Goal: Contribute content: Contribute content

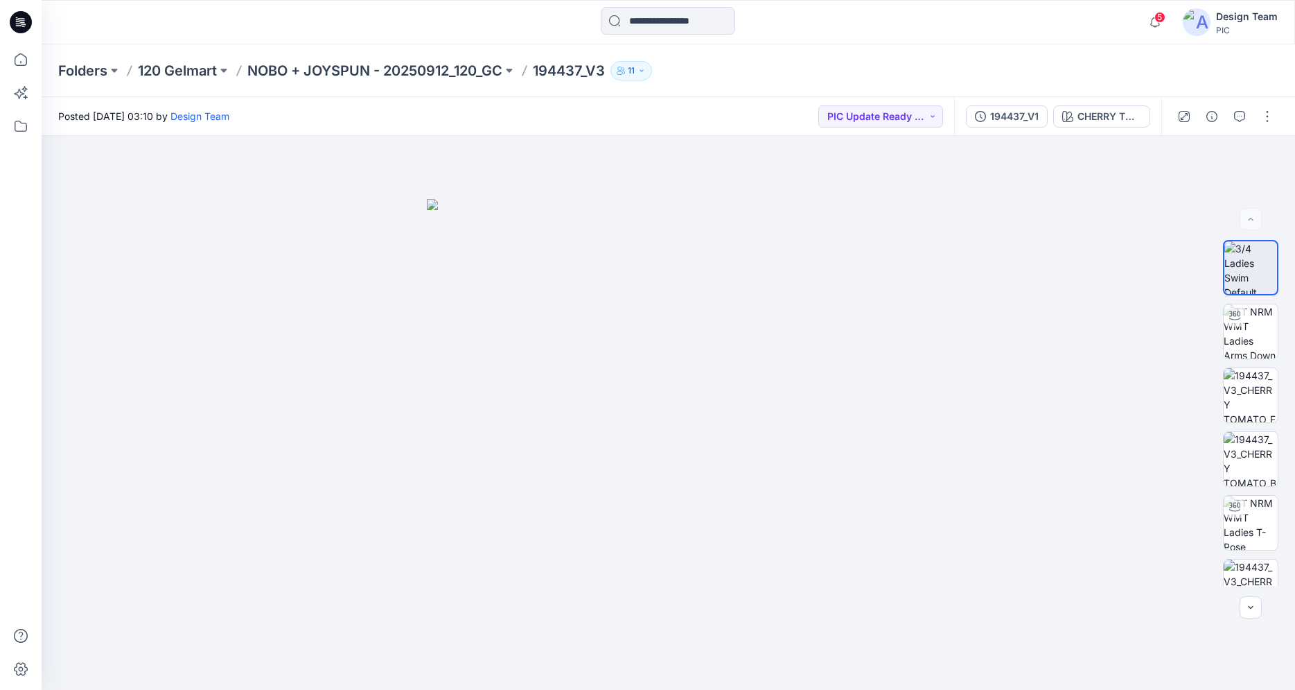
click at [21, 21] on icon at bounding box center [22, 20] width 6 height 1
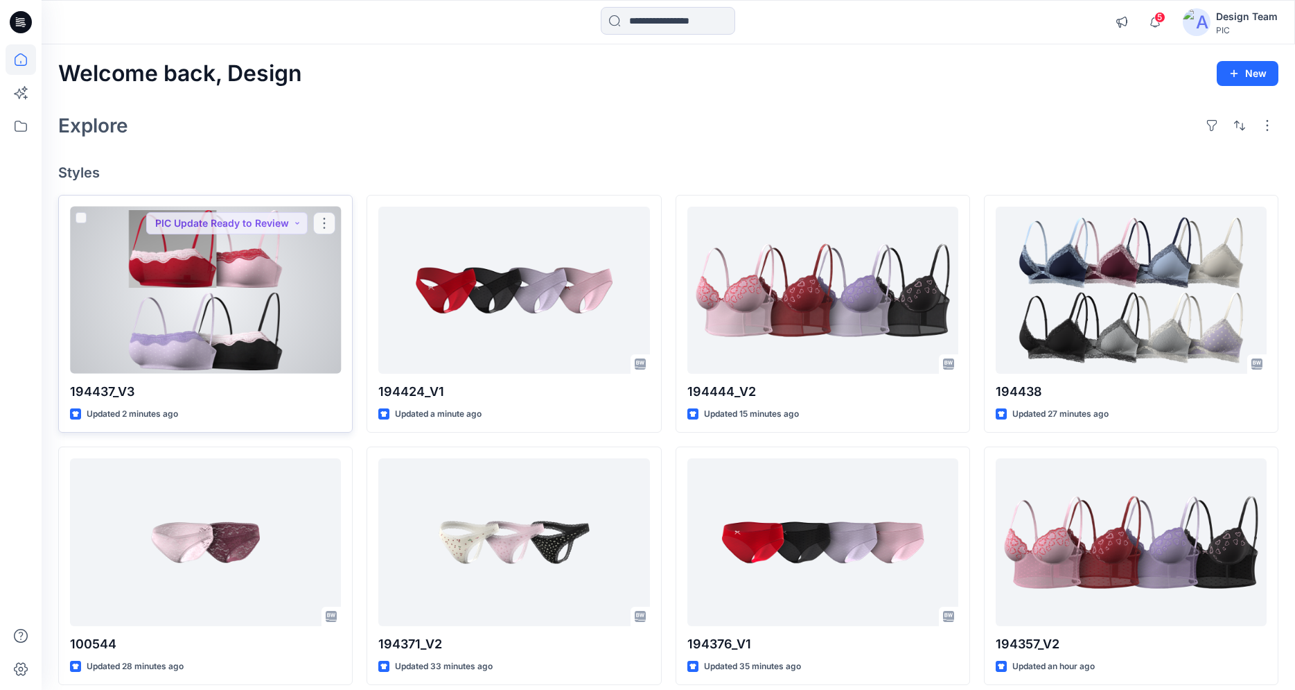
click at [182, 298] on div at bounding box center [205, 290] width 271 height 167
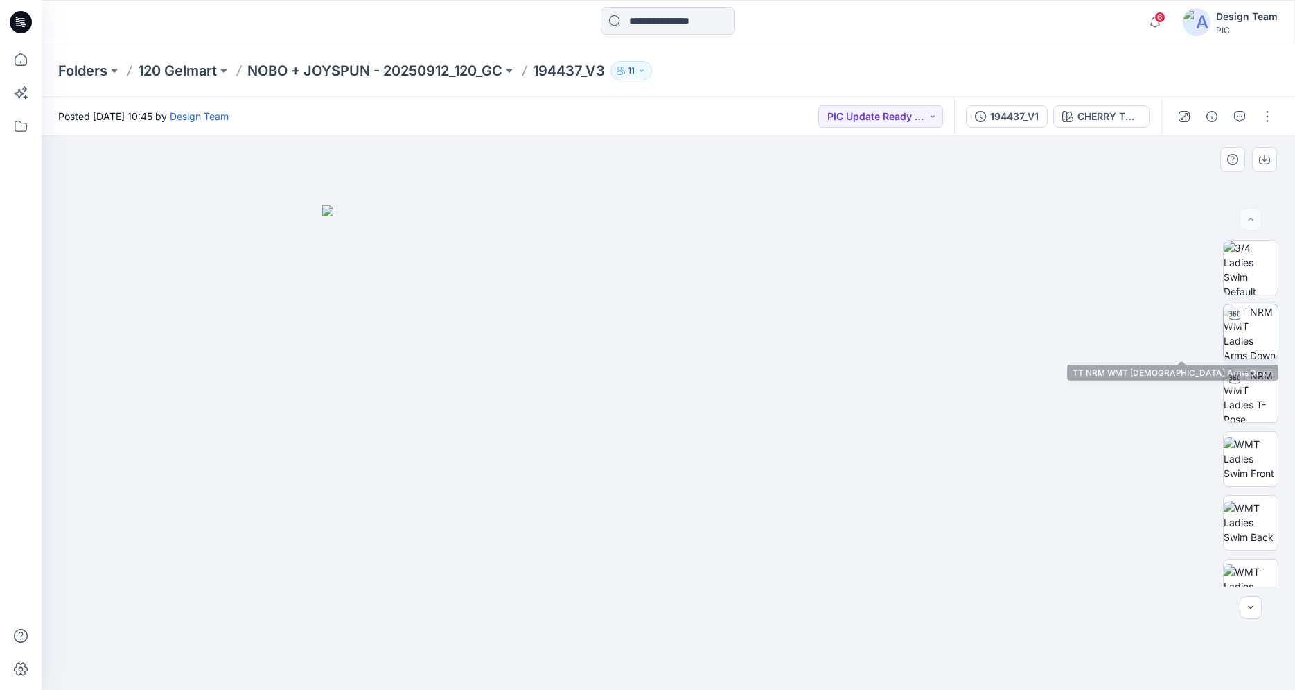
click at [1230, 344] on img at bounding box center [1251, 331] width 54 height 54
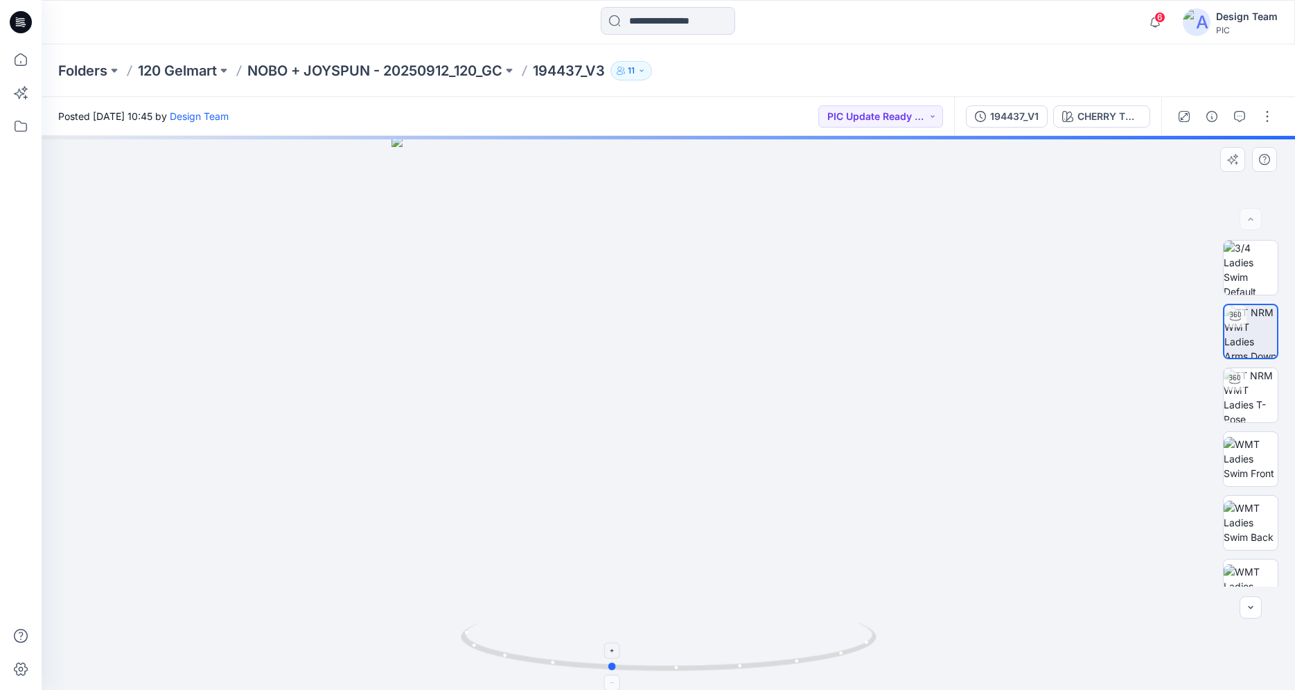
drag, startPoint x: 832, startPoint y: 654, endPoint x: 774, endPoint y: 666, distance: 59.5
click at [774, 666] on icon at bounding box center [670, 648] width 419 height 52
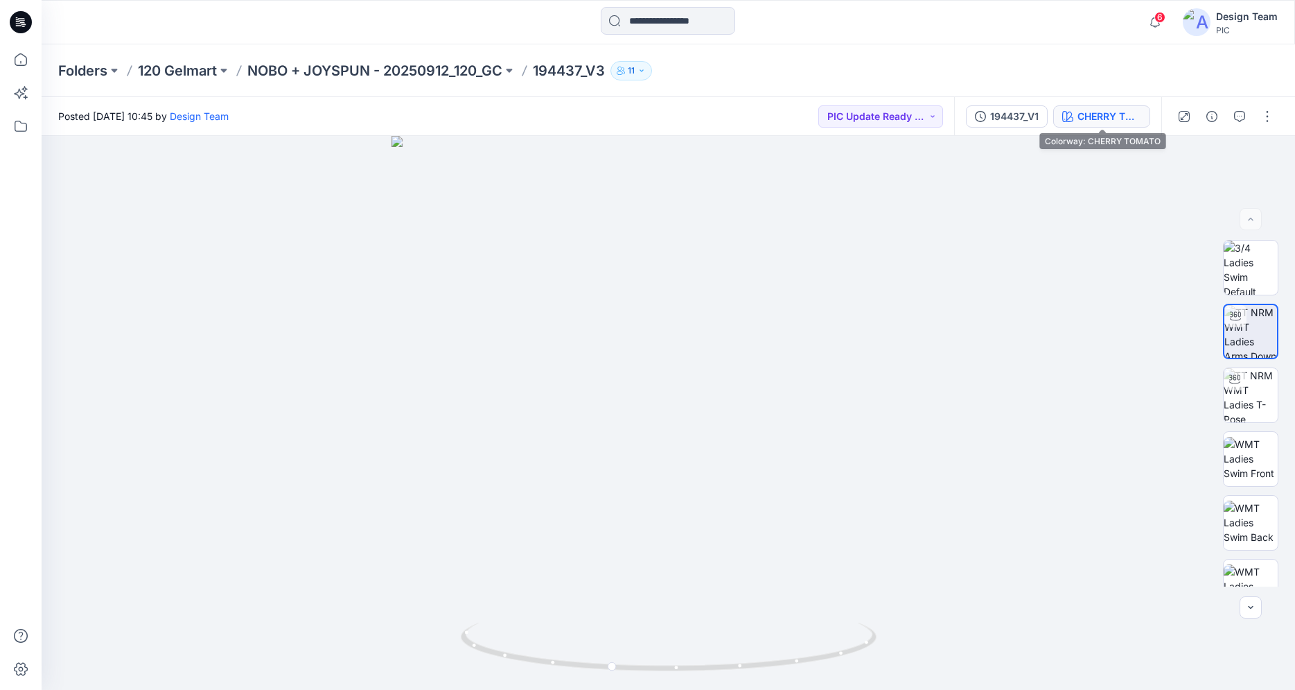
click at [1076, 111] on button "CHERRY TOMATO" at bounding box center [1102, 116] width 97 height 22
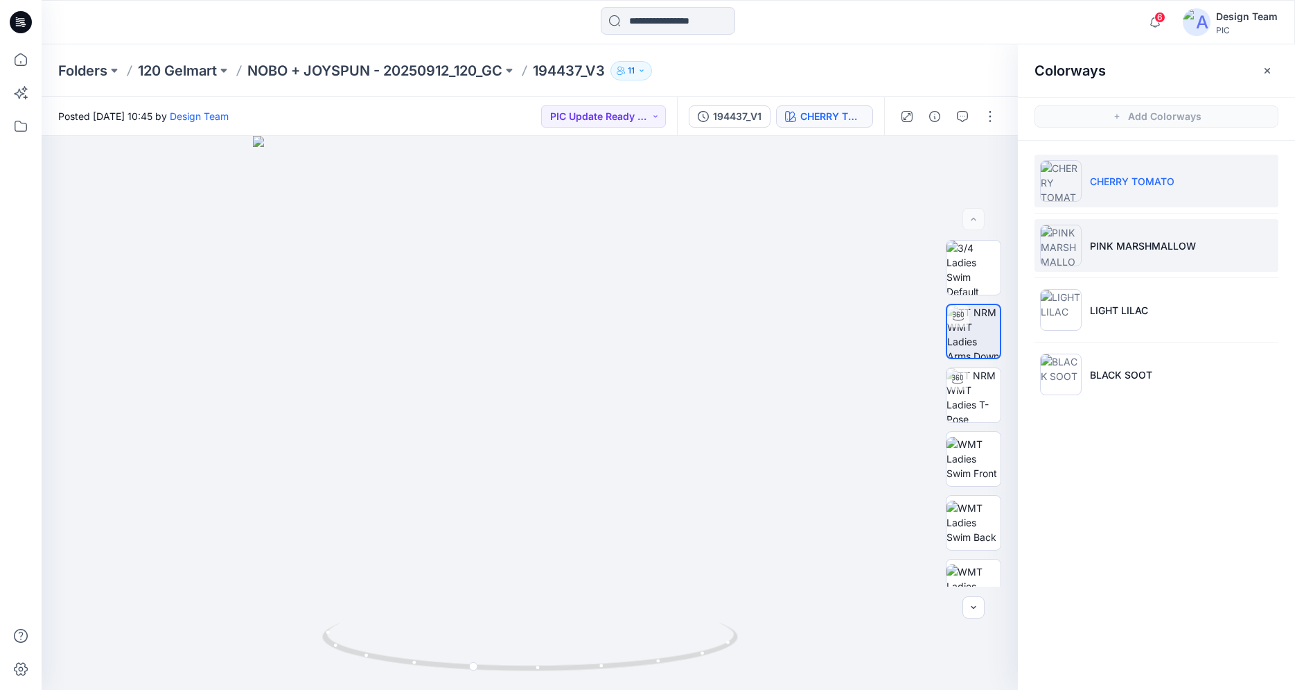
click at [1102, 247] on p "PINK MARSHMALLOW" at bounding box center [1143, 245] width 106 height 15
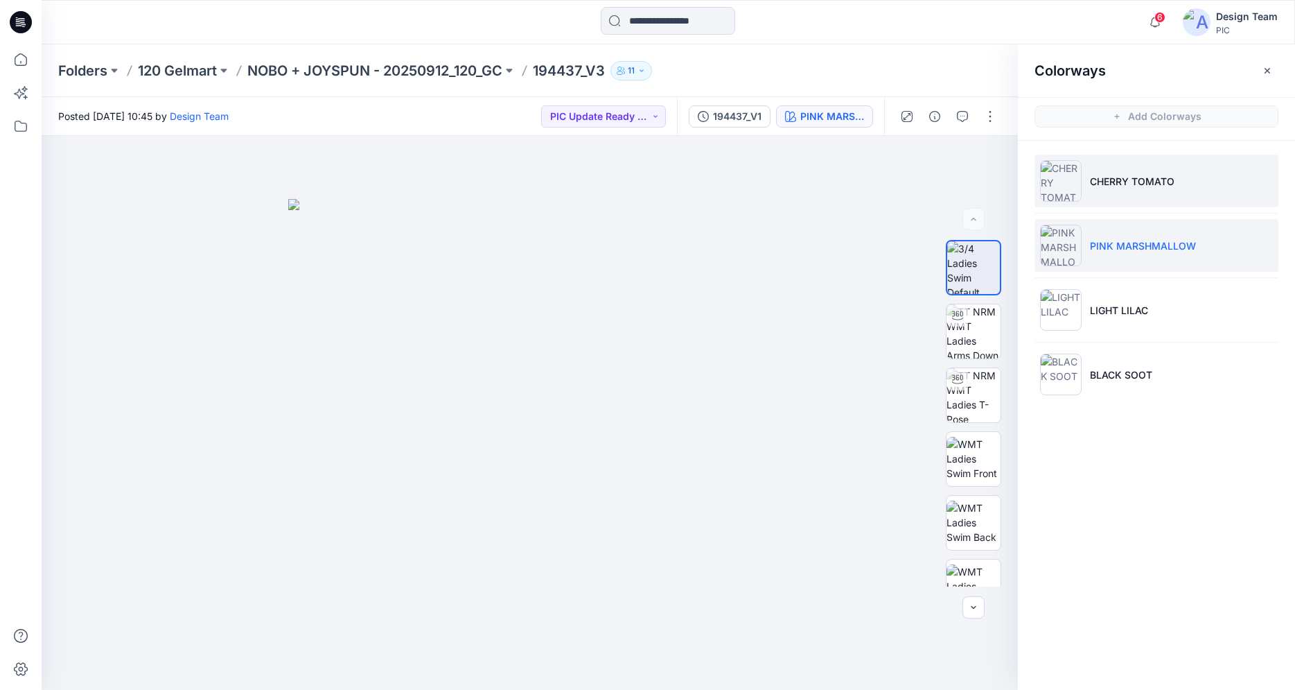
click at [1077, 177] on img at bounding box center [1061, 181] width 42 height 42
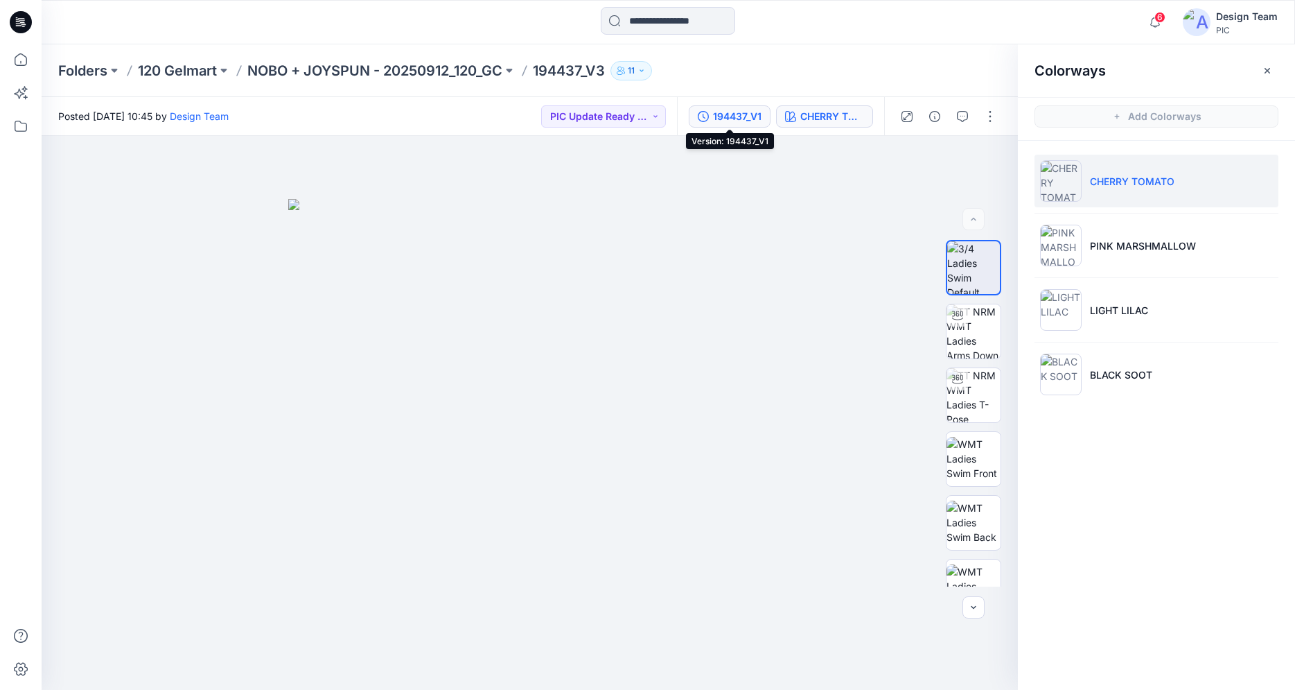
click at [743, 113] on div "194437_V1" at bounding box center [737, 116] width 49 height 15
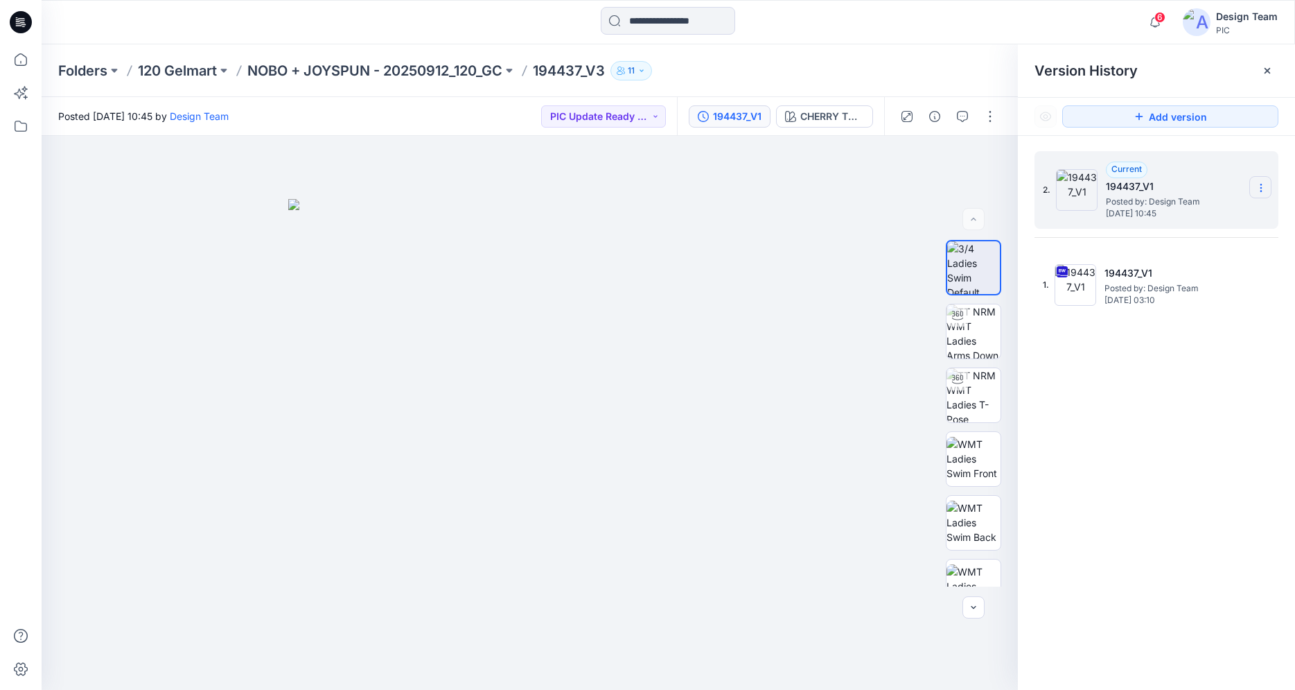
click at [1267, 188] on section at bounding box center [1261, 187] width 22 height 22
click at [993, 116] on button "button" at bounding box center [990, 116] width 22 height 22
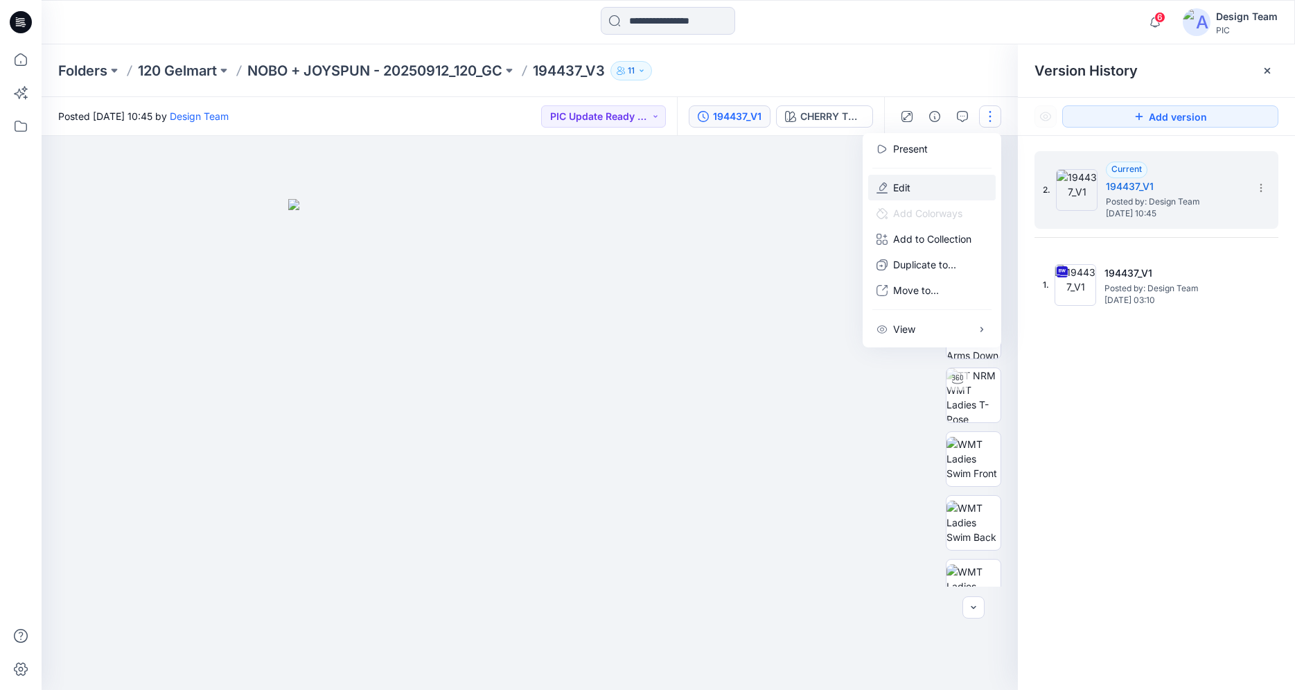
click at [911, 195] on button "Edit" at bounding box center [932, 188] width 128 height 26
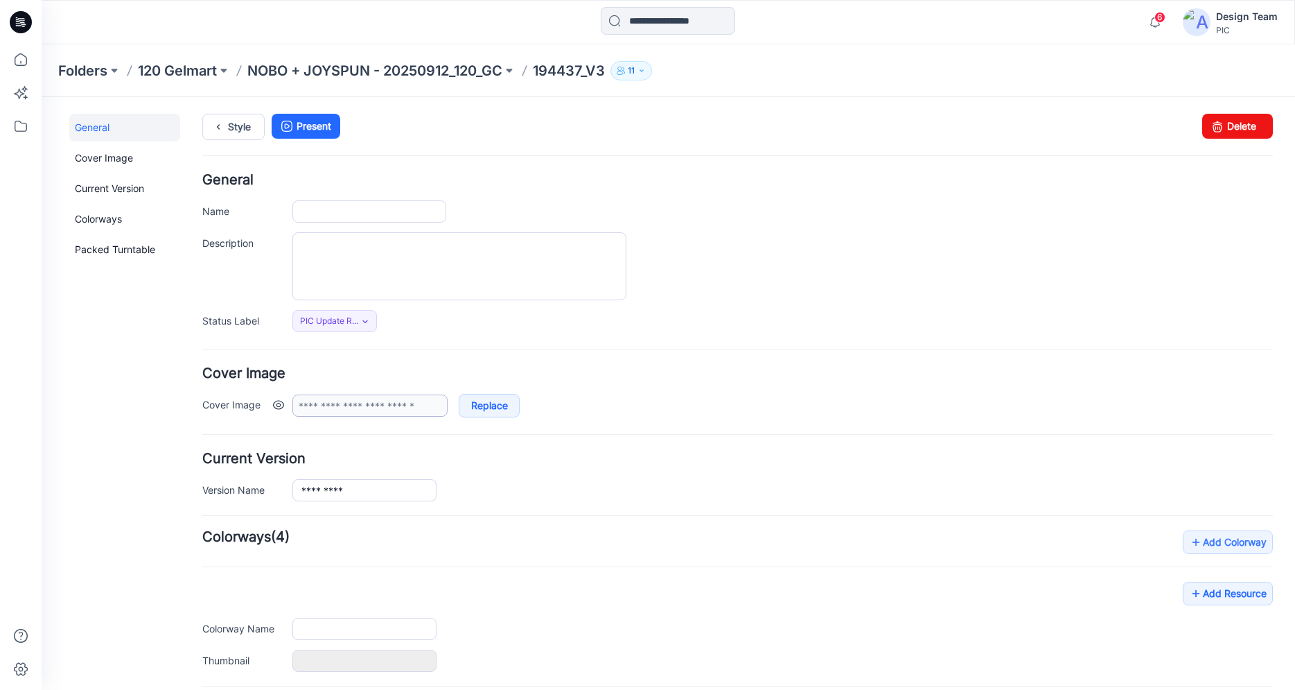
type input "*********"
type input "**********"
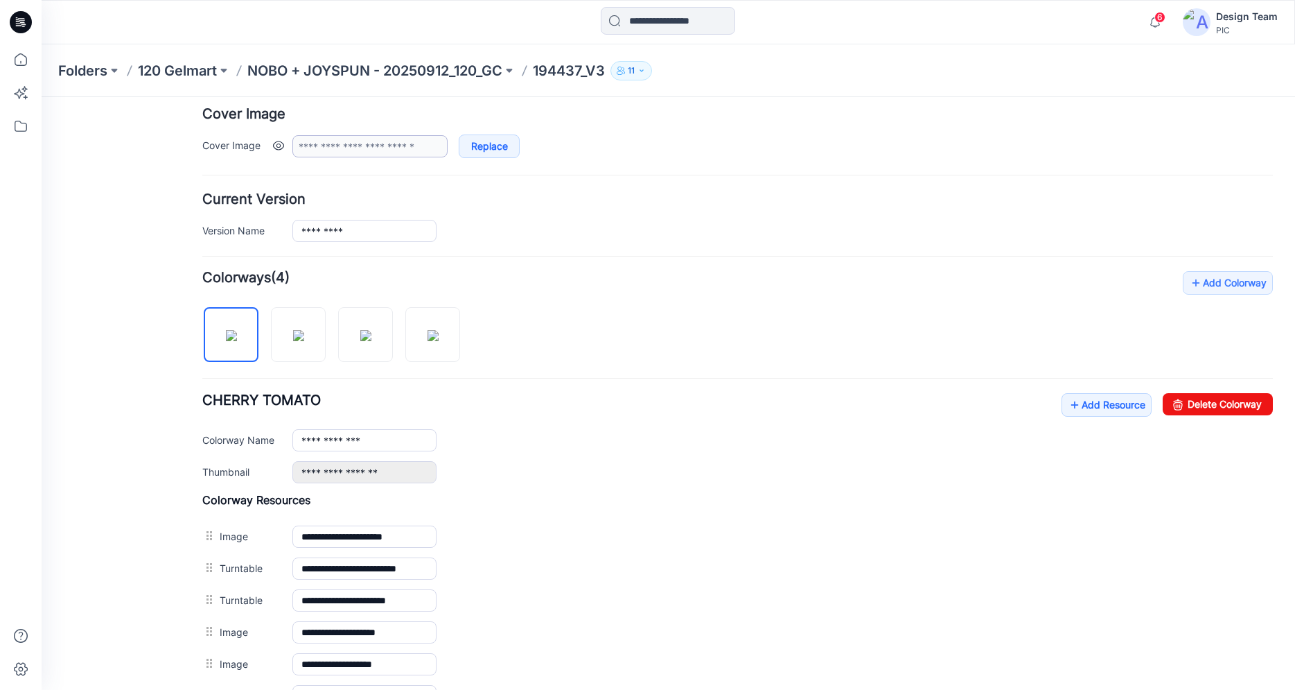
scroll to position [333, 0]
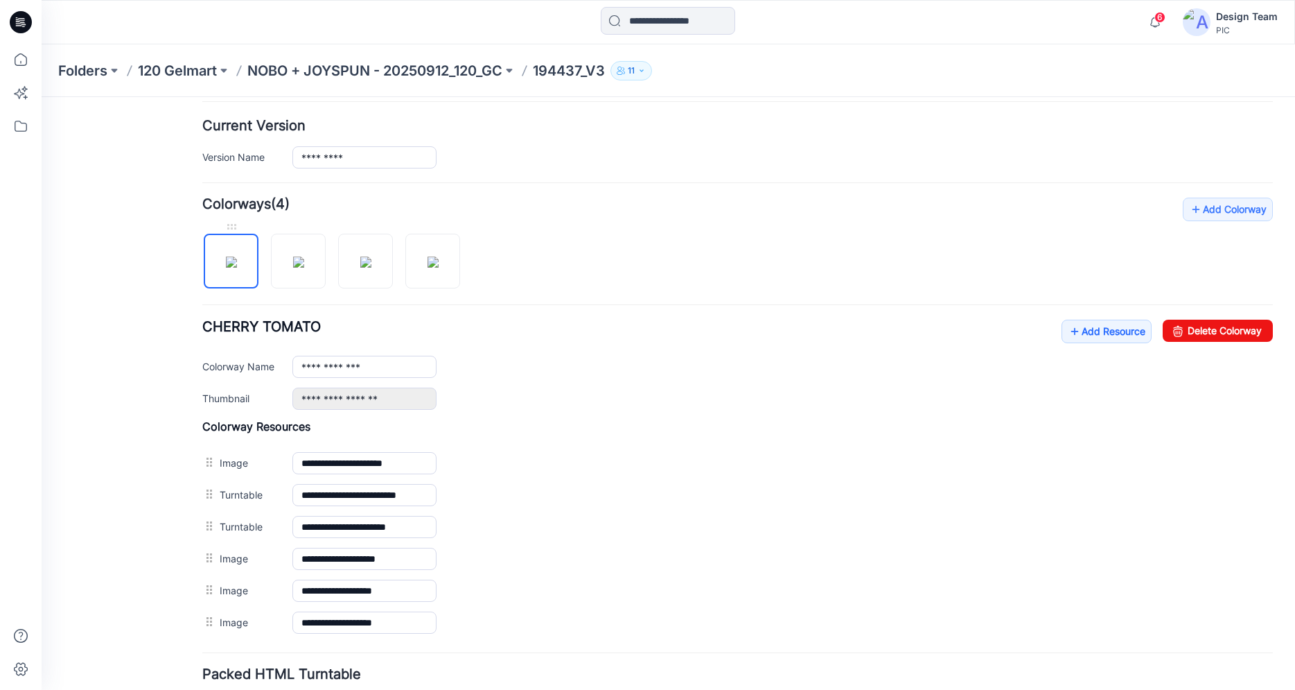
click at [237, 259] on img at bounding box center [231, 261] width 11 height 11
click at [1223, 335] on link "Delete Colorway" at bounding box center [1218, 331] width 110 height 22
type input "**********"
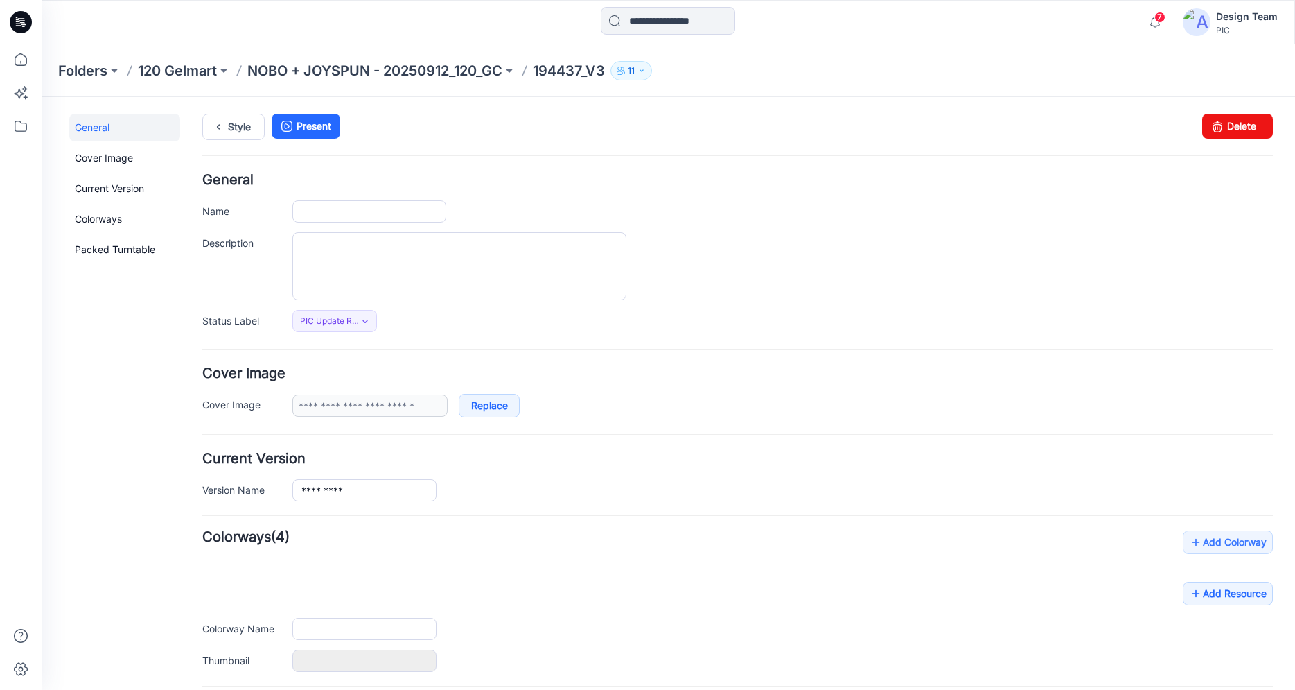
type input "*********"
type input "**********"
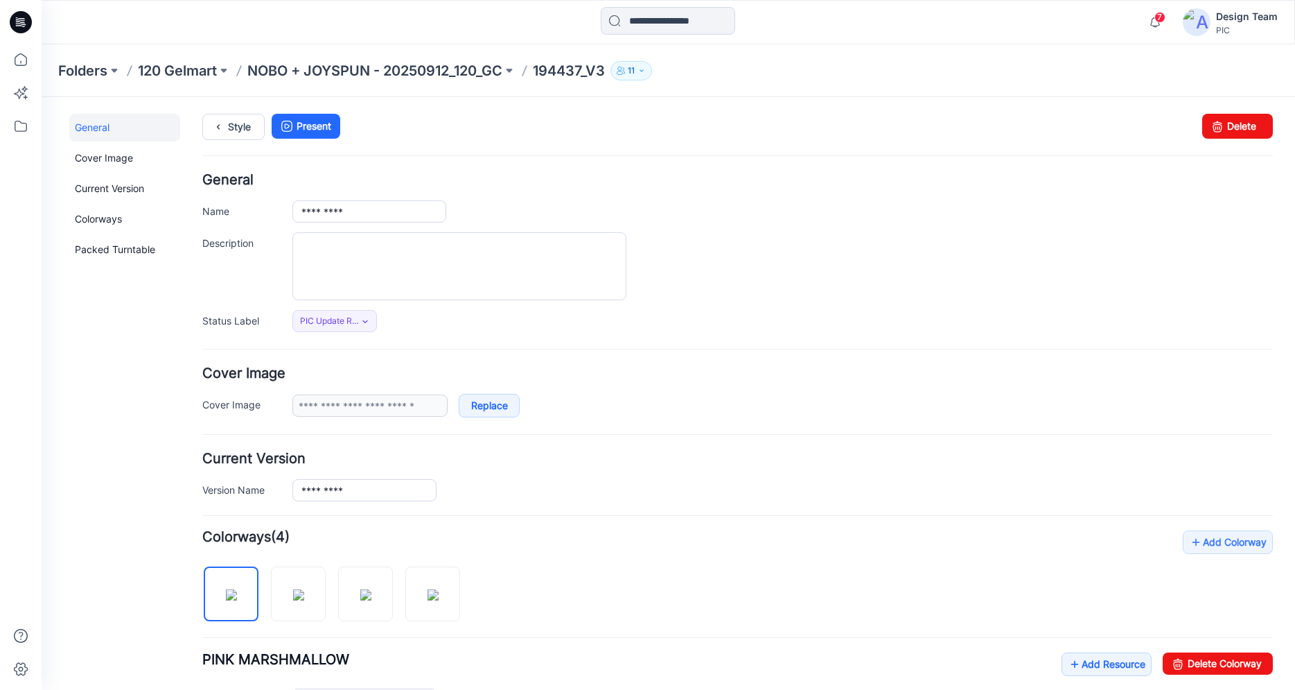
click at [17, 19] on icon at bounding box center [21, 22] width 22 height 22
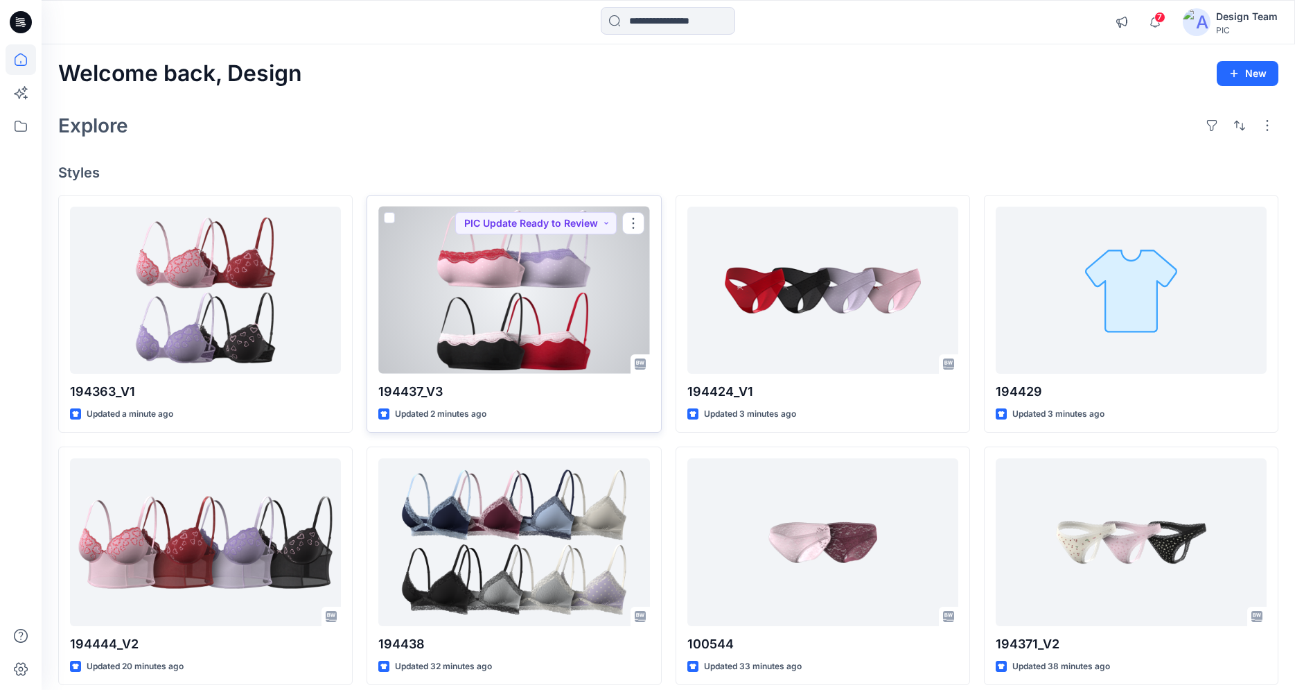
click at [534, 308] on div at bounding box center [513, 290] width 271 height 167
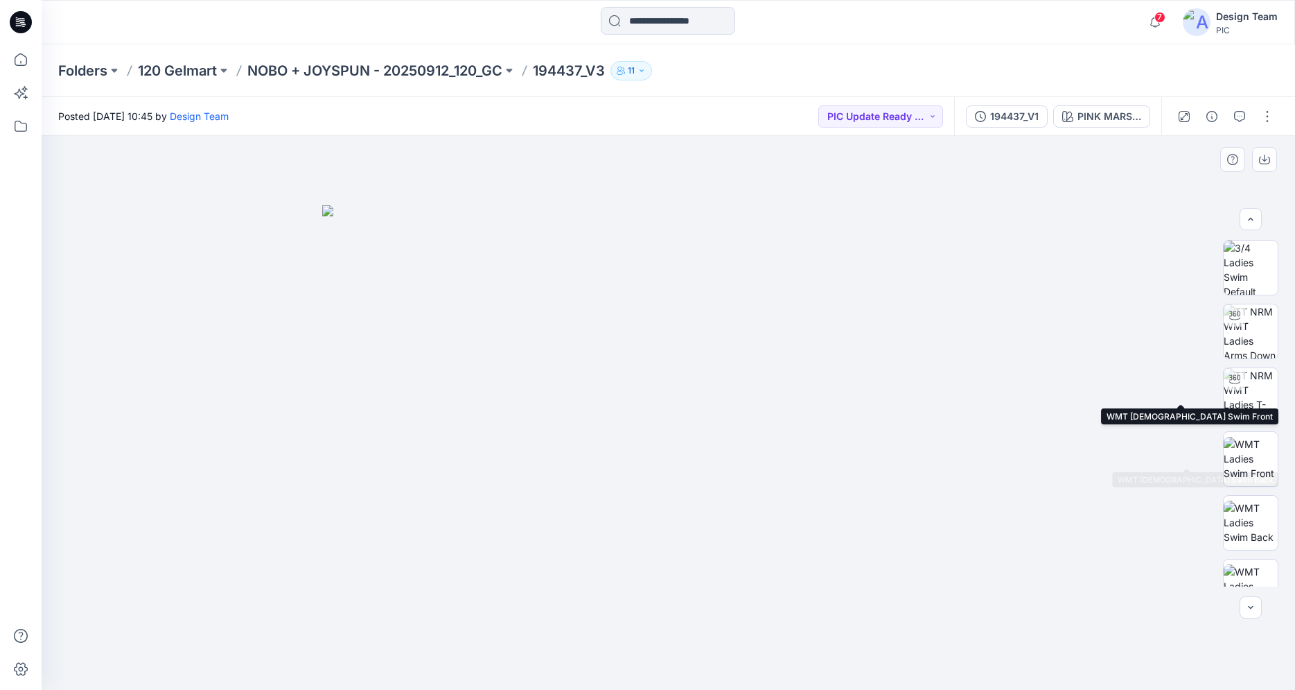
scroll to position [91, 0]
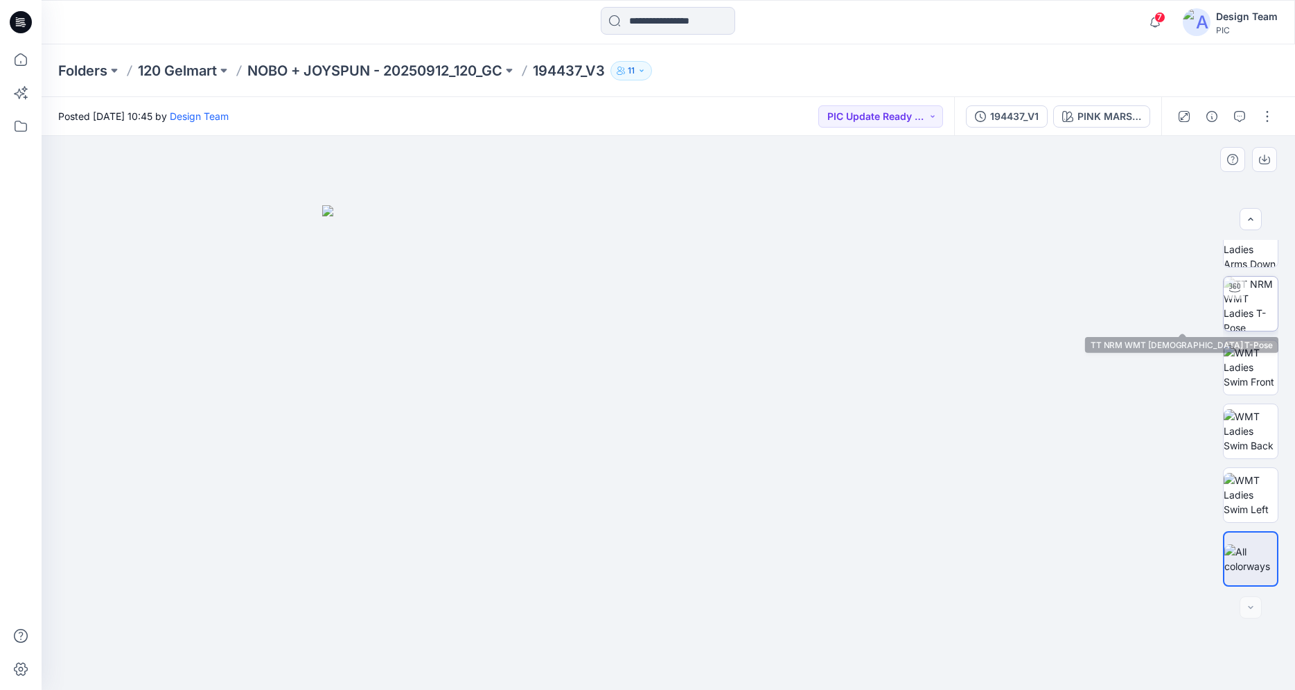
click at [1259, 311] on img at bounding box center [1251, 304] width 54 height 54
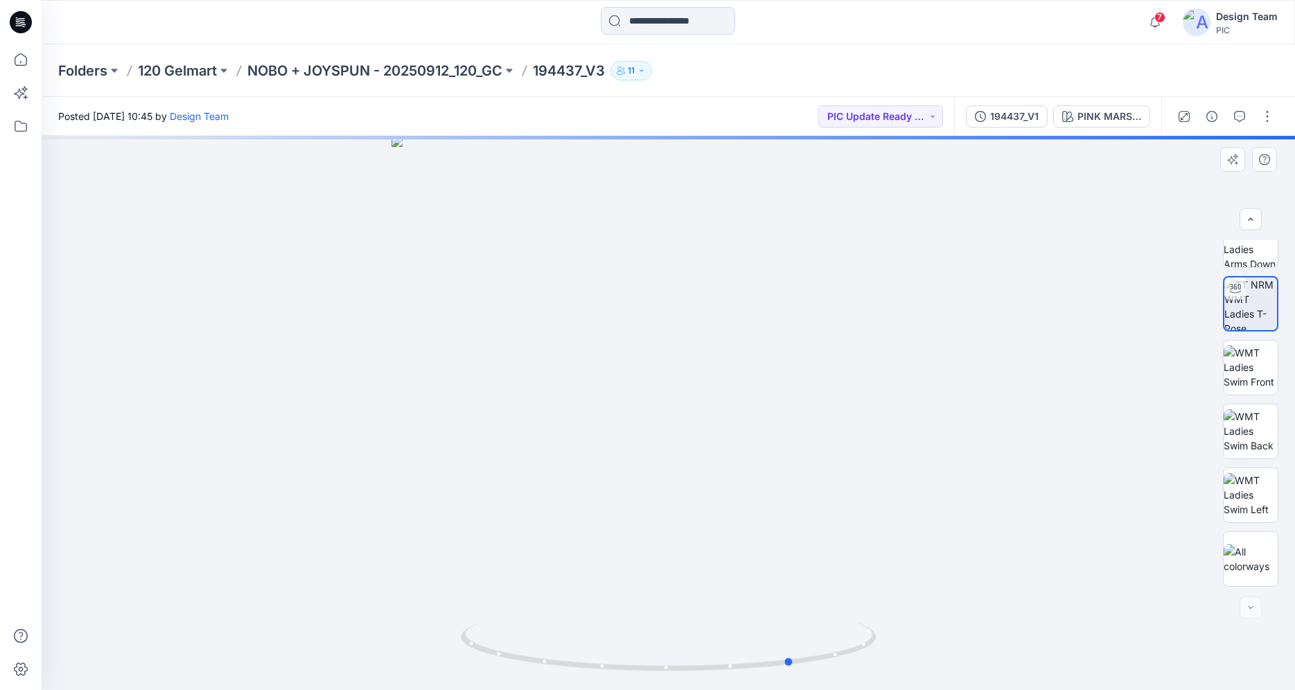
drag, startPoint x: 816, startPoint y: 657, endPoint x: 561, endPoint y: 581, distance: 266.2
click at [525, 606] on div at bounding box center [669, 413] width 1254 height 554
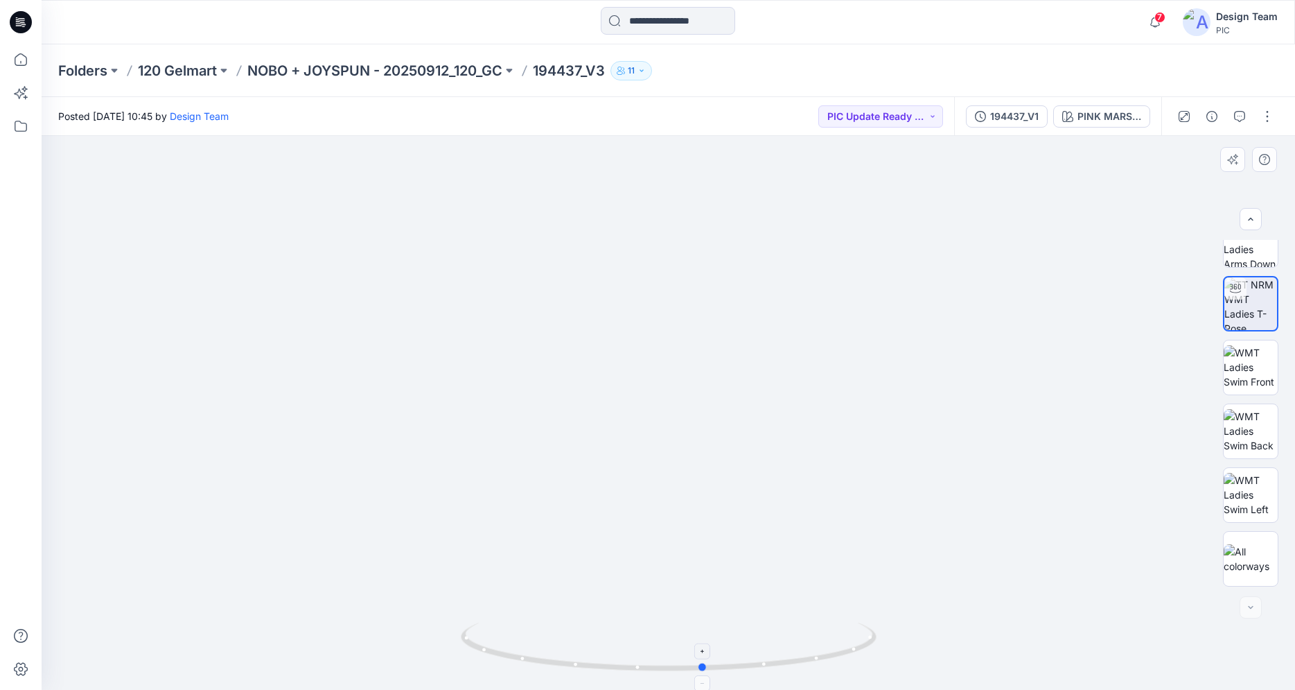
drag, startPoint x: 705, startPoint y: 673, endPoint x: 615, endPoint y: 629, distance: 99.5
click at [615, 629] on icon at bounding box center [670, 648] width 419 height 52
click at [24, 24] on icon at bounding box center [21, 22] width 22 height 44
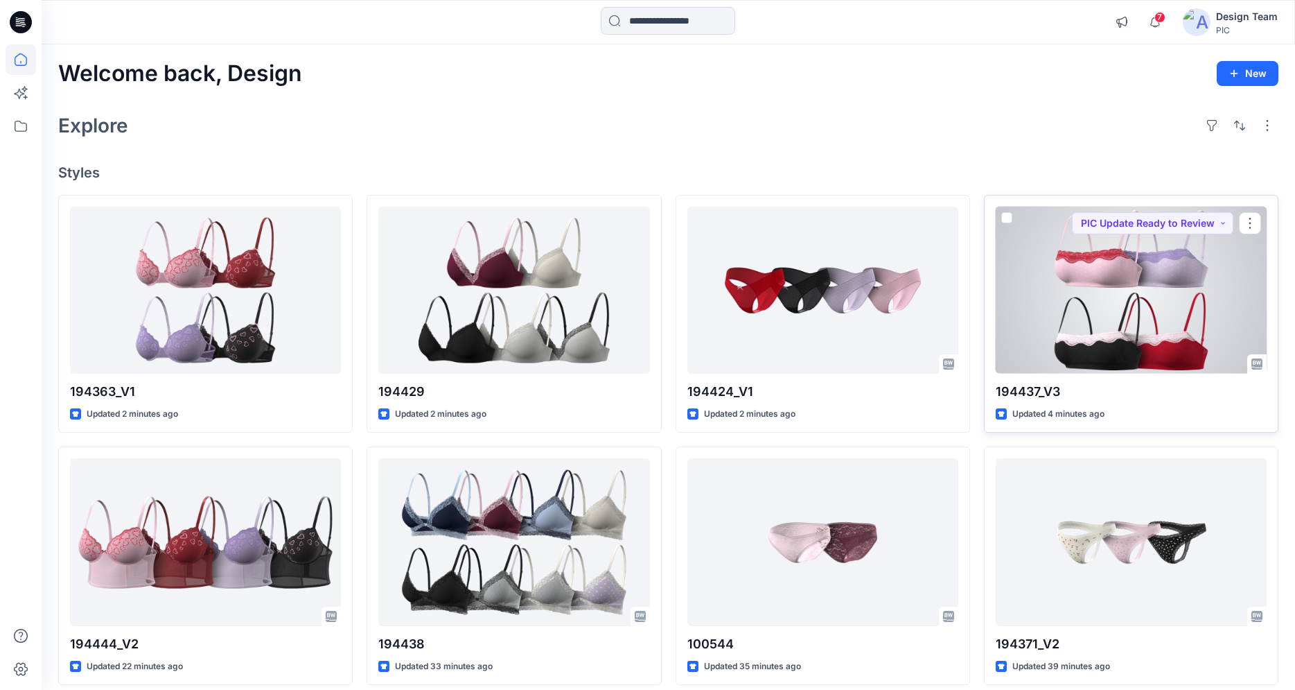
click at [1198, 320] on div at bounding box center [1131, 290] width 271 height 167
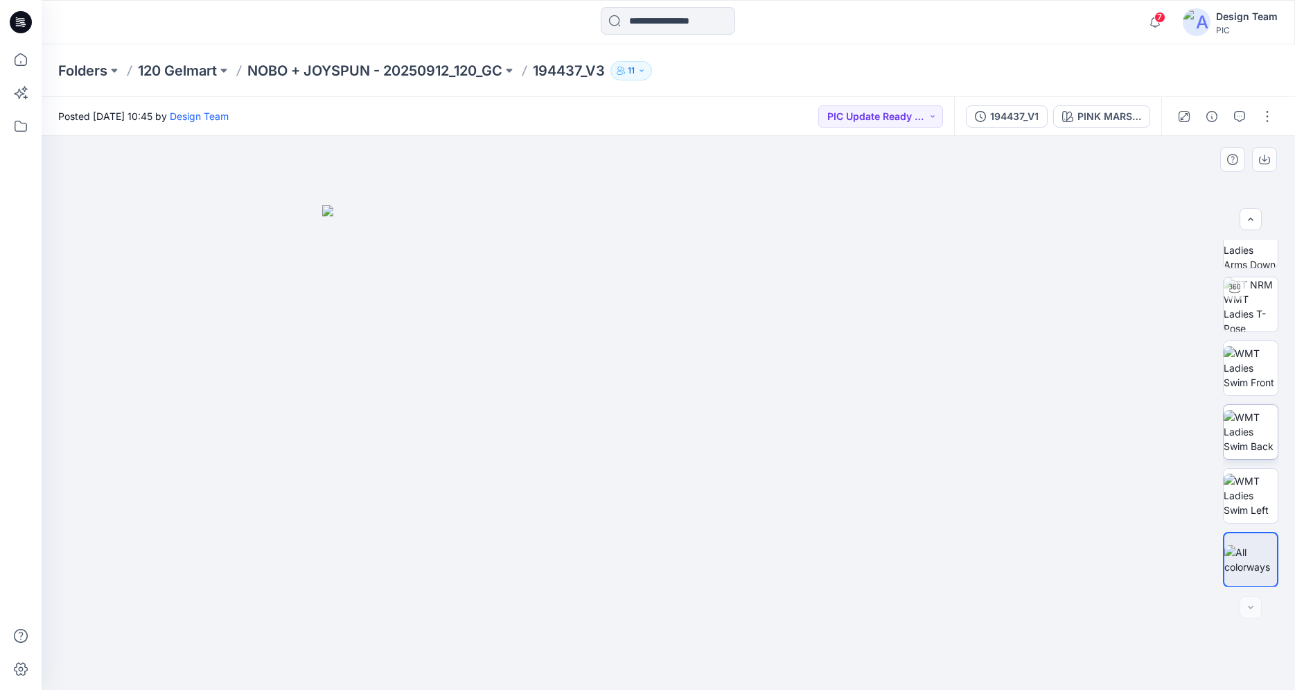
scroll to position [91, 0]
click at [15, 23] on icon at bounding box center [21, 22] width 22 height 22
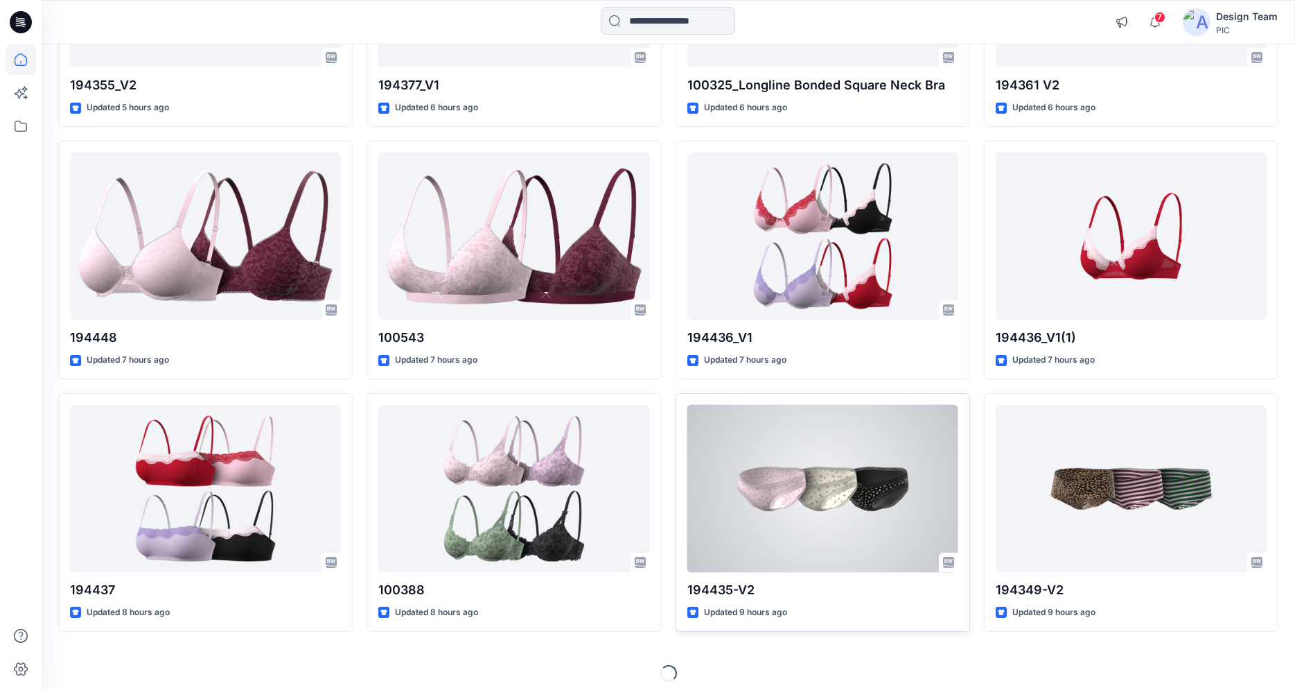
scroll to position [1827, 0]
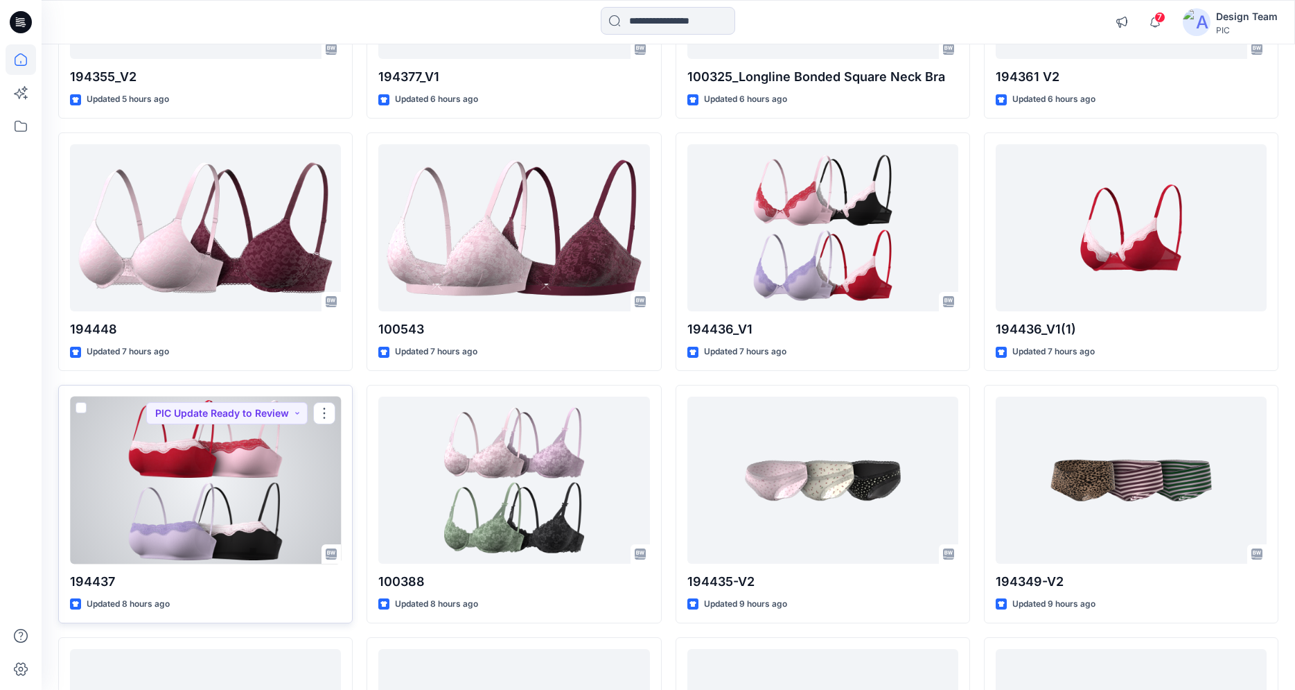
click at [188, 511] on div at bounding box center [205, 479] width 271 height 167
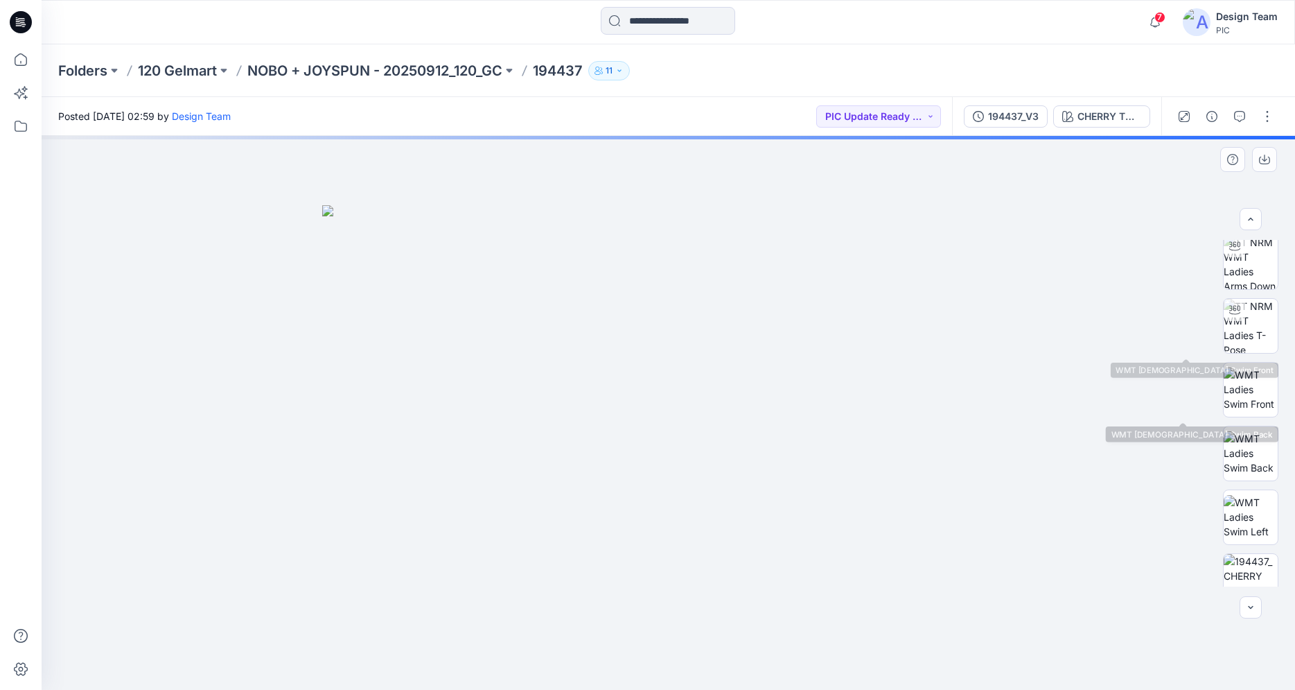
scroll to position [283, 0]
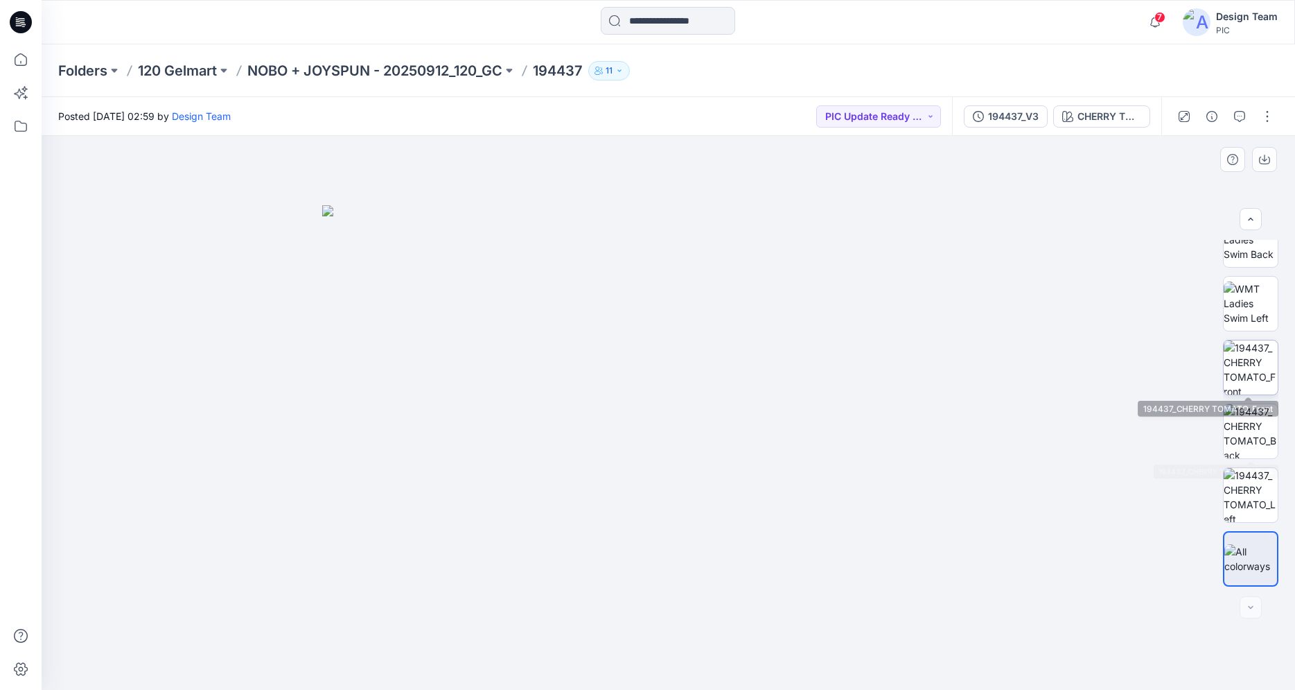
click at [1242, 381] on img at bounding box center [1251, 367] width 54 height 54
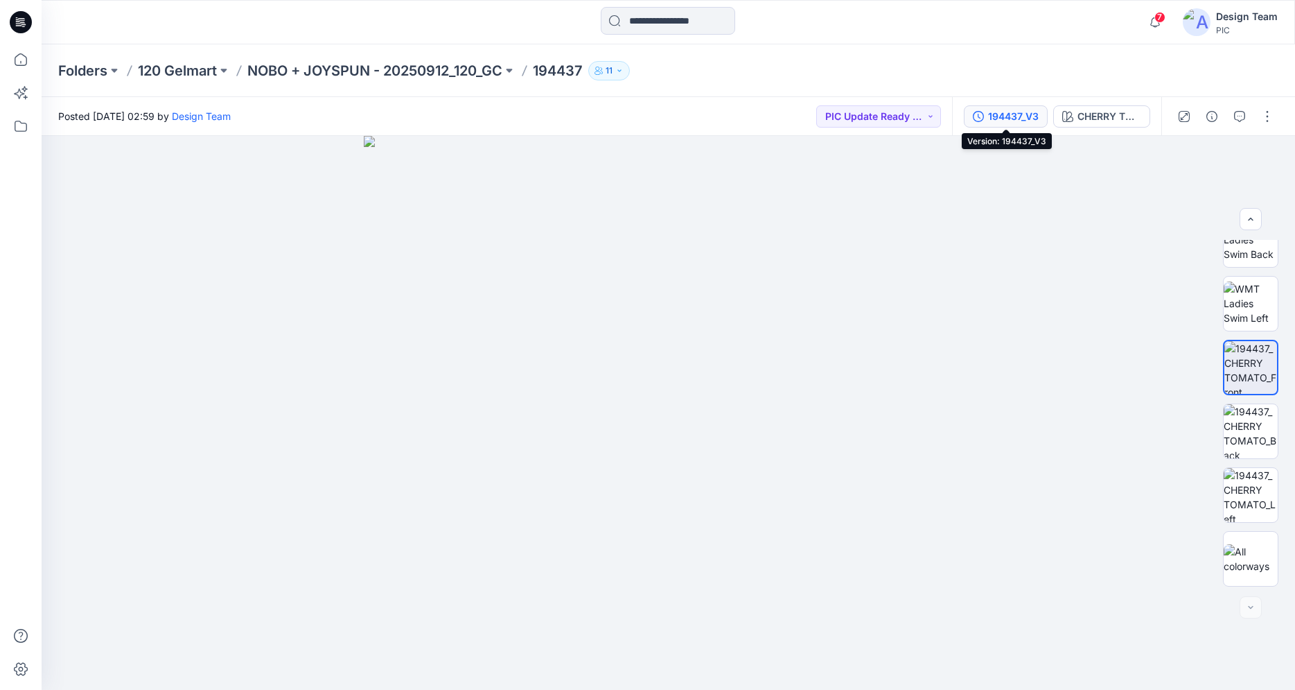
click at [1029, 120] on div "194437_V3" at bounding box center [1013, 116] width 51 height 15
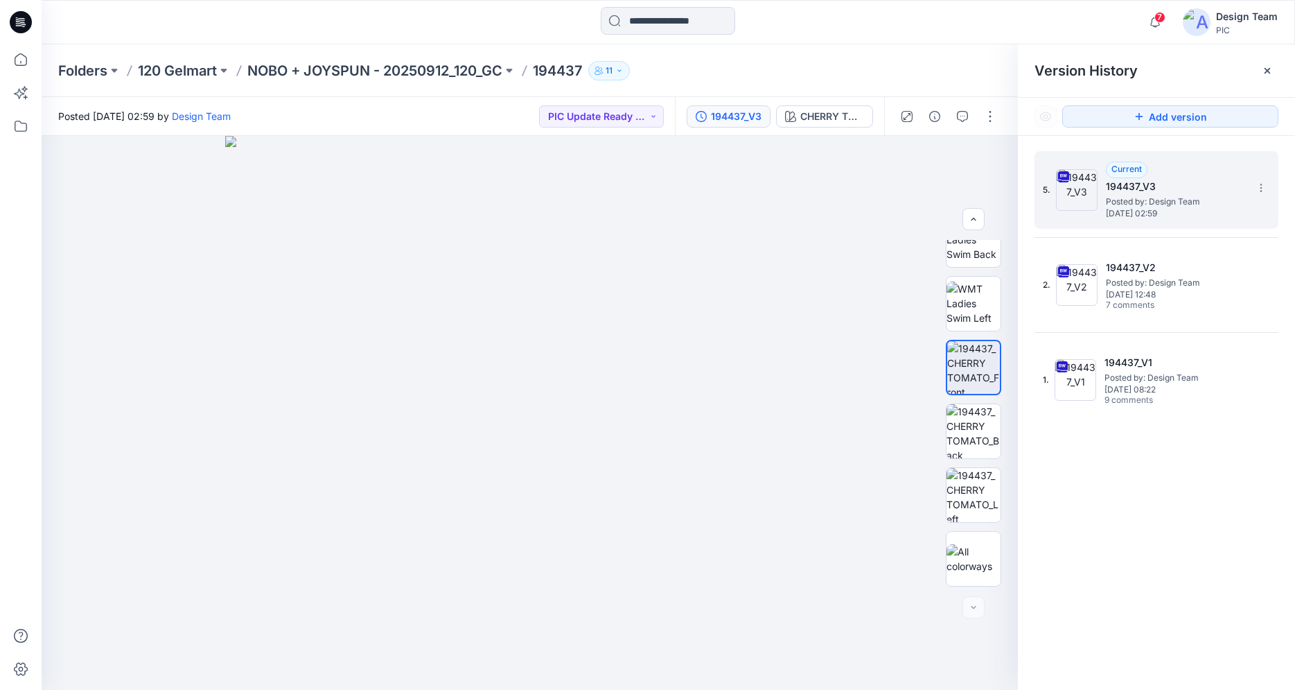
click at [1160, 195] on span "Posted by: Design Team" at bounding box center [1175, 202] width 139 height 14
click at [988, 121] on button "button" at bounding box center [990, 116] width 22 height 22
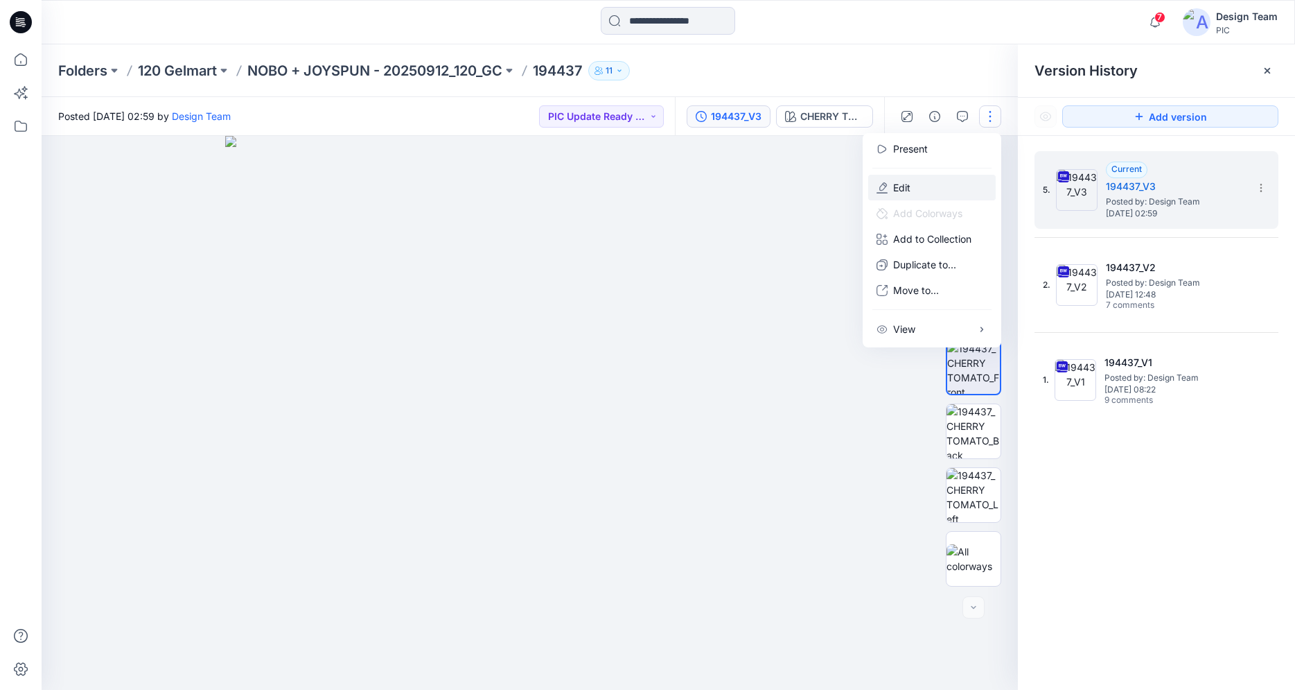
click at [932, 184] on button "Edit" at bounding box center [932, 188] width 128 height 26
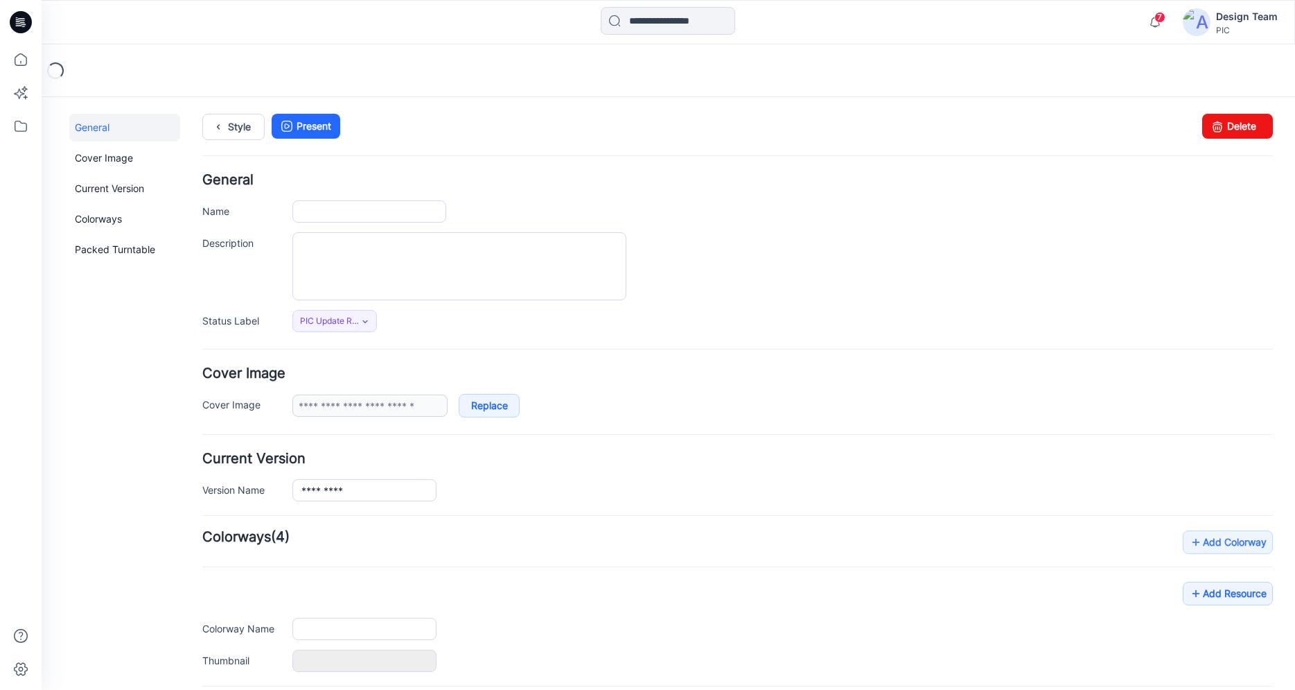
type input "******"
type input "**********"
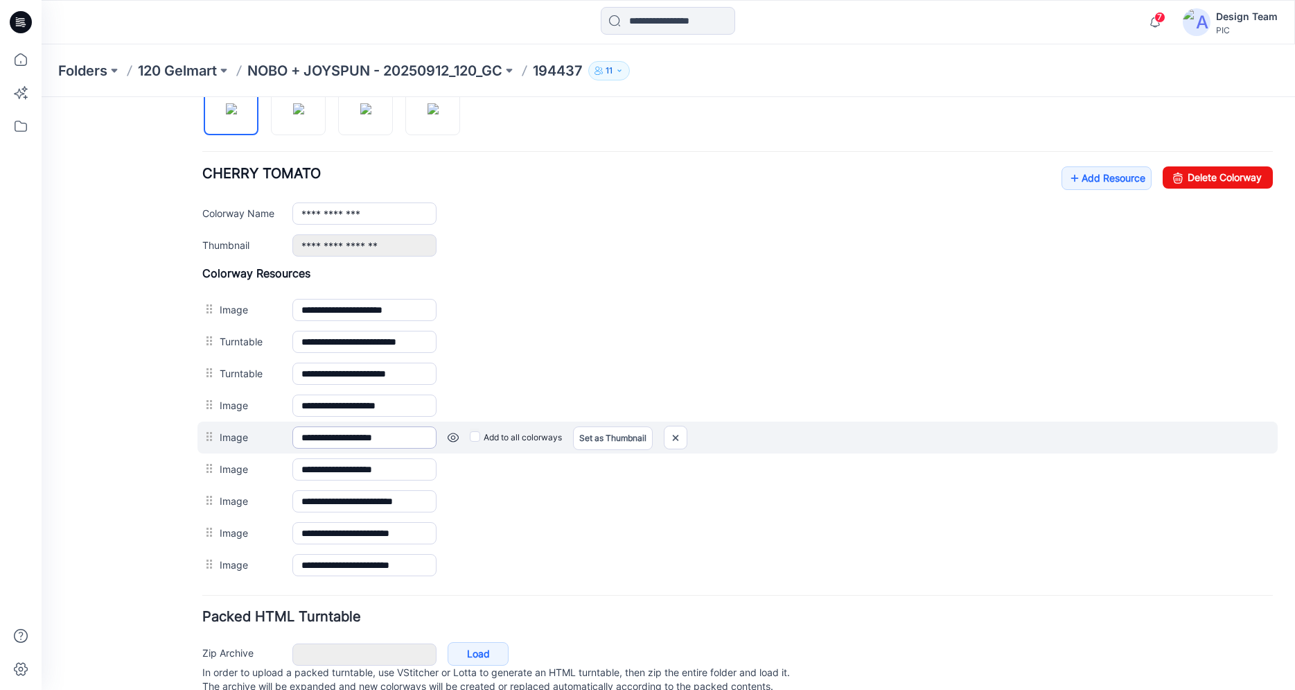
scroll to position [453, 0]
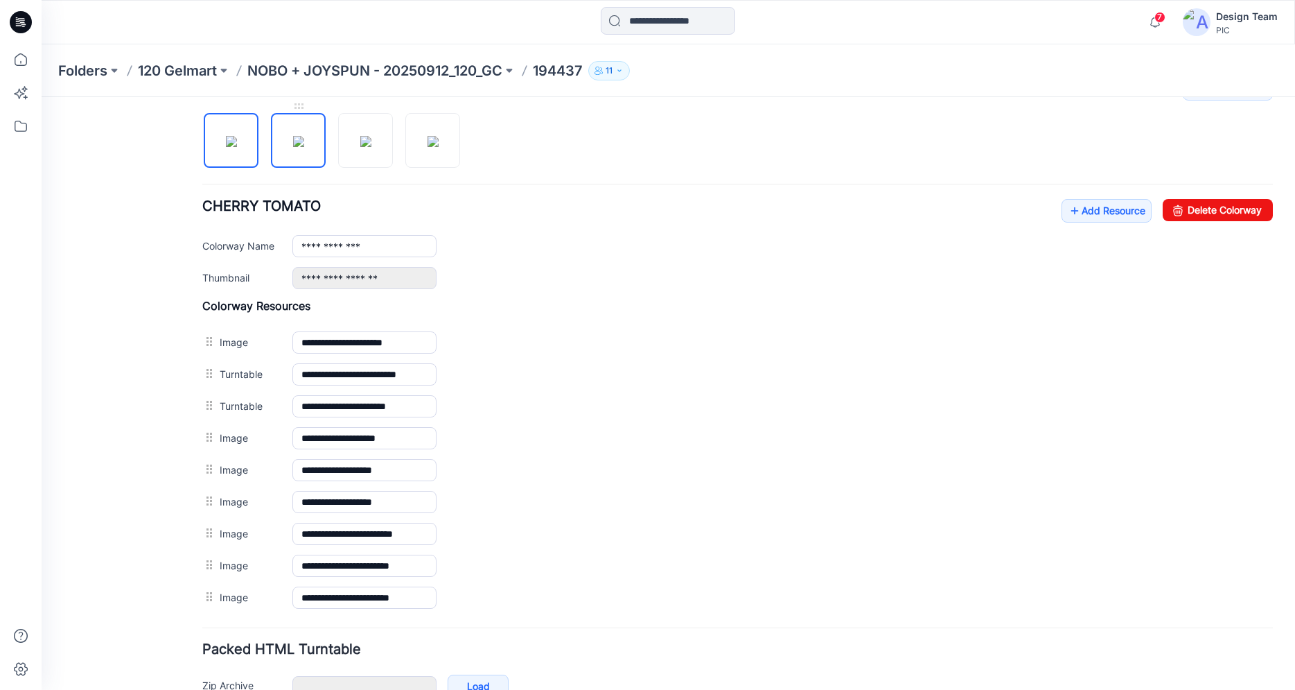
click at [295, 147] on img at bounding box center [298, 141] width 11 height 11
type input "**********"
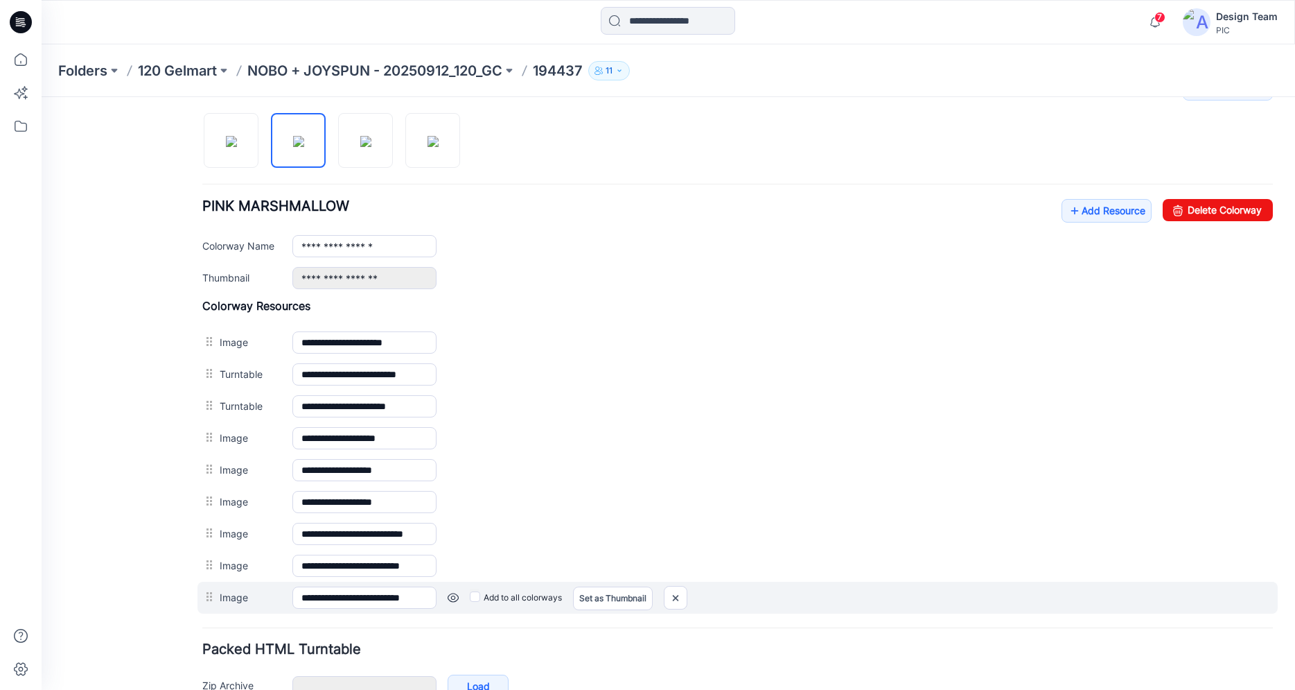
click at [454, 598] on link at bounding box center [453, 597] width 11 height 11
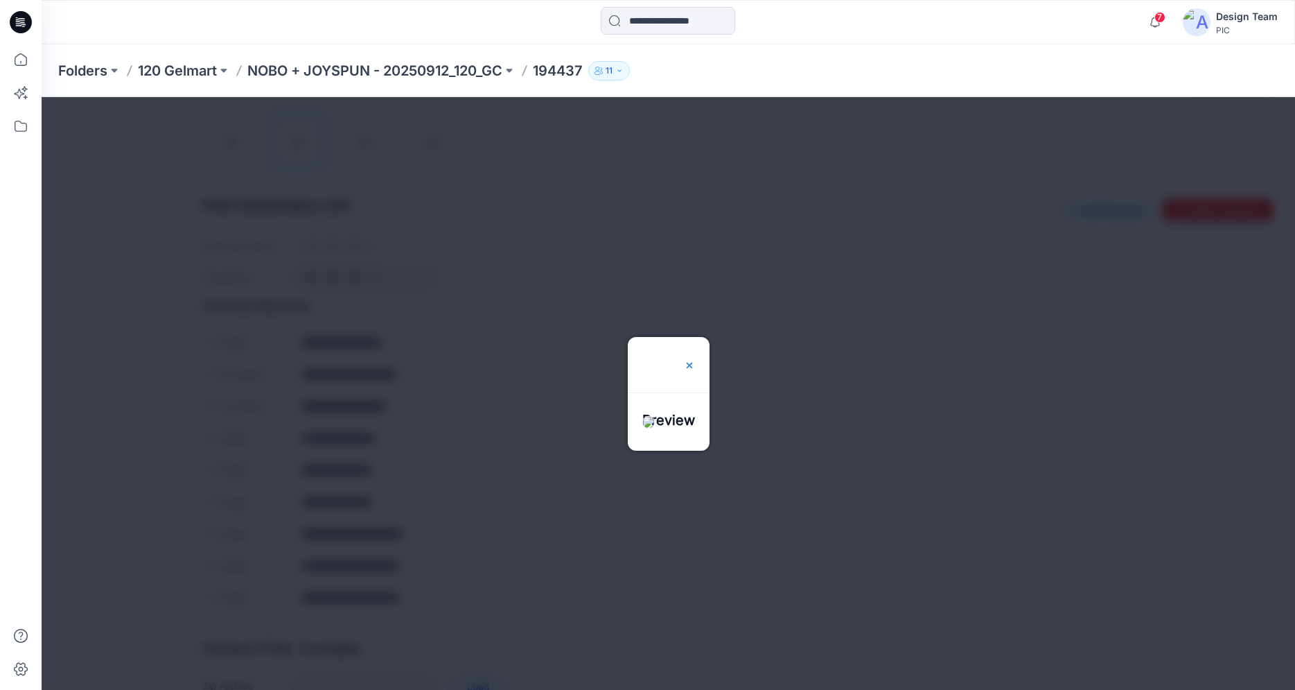
click at [695, 360] on img at bounding box center [689, 365] width 11 height 11
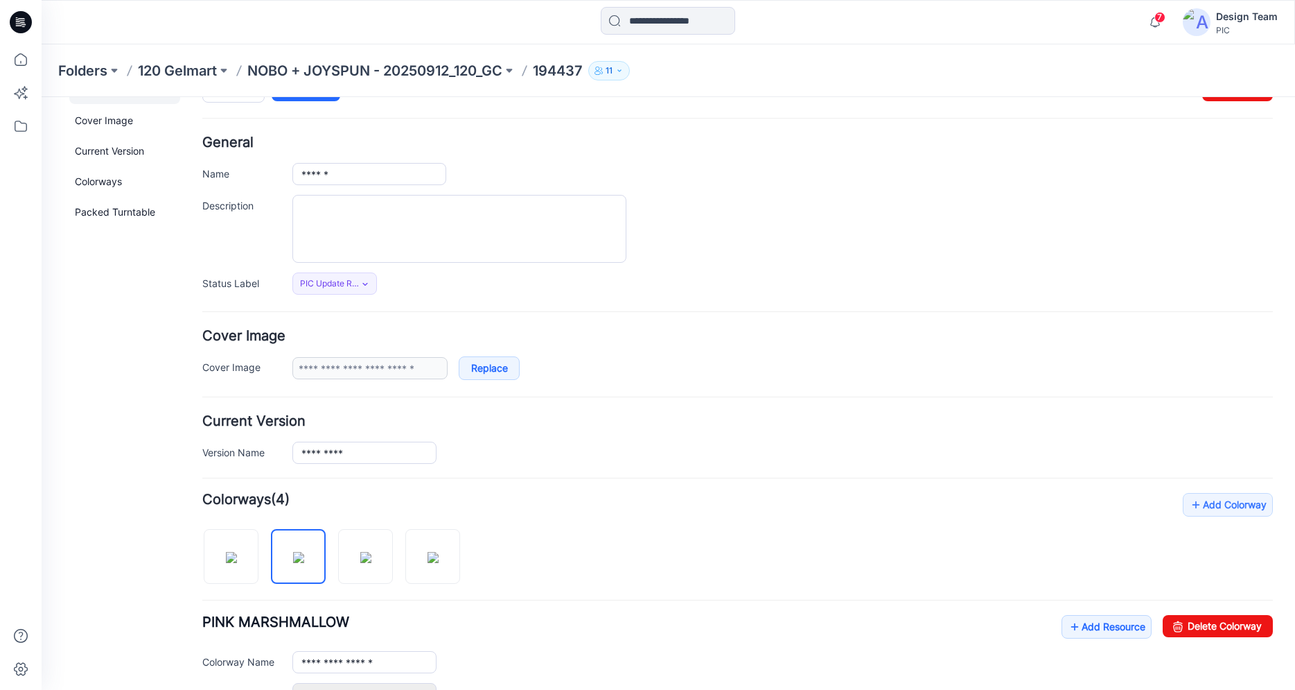
scroll to position [0, 0]
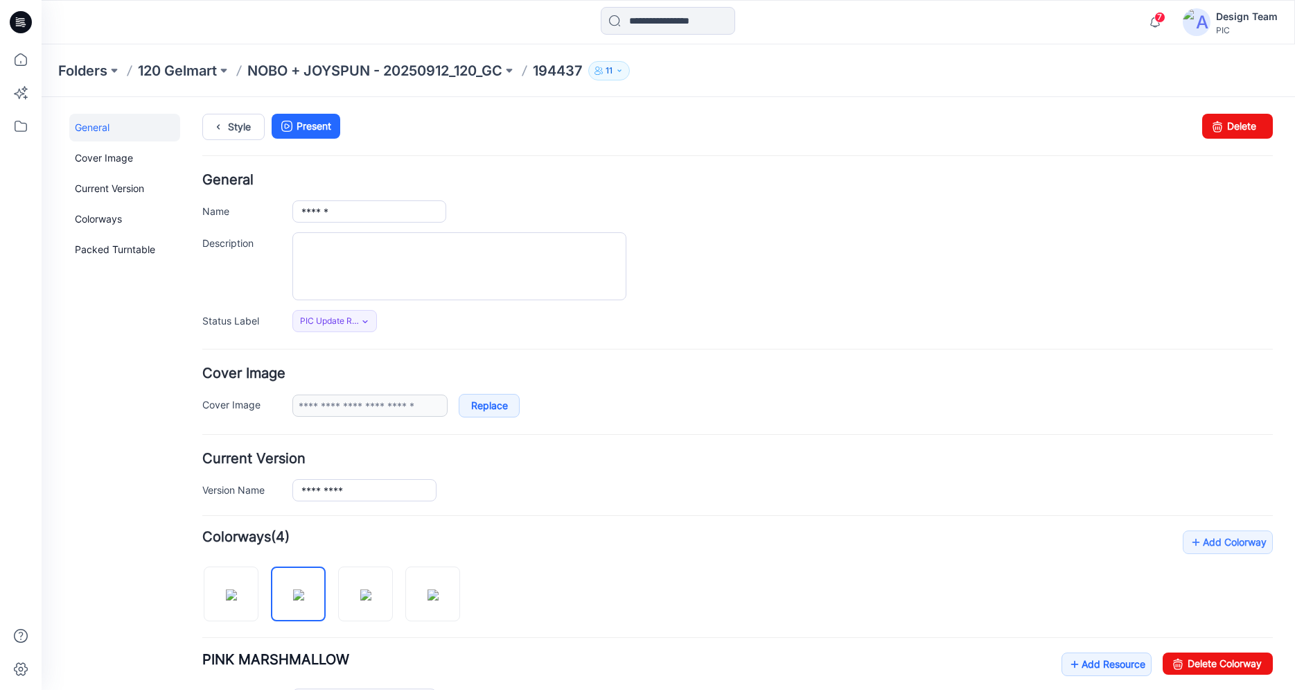
click at [17, 19] on icon at bounding box center [21, 22] width 22 height 22
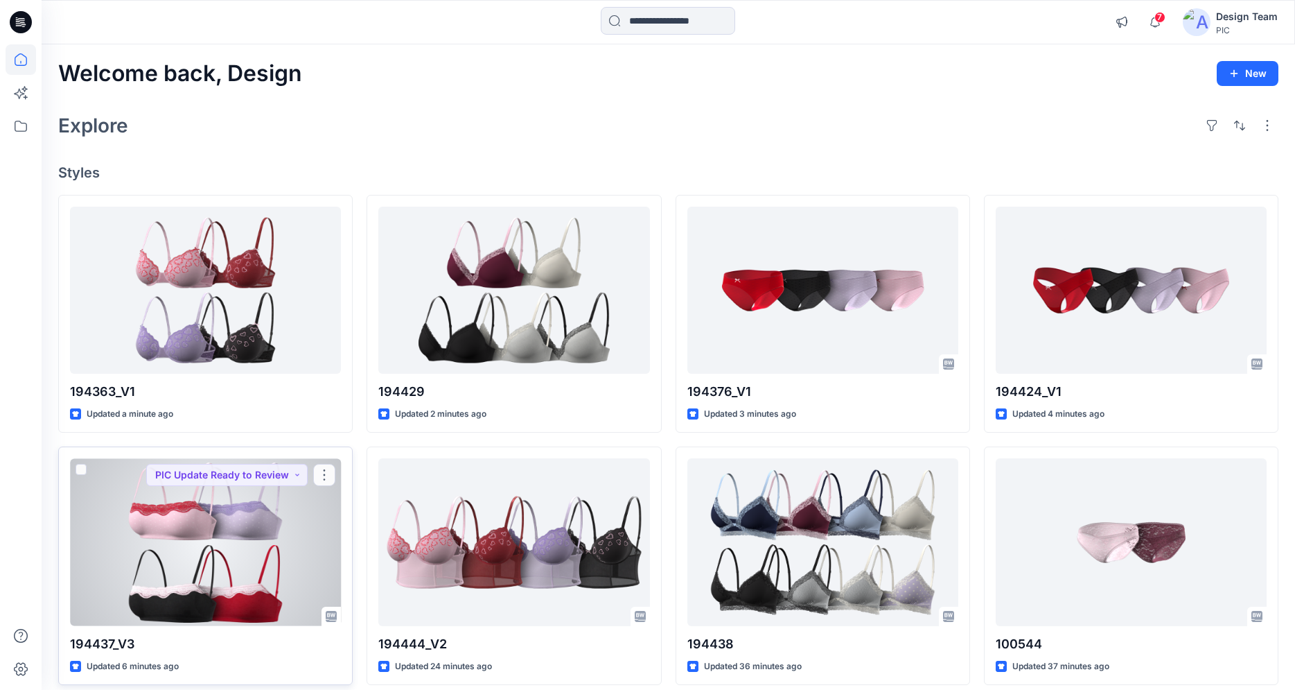
click at [253, 534] on div at bounding box center [205, 541] width 271 height 167
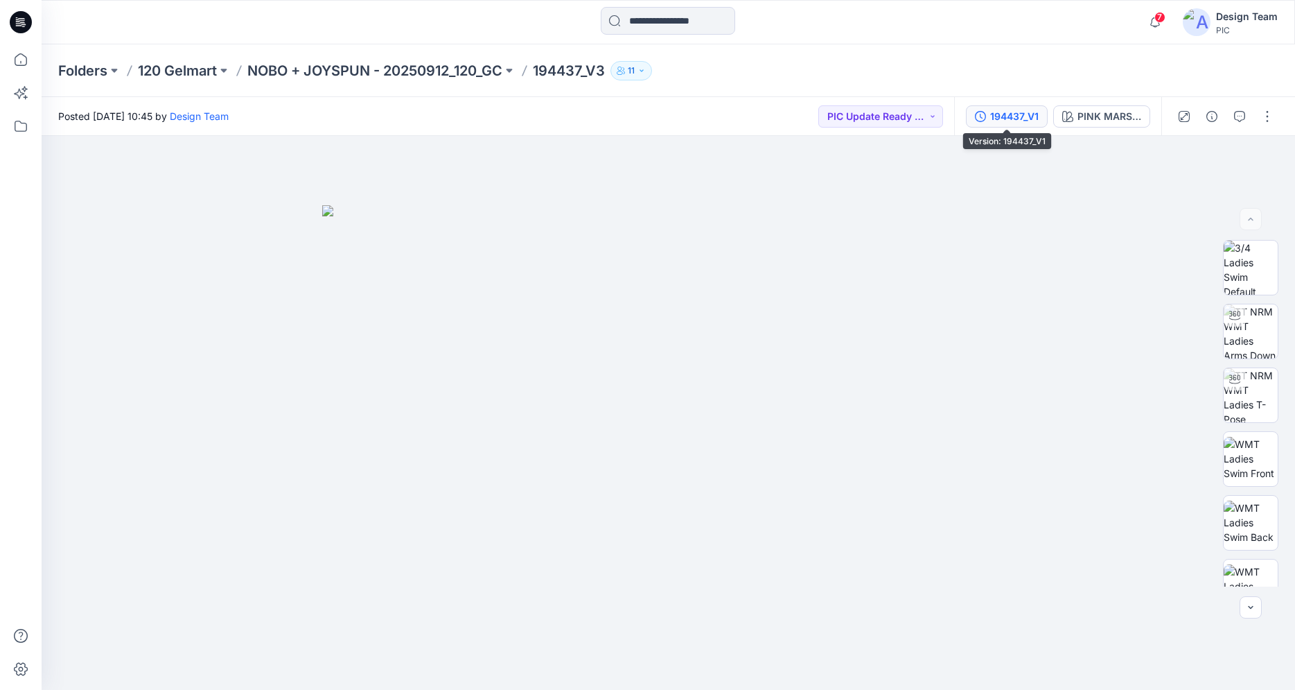
click at [1021, 119] on div "194437_V1" at bounding box center [1014, 116] width 49 height 15
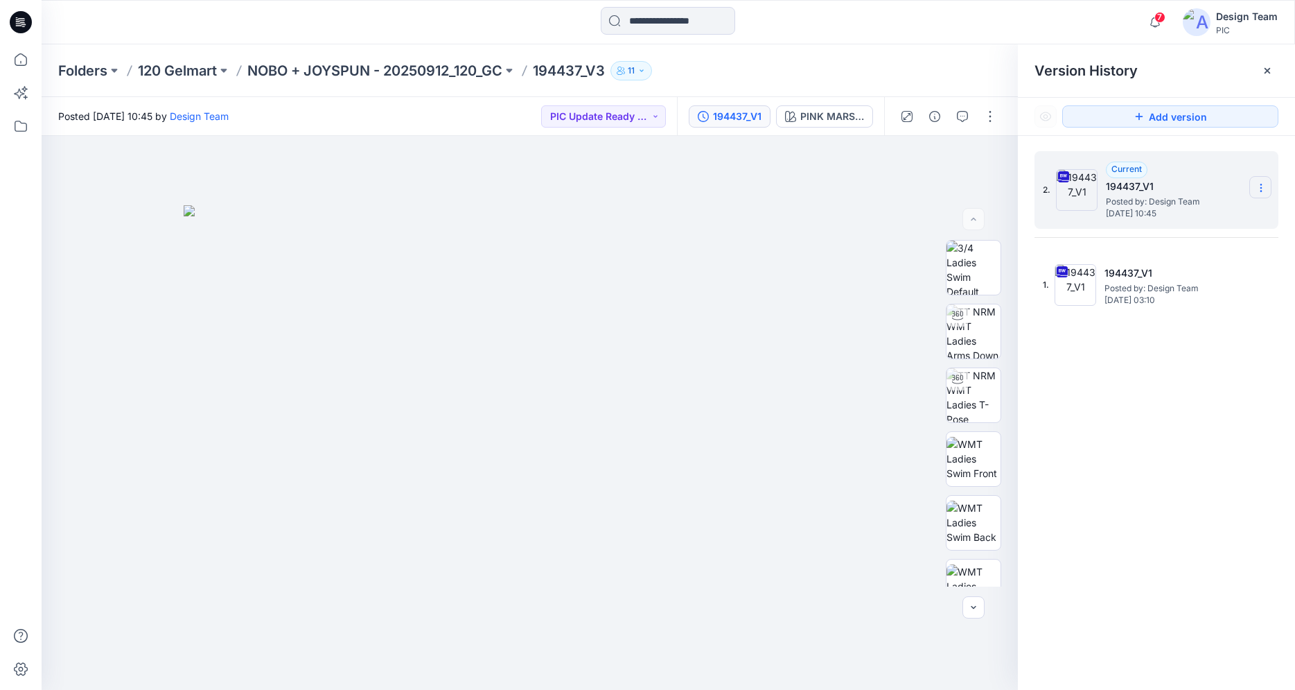
click at [1263, 186] on icon at bounding box center [1261, 187] width 11 height 11
click at [992, 116] on button "button" at bounding box center [990, 116] width 22 height 22
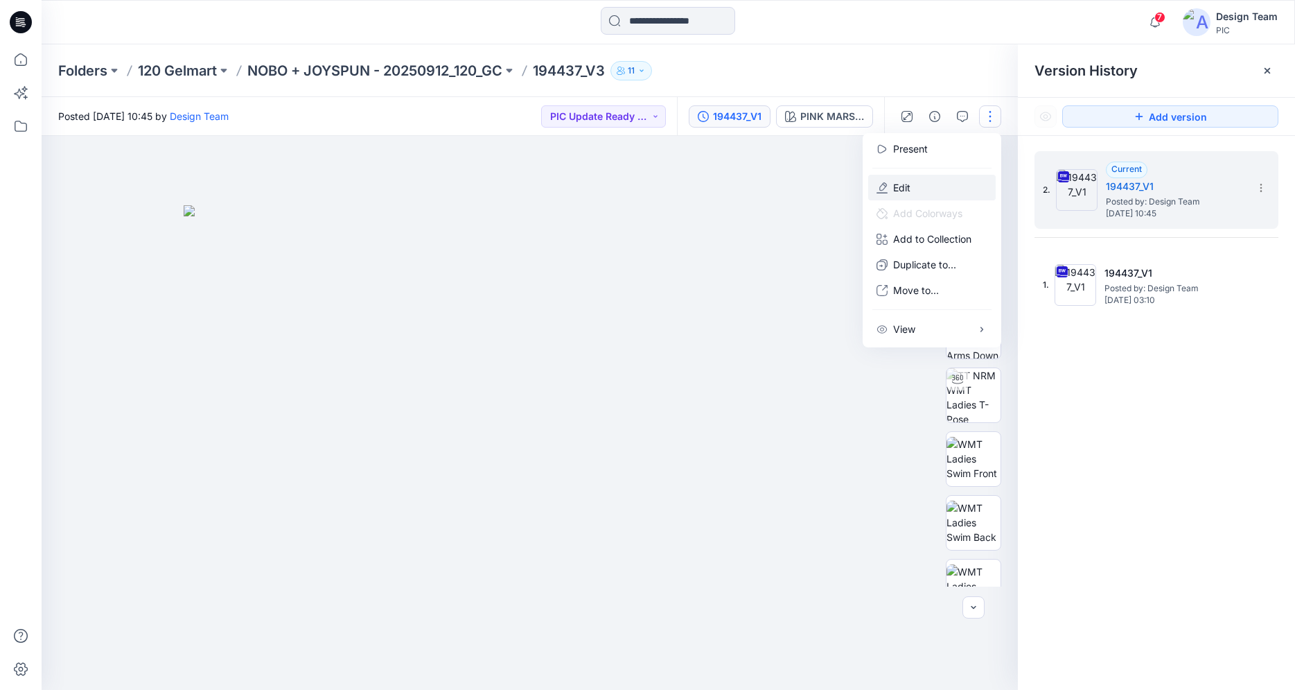
click at [916, 191] on button "Edit" at bounding box center [932, 188] width 128 height 26
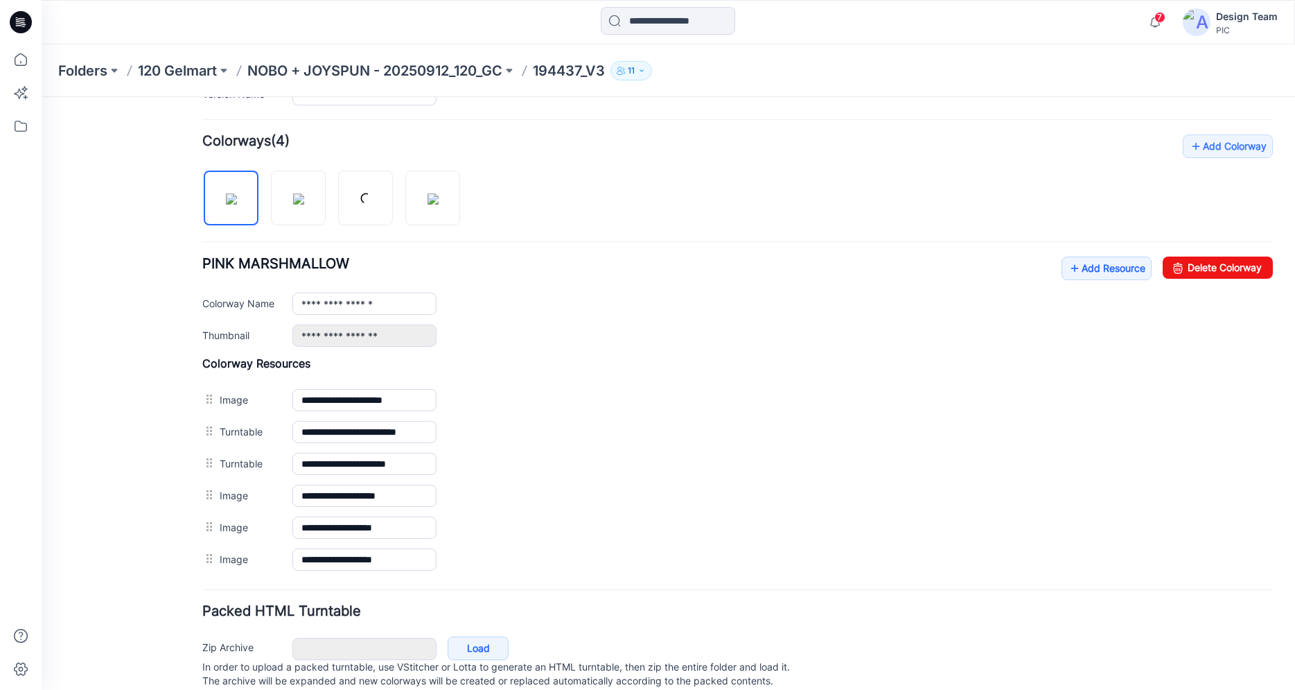
scroll to position [441, 0]
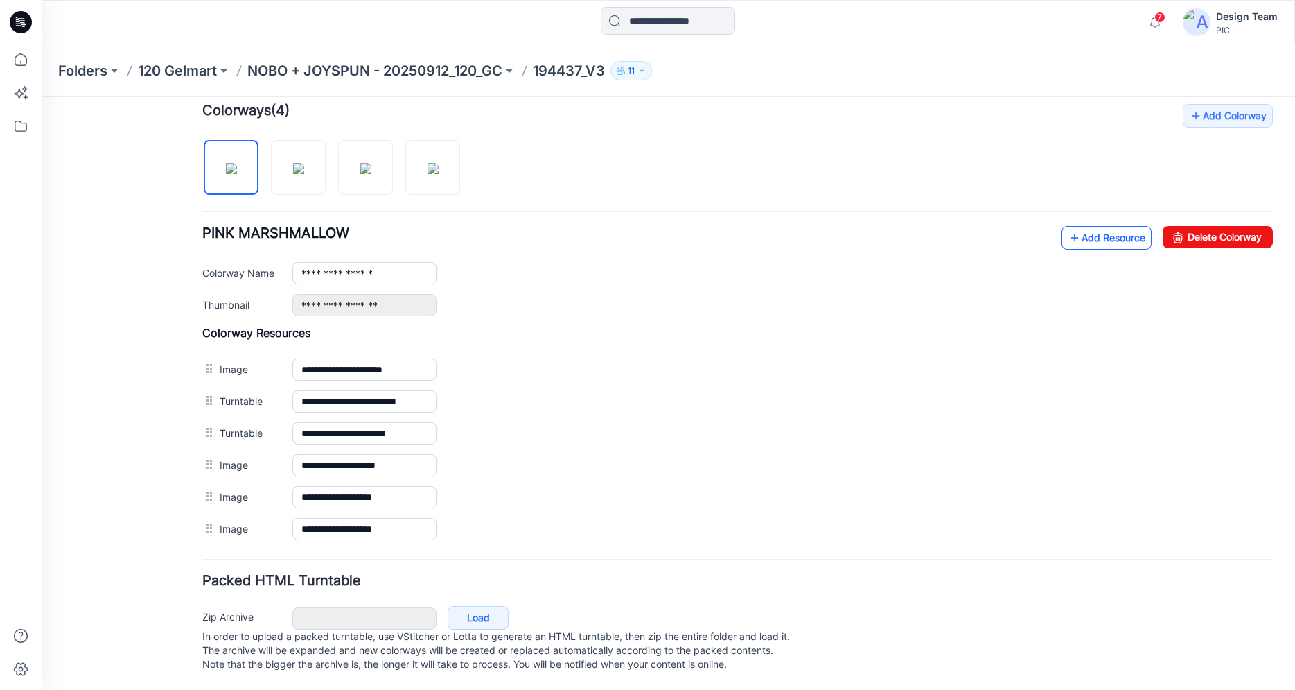
click at [1092, 226] on link "Add Resource" at bounding box center [1107, 238] width 90 height 24
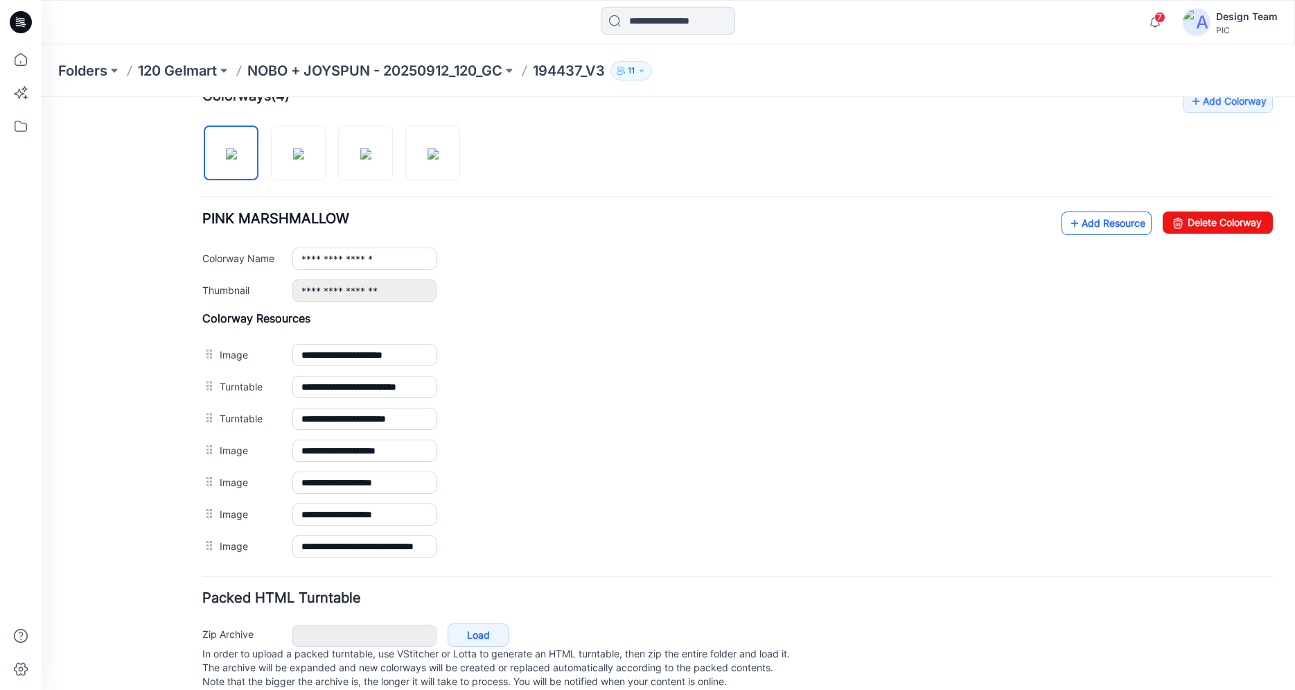
click at [1090, 227] on link "Add Resource" at bounding box center [1107, 223] width 90 height 24
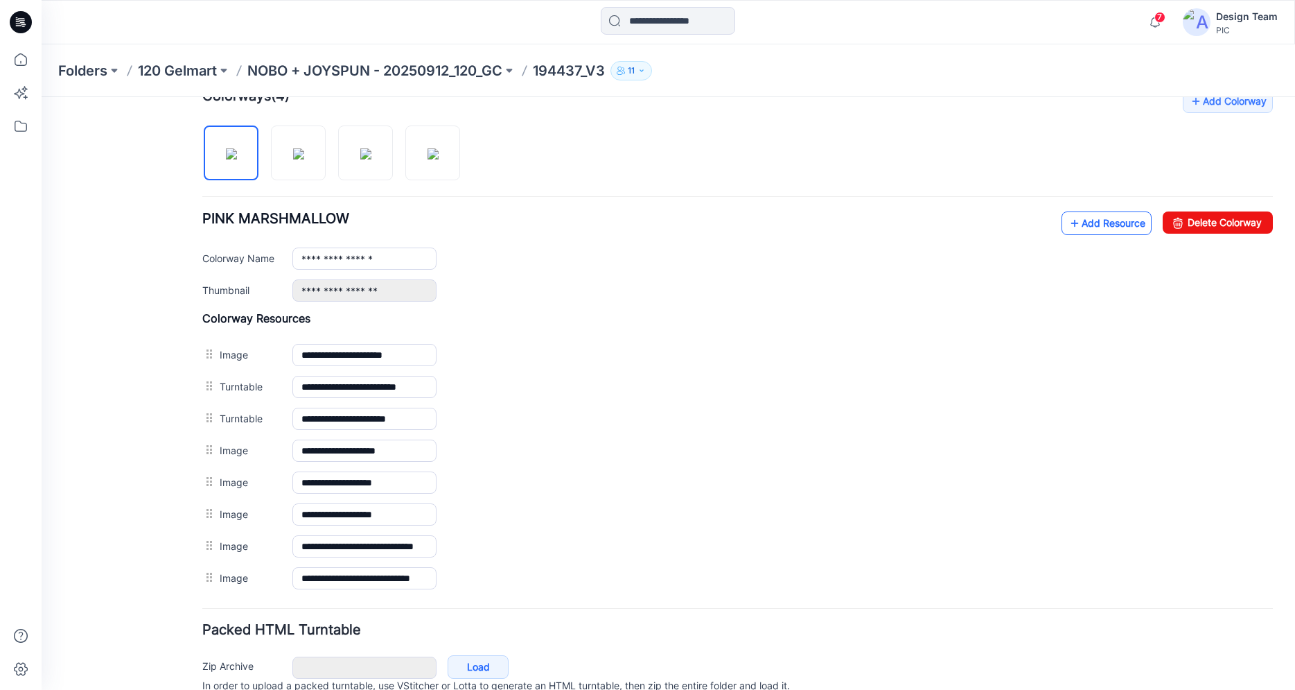
click at [1094, 221] on link "Add Resource" at bounding box center [1107, 223] width 90 height 24
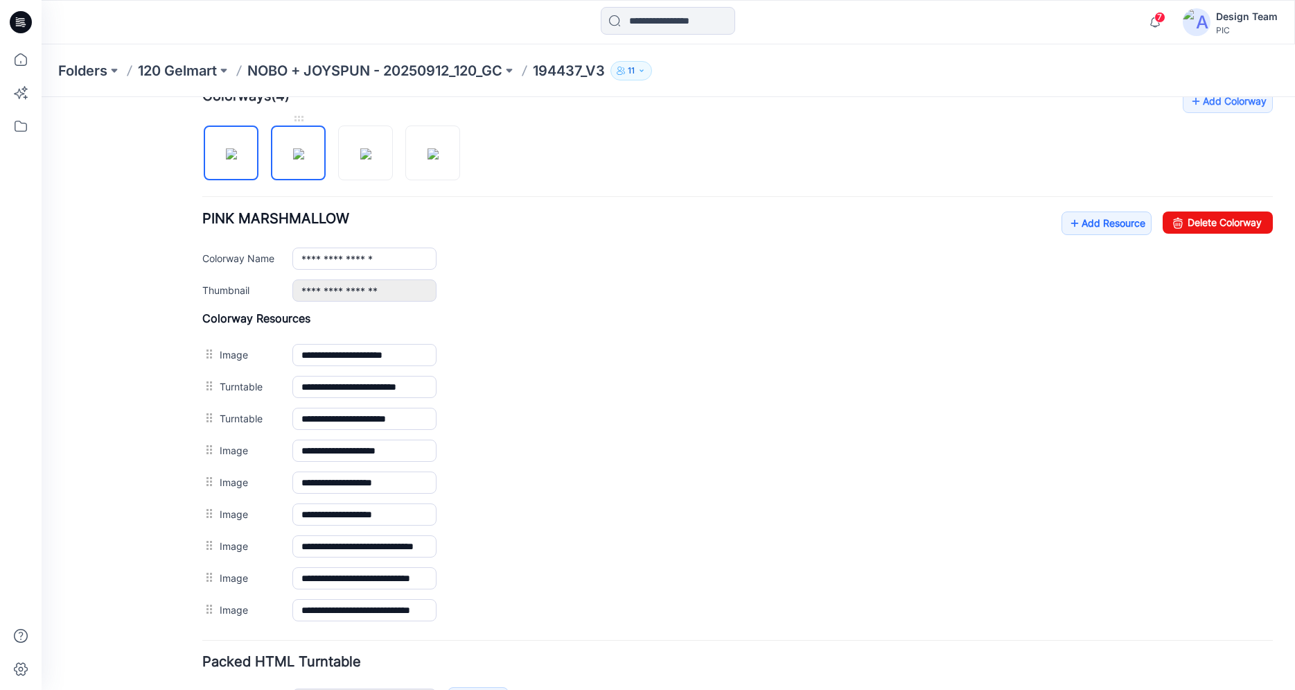
click at [301, 159] on img at bounding box center [298, 153] width 11 height 11
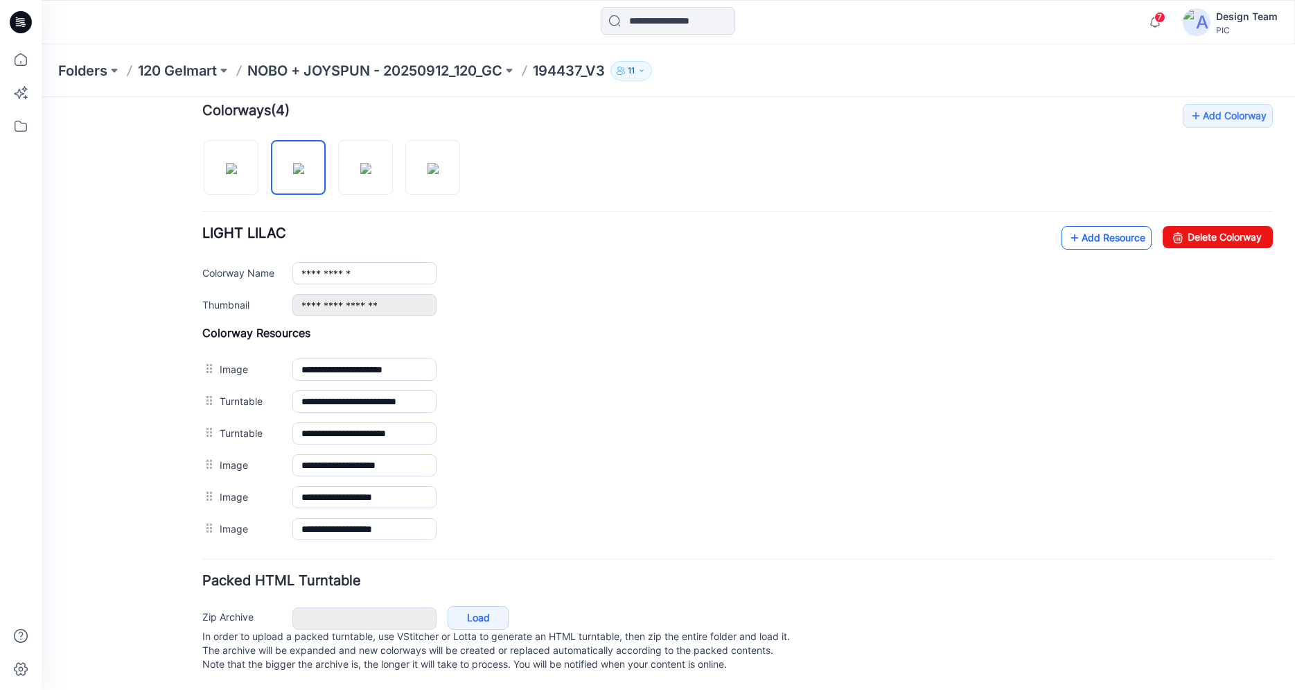
click at [1085, 226] on link "Add Resource" at bounding box center [1107, 238] width 90 height 24
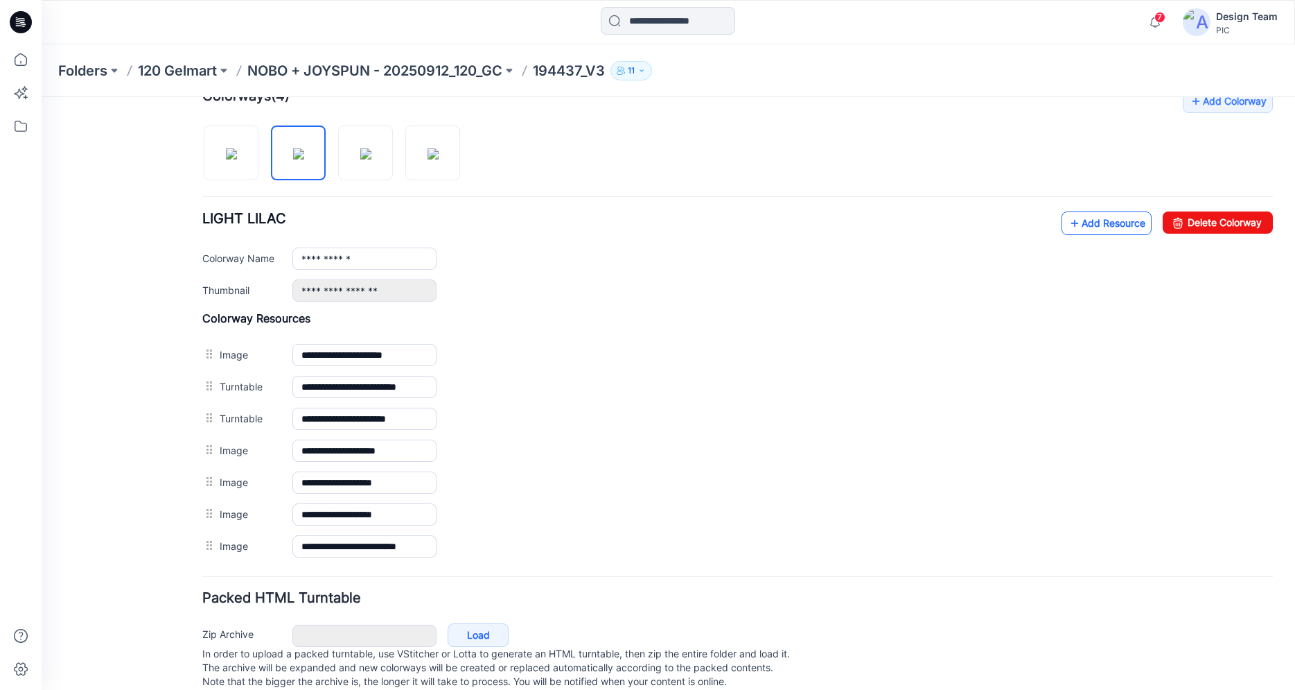
click at [1074, 216] on link "Add Resource" at bounding box center [1107, 223] width 90 height 24
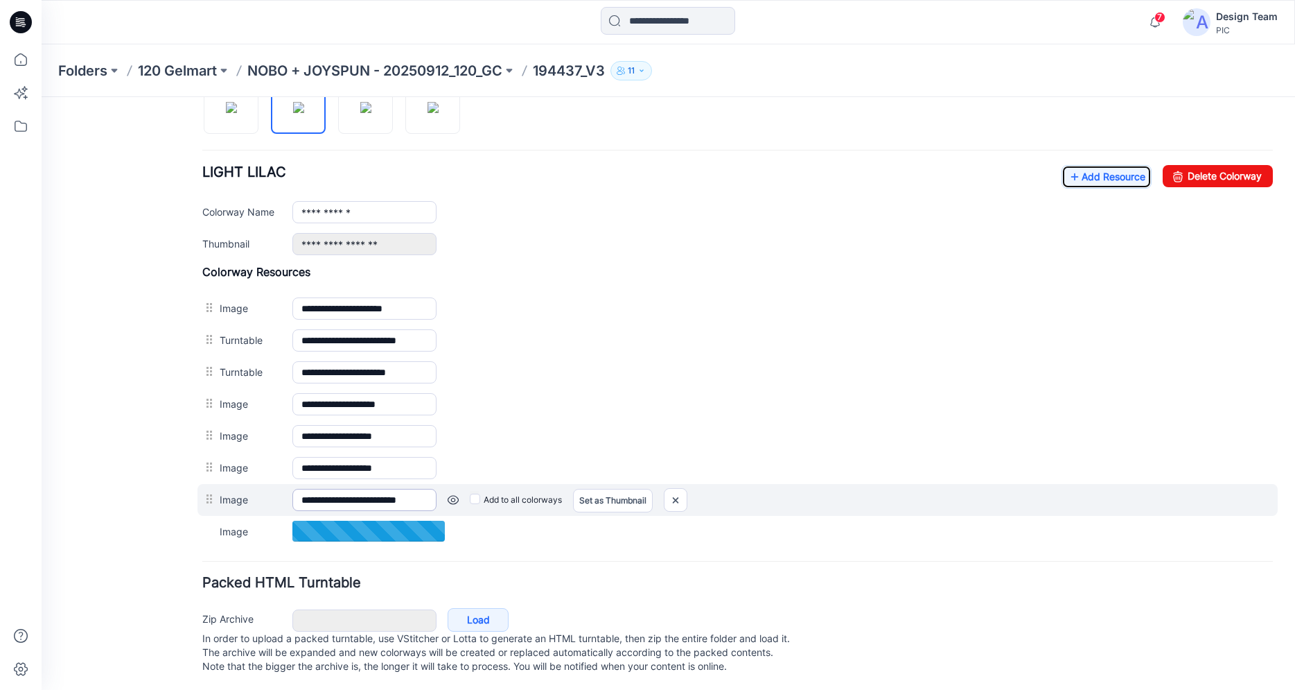
scroll to position [504, 0]
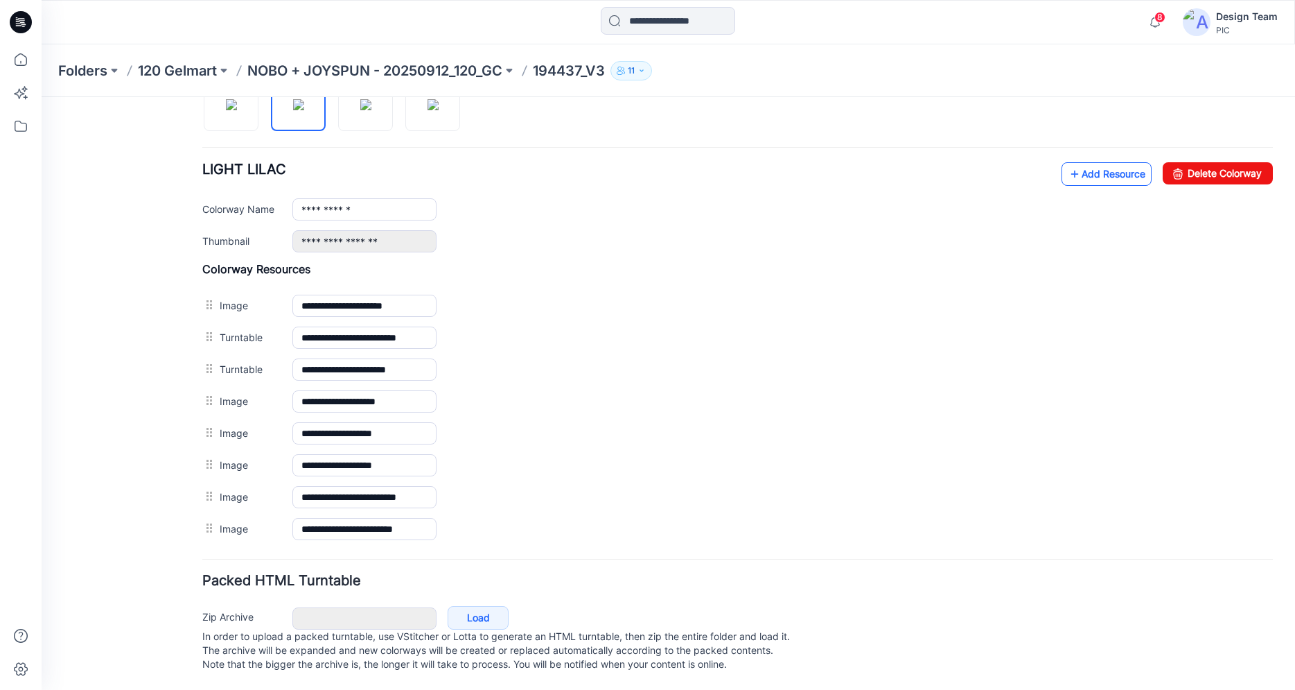
click at [1126, 162] on link "Add Resource" at bounding box center [1107, 174] width 90 height 24
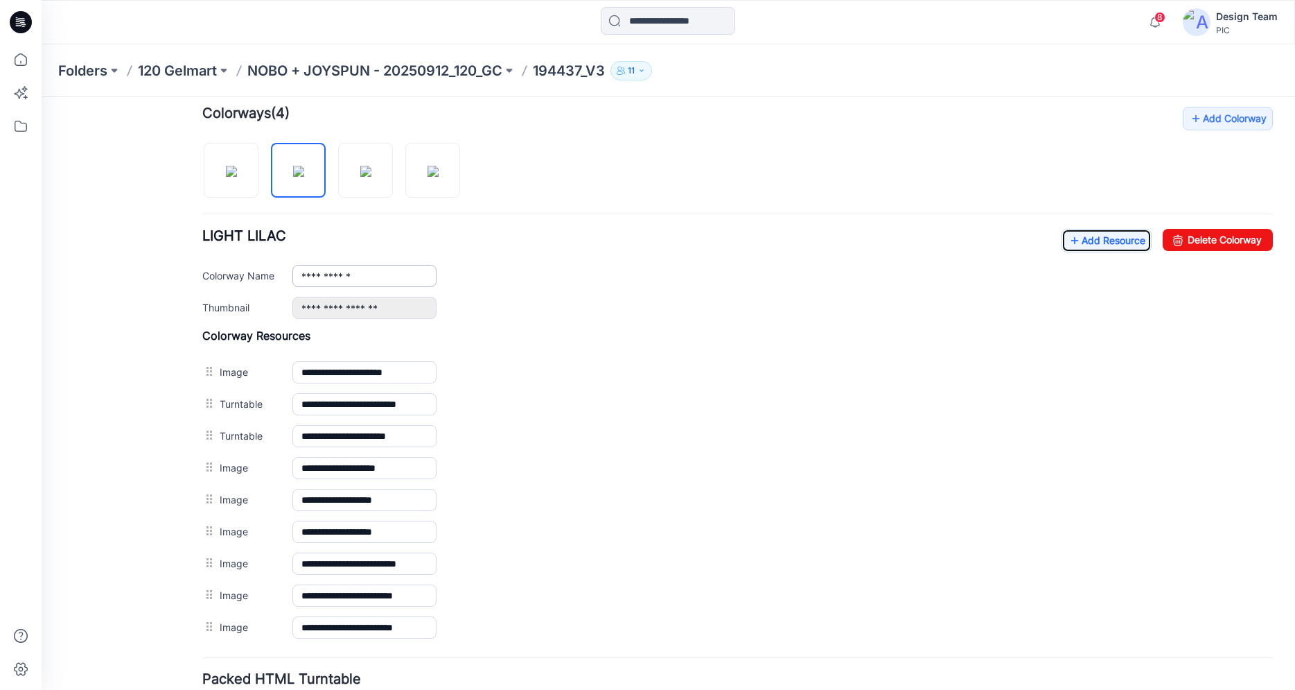
scroll to position [421, 0]
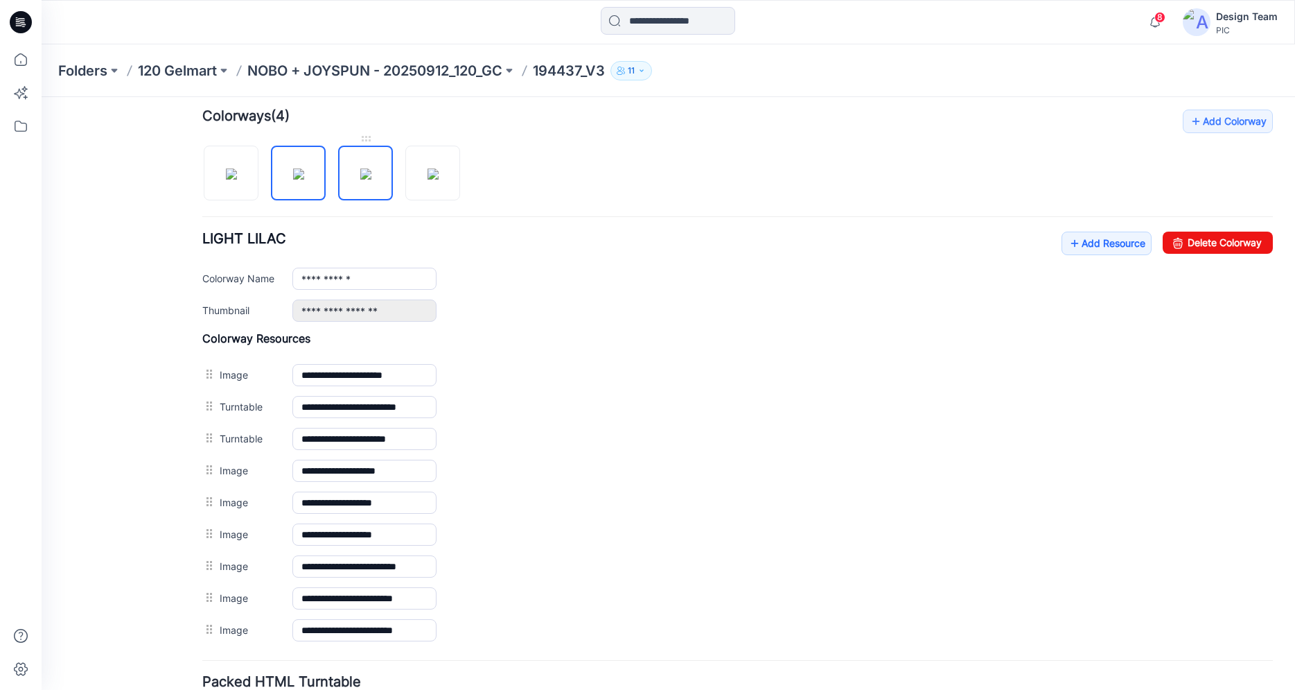
click at [360, 180] on img at bounding box center [365, 173] width 11 height 11
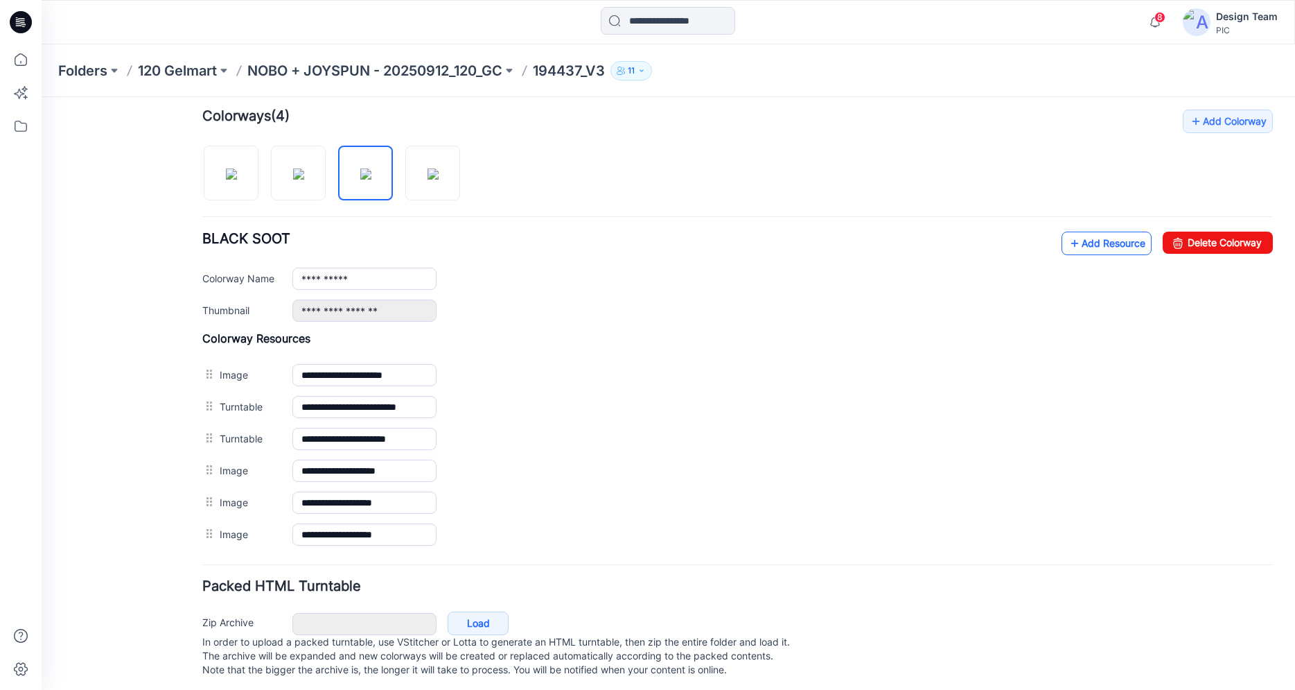
click at [1072, 247] on link "Add Resource" at bounding box center [1107, 244] width 90 height 24
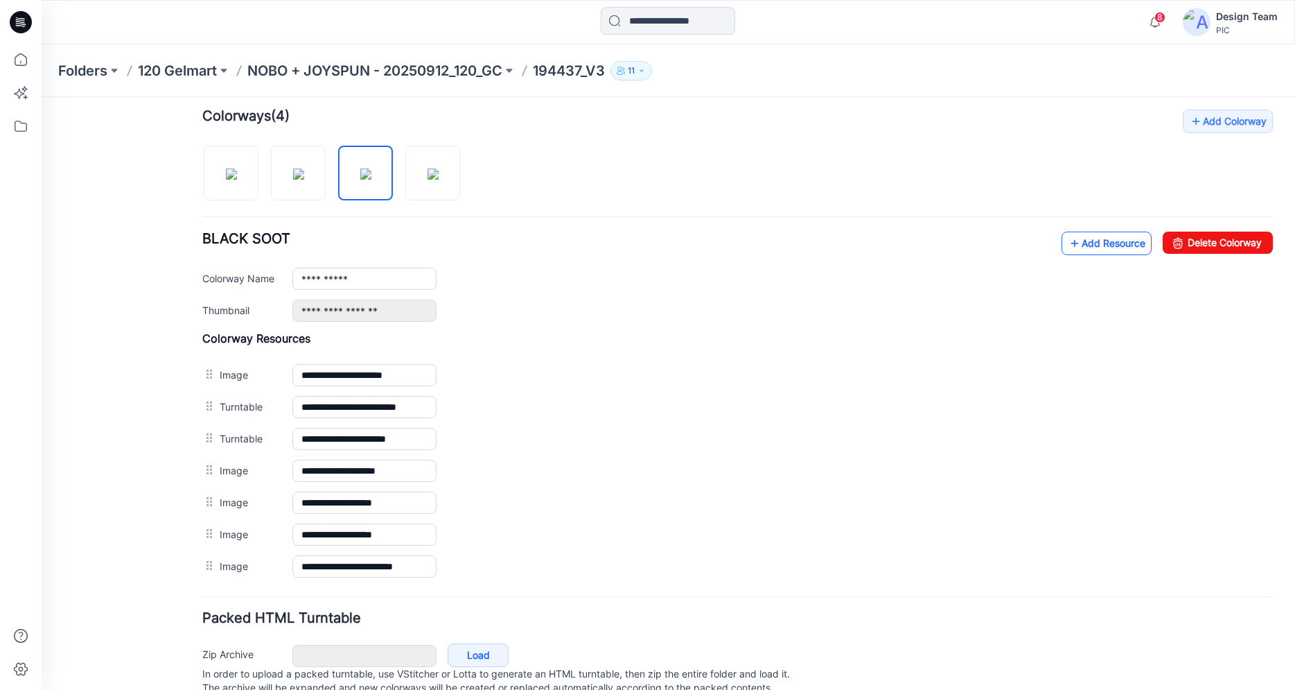
click at [1080, 245] on link "Add Resource" at bounding box center [1107, 244] width 90 height 24
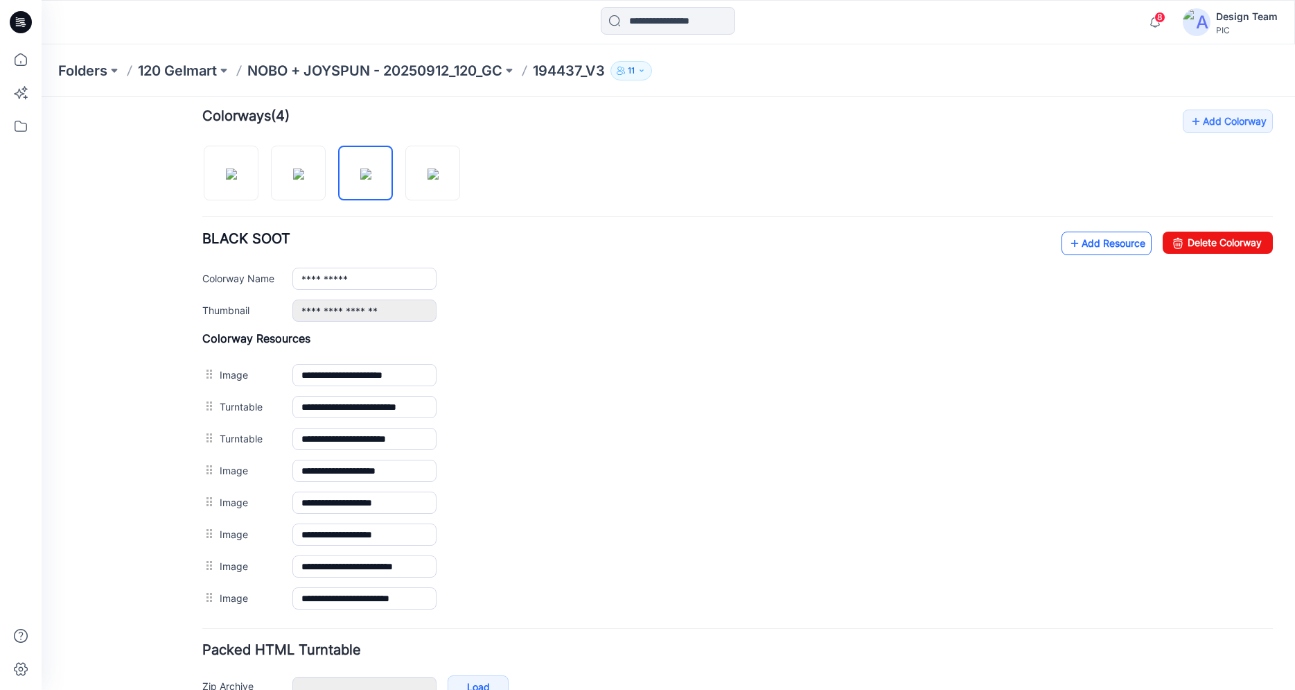
click at [1088, 246] on link "Add Resource" at bounding box center [1107, 244] width 90 height 24
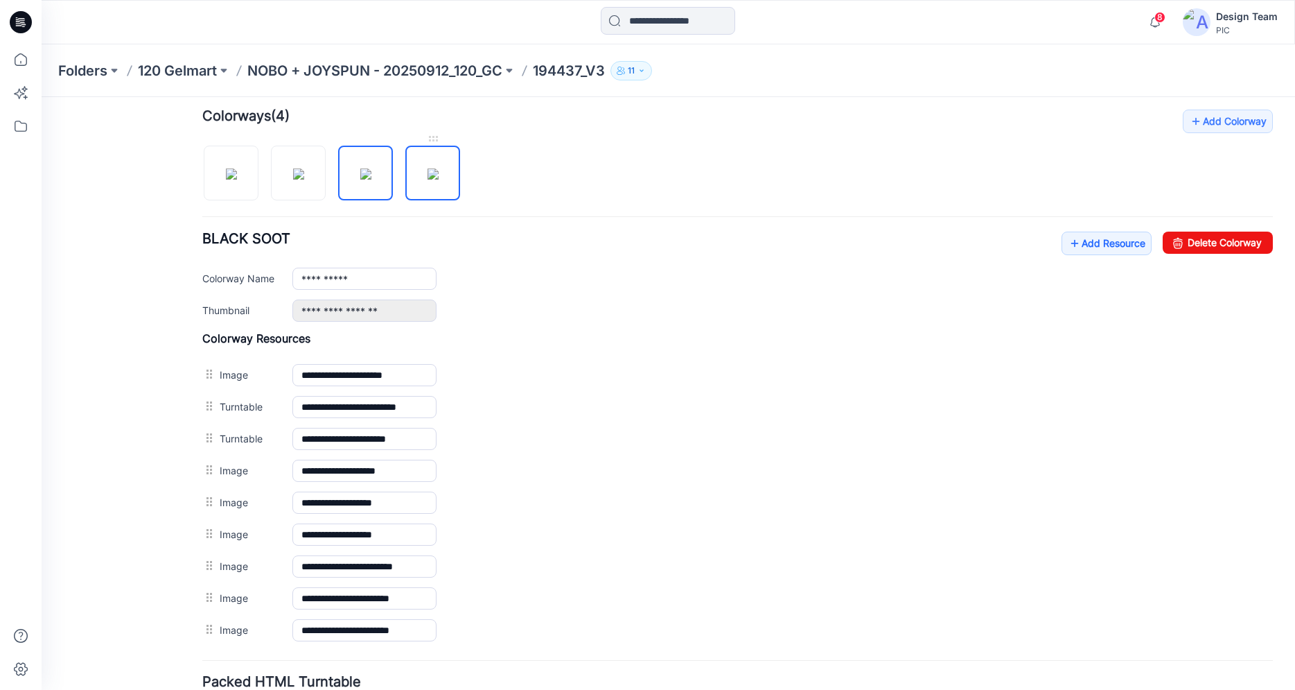
click at [439, 169] on img at bounding box center [433, 173] width 11 height 11
type input "**********"
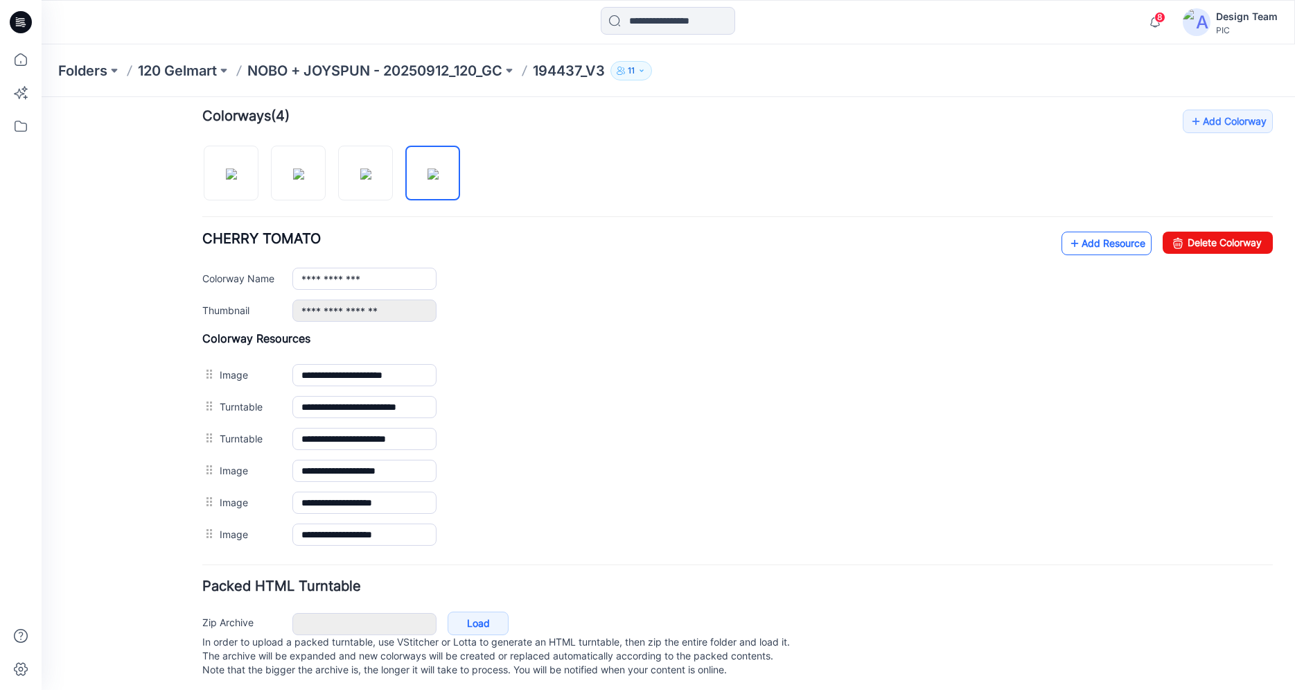
click at [1090, 249] on link "Add Resource" at bounding box center [1107, 244] width 90 height 24
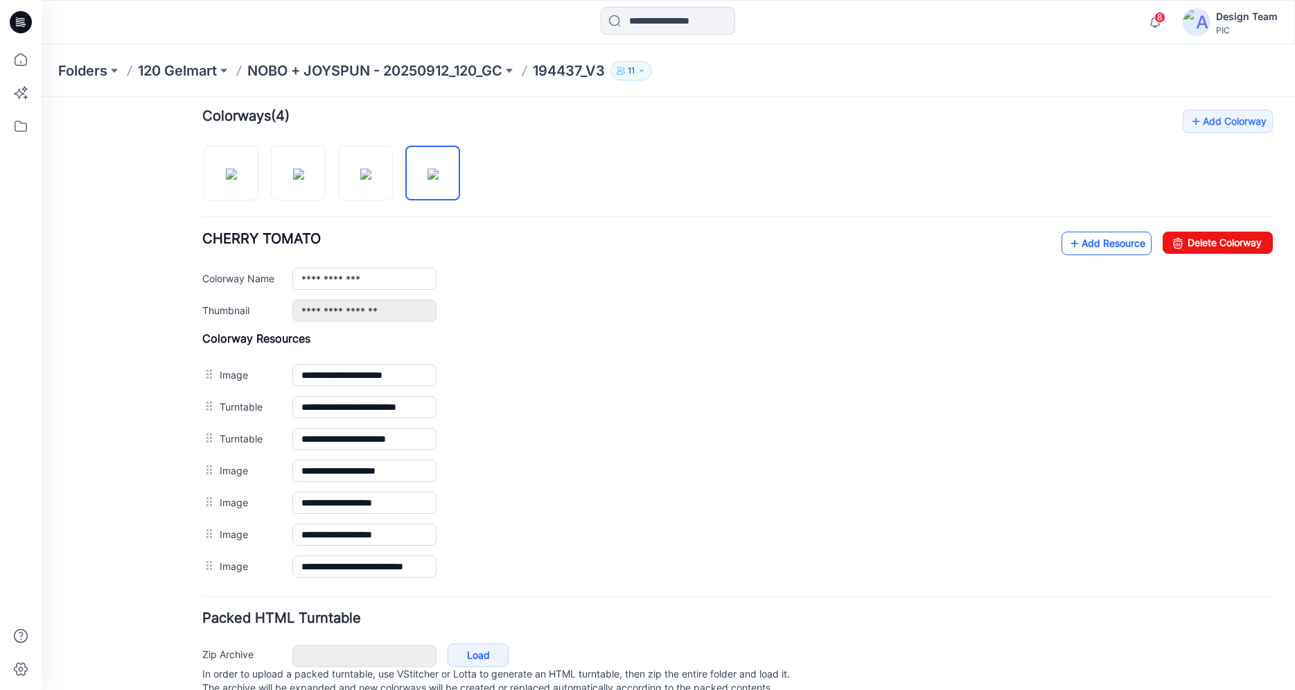
click at [1087, 245] on link "Add Resource" at bounding box center [1107, 244] width 90 height 24
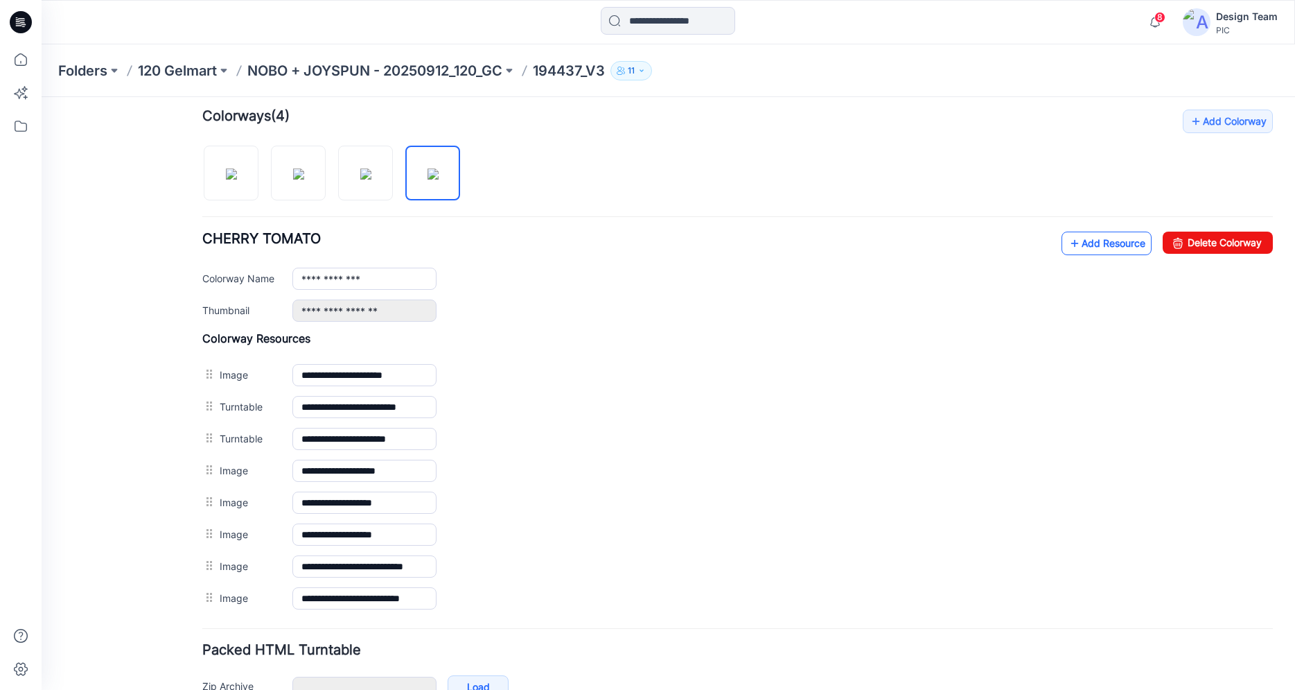
click at [1087, 241] on link "Add Resource" at bounding box center [1107, 244] width 90 height 24
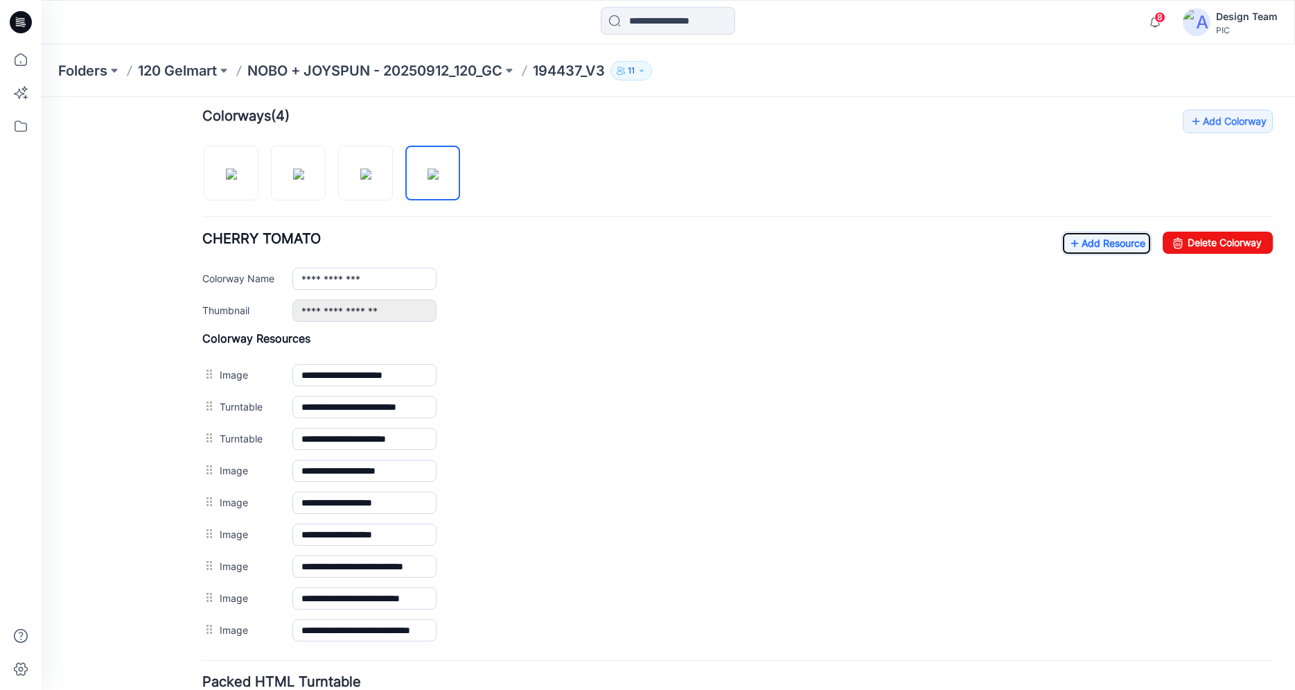
click at [26, 15] on icon at bounding box center [21, 22] width 22 height 22
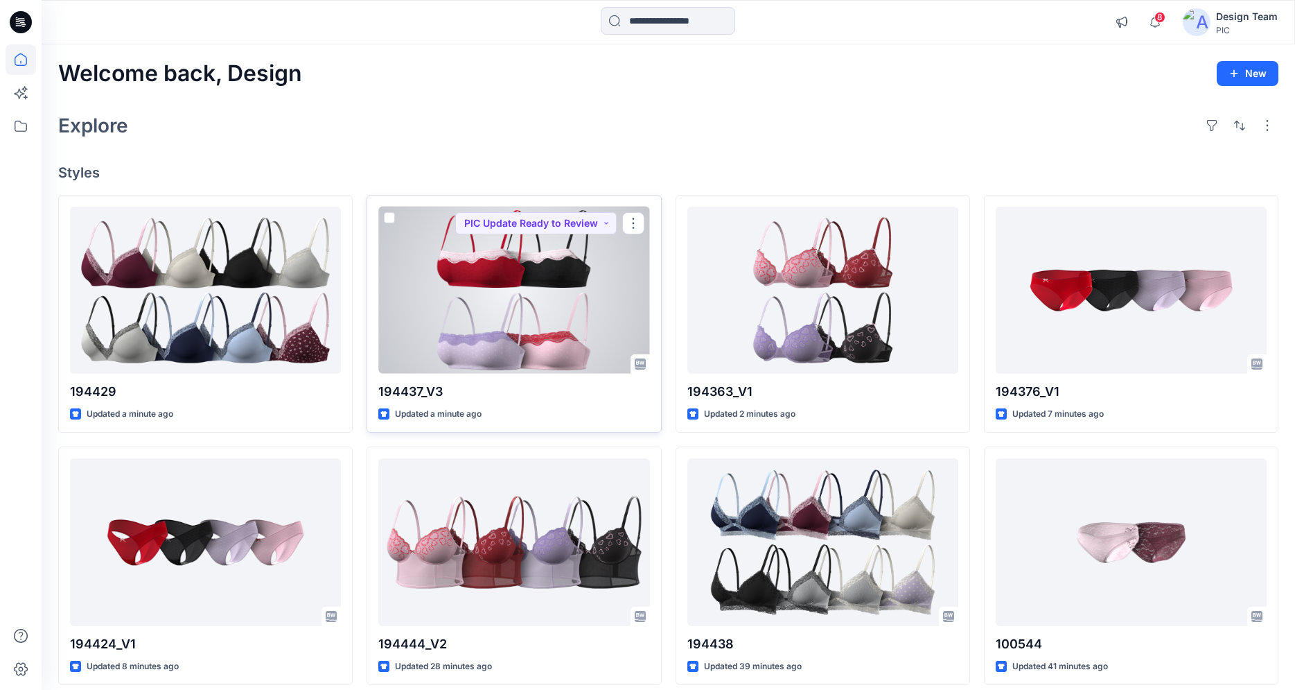
click at [602, 326] on div at bounding box center [513, 290] width 271 height 167
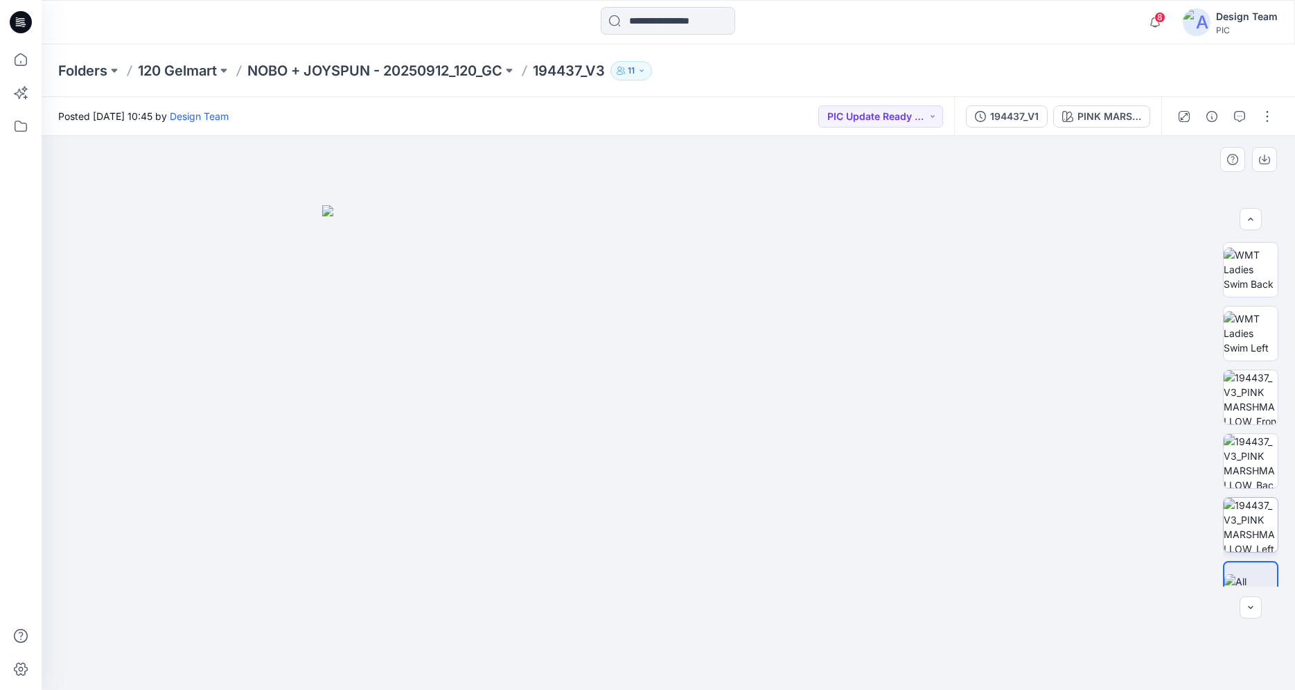
scroll to position [283, 0]
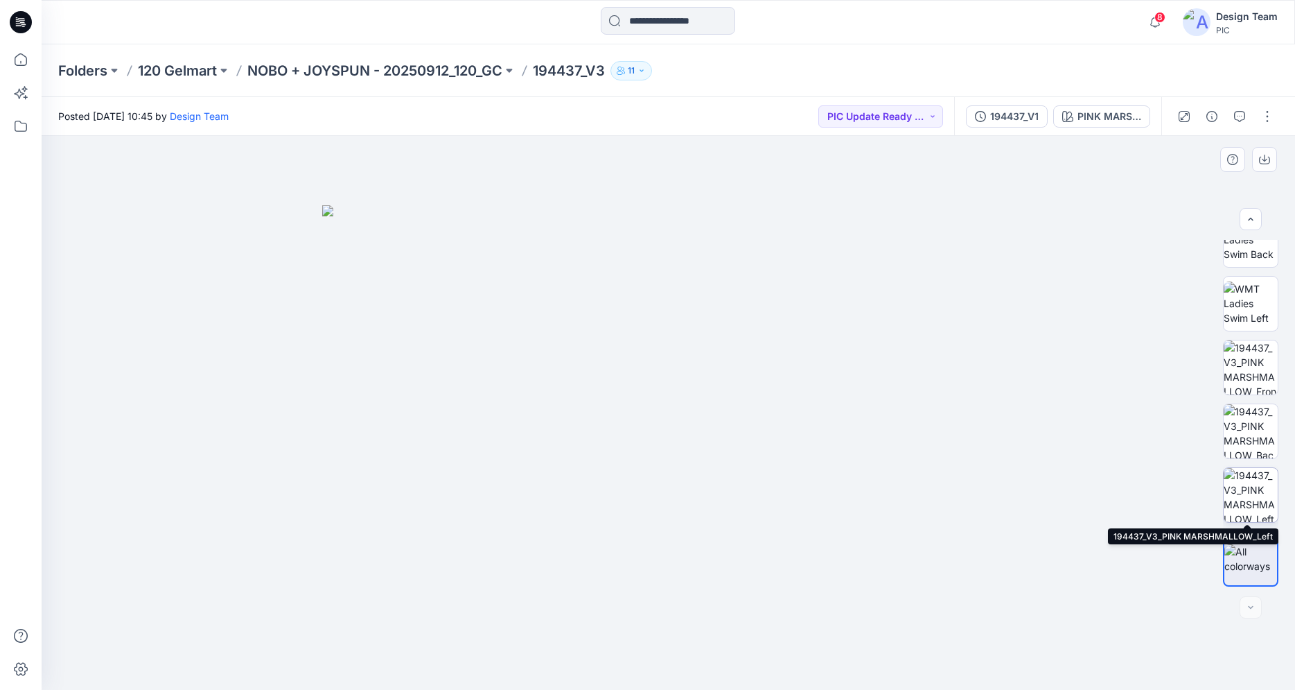
click at [1252, 484] on img at bounding box center [1251, 495] width 54 height 54
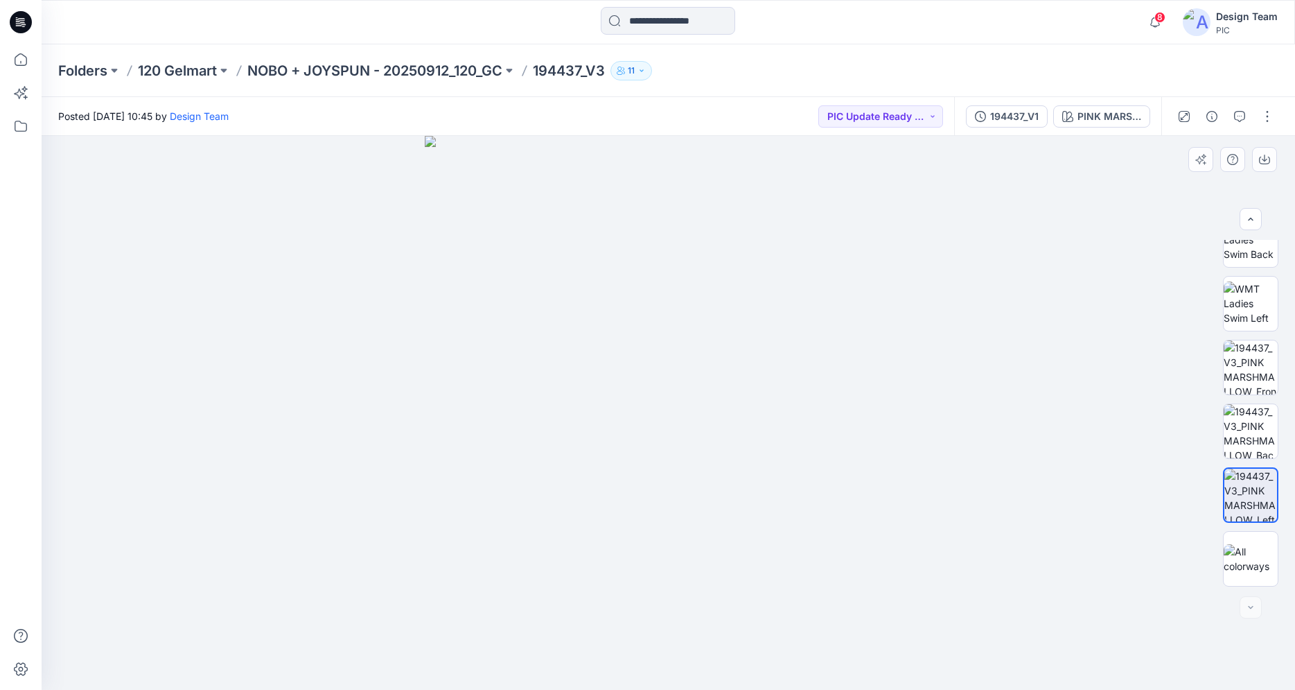
drag, startPoint x: 793, startPoint y: 630, endPoint x: 800, endPoint y: 536, distance: 94.5
click at [1231, 439] on img at bounding box center [1251, 431] width 54 height 54
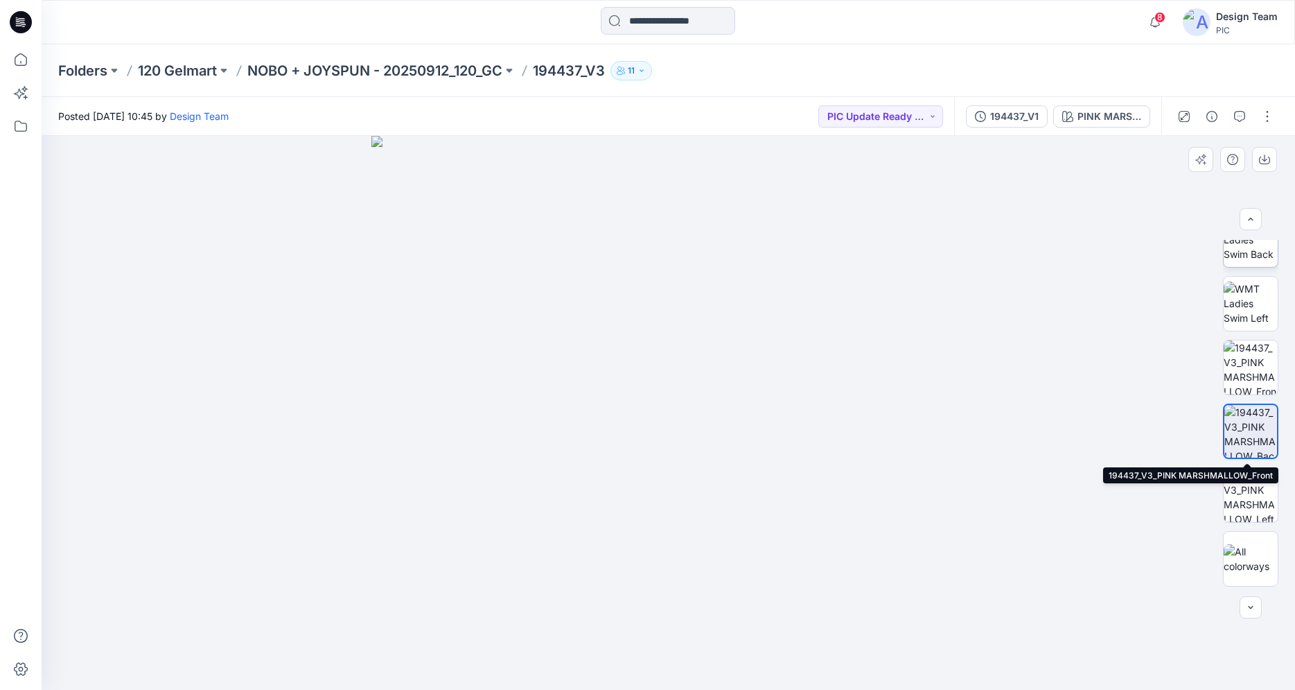
scroll to position [0, 0]
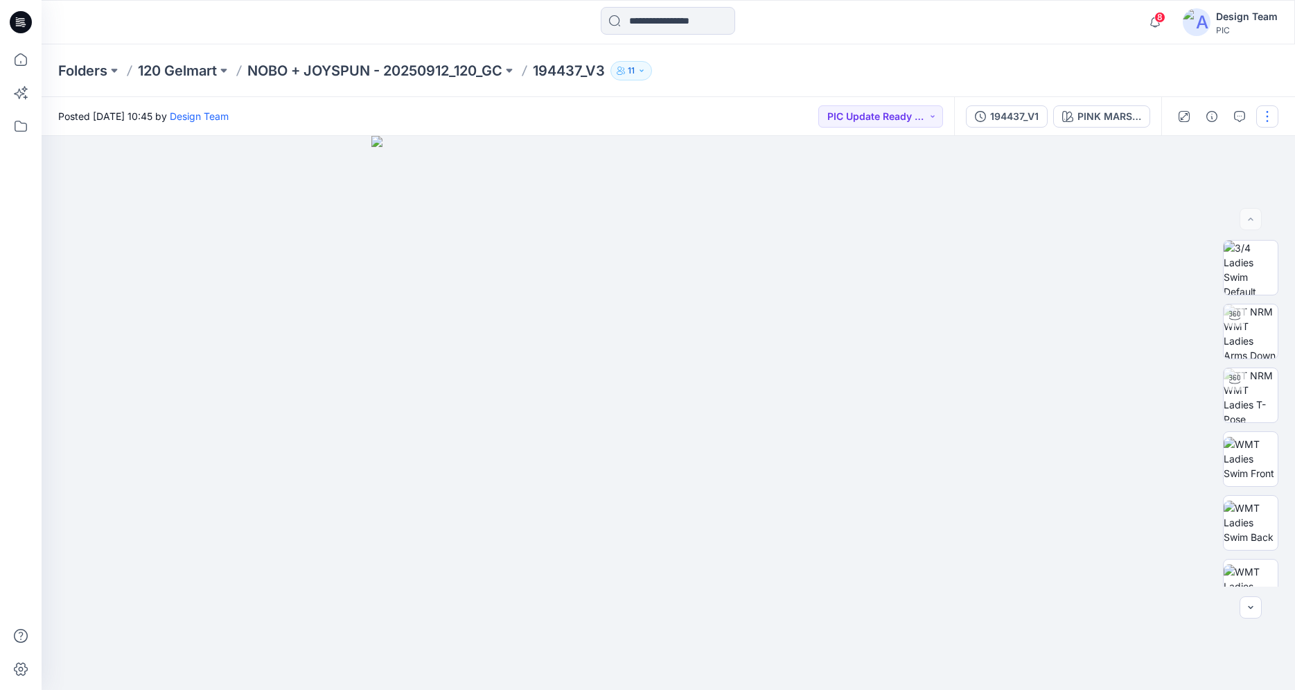
click at [1264, 120] on button "button" at bounding box center [1268, 116] width 22 height 22
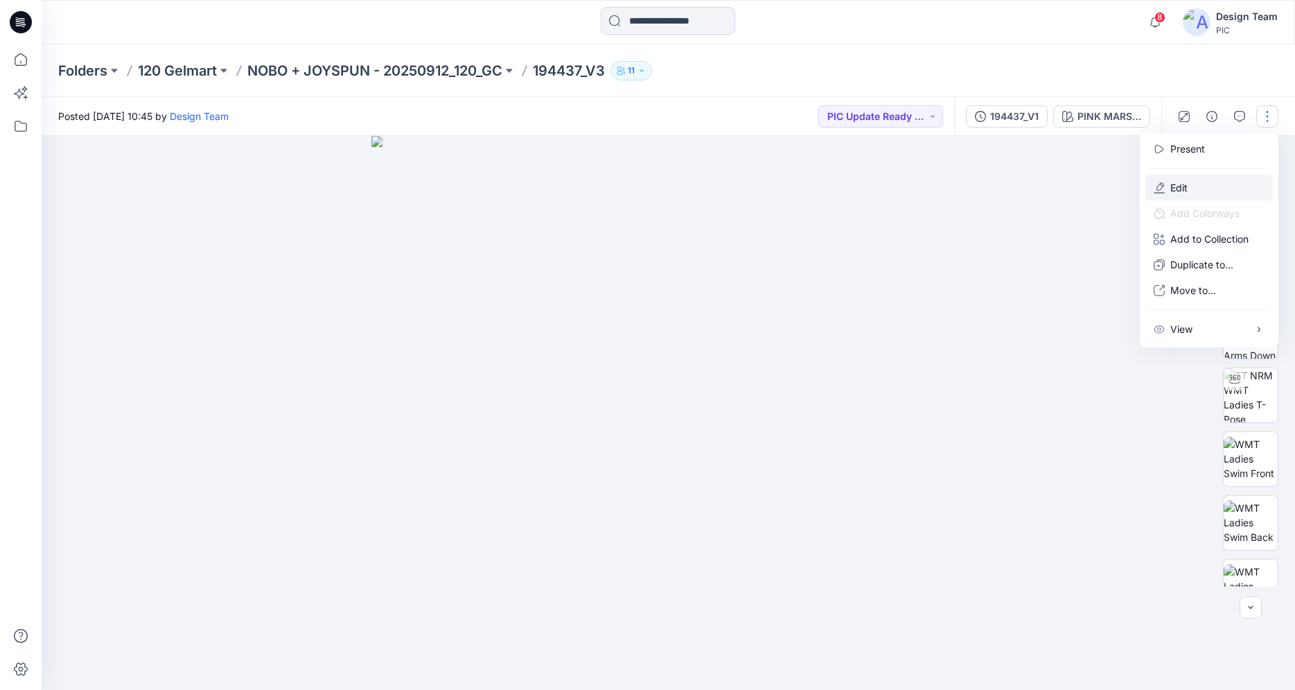
click at [1187, 186] on p "Edit" at bounding box center [1179, 187] width 17 height 15
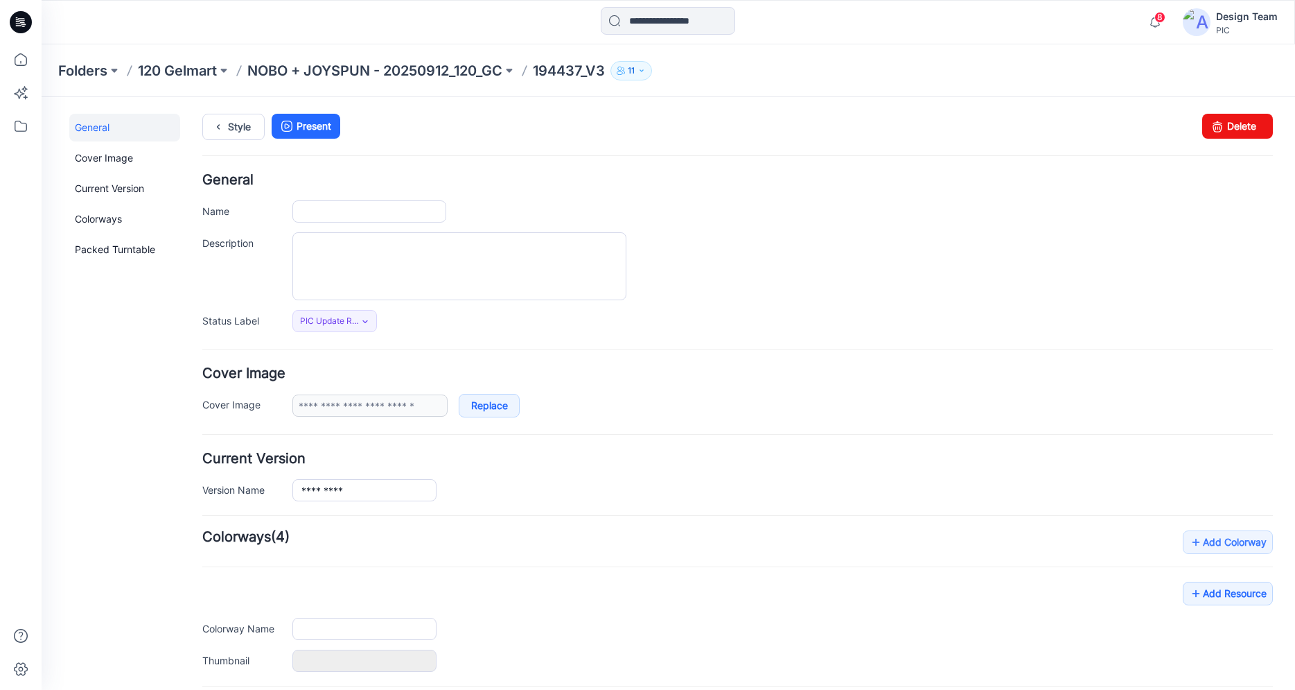
type input "*********"
type input "**********"
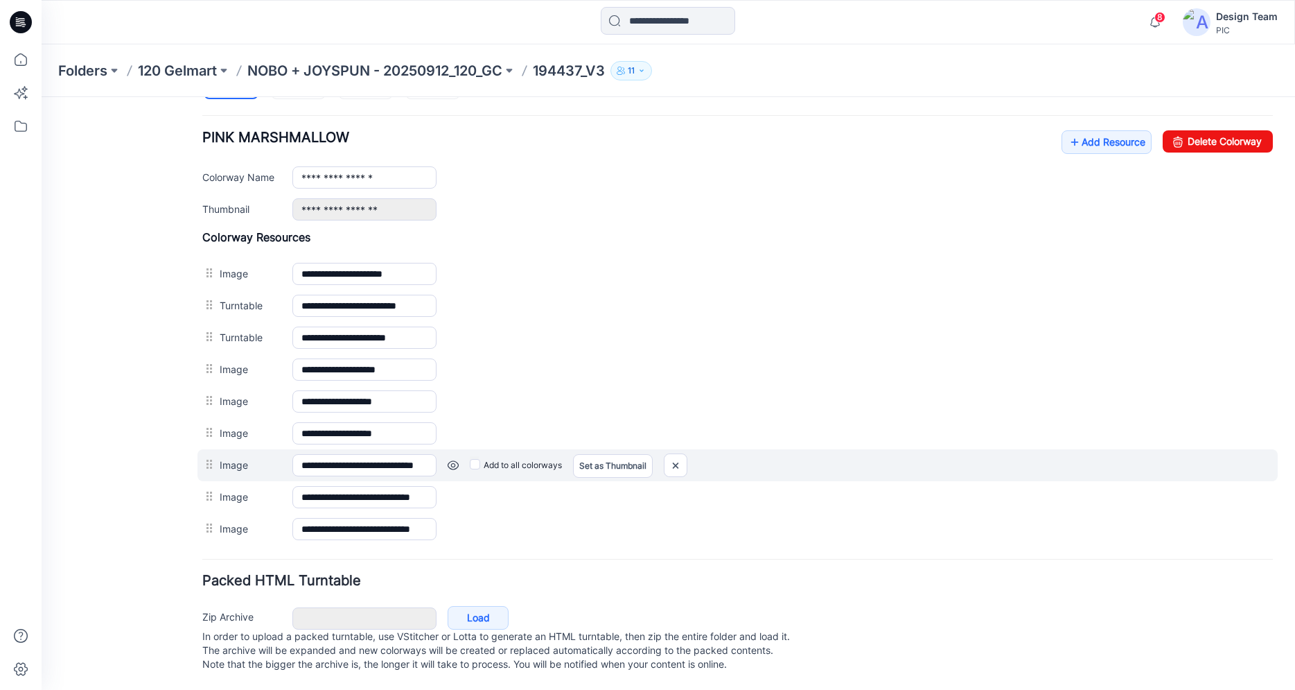
scroll to position [287, 0]
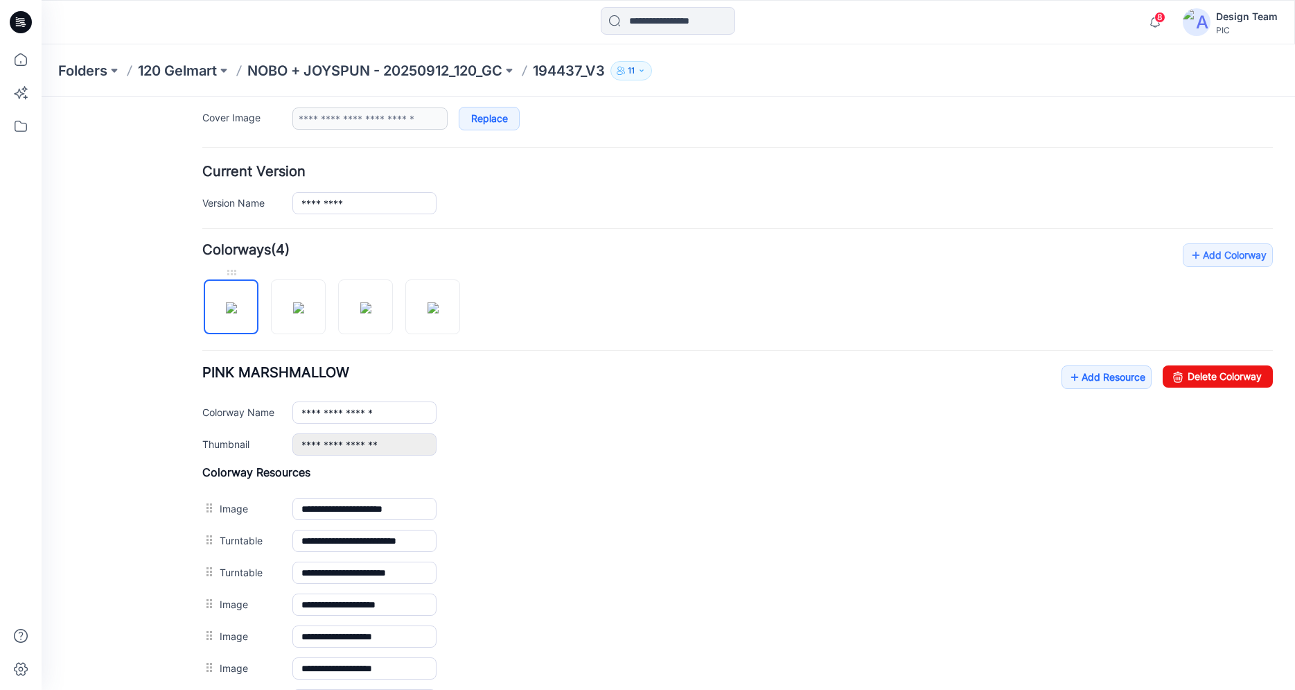
drag, startPoint x: 433, startPoint y: 314, endPoint x: 250, endPoint y: 334, distance: 183.4
click at [236, 326] on div at bounding box center [336, 299] width 269 height 71
click at [549, 457] on div "**********" at bounding box center [737, 511] width 1071 height 536
click at [17, 26] on icon at bounding box center [21, 22] width 22 height 22
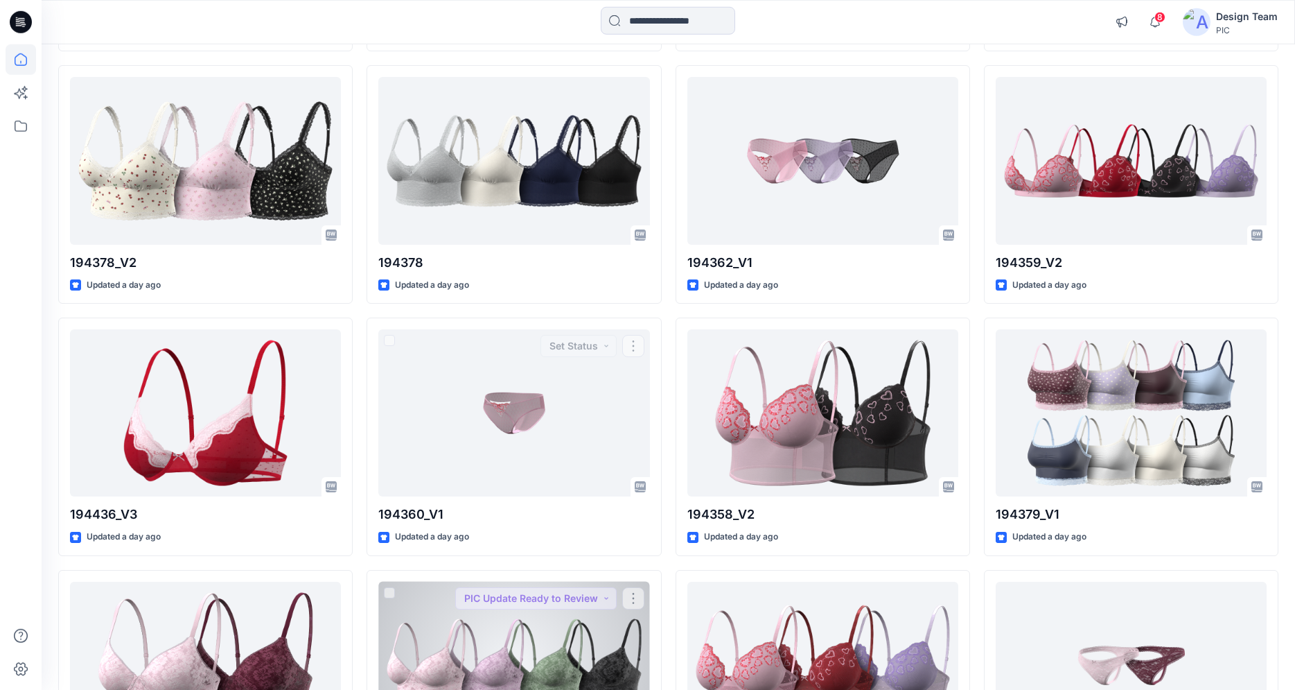
scroll to position [3922, 0]
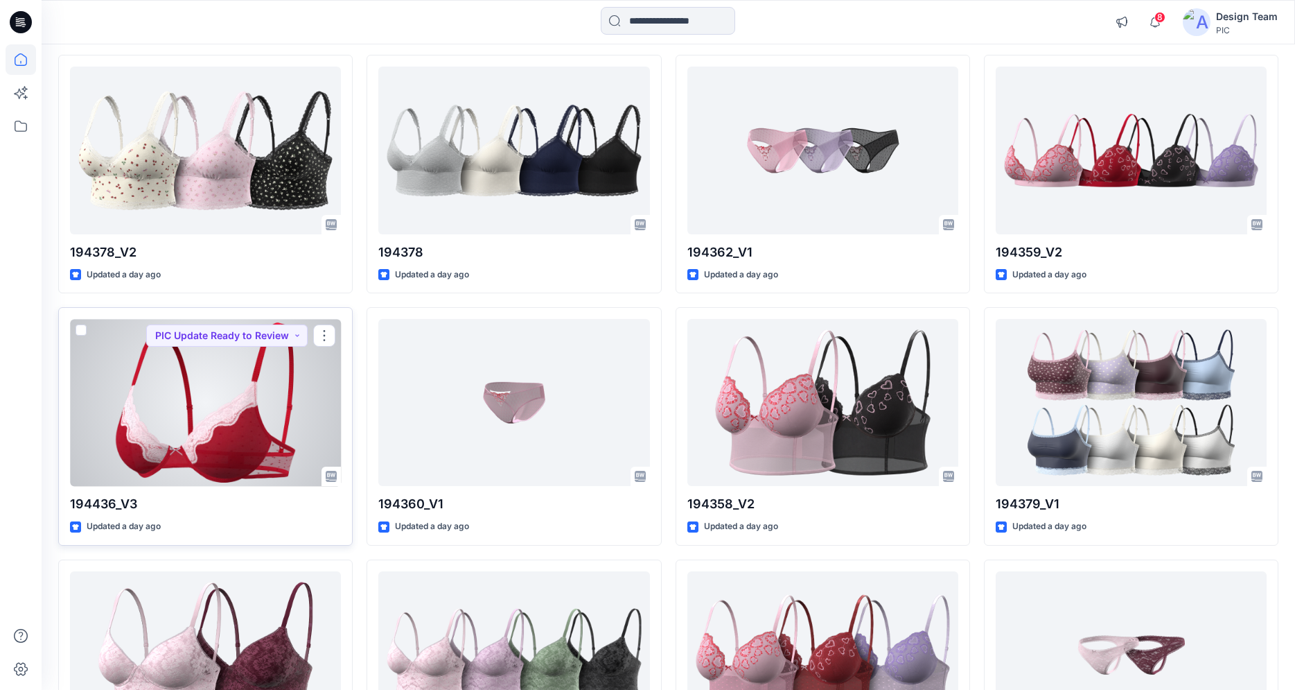
click at [159, 451] on div at bounding box center [205, 402] width 271 height 167
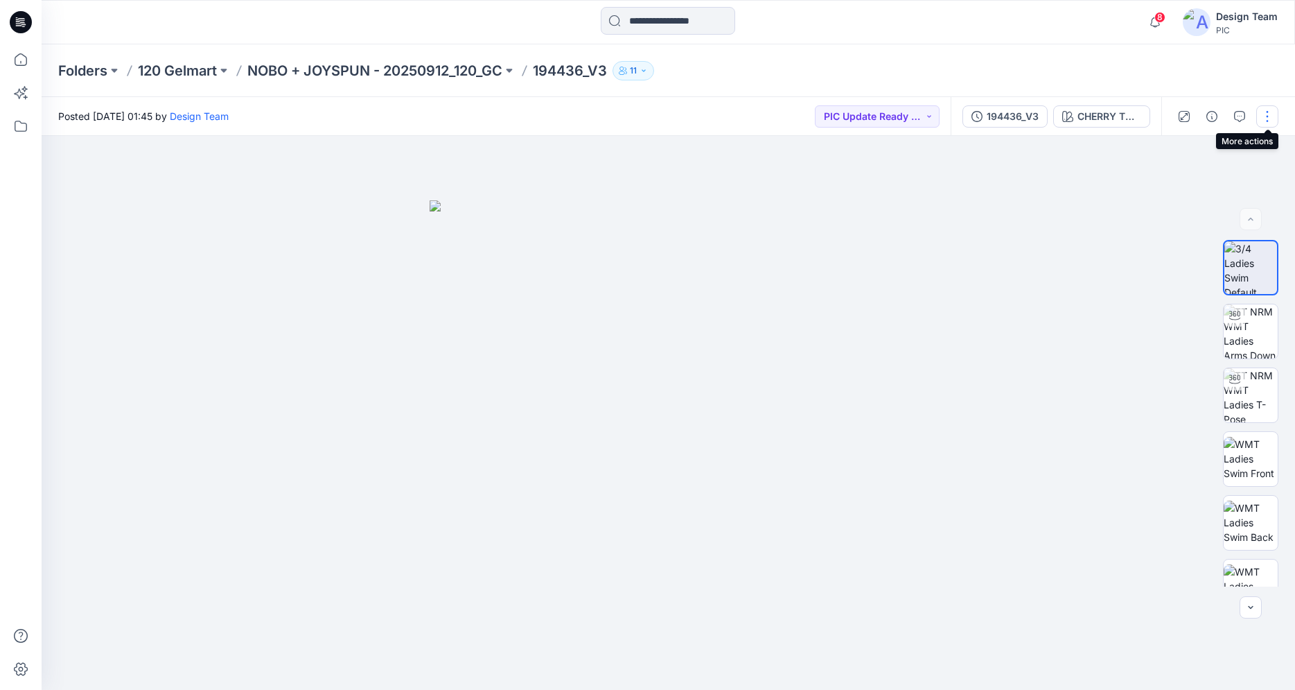
click at [1270, 120] on button "button" at bounding box center [1268, 116] width 22 height 22
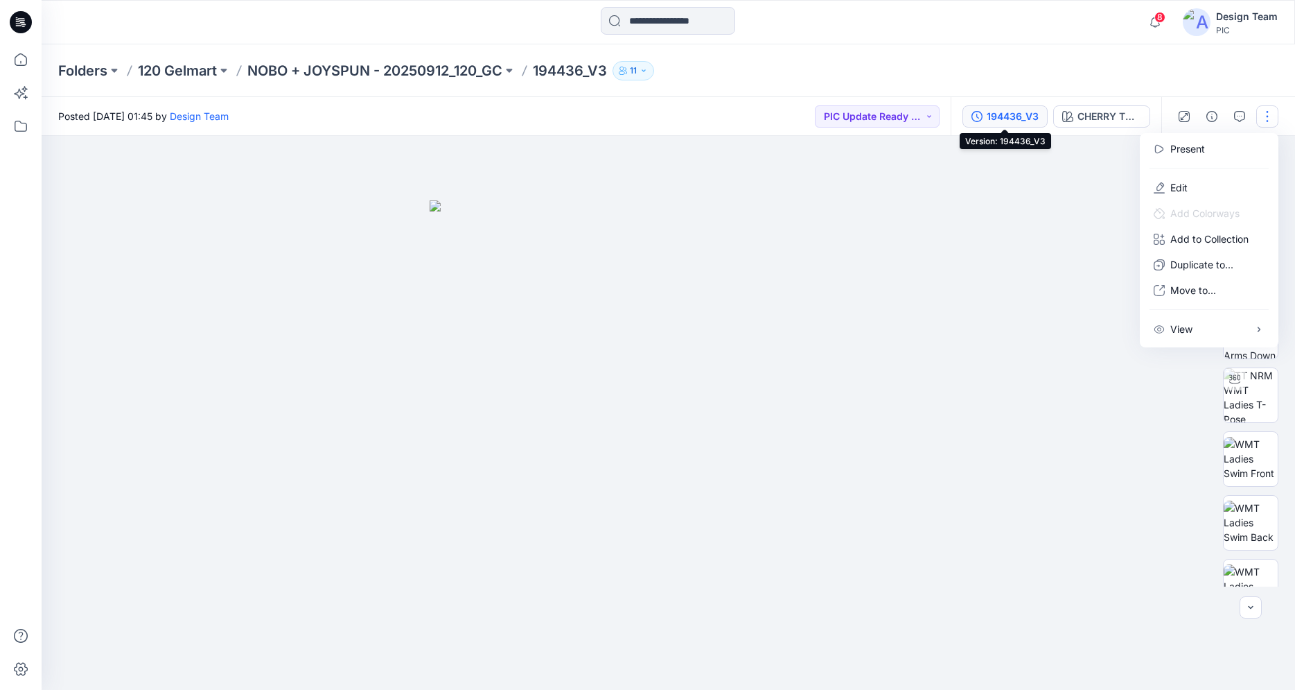
click at [1013, 121] on div "194436_V3" at bounding box center [1013, 116] width 52 height 15
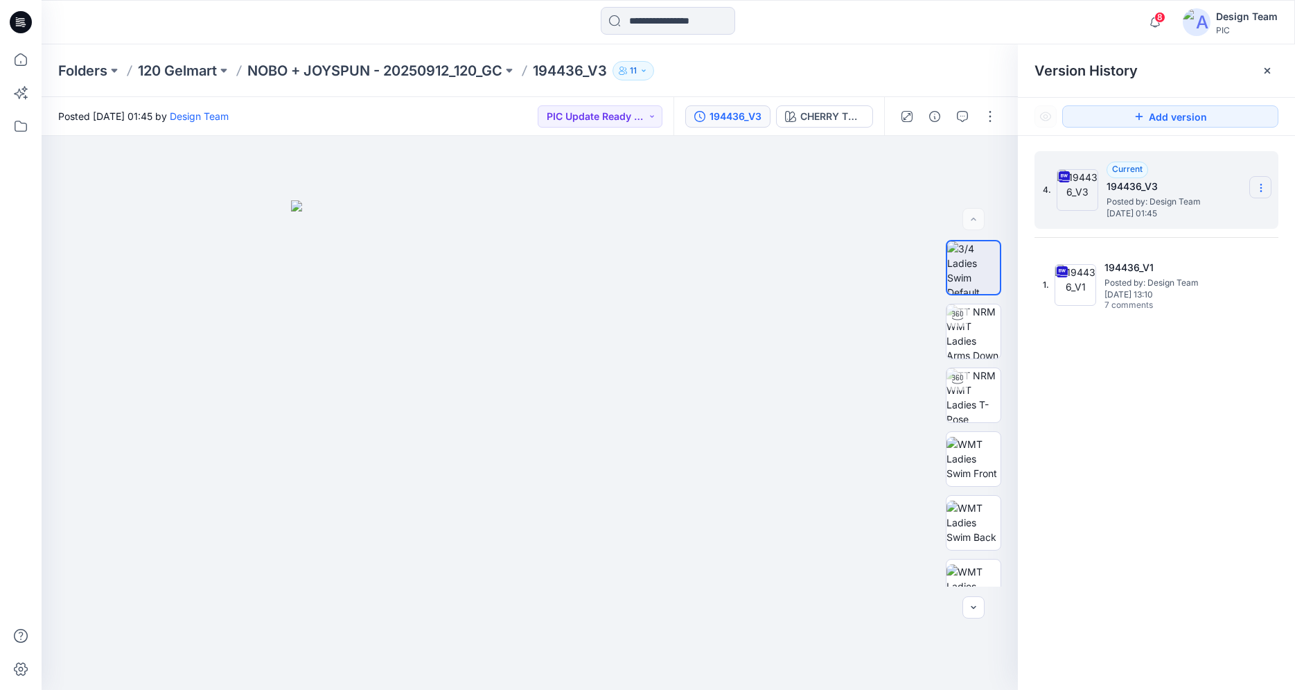
click at [1259, 184] on icon at bounding box center [1261, 187] width 11 height 11
click at [1170, 211] on span "Download Source BW File" at bounding box center [1191, 215] width 116 height 17
click at [968, 332] on img at bounding box center [974, 331] width 54 height 54
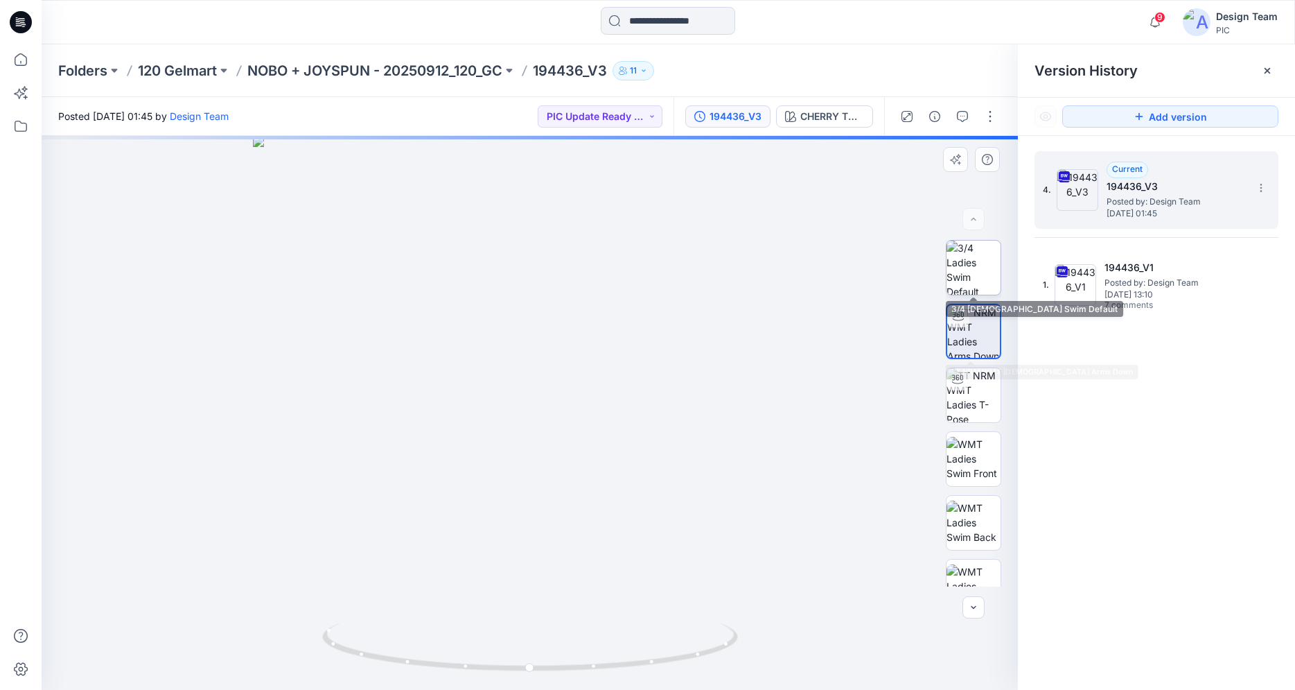
click at [968, 260] on img at bounding box center [974, 268] width 54 height 54
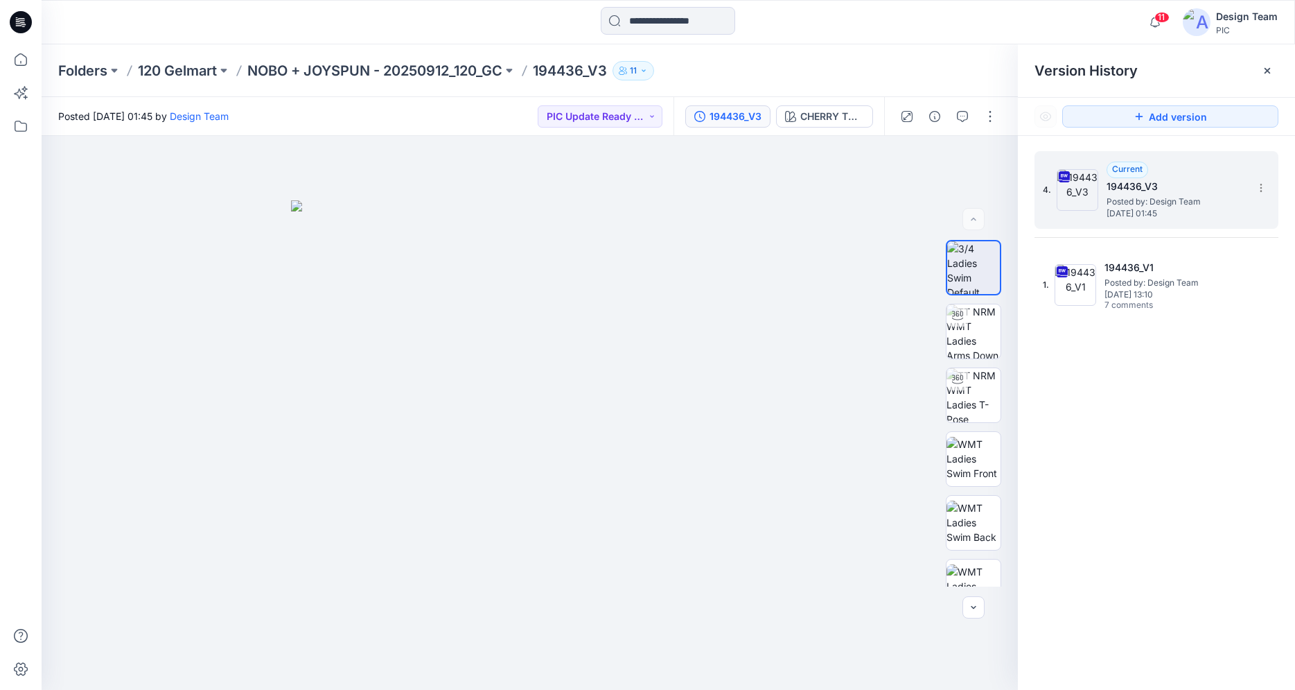
click at [19, 26] on icon at bounding box center [19, 25] width 6 height 1
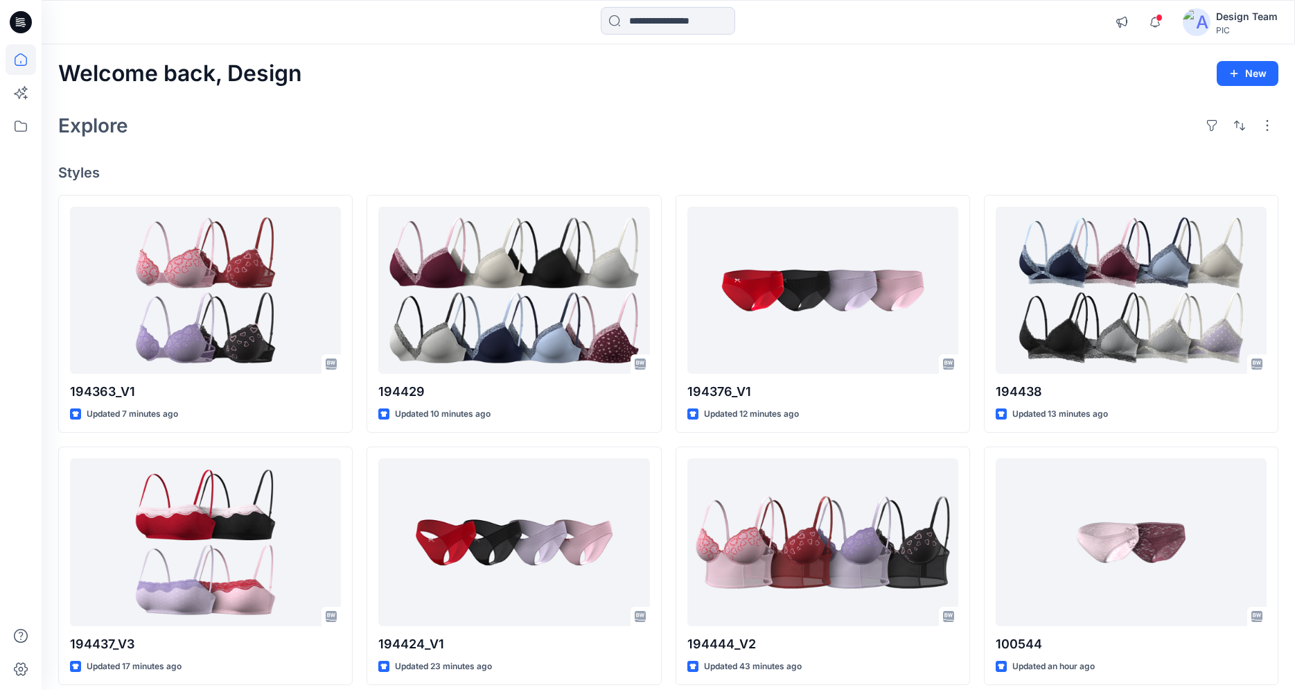
click at [22, 22] on icon at bounding box center [23, 22] width 6 height 1
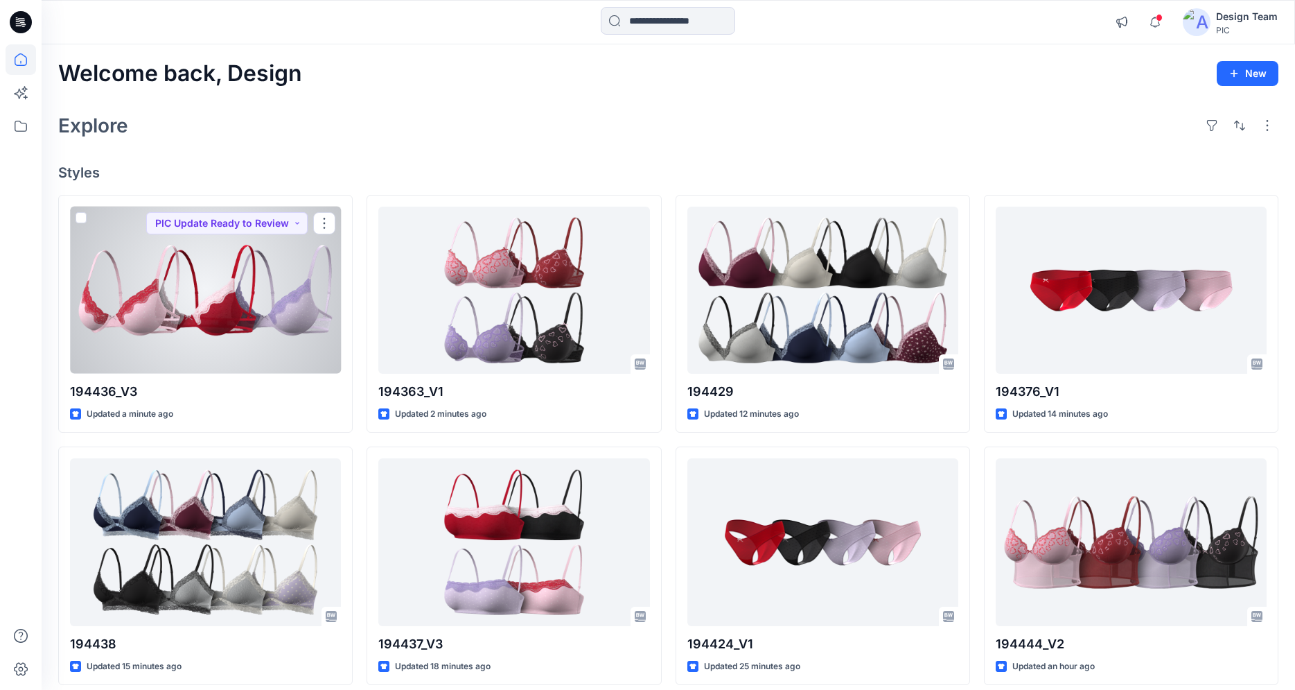
click at [241, 349] on div at bounding box center [205, 290] width 271 height 167
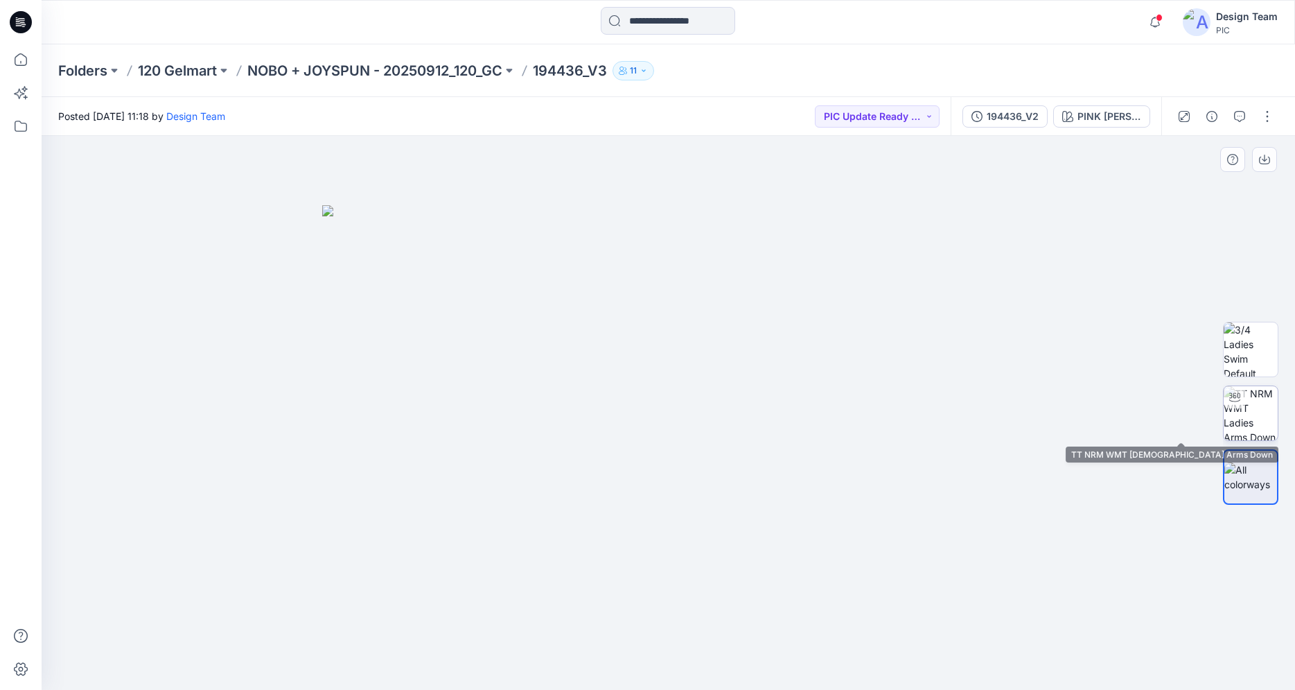
click at [1263, 426] on img at bounding box center [1251, 413] width 54 height 54
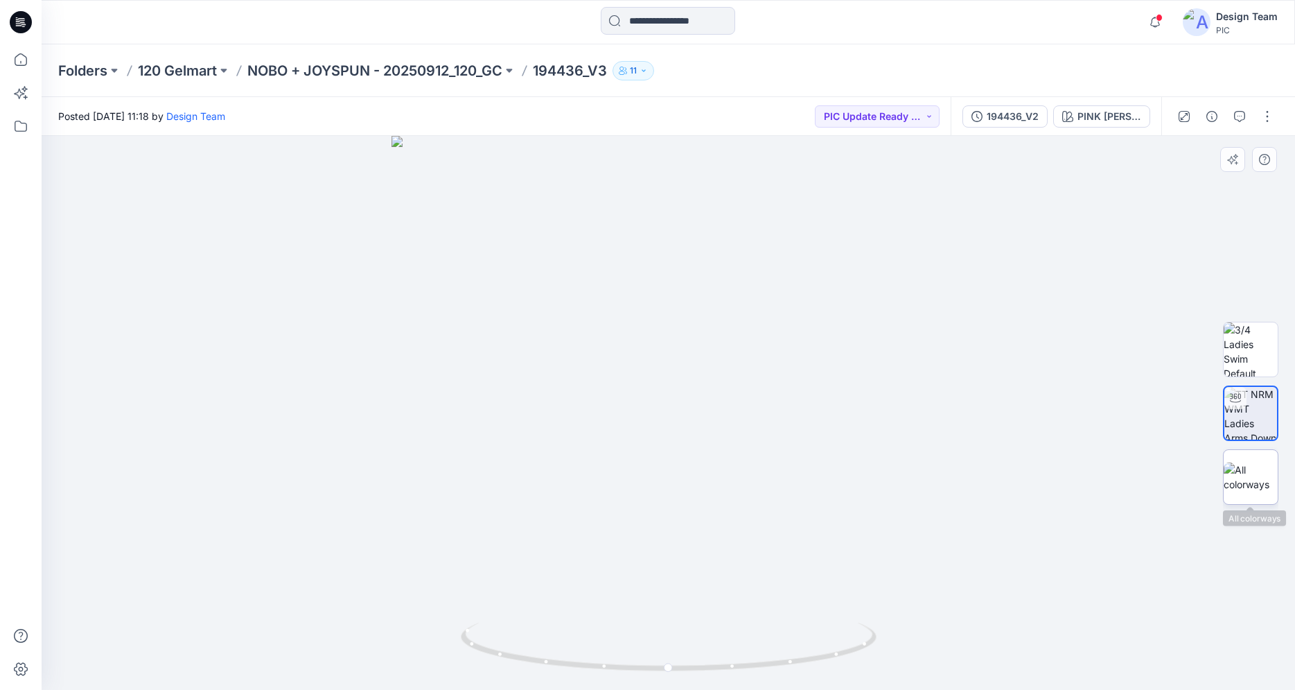
click at [1251, 475] on img at bounding box center [1251, 476] width 54 height 29
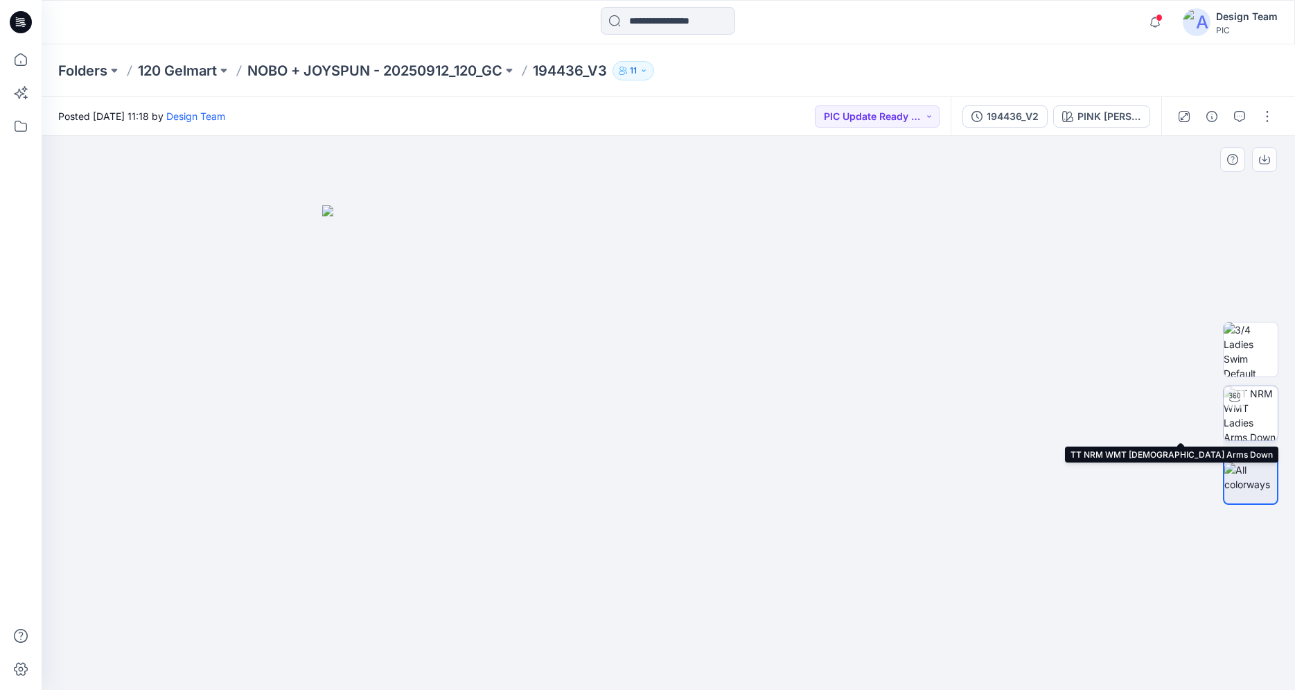
click at [1254, 408] on img at bounding box center [1251, 413] width 54 height 54
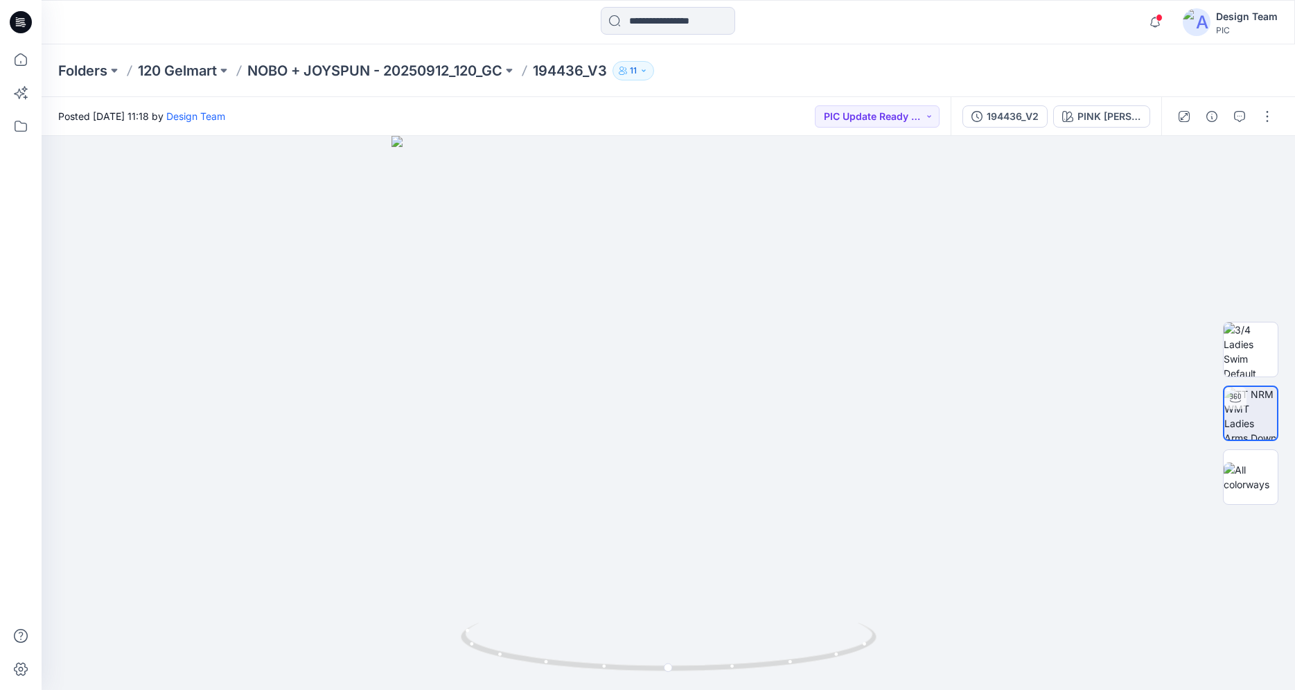
click at [10, 27] on icon at bounding box center [21, 22] width 22 height 44
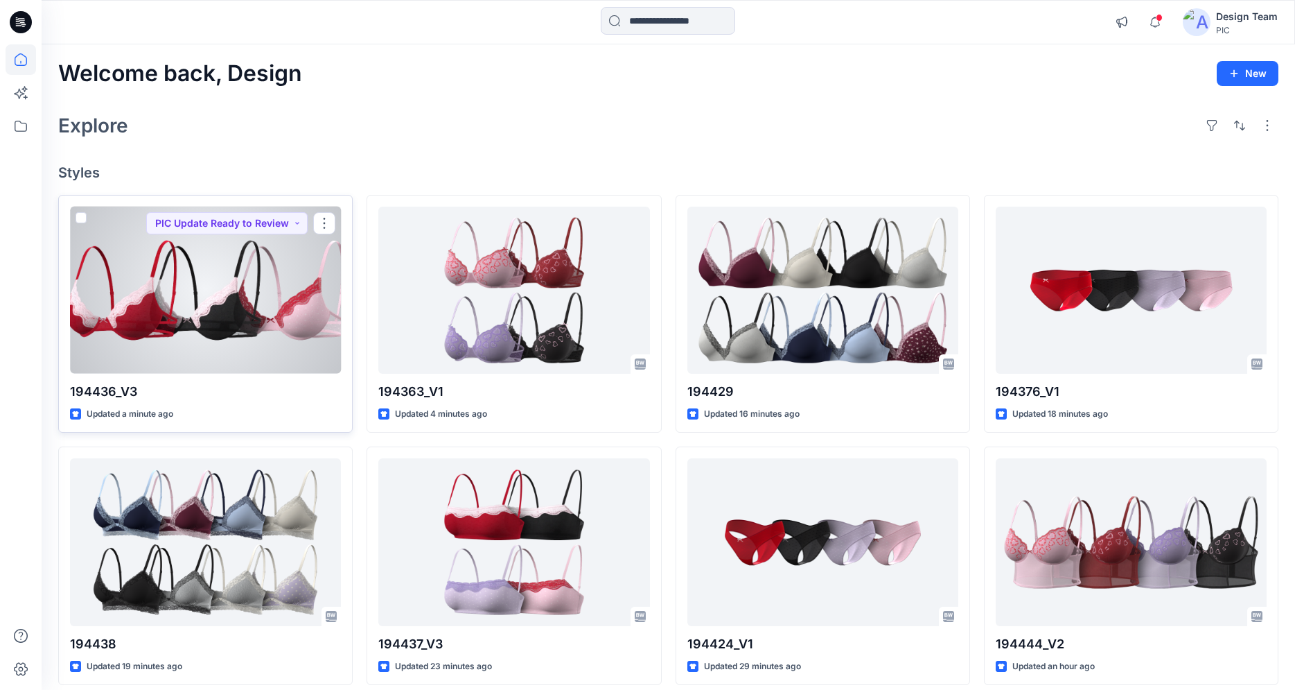
click at [234, 322] on div at bounding box center [205, 290] width 271 height 167
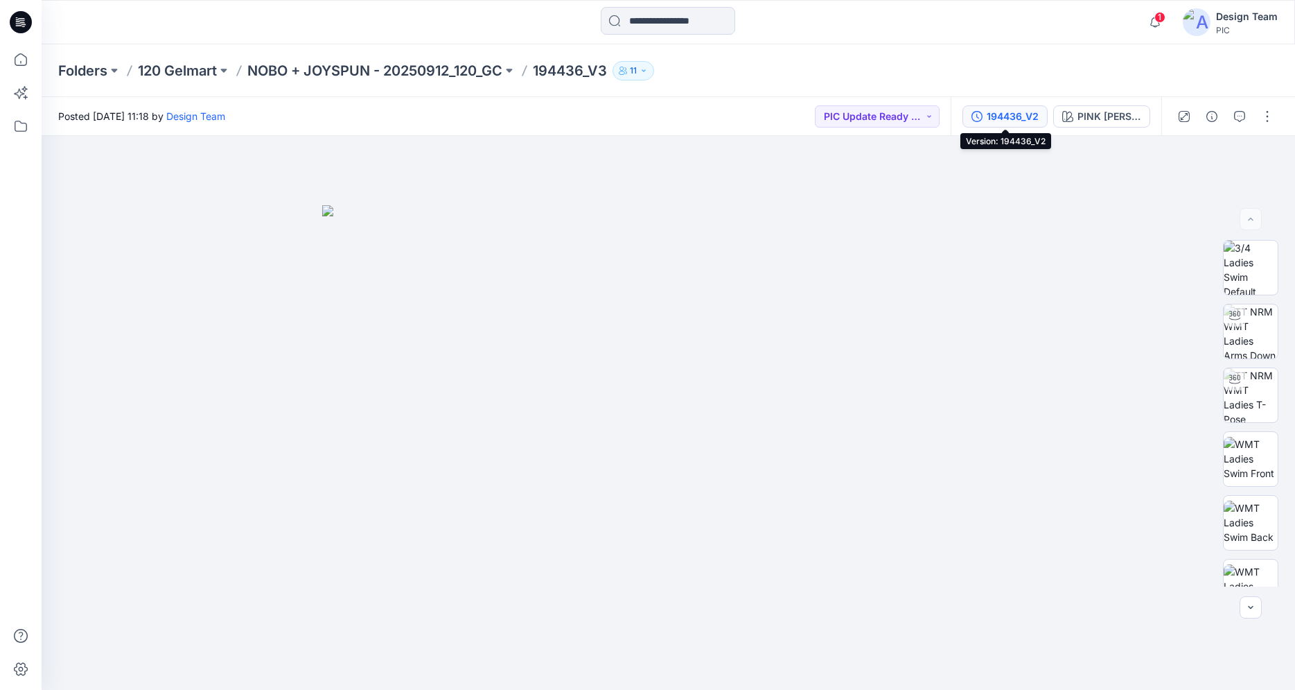
click at [1013, 122] on div "194436_V2" at bounding box center [1013, 116] width 52 height 15
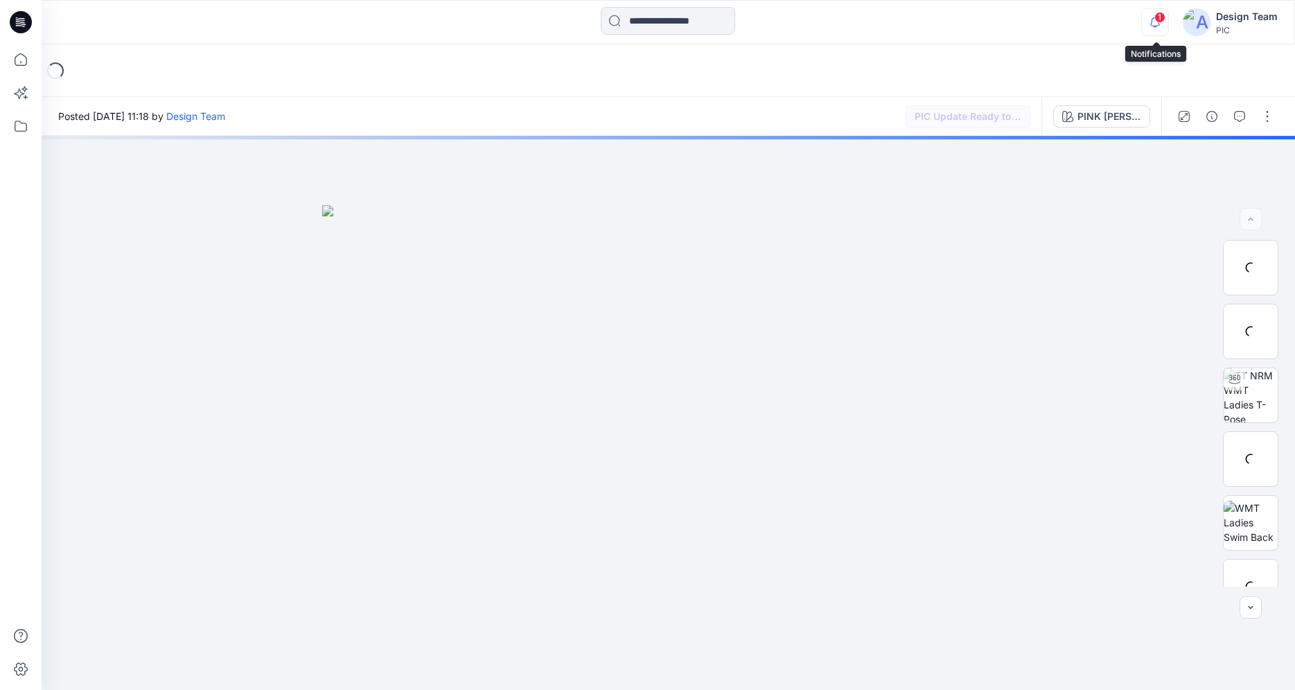
click at [1158, 9] on icon "button" at bounding box center [1155, 22] width 26 height 28
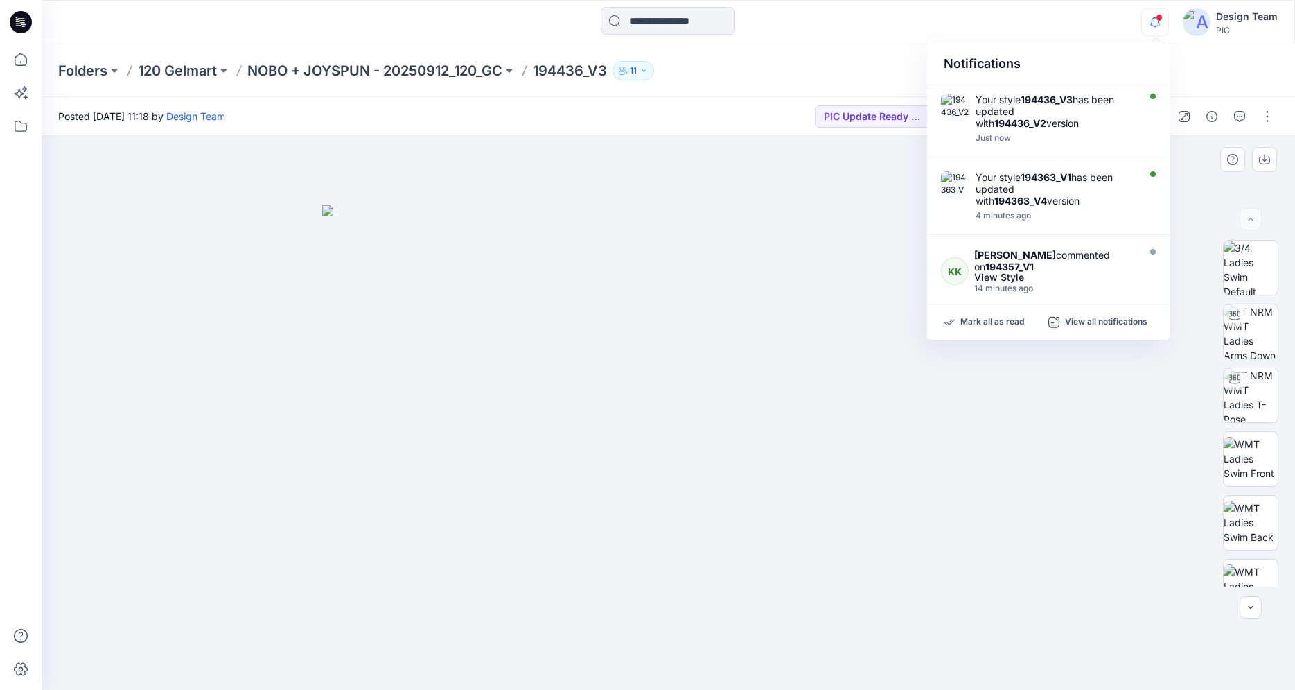
click at [1200, 220] on div at bounding box center [669, 413] width 1254 height 554
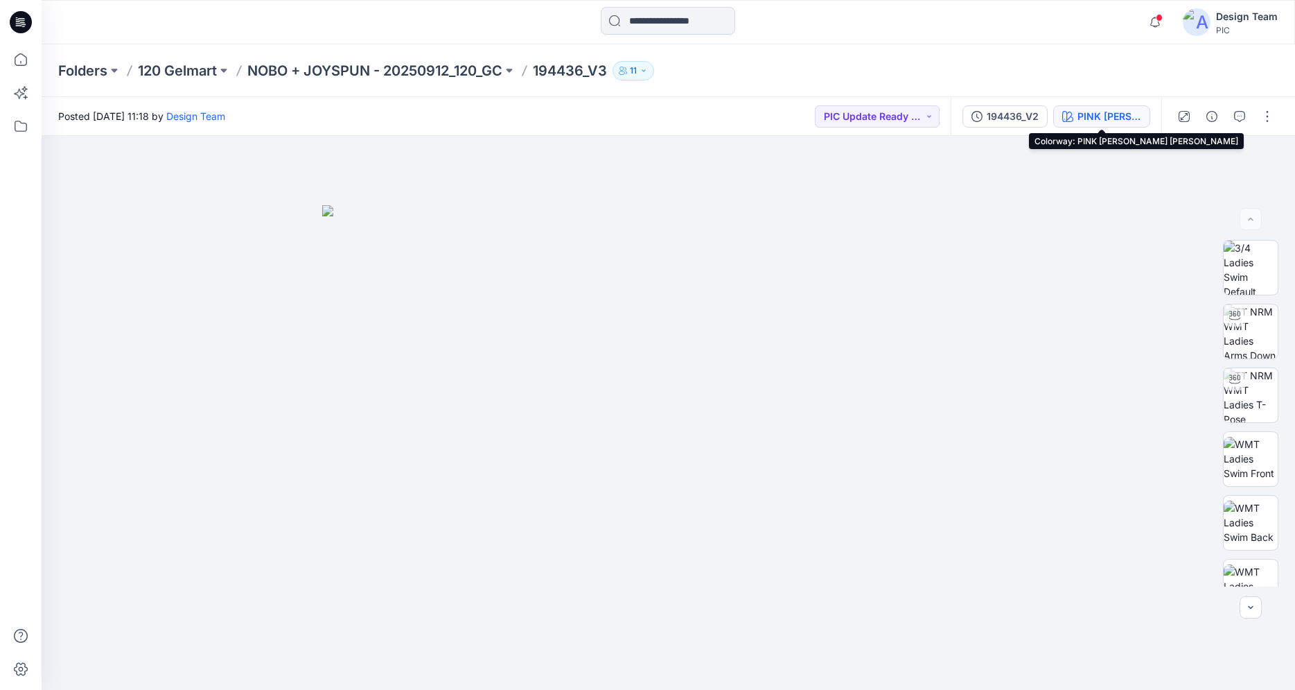
click at [1092, 115] on div "PINK [PERSON_NAME] [PERSON_NAME]" at bounding box center [1110, 116] width 64 height 15
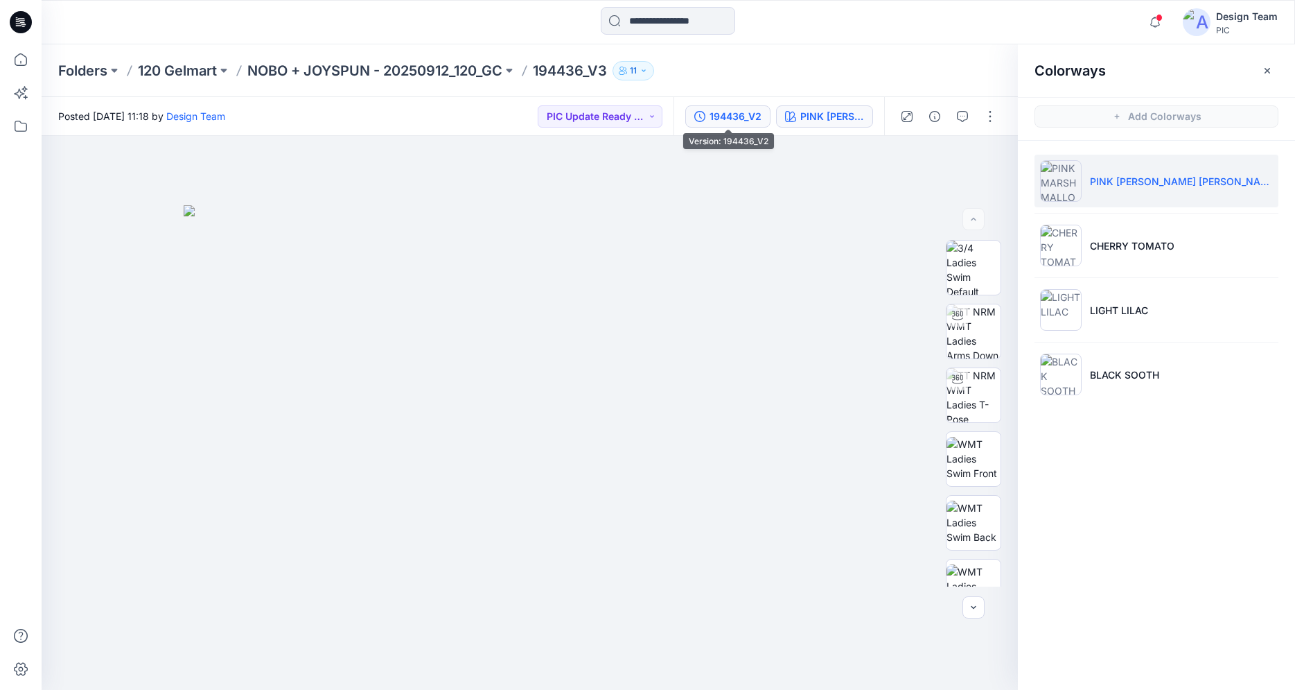
click at [737, 118] on div "194436_V2" at bounding box center [736, 116] width 52 height 15
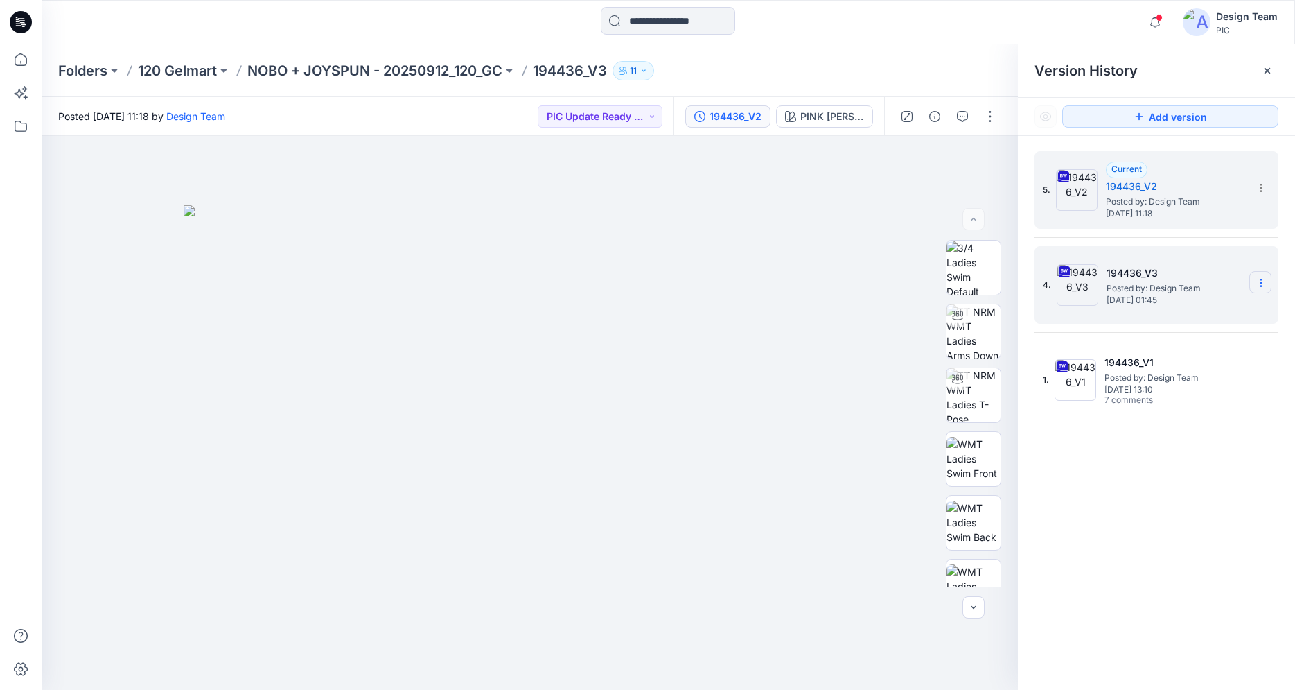
click at [1261, 284] on icon at bounding box center [1261, 282] width 11 height 11
click at [1167, 425] on span "Delete Version" at bounding box center [1165, 427] width 65 height 17
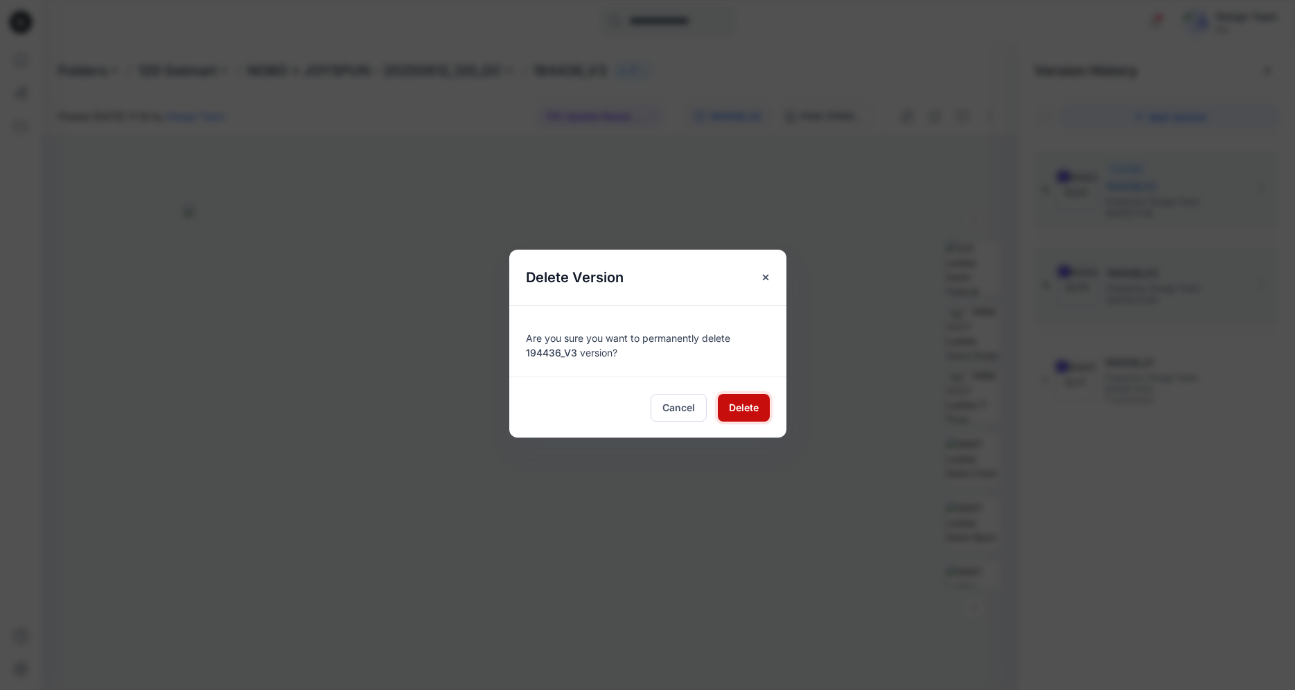
click at [750, 417] on button "Delete" at bounding box center [744, 408] width 52 height 28
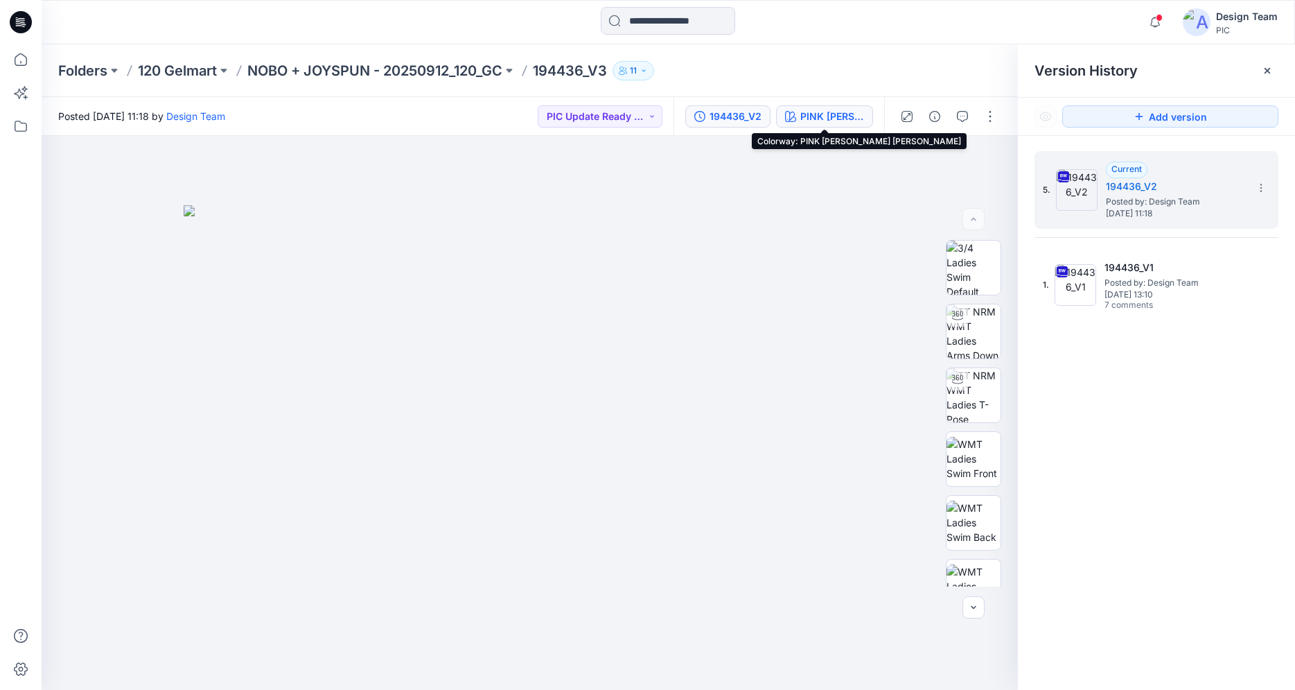
click at [850, 122] on div "PINK [PERSON_NAME] [PERSON_NAME]" at bounding box center [833, 116] width 64 height 15
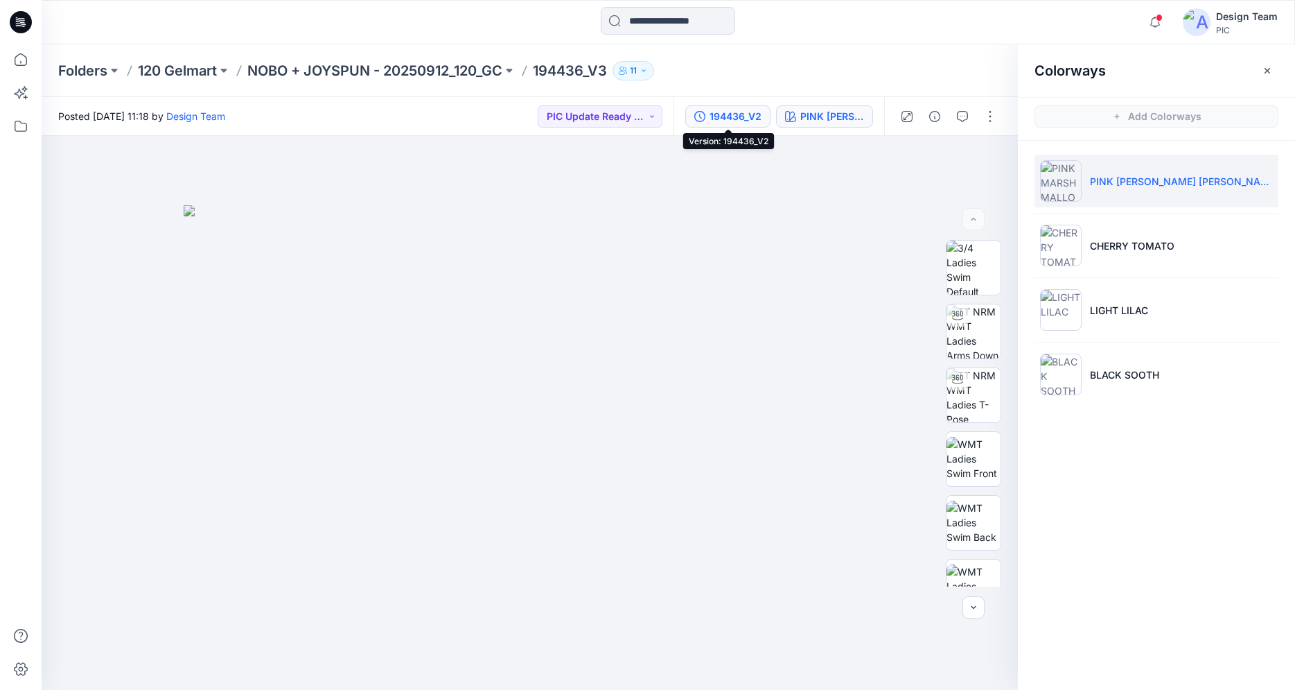
click at [742, 119] on div "194436_V2" at bounding box center [736, 116] width 52 height 15
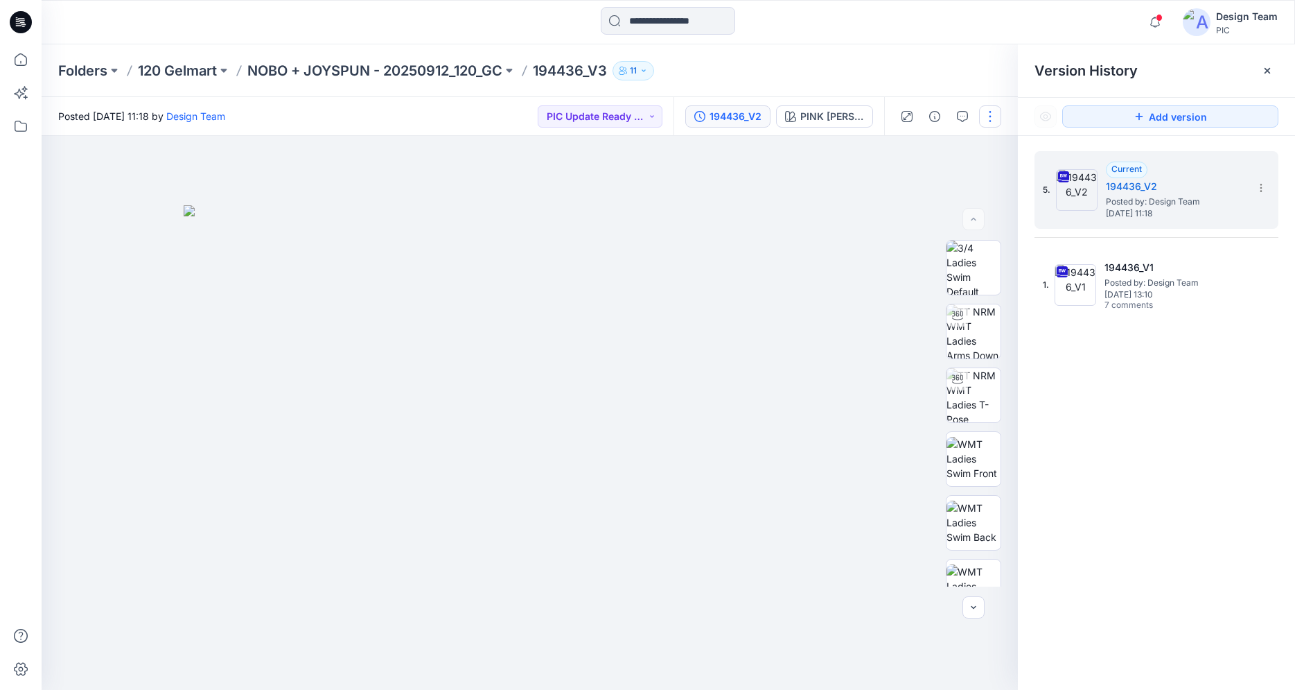
click at [995, 122] on button "button" at bounding box center [990, 116] width 22 height 22
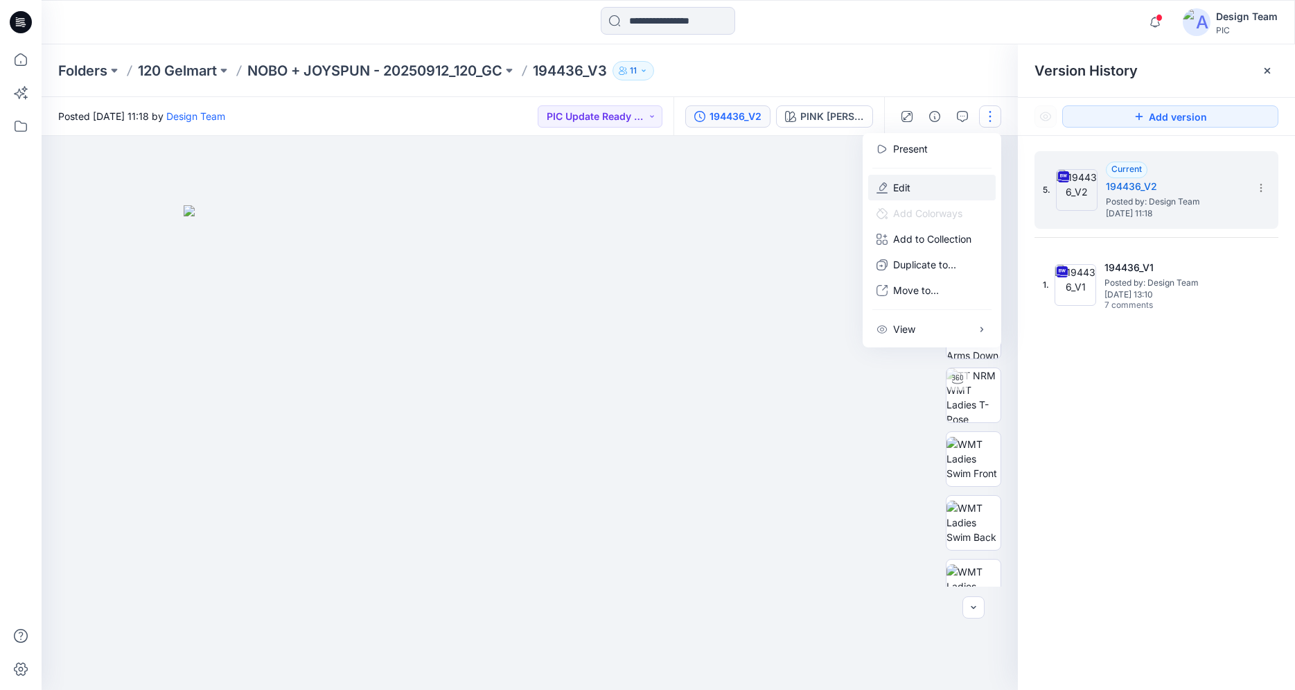
click at [932, 191] on button "Edit" at bounding box center [932, 188] width 128 height 26
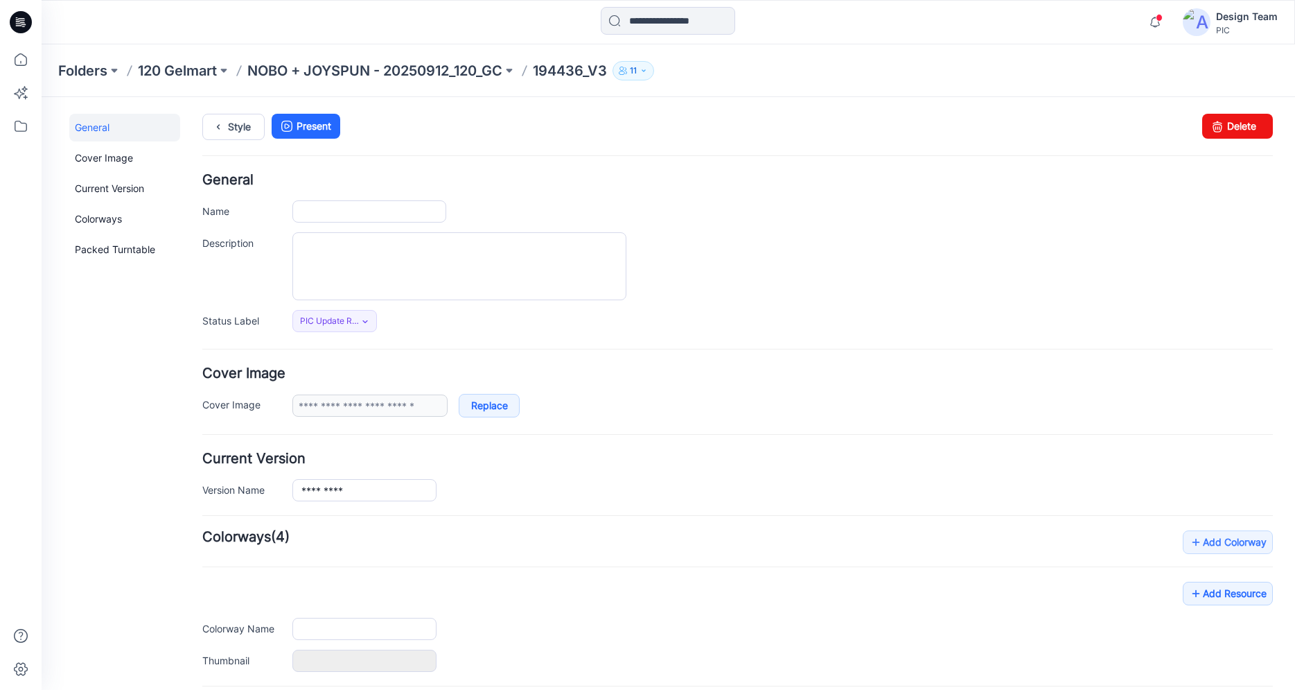
type input "*********"
type input "**********"
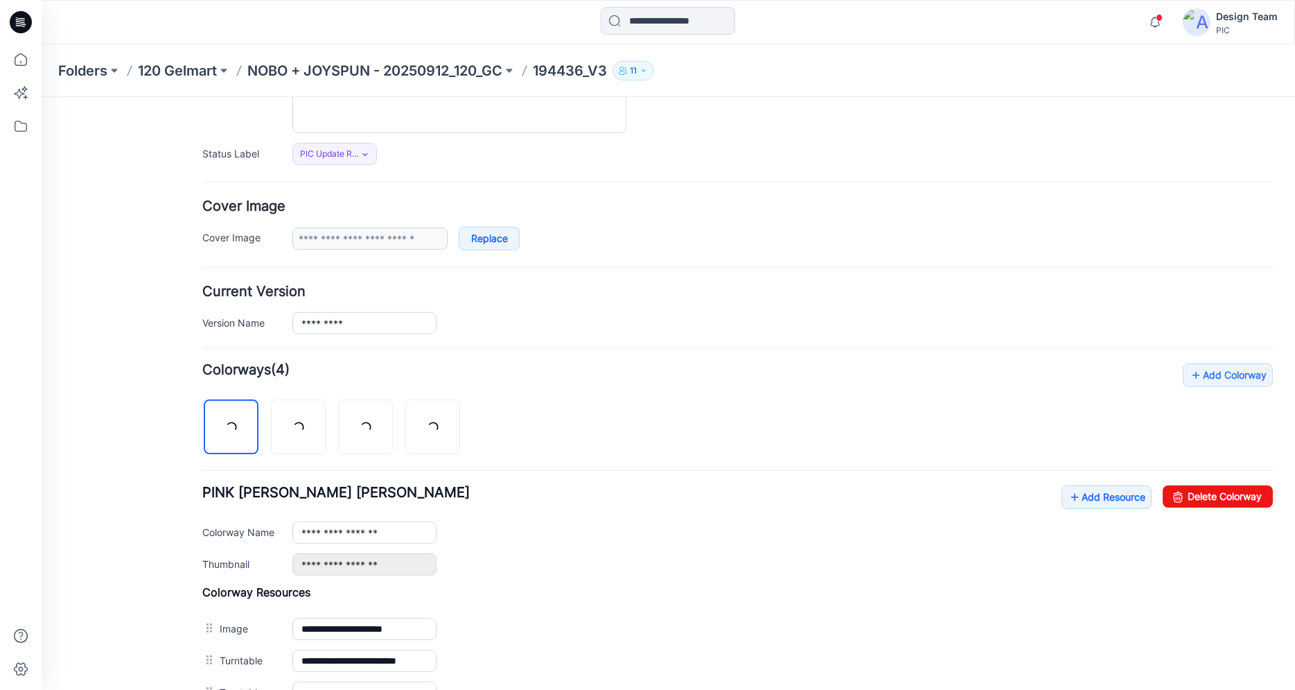
scroll to position [250, 0]
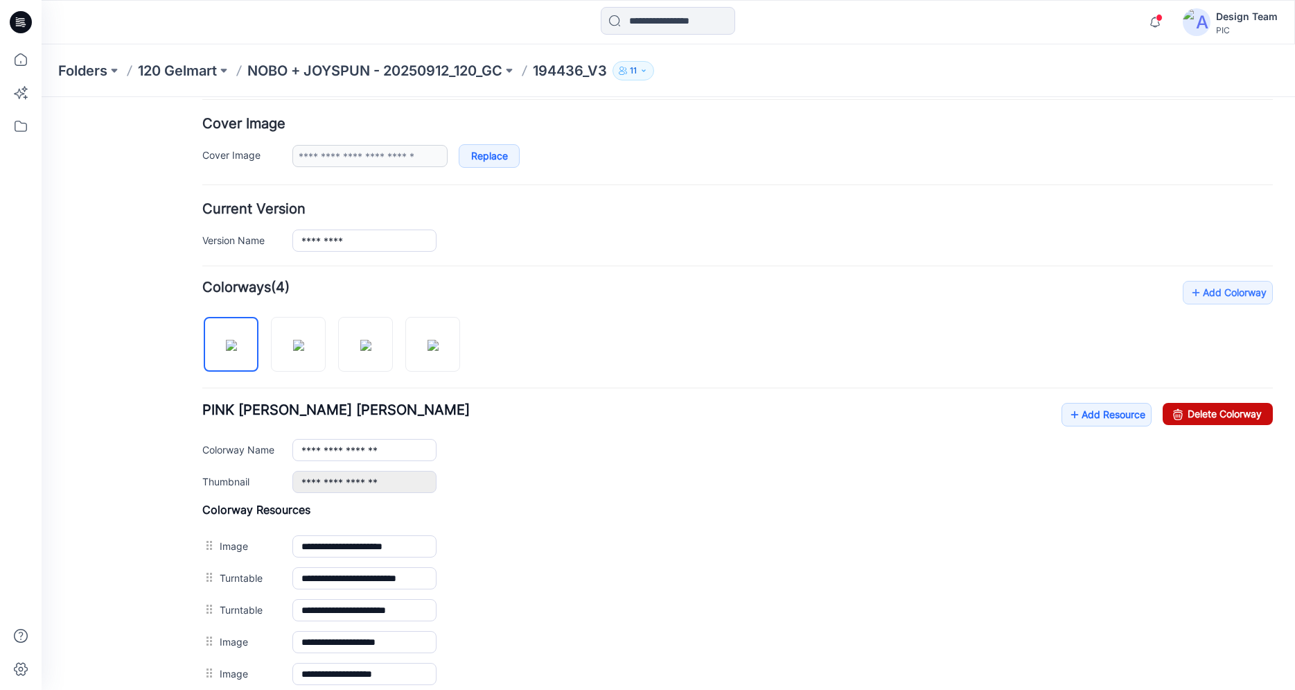
click at [1217, 417] on link "Delete Colorway" at bounding box center [1218, 414] width 110 height 22
click at [369, 340] on img at bounding box center [365, 345] width 11 height 11
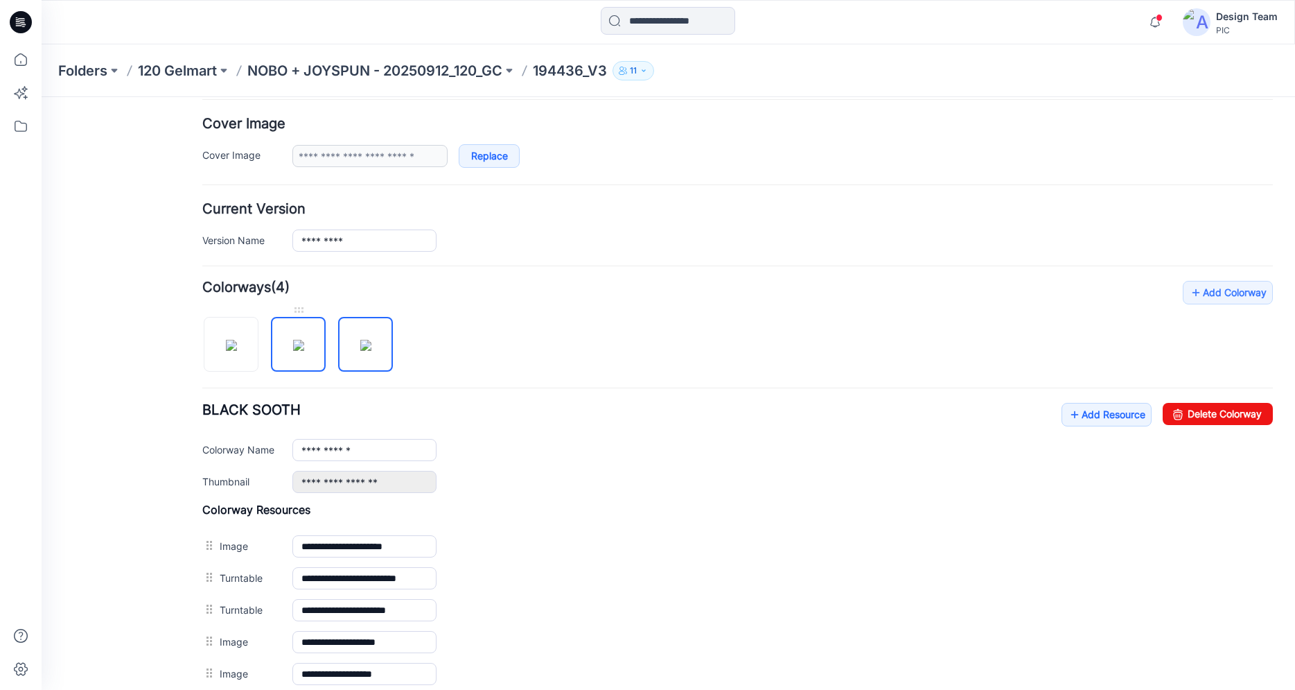
click at [304, 350] on img at bounding box center [298, 345] width 11 height 11
click at [1185, 413] on link "Delete Colorway" at bounding box center [1218, 414] width 110 height 22
type input "**********"
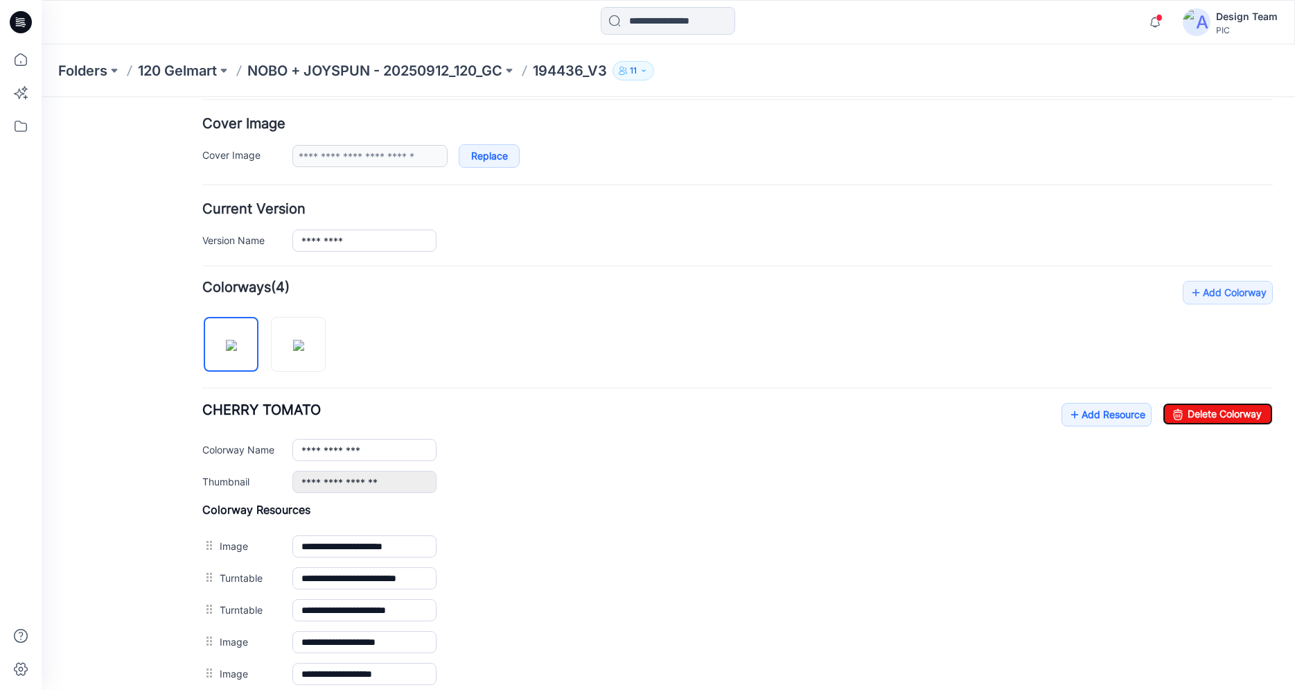
scroll to position [441, 0]
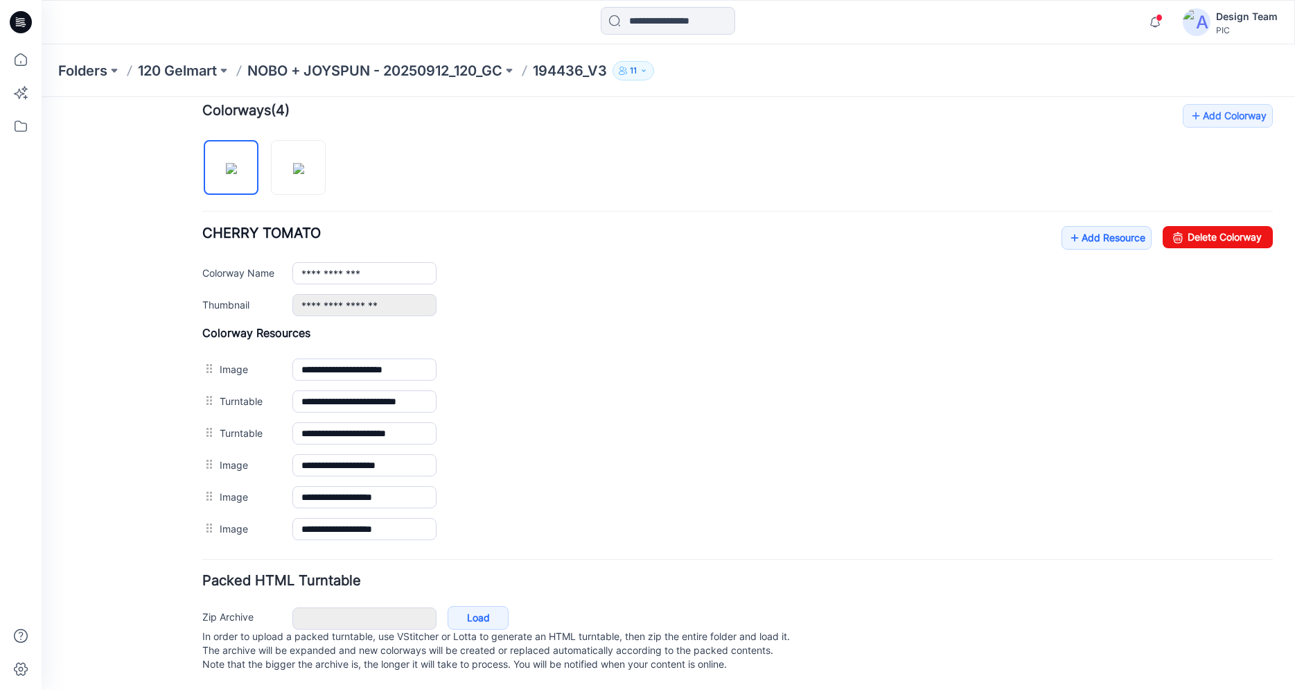
click at [19, 20] on icon at bounding box center [21, 22] width 22 height 22
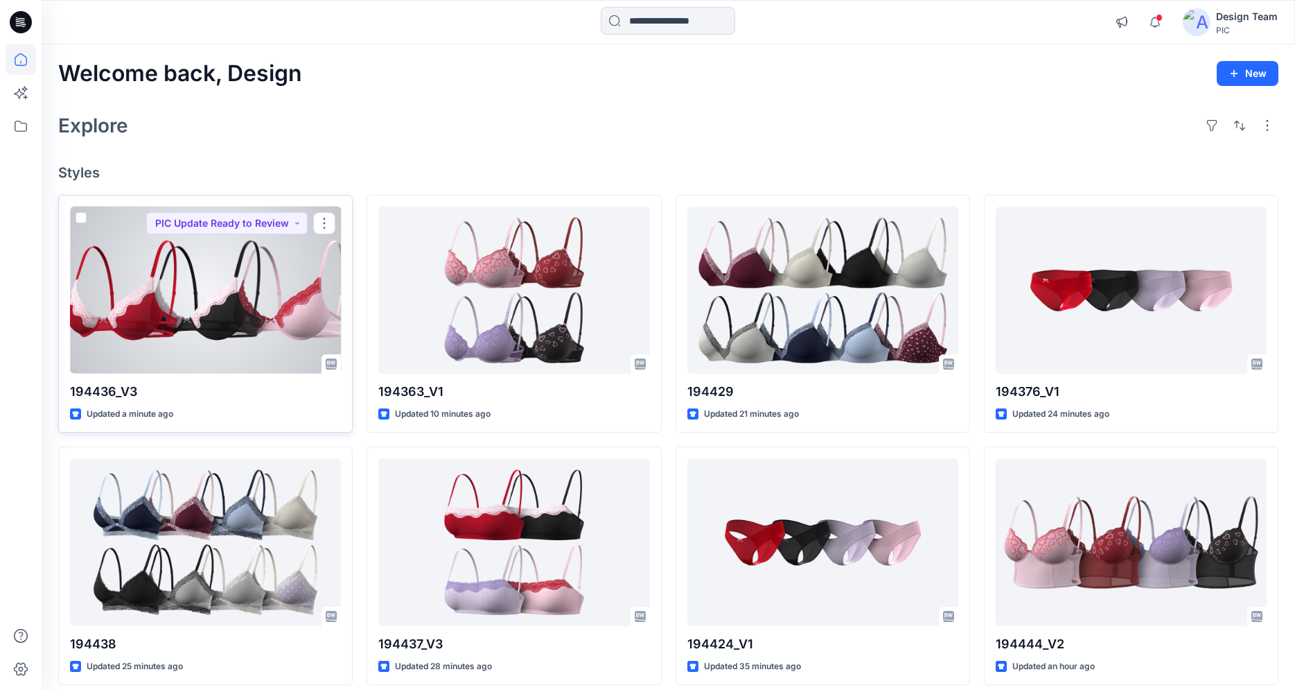
click at [212, 315] on div at bounding box center [205, 290] width 271 height 167
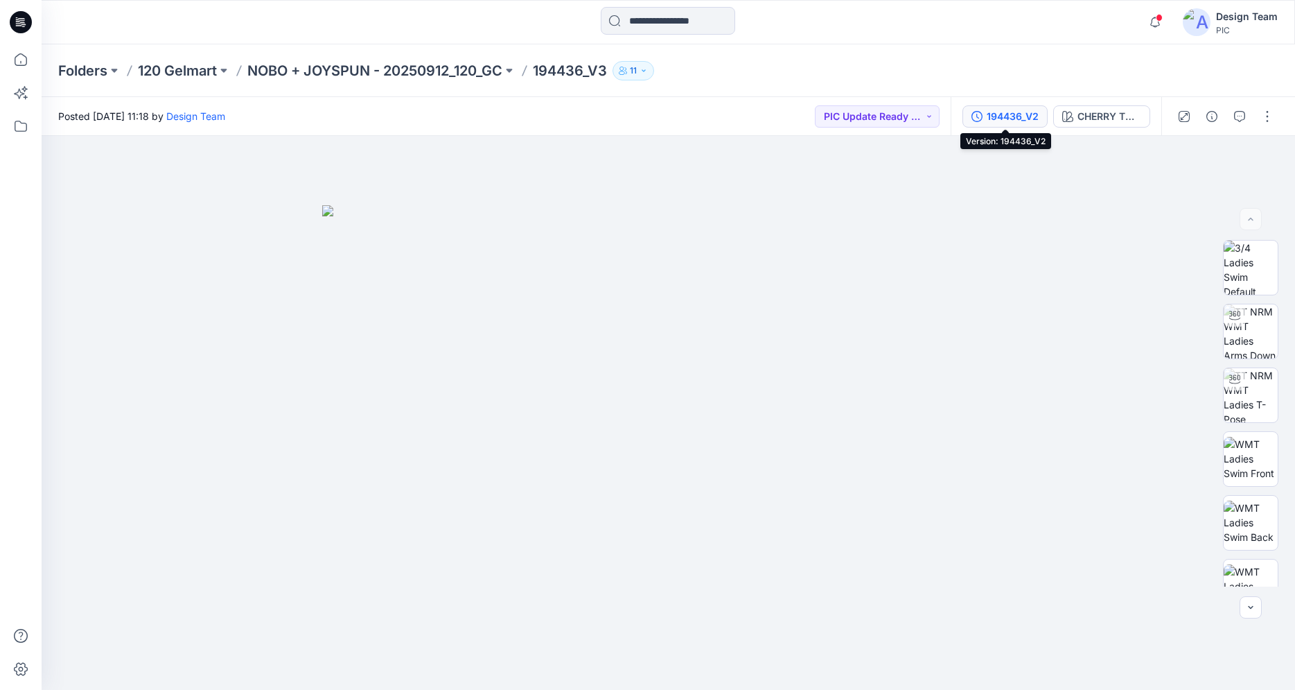
click at [1013, 114] on div "194436_V2" at bounding box center [1013, 116] width 52 height 15
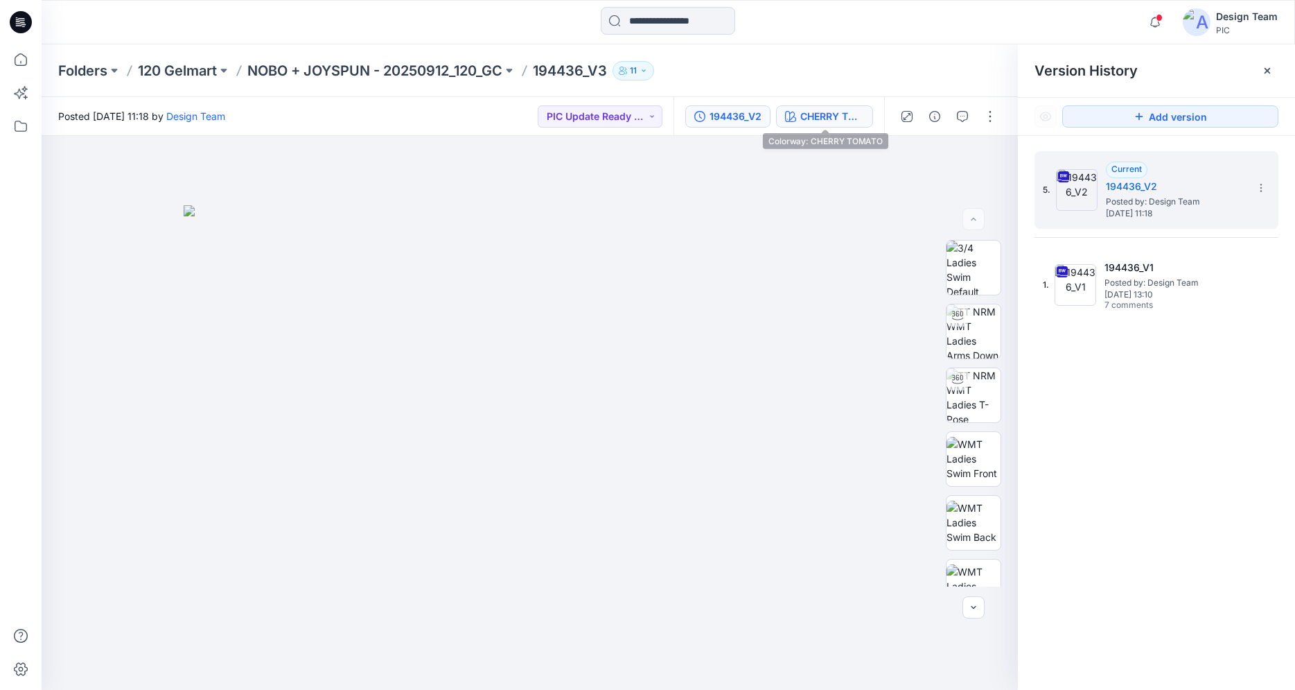
click at [859, 120] on div "CHERRY TOMATO" at bounding box center [833, 116] width 64 height 15
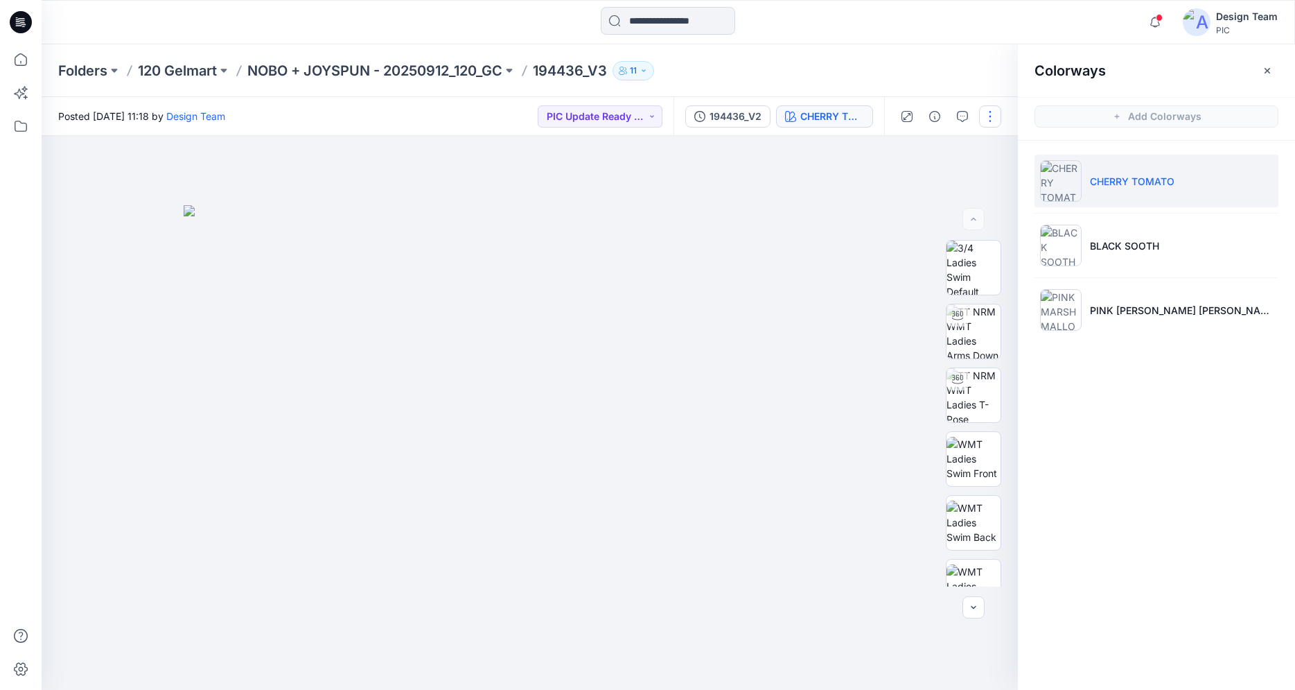
click at [988, 115] on button "button" at bounding box center [990, 116] width 22 height 22
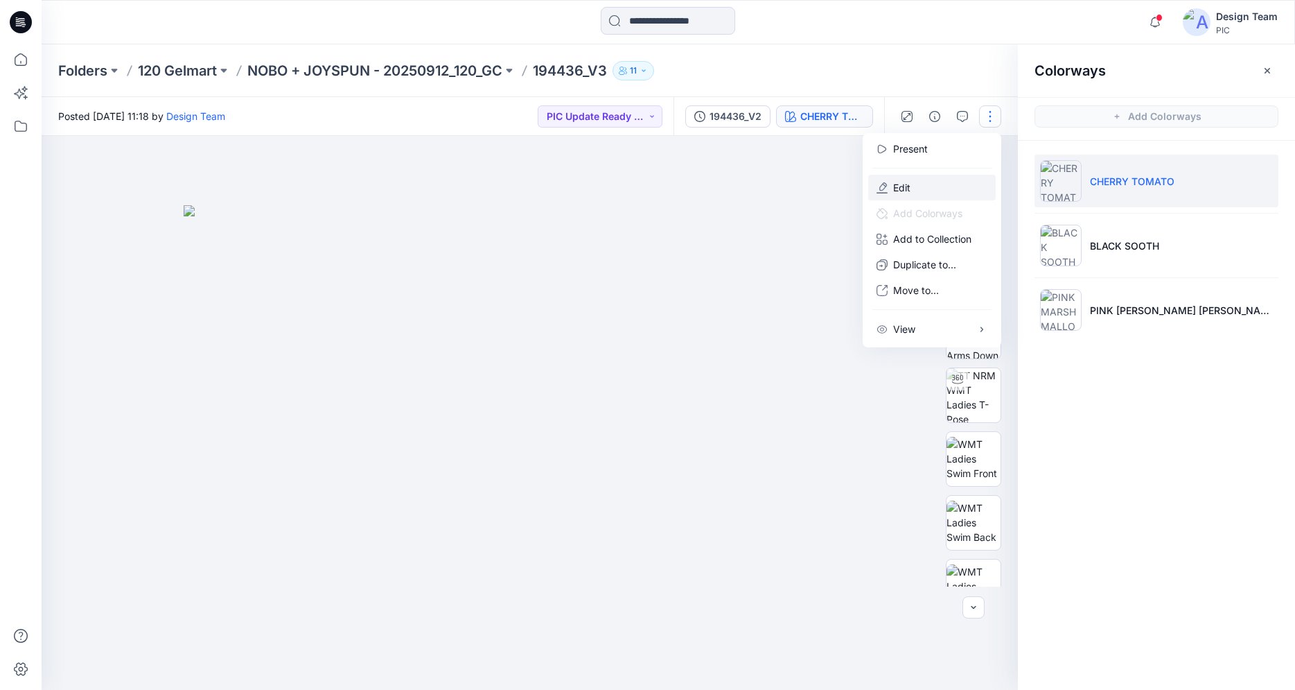
click at [929, 184] on button "Edit" at bounding box center [932, 188] width 128 height 26
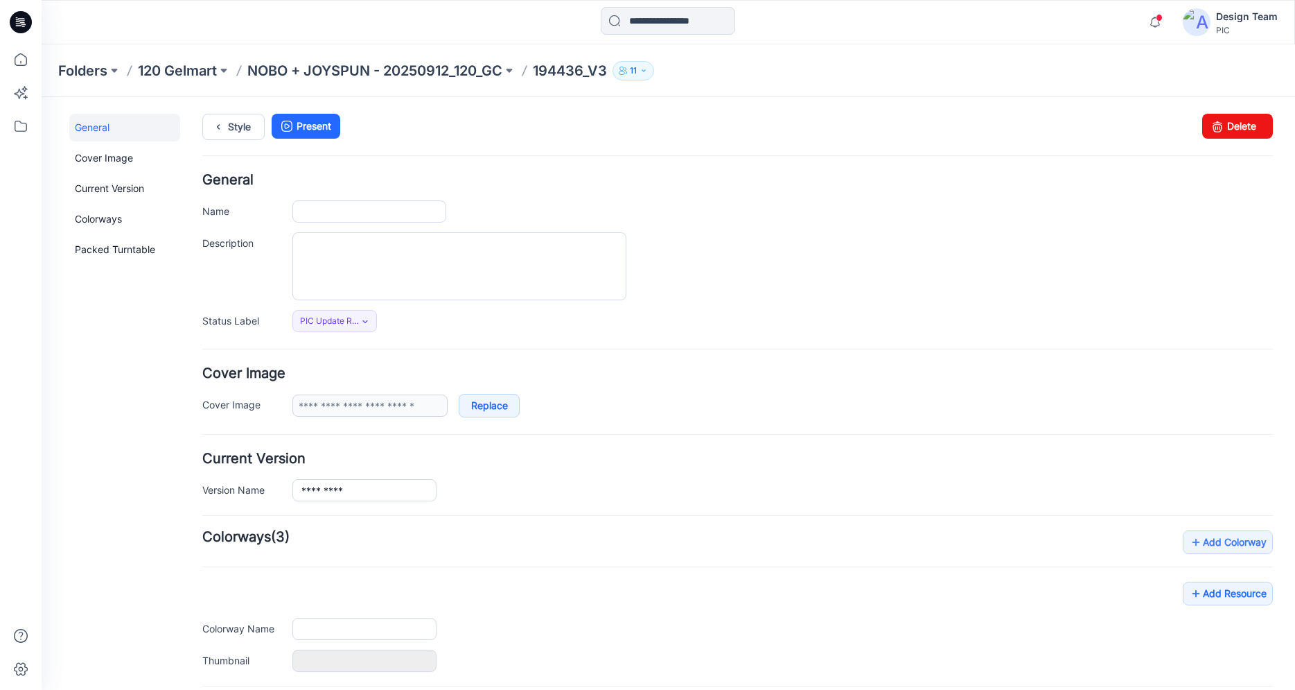
type input "*********"
type input "**********"
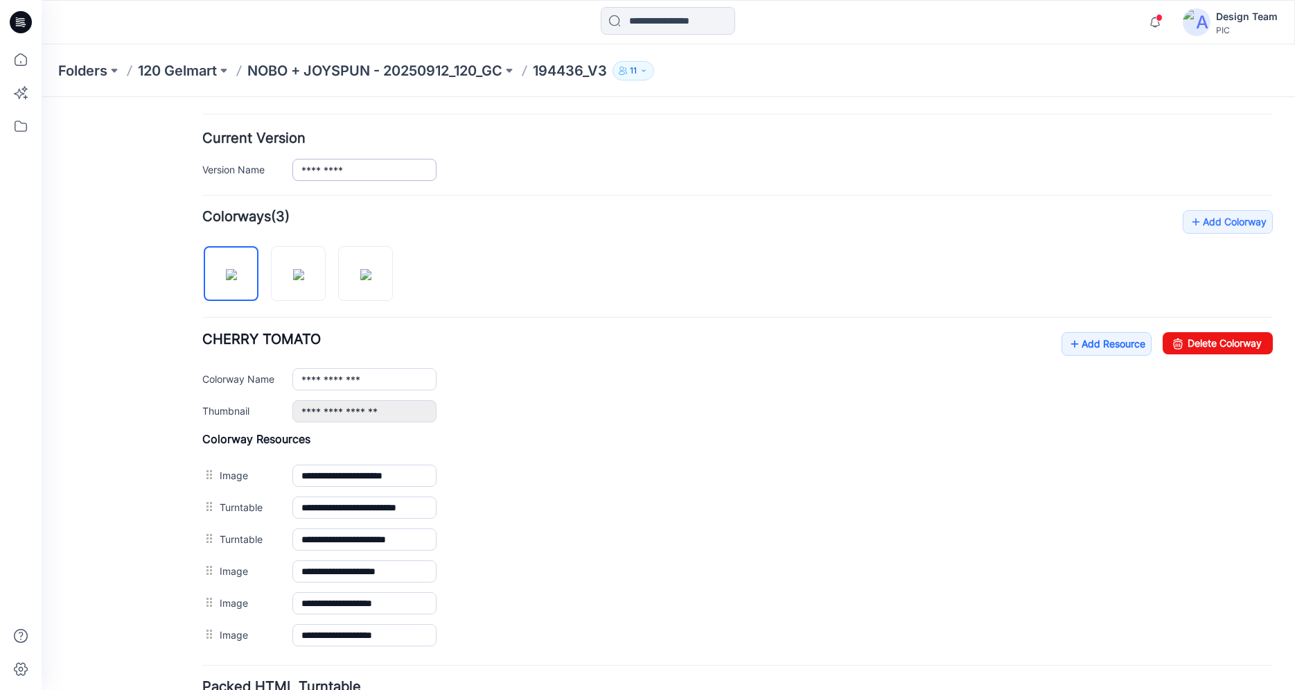
scroll to position [274, 0]
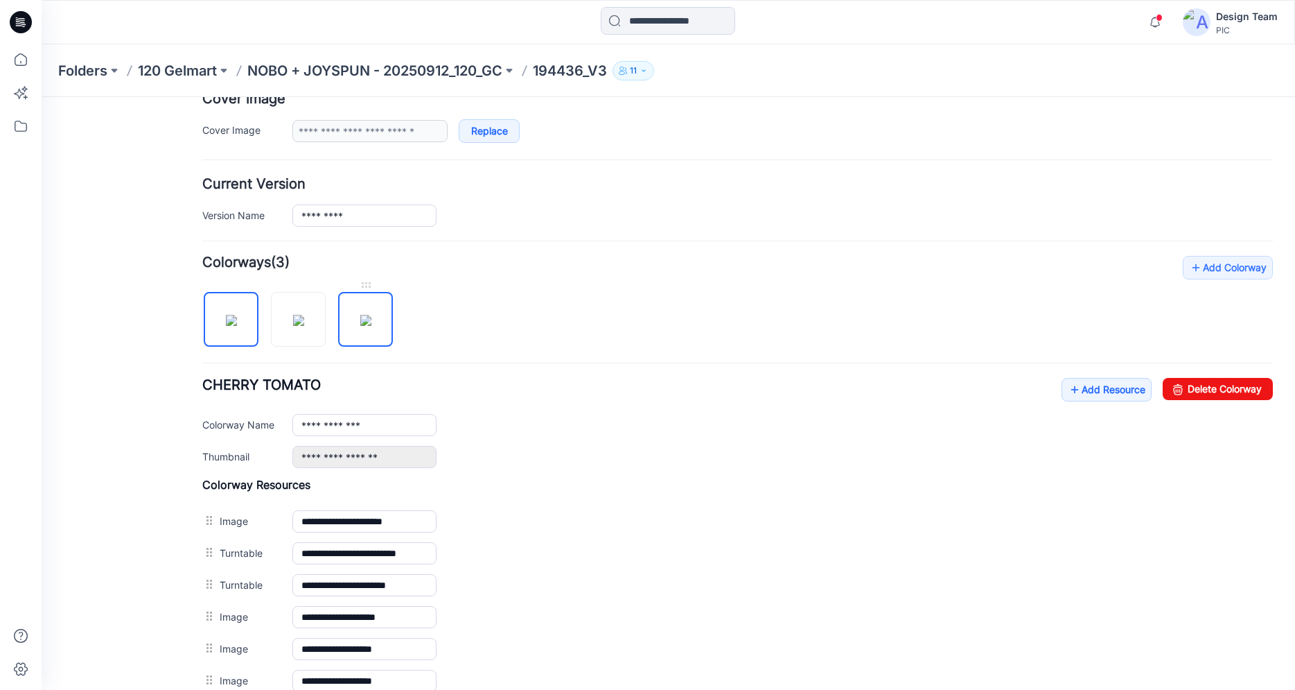
click at [369, 326] on img at bounding box center [365, 320] width 11 height 11
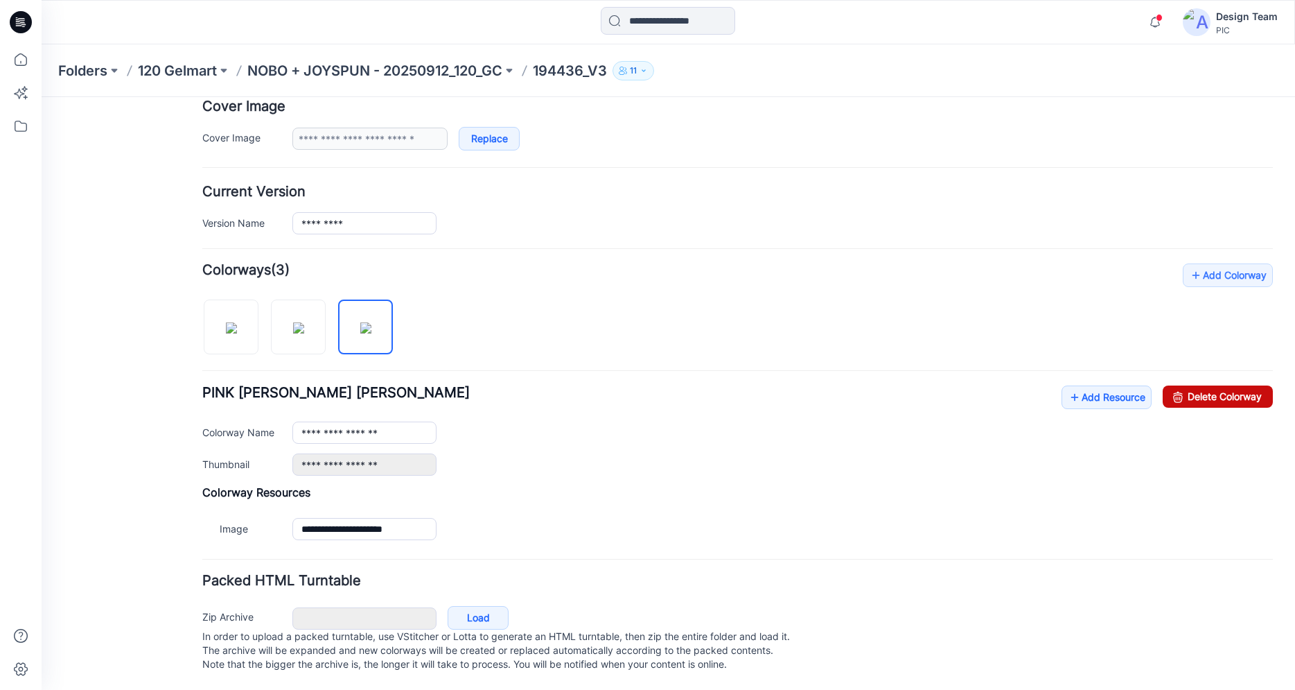
click at [1182, 385] on link "Delete Colorway" at bounding box center [1218, 396] width 110 height 22
type input "**********"
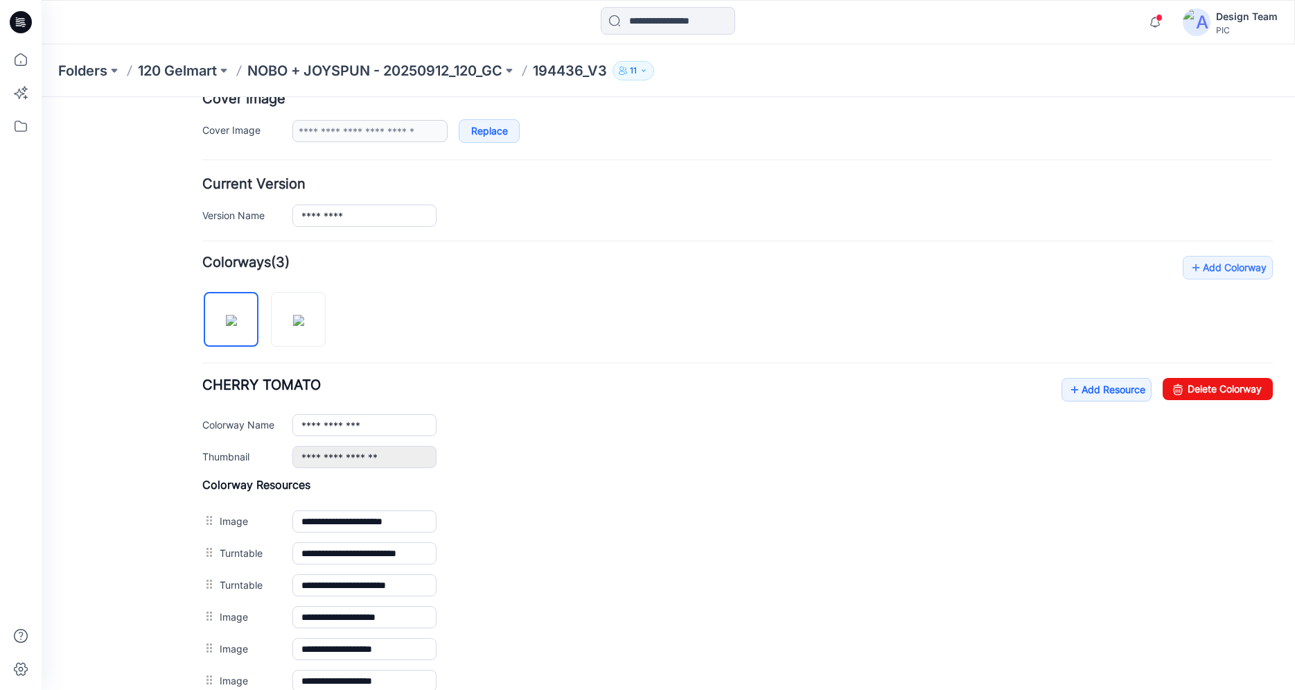
click at [20, 15] on icon at bounding box center [21, 22] width 22 height 22
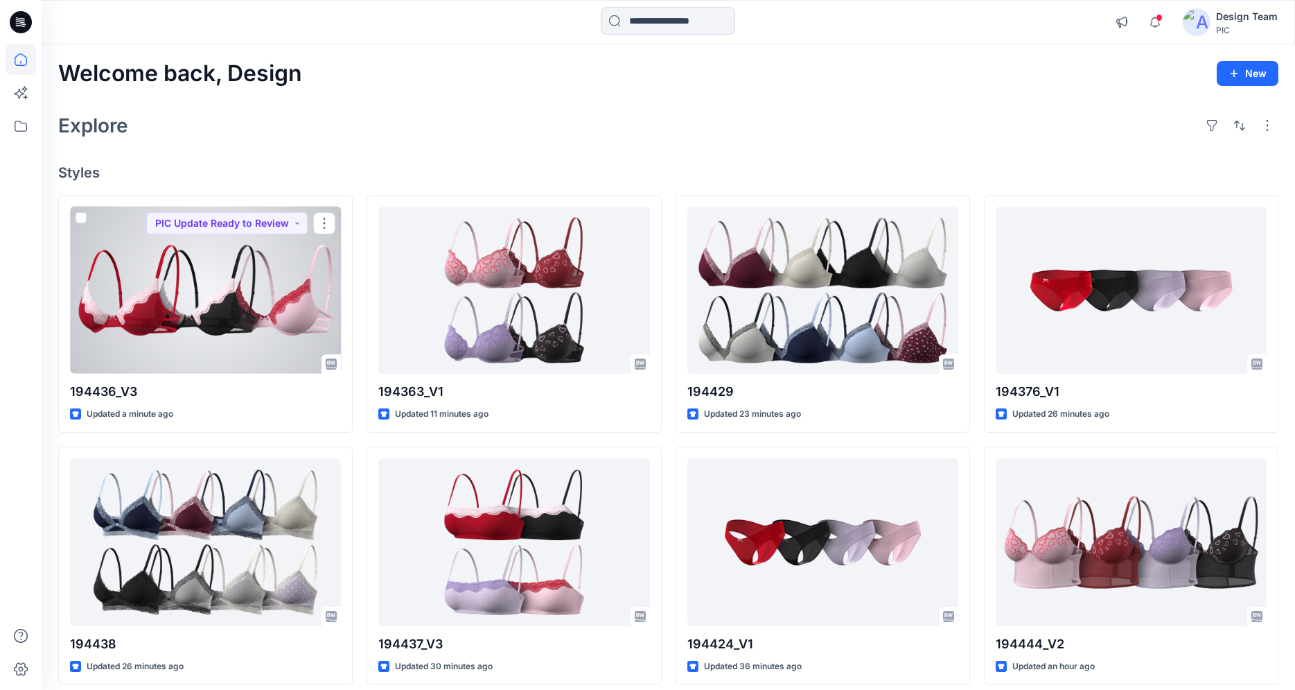
drag, startPoint x: 225, startPoint y: 330, endPoint x: 238, endPoint y: 333, distance: 12.8
click at [226, 330] on div at bounding box center [205, 290] width 271 height 167
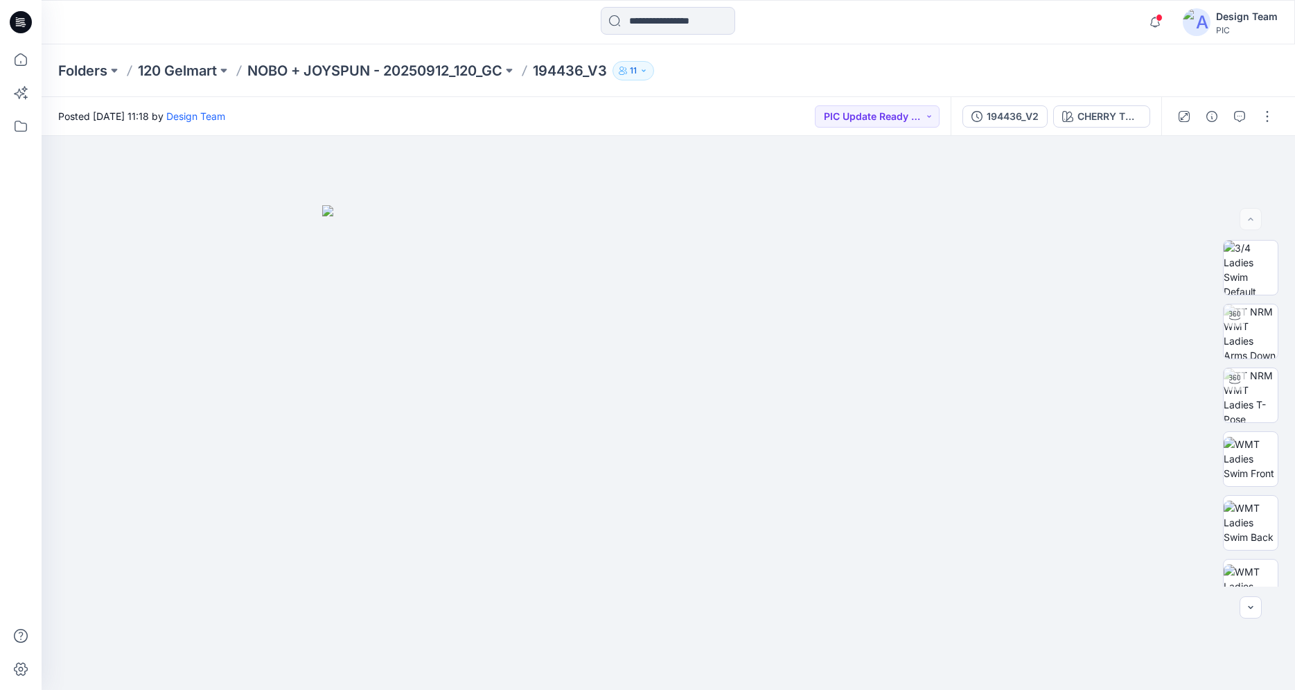
click at [26, 27] on icon at bounding box center [21, 22] width 22 height 22
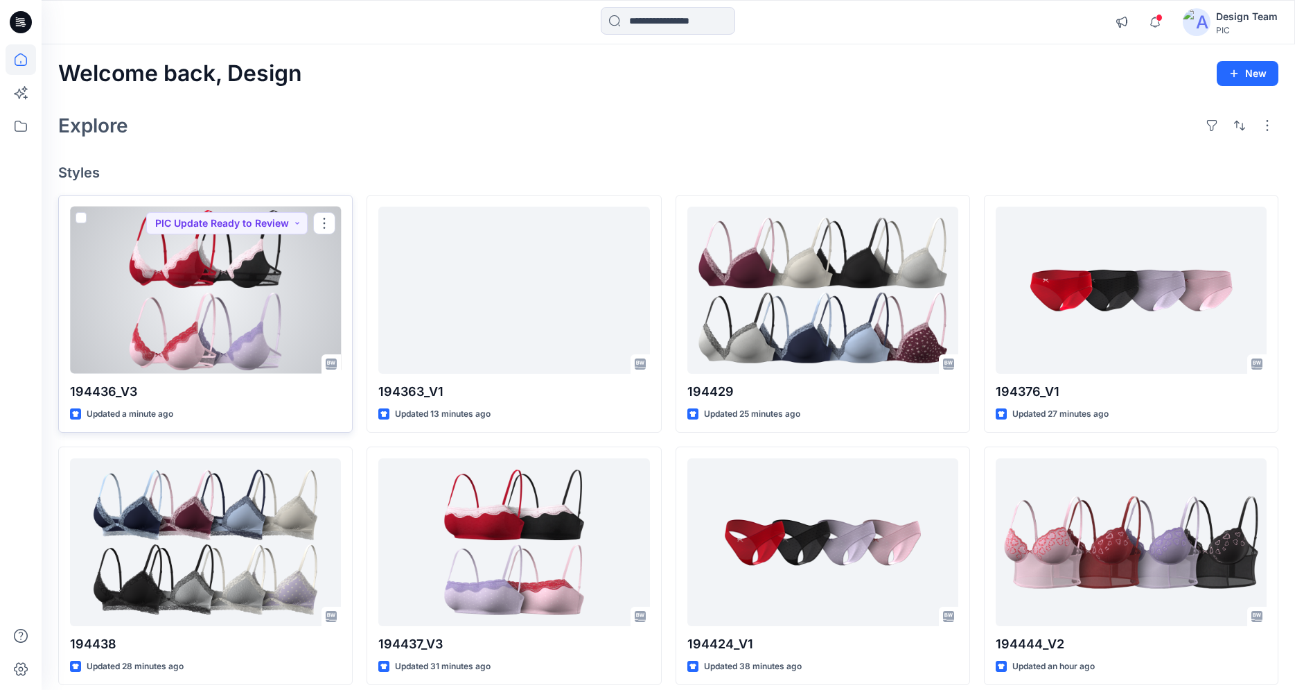
click at [268, 314] on div at bounding box center [205, 290] width 271 height 167
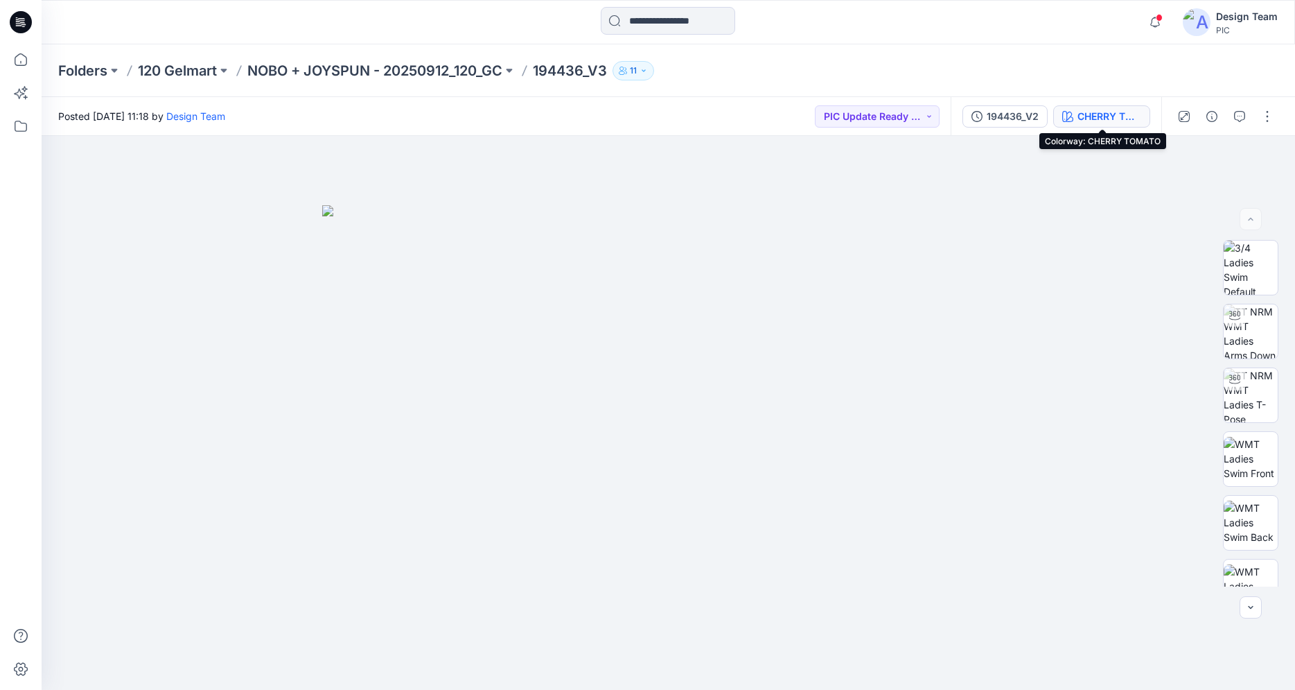
click at [1095, 116] on div "CHERRY TOMATO" at bounding box center [1110, 116] width 64 height 15
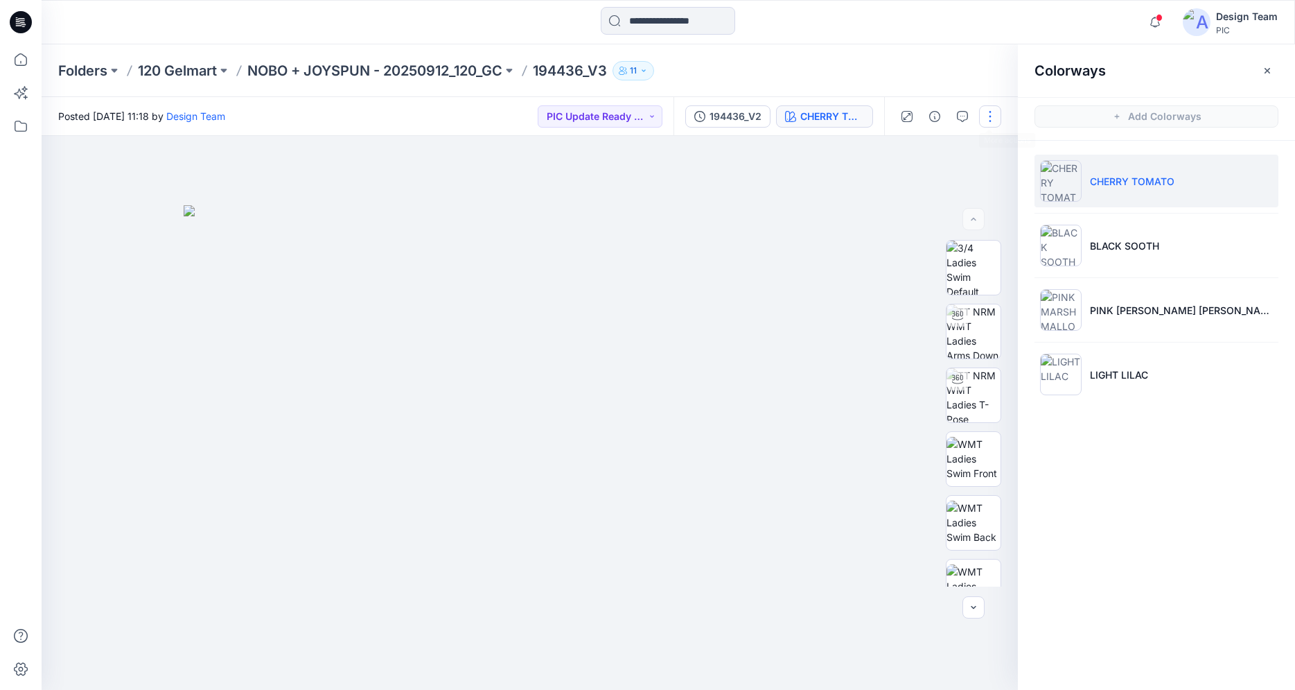
click at [988, 116] on button "button" at bounding box center [990, 116] width 22 height 22
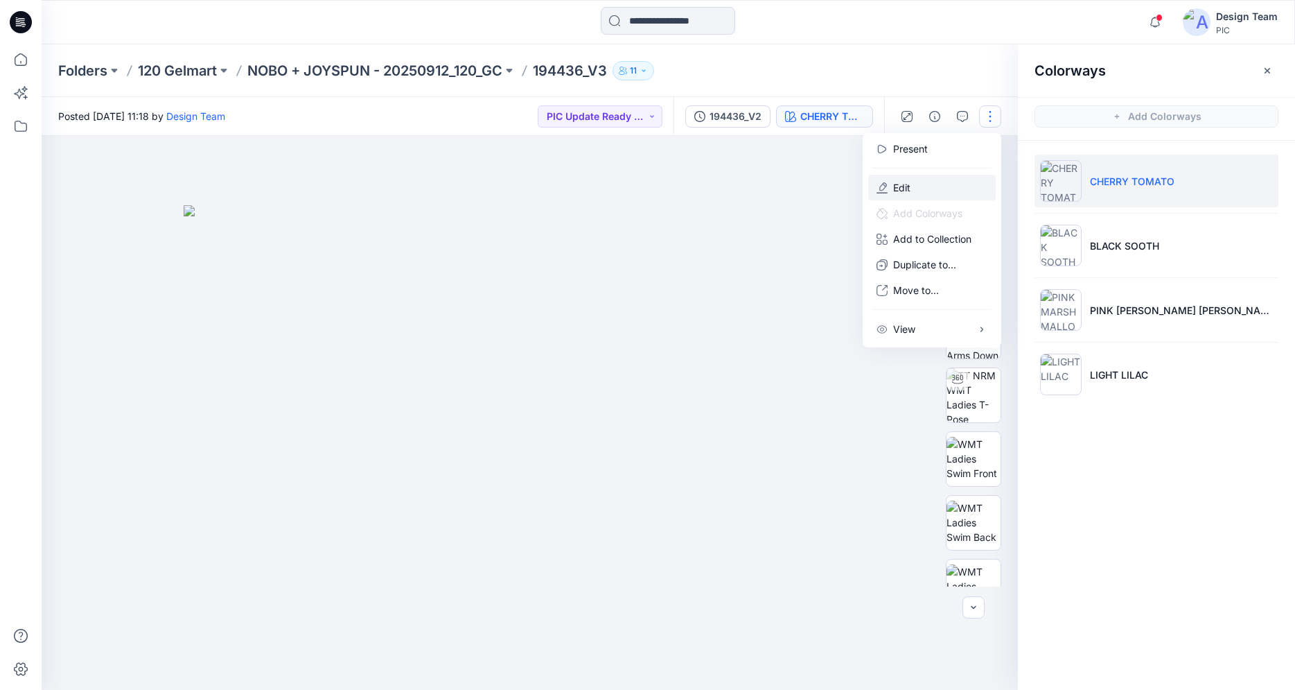
click at [931, 184] on button "Edit" at bounding box center [932, 188] width 128 height 26
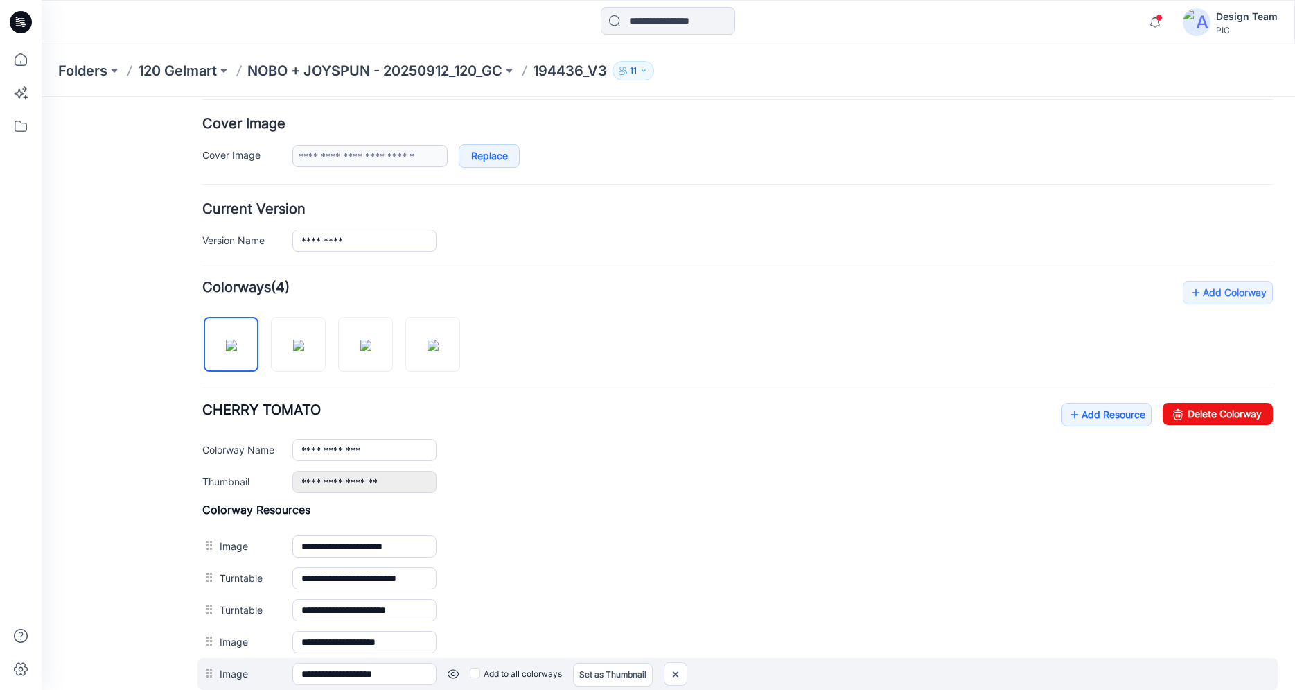
scroll to position [441, 0]
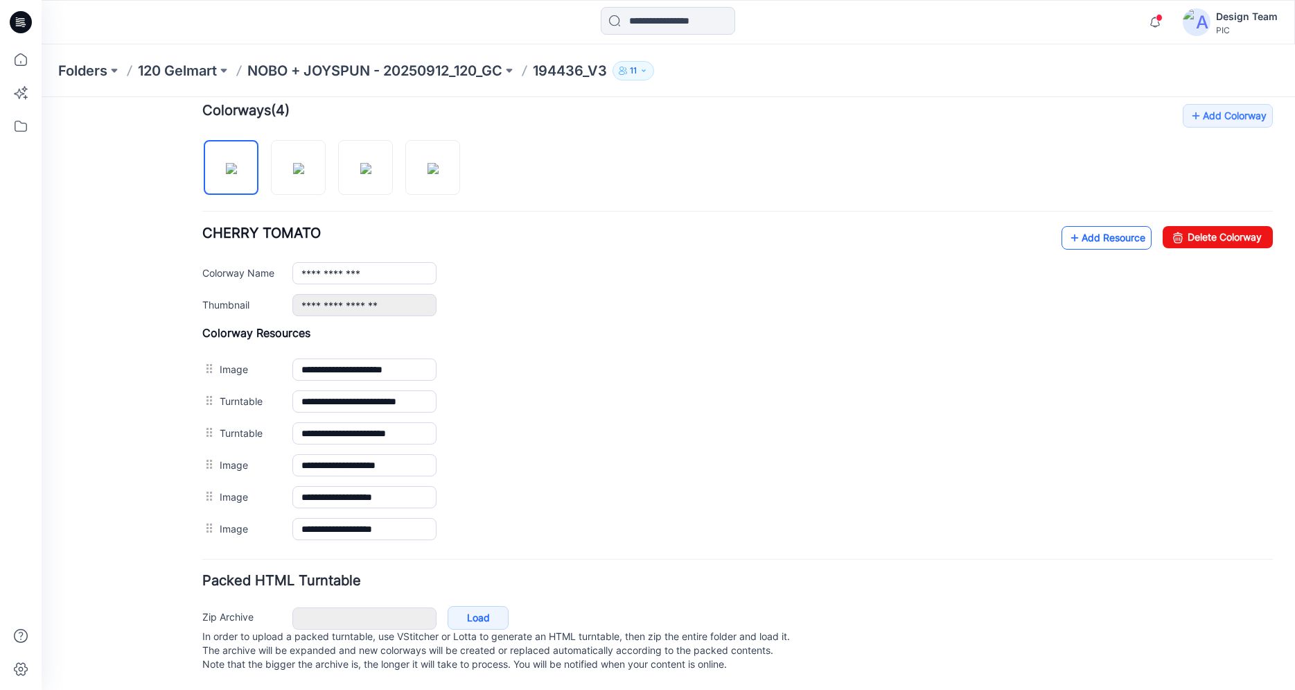
click at [1101, 229] on link "Add Resource" at bounding box center [1107, 238] width 90 height 24
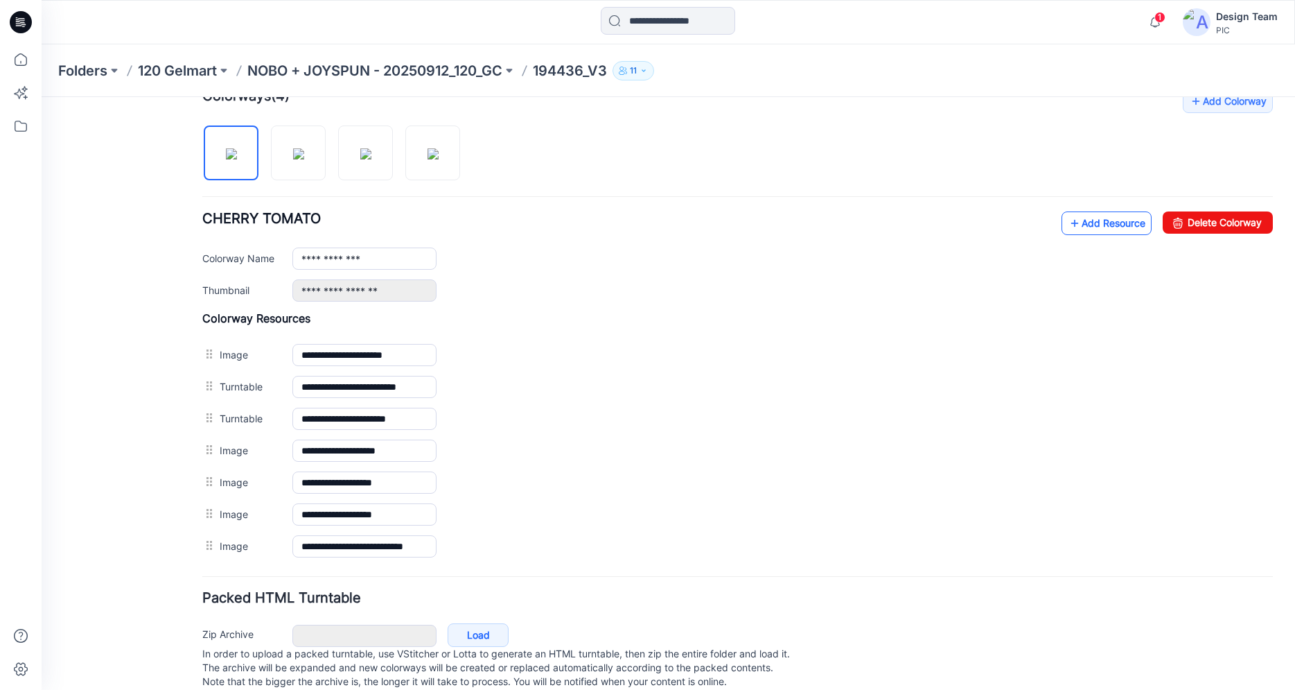
click at [1095, 220] on link "Add Resource" at bounding box center [1107, 223] width 90 height 24
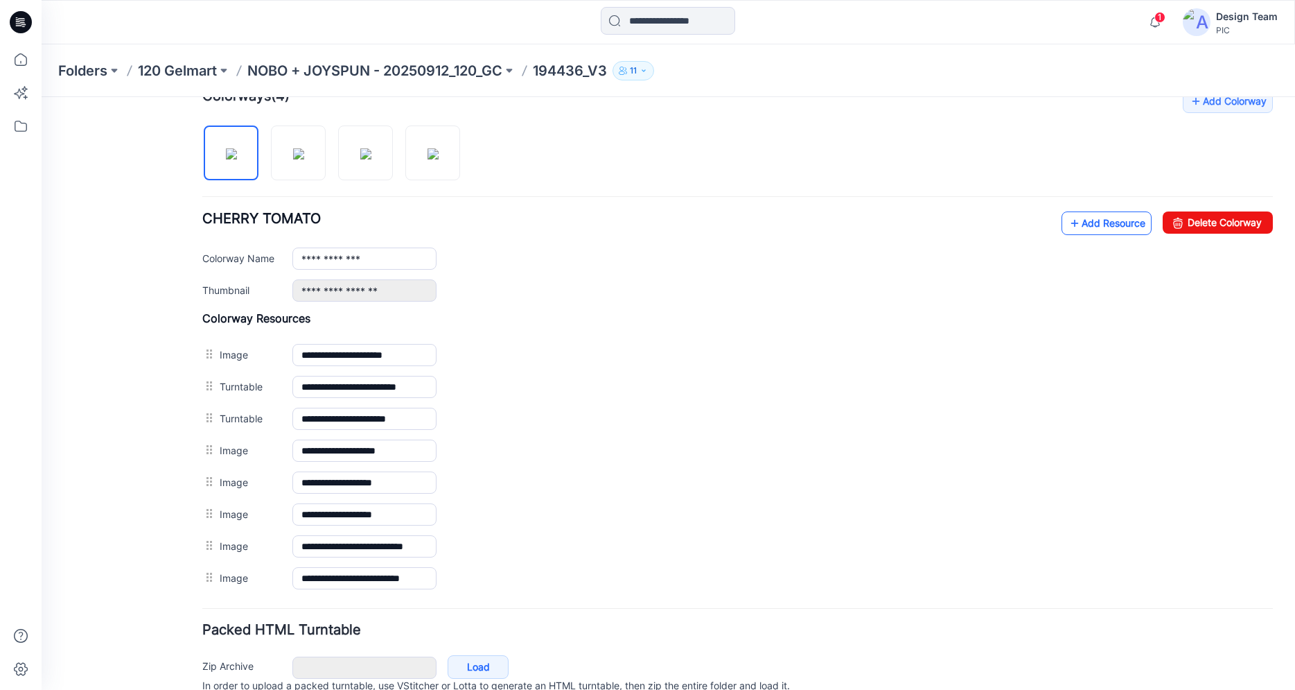
click at [1098, 224] on link "Add Resource" at bounding box center [1107, 223] width 90 height 24
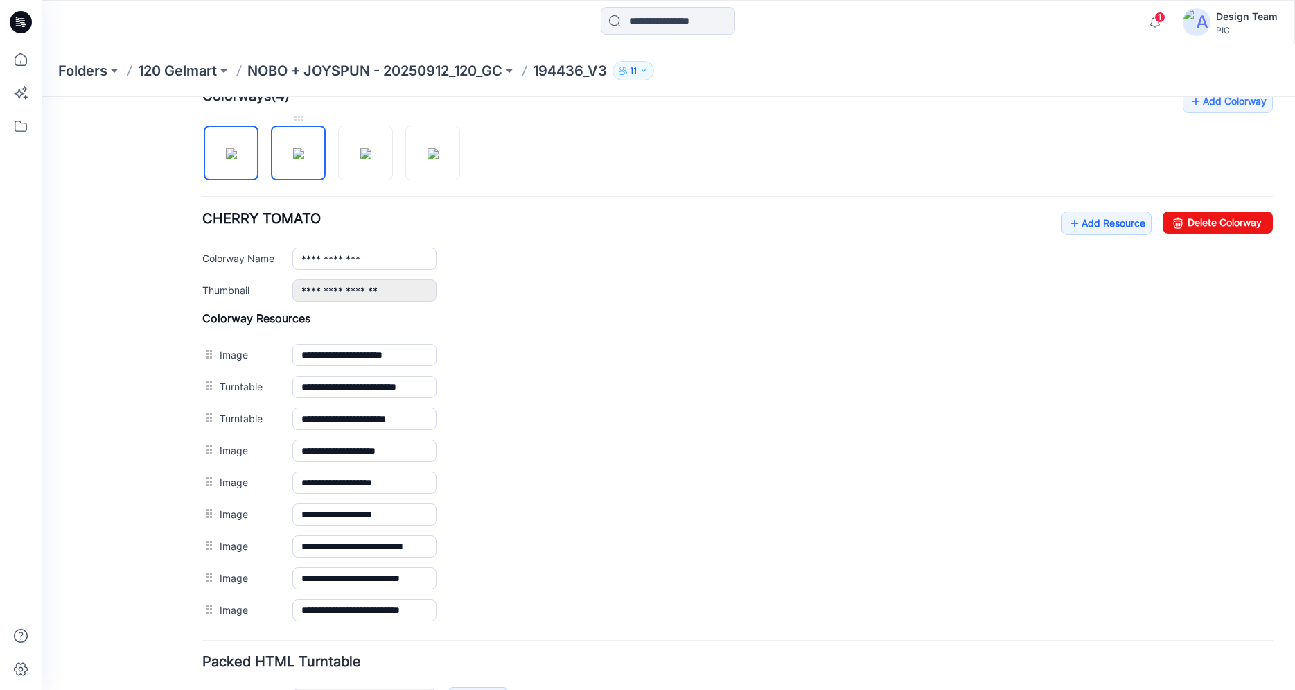
click at [299, 159] on img at bounding box center [298, 153] width 11 height 11
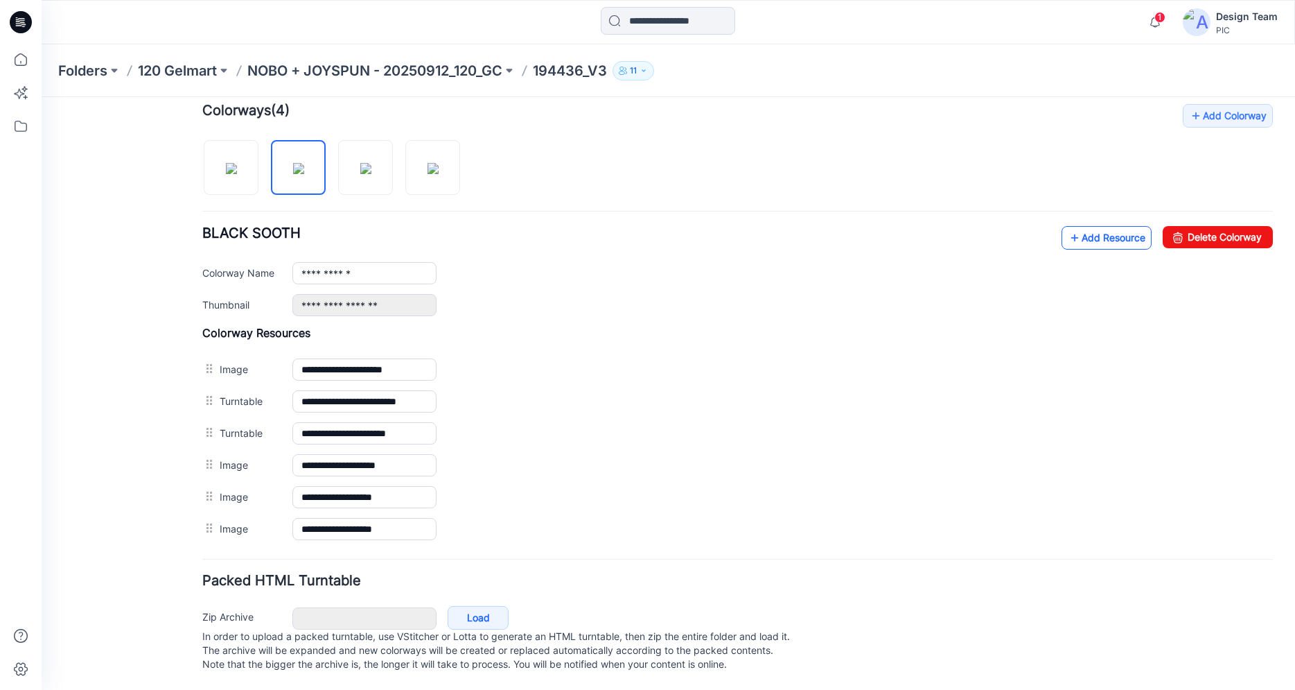
click at [1068, 227] on icon at bounding box center [1075, 238] width 14 height 22
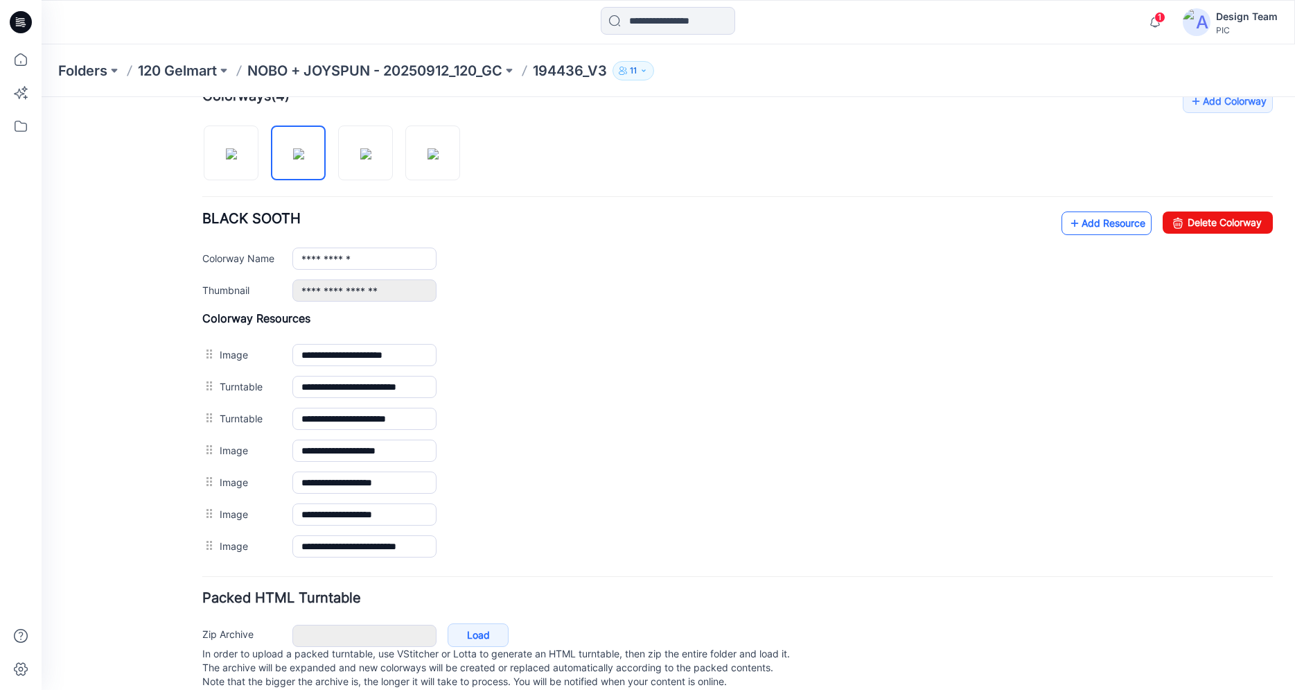
click at [1094, 229] on link "Add Resource" at bounding box center [1107, 223] width 90 height 24
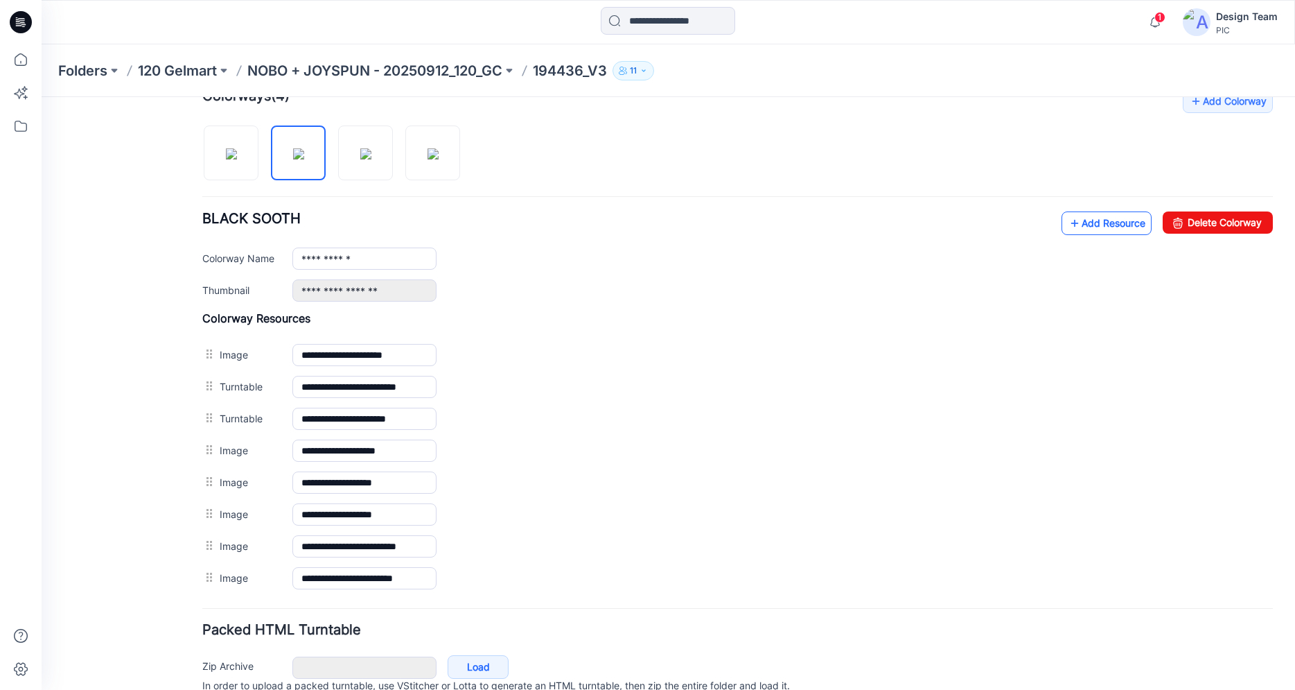
click at [1081, 220] on link "Add Resource" at bounding box center [1107, 223] width 90 height 24
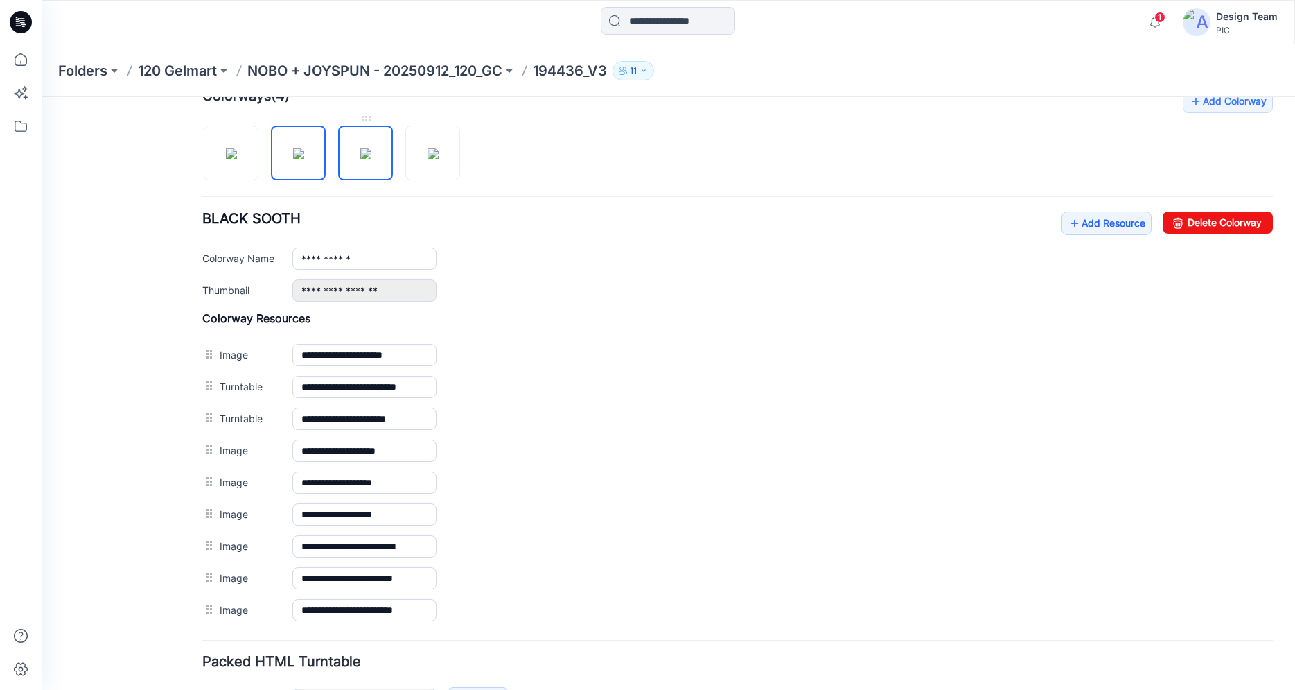
click at [360, 159] on img at bounding box center [365, 153] width 11 height 11
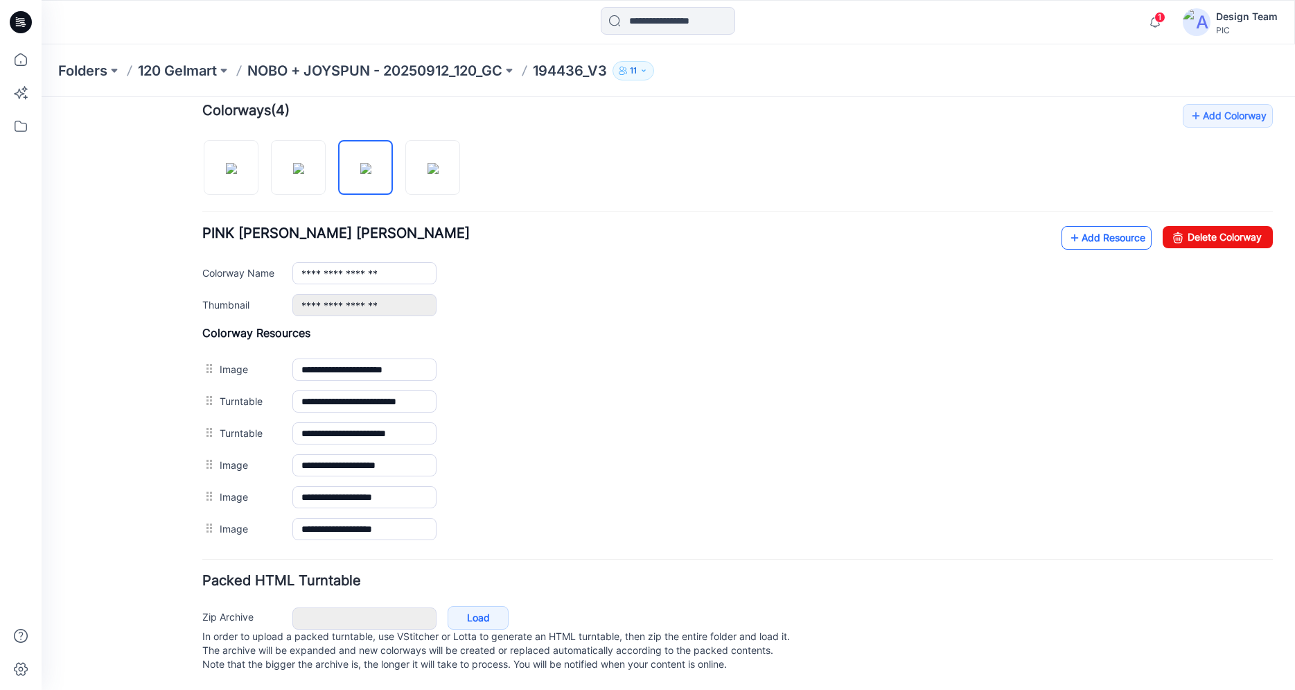
click at [1084, 226] on link "Add Resource" at bounding box center [1107, 238] width 90 height 24
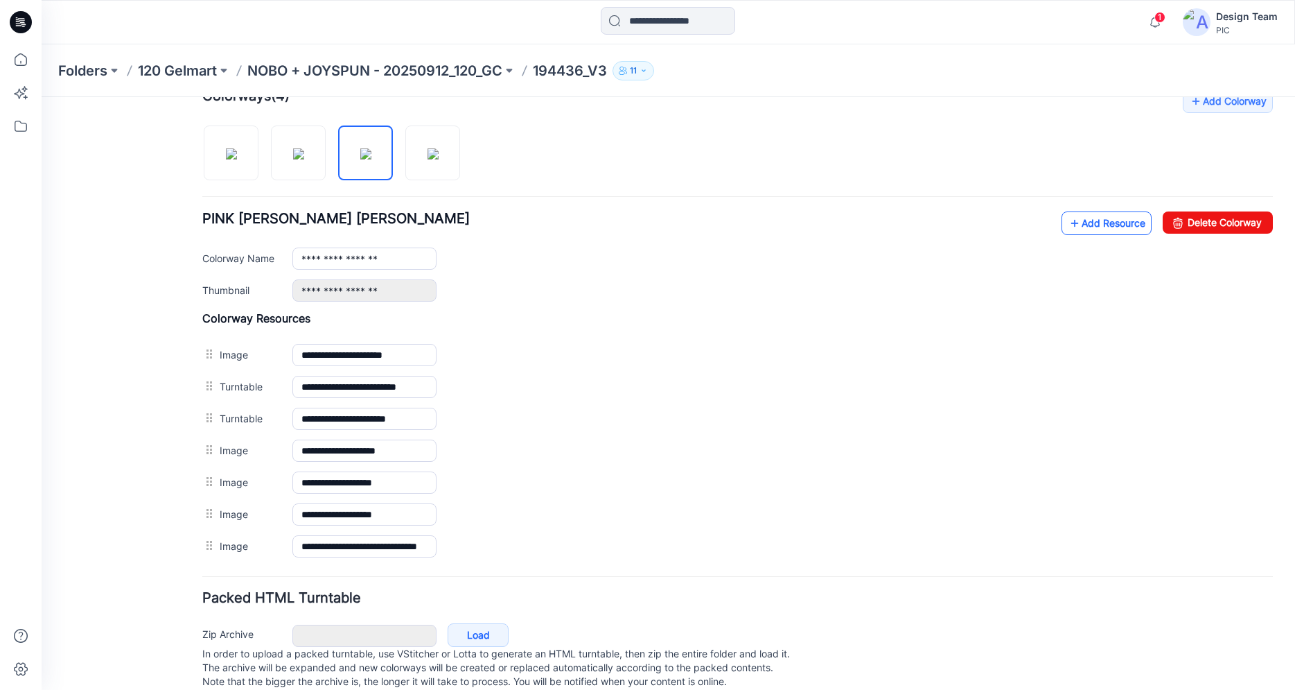
click at [1118, 224] on link "Add Resource" at bounding box center [1107, 223] width 90 height 24
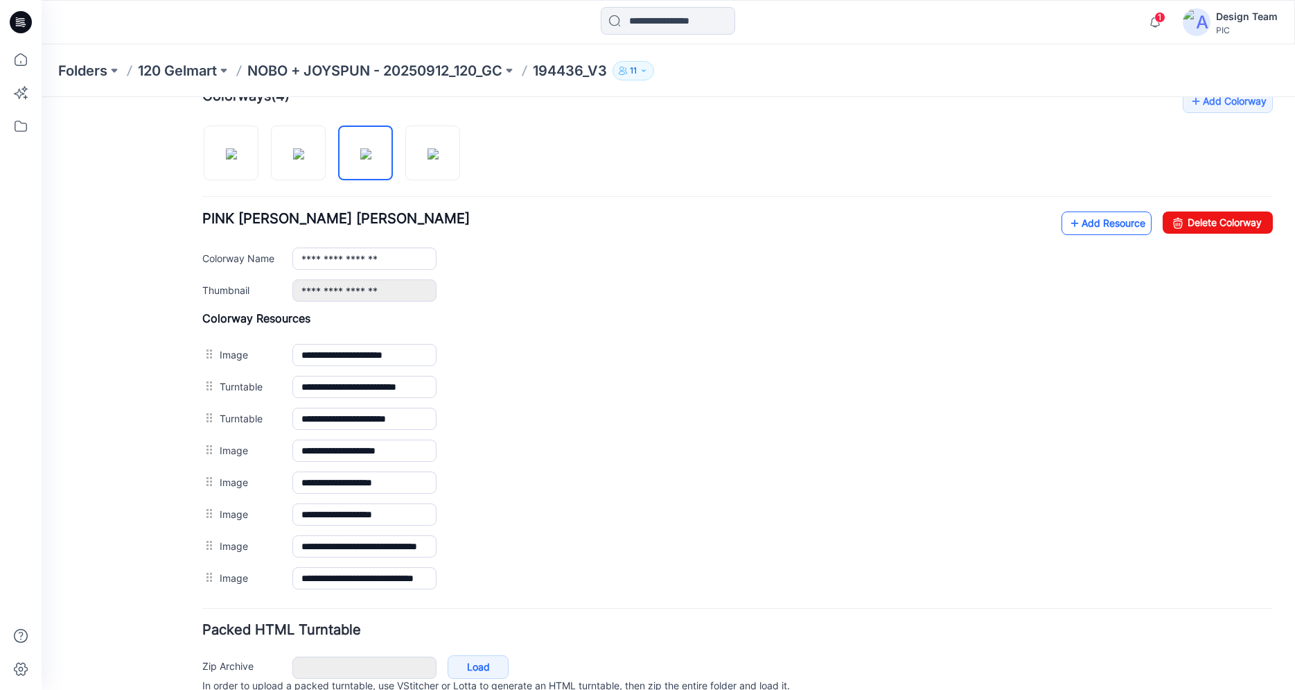
click at [1096, 220] on link "Add Resource" at bounding box center [1107, 223] width 90 height 24
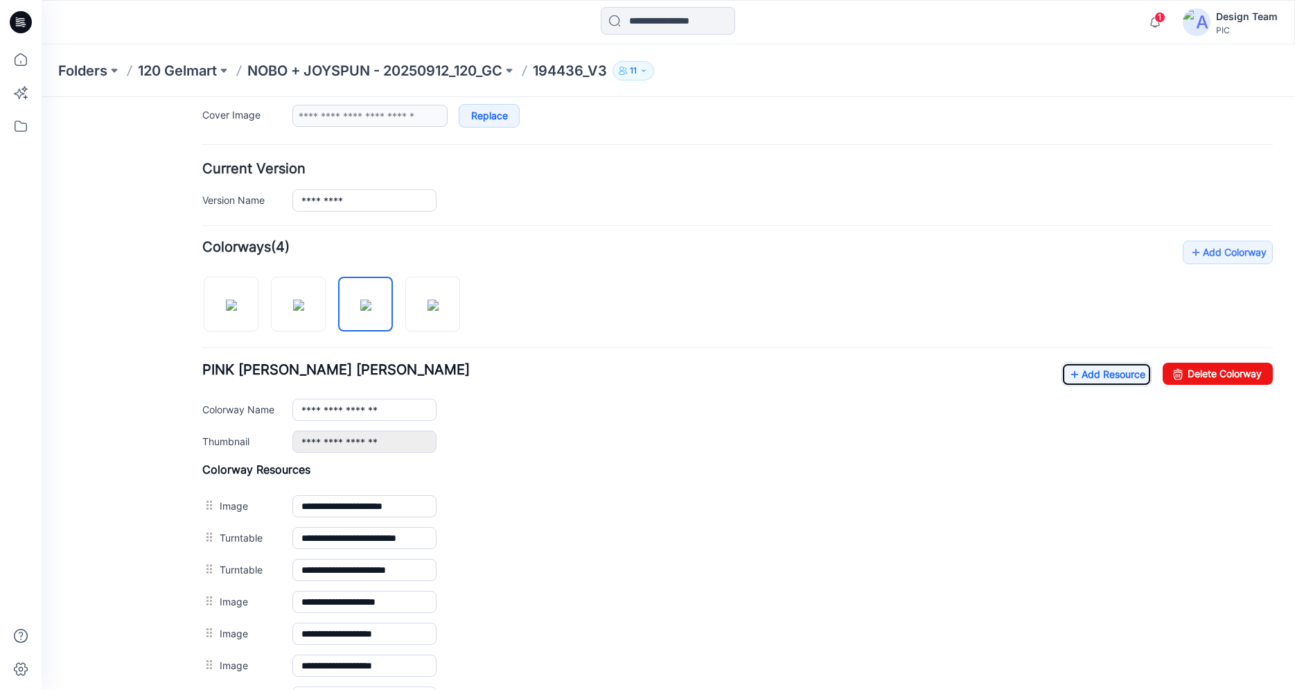
scroll to position [203, 0]
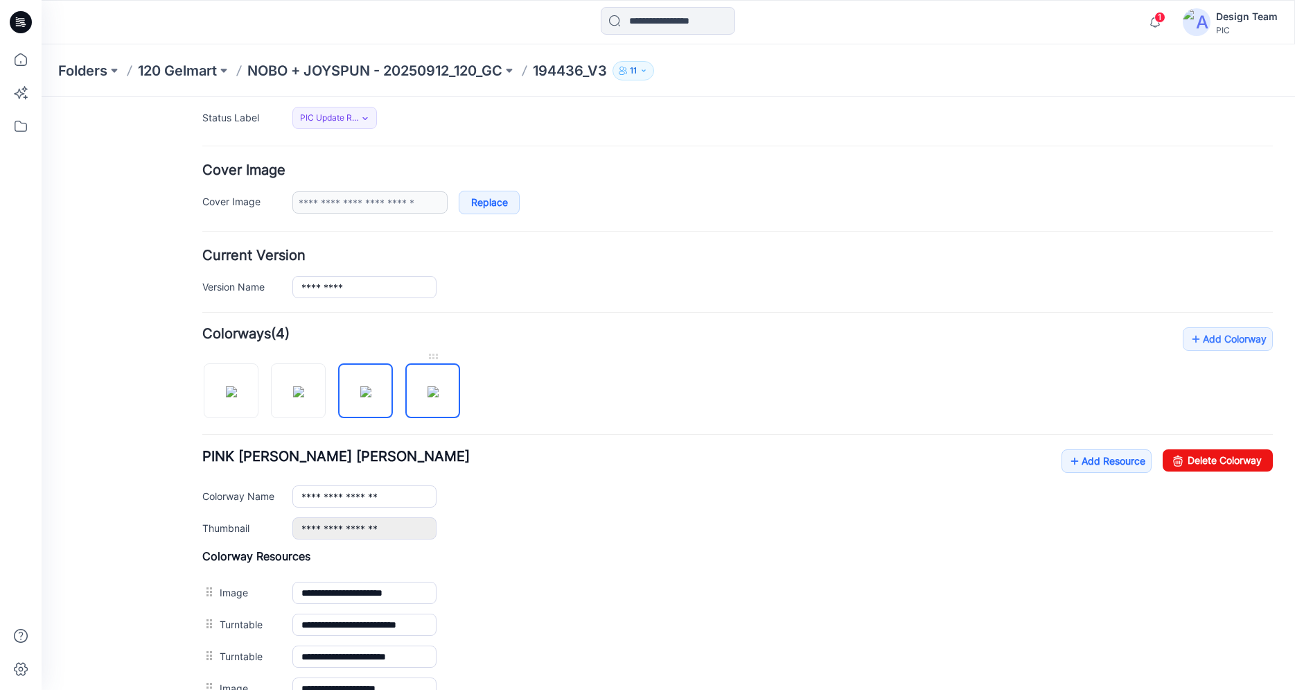
click at [437, 397] on img at bounding box center [433, 391] width 11 height 11
type input "**********"
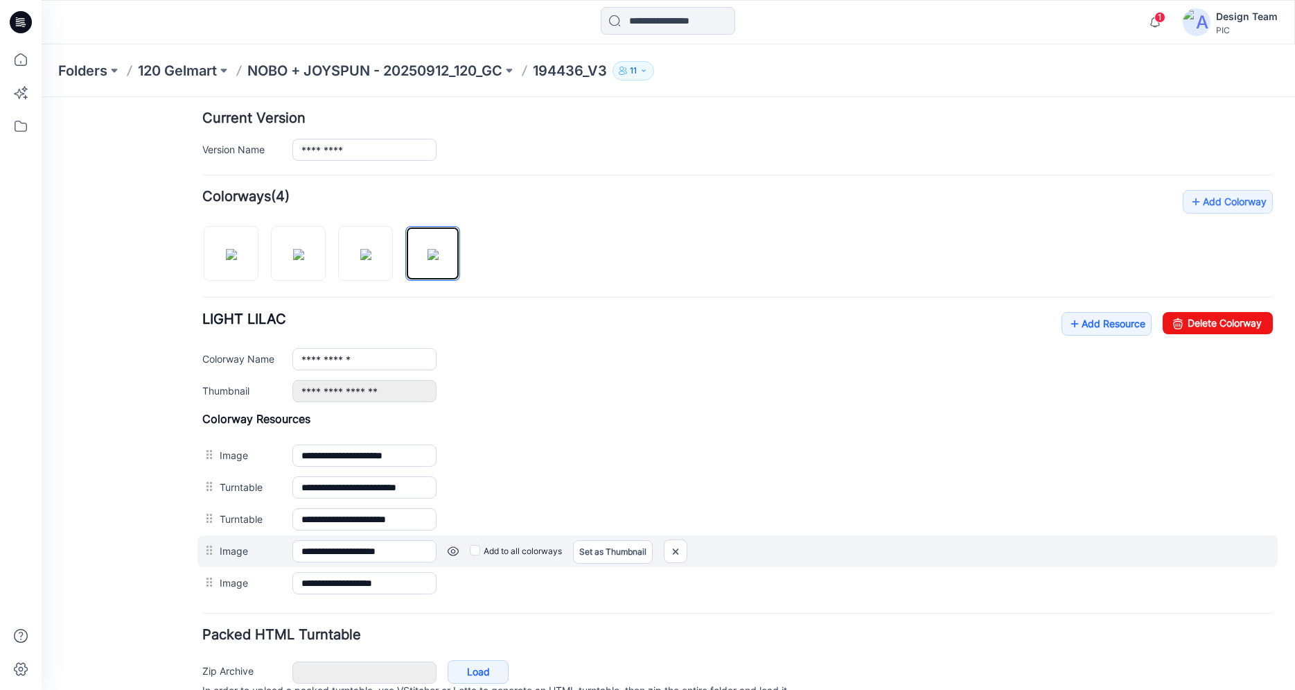
scroll to position [409, 0]
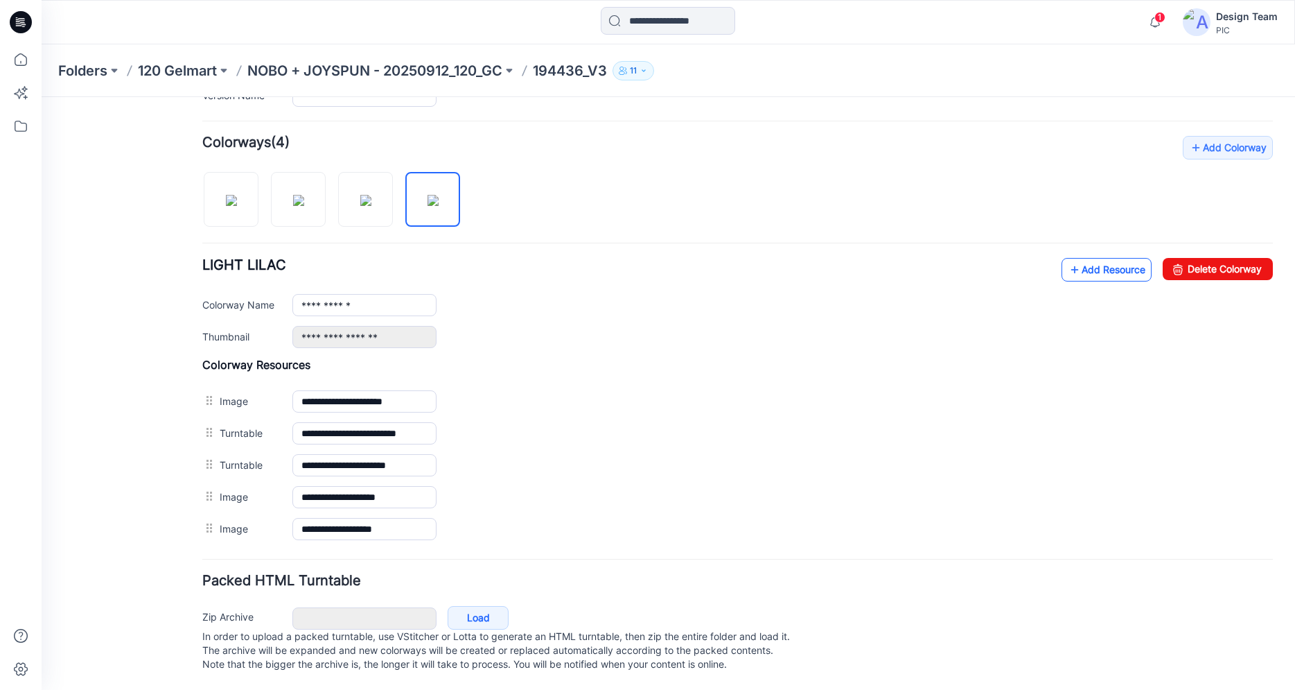
click at [1084, 262] on link "Add Resource" at bounding box center [1107, 270] width 90 height 24
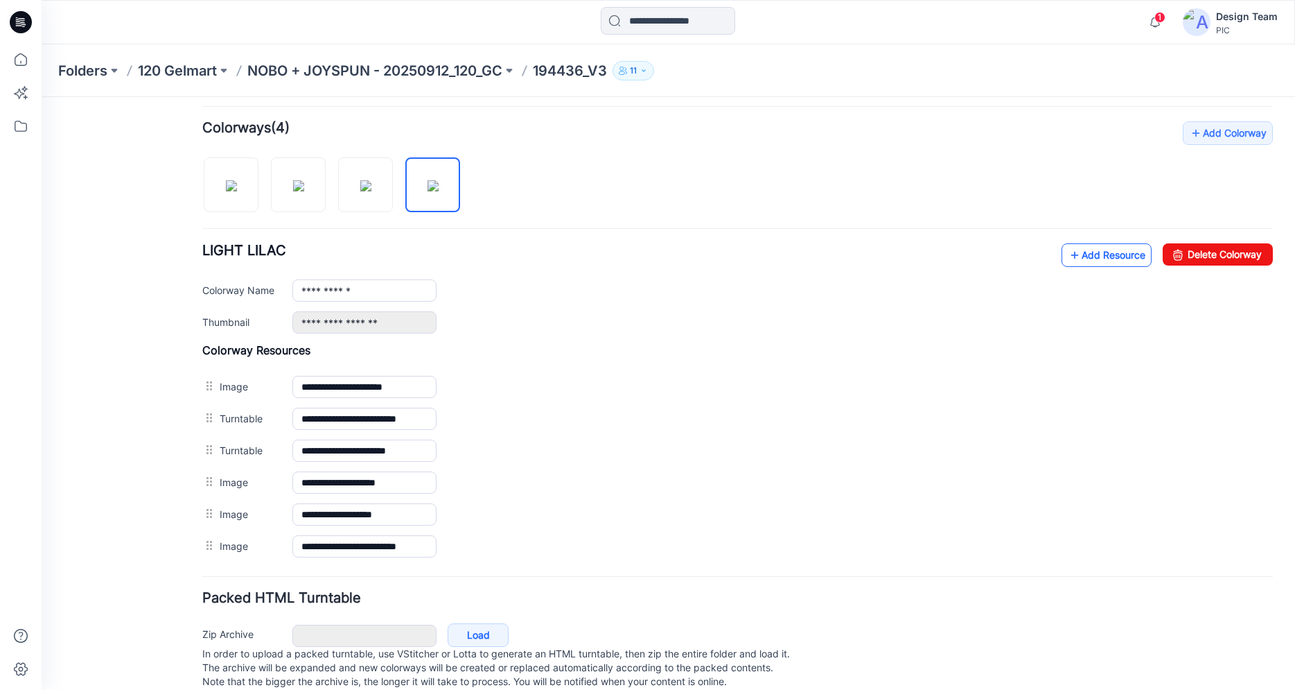
click at [1068, 256] on icon at bounding box center [1075, 255] width 14 height 22
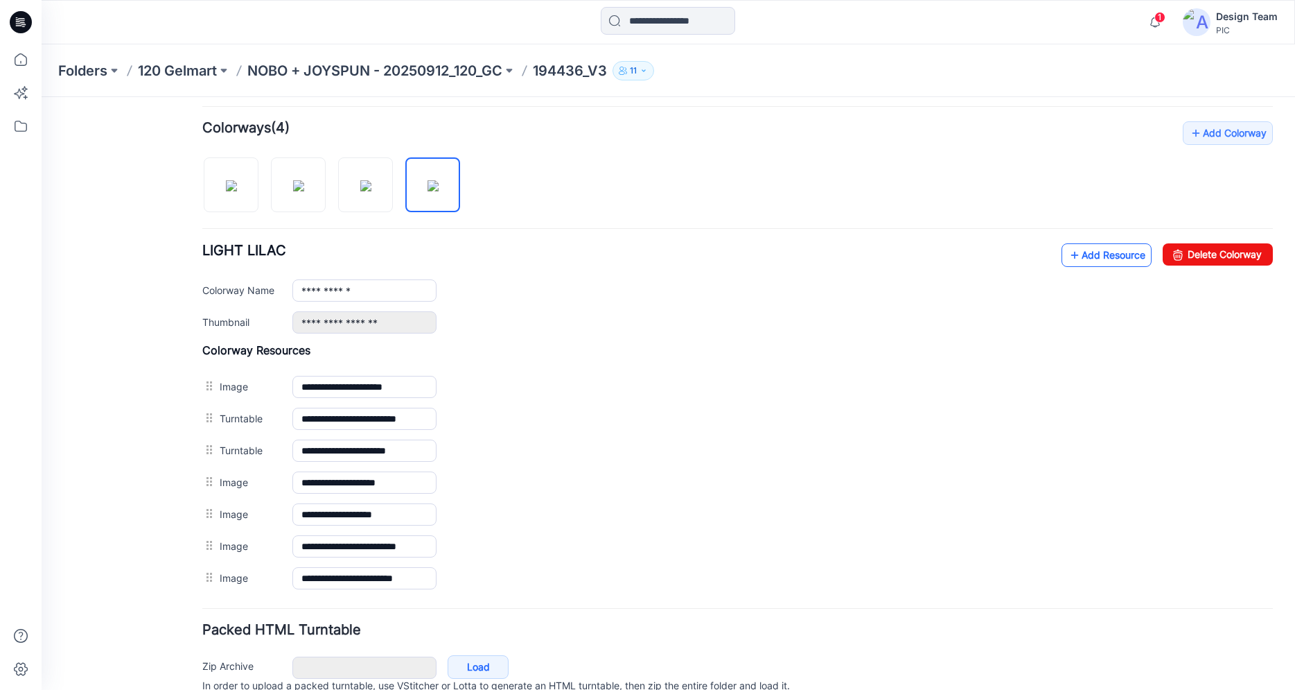
click at [1088, 246] on link "Add Resource" at bounding box center [1107, 255] width 90 height 24
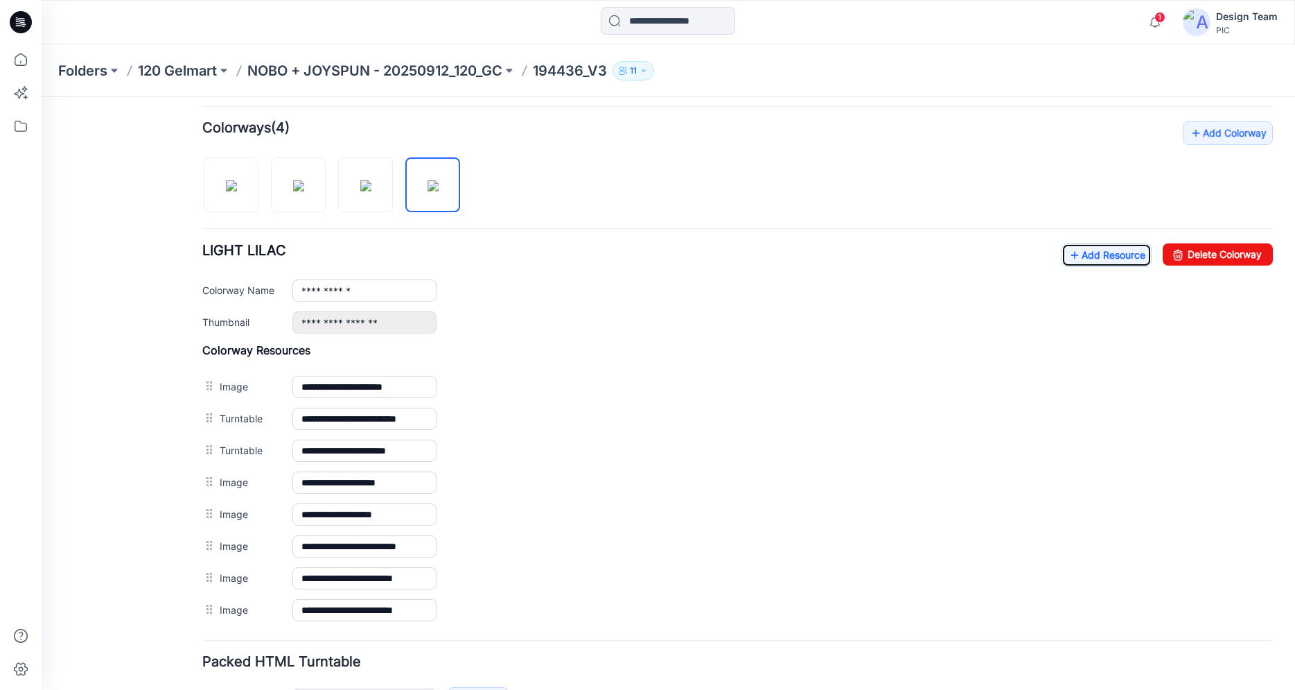
click at [12, 30] on icon at bounding box center [21, 22] width 22 height 44
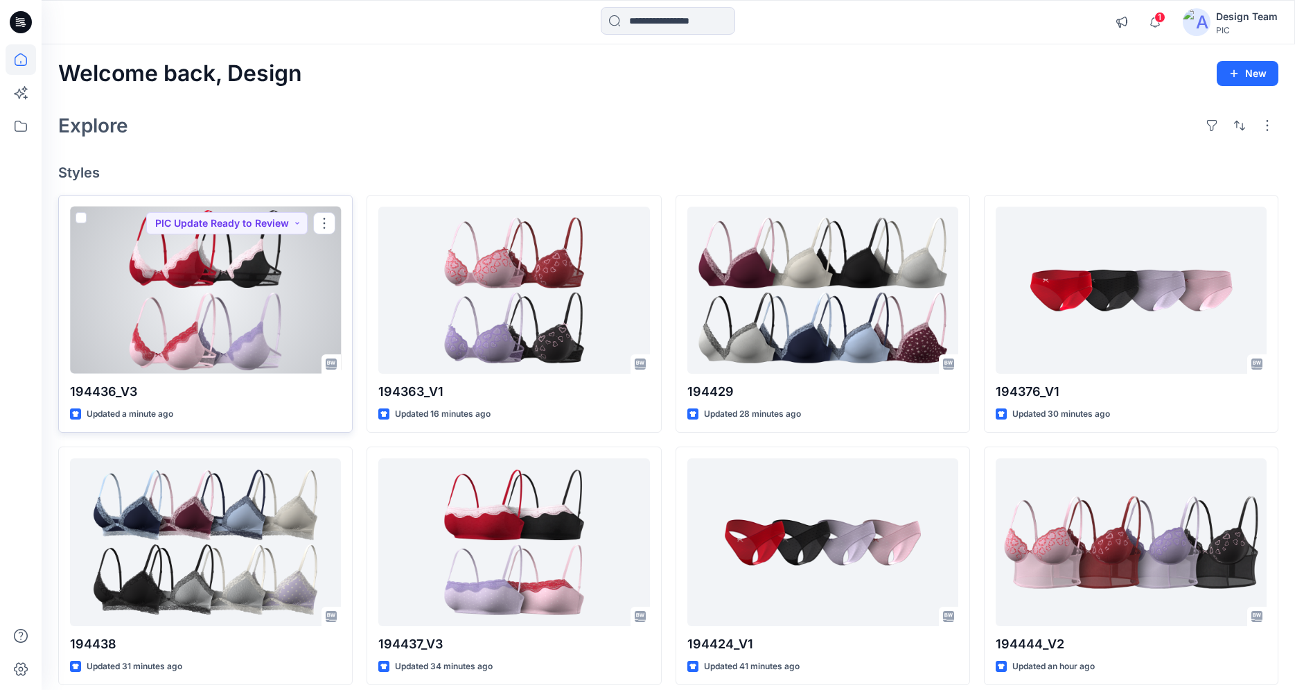
click at [212, 292] on div at bounding box center [205, 290] width 271 height 167
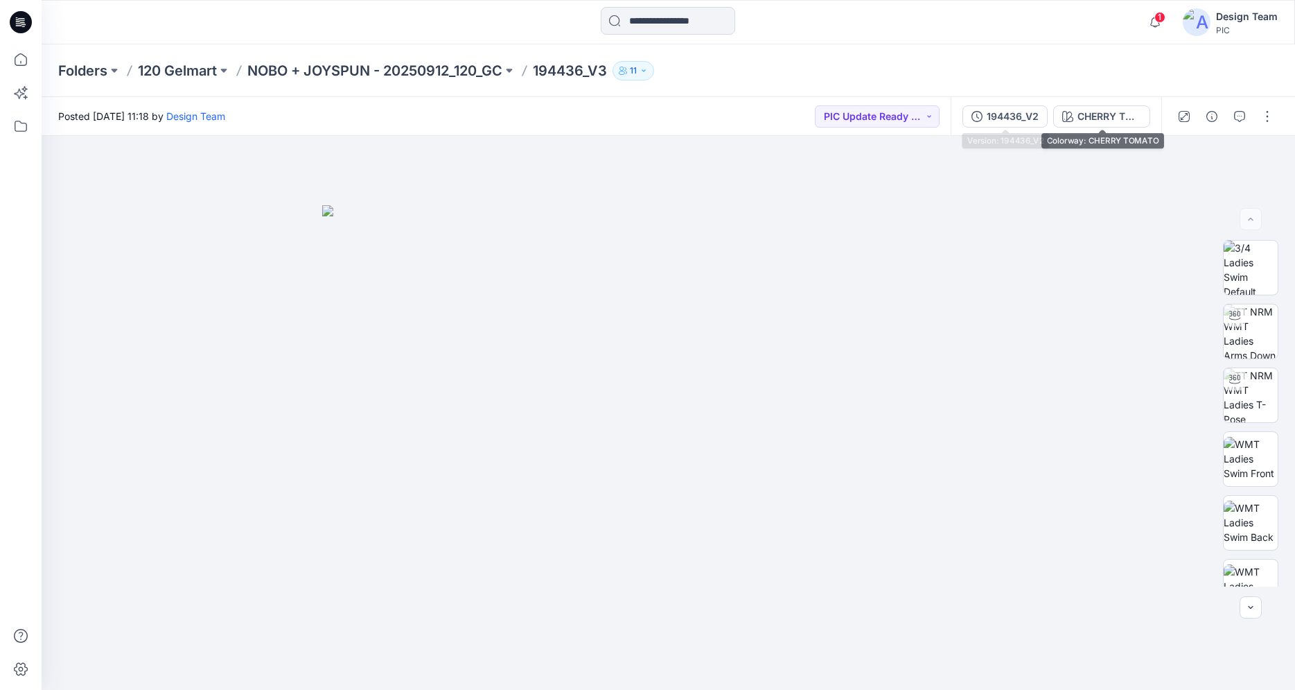
click at [1020, 112] on div "194436_V2" at bounding box center [1013, 116] width 52 height 15
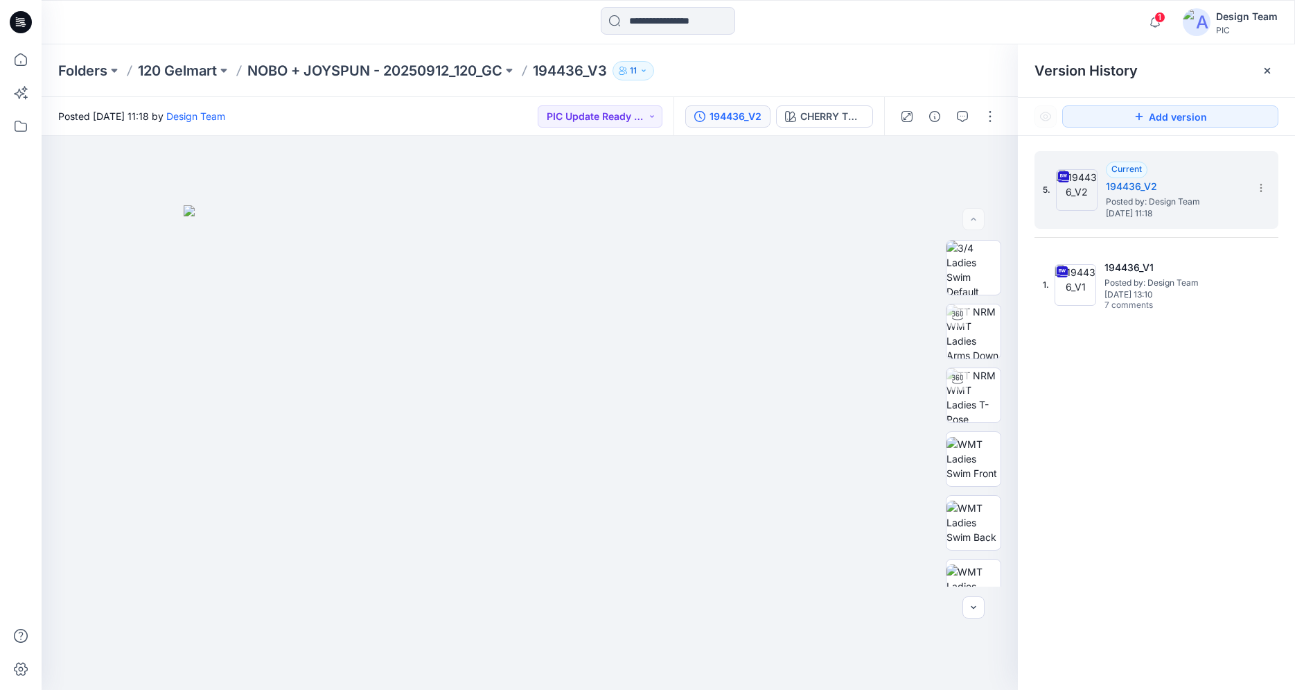
click at [19, 22] on icon at bounding box center [21, 22] width 22 height 22
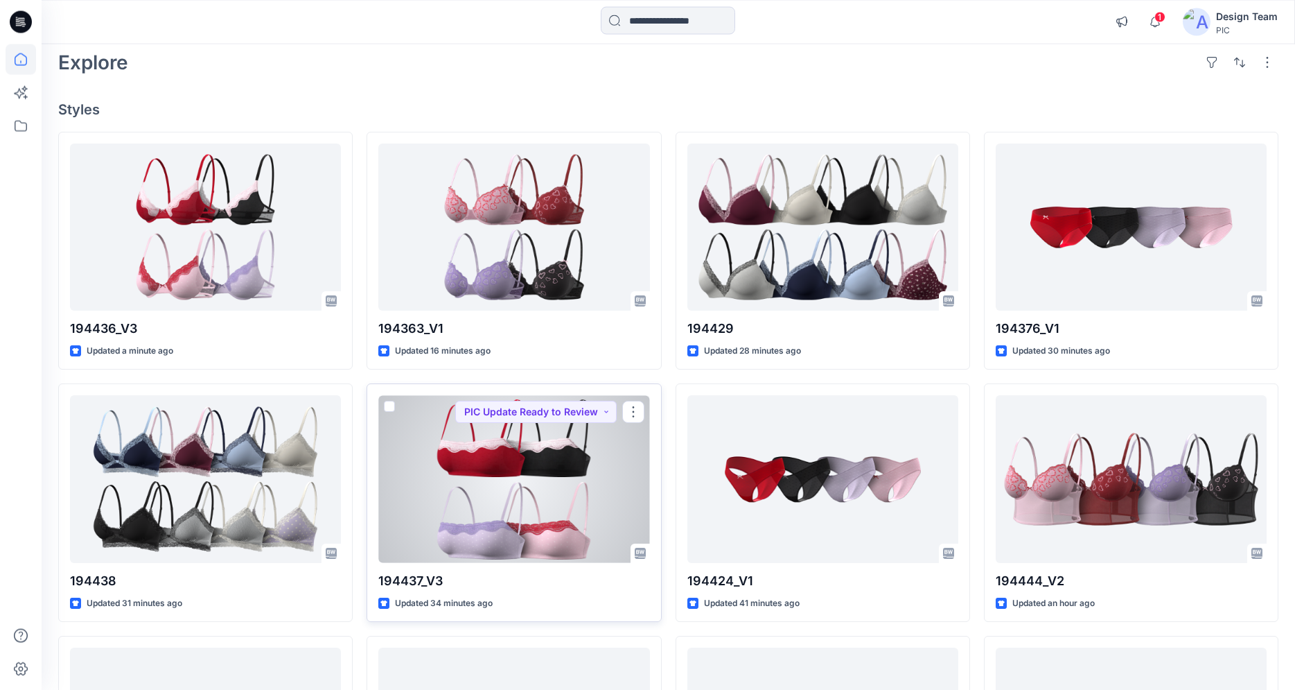
scroll to position [83, 0]
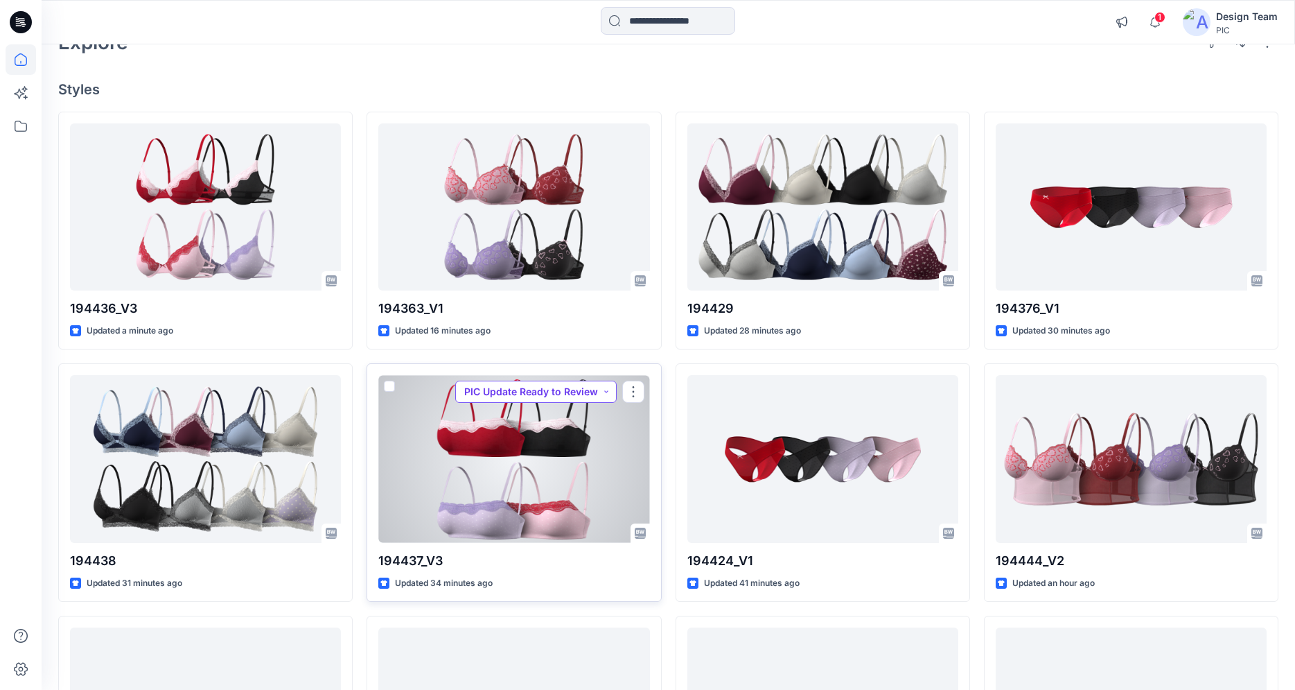
click at [507, 393] on button "PIC Update Ready to Review" at bounding box center [535, 392] width 161 height 22
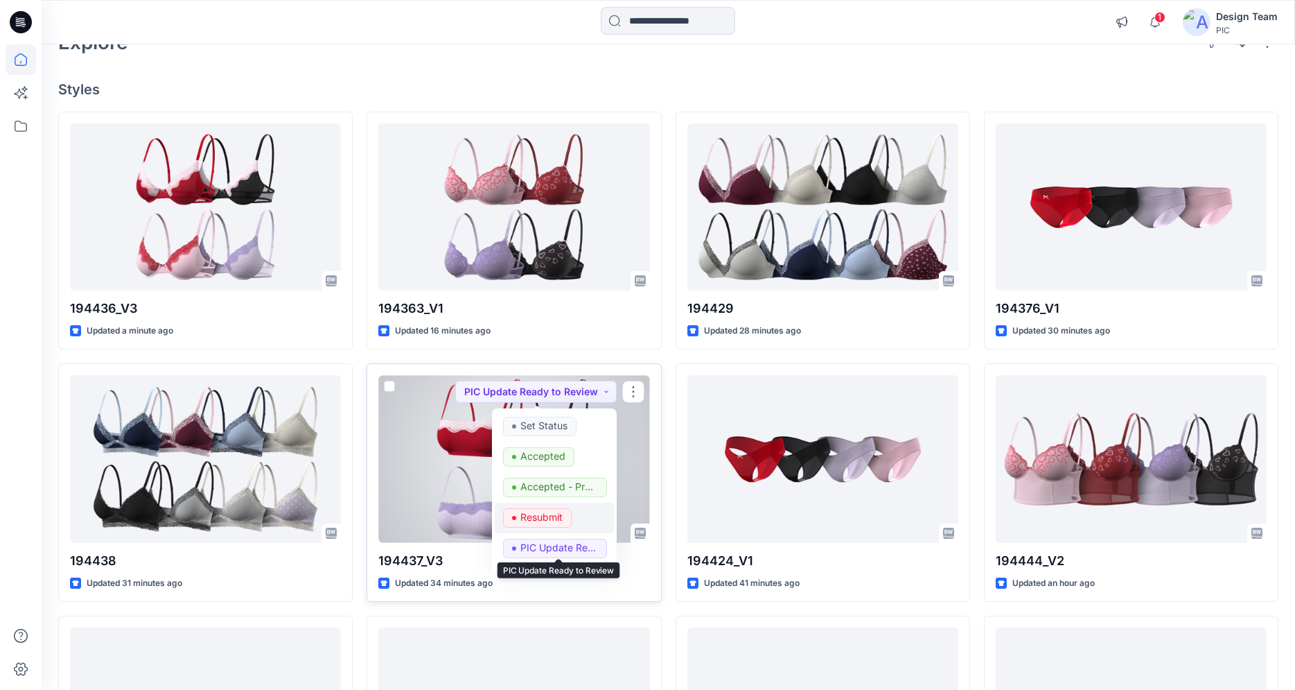
click at [535, 520] on p "Resubmit" at bounding box center [542, 517] width 42 height 18
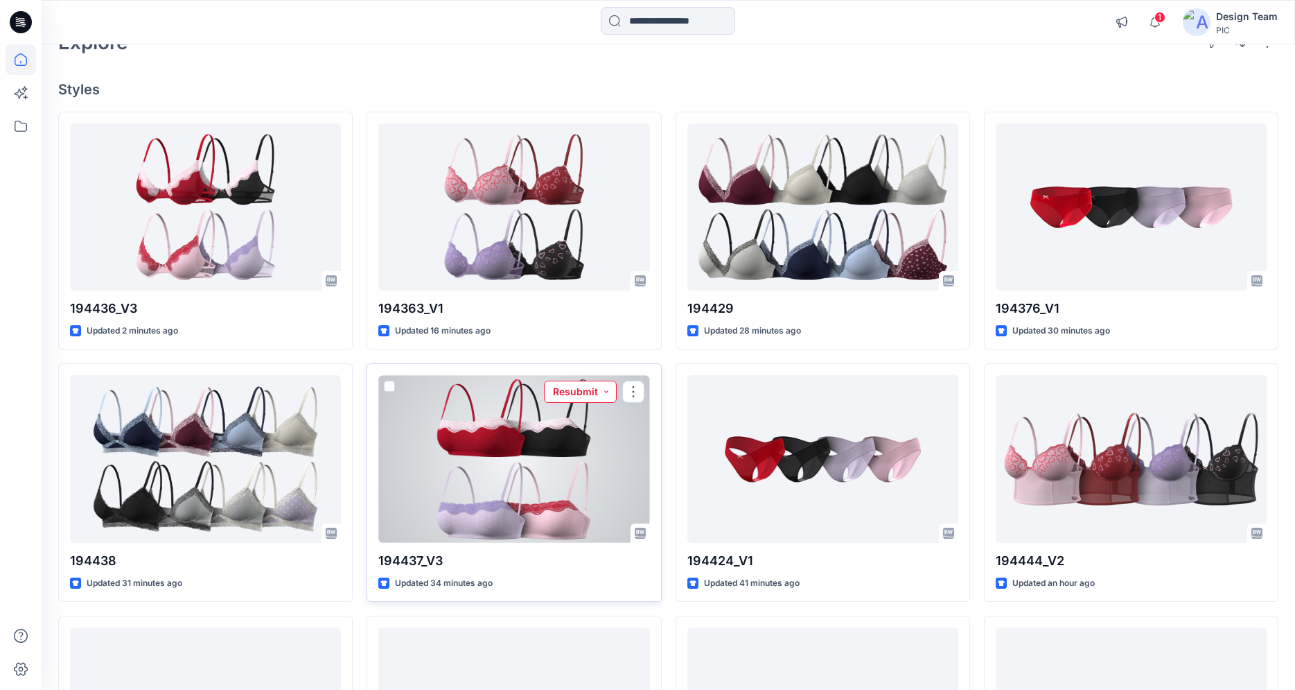
click at [561, 394] on button "Resubmit" at bounding box center [580, 392] width 73 height 22
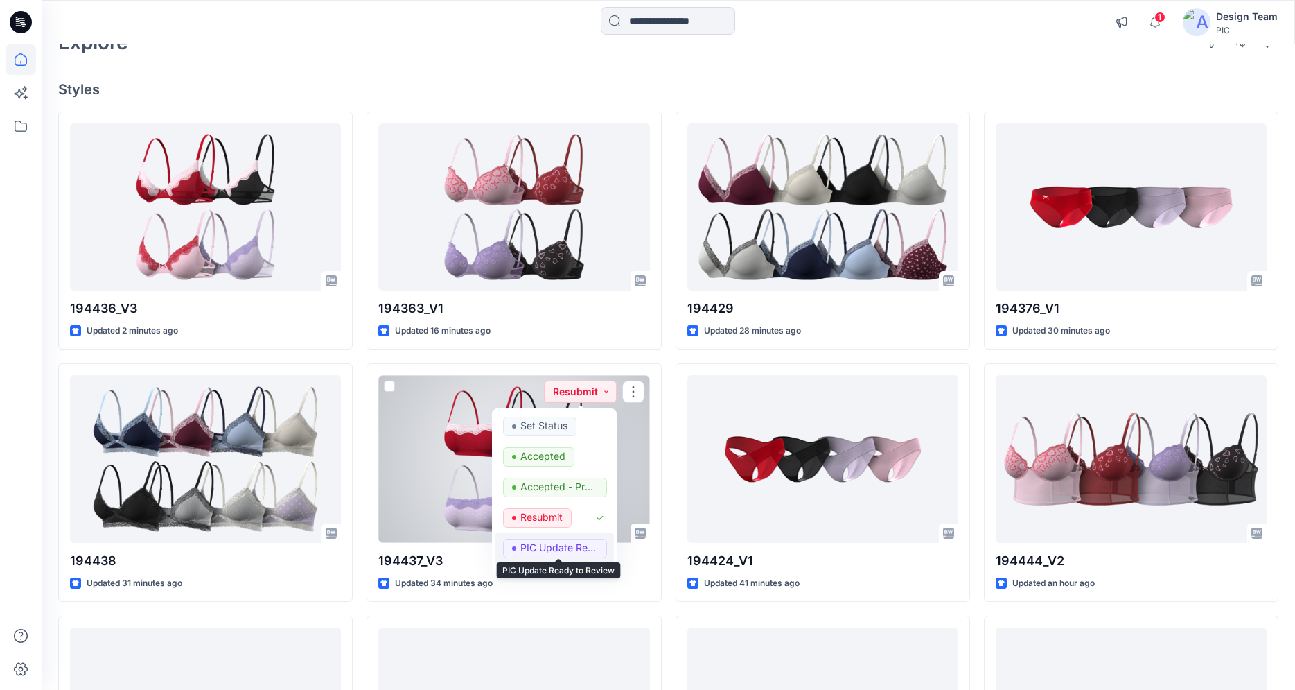
click at [538, 548] on p "PIC Update Ready to Review" at bounding box center [560, 548] width 78 height 18
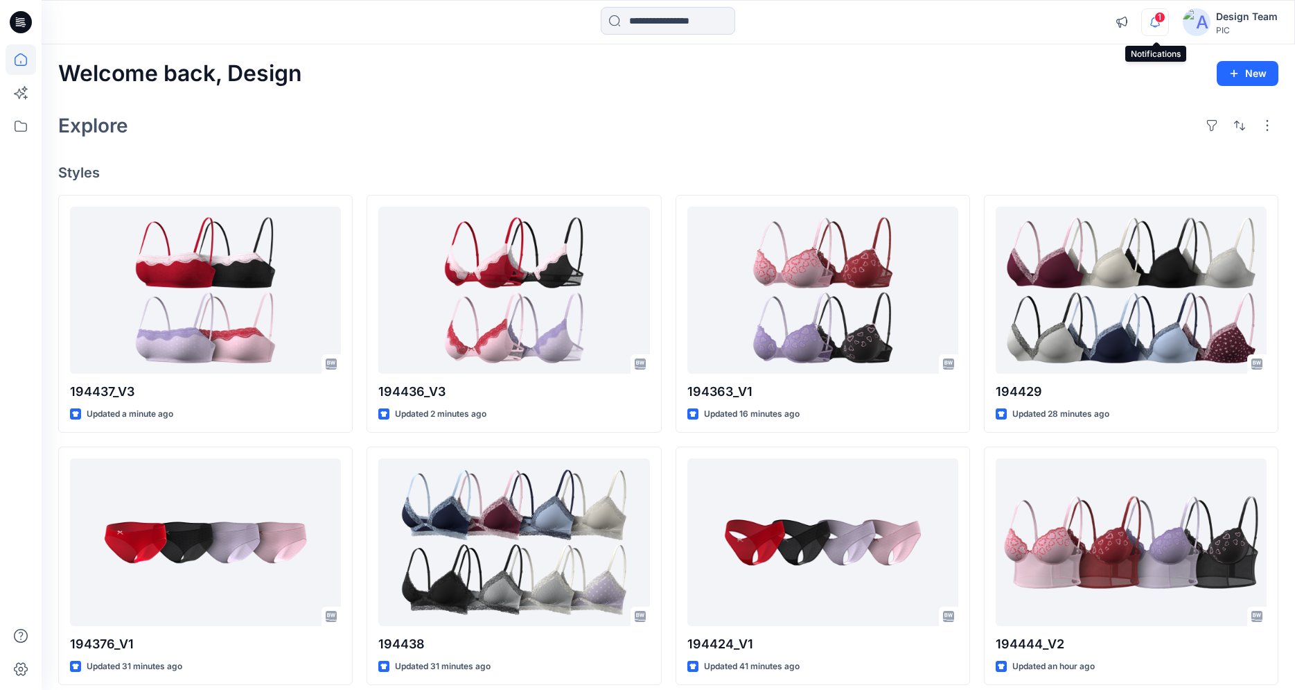
click at [1151, 19] on icon "button" at bounding box center [1155, 22] width 26 height 28
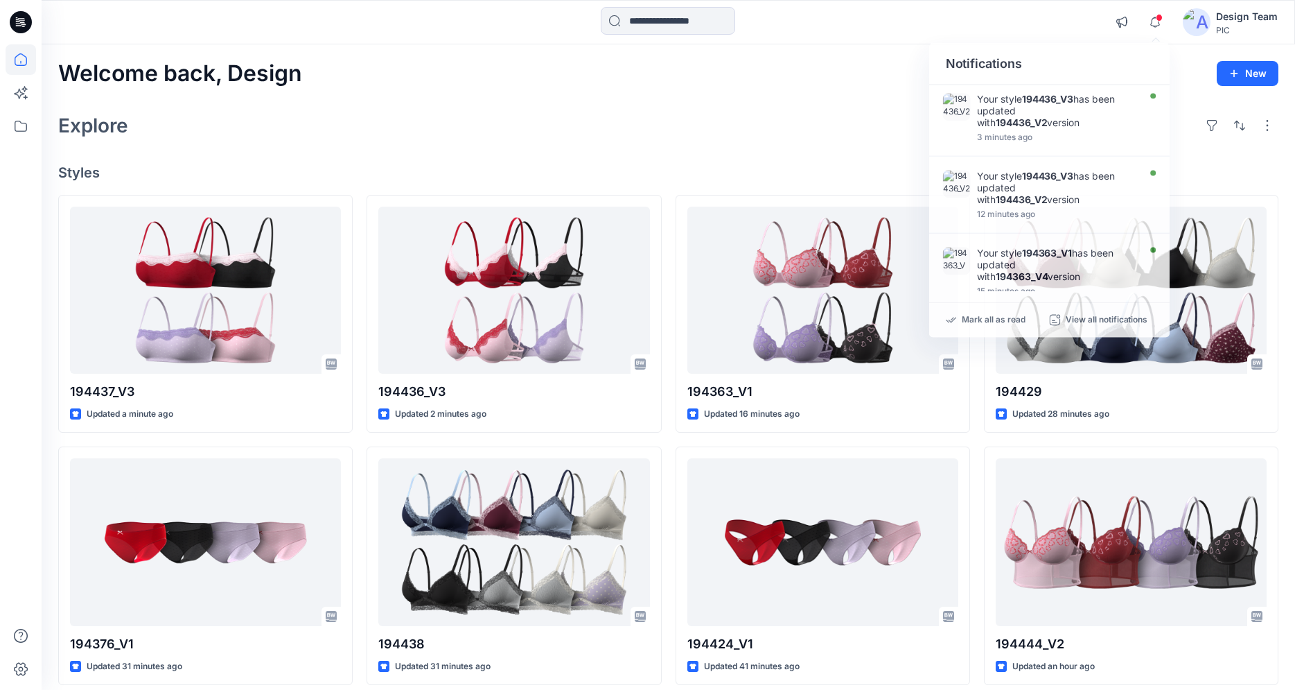
click at [796, 130] on div "Explore" at bounding box center [668, 125] width 1221 height 33
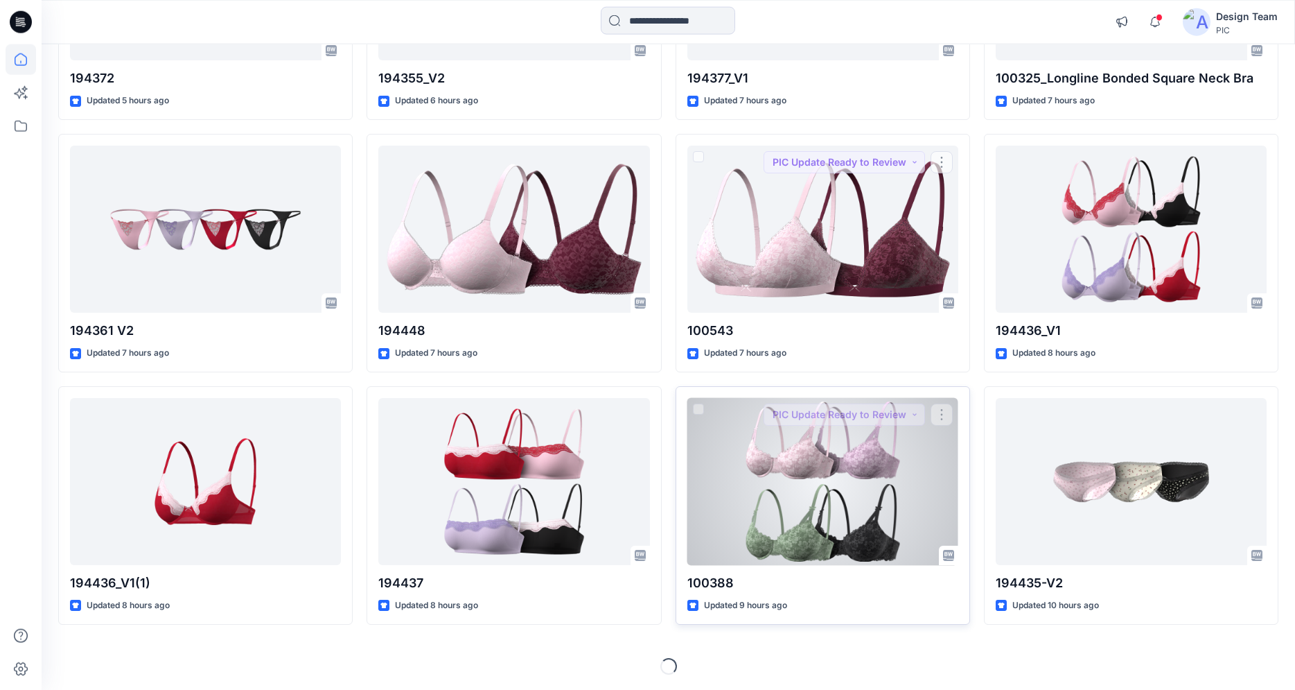
scroll to position [1827, 0]
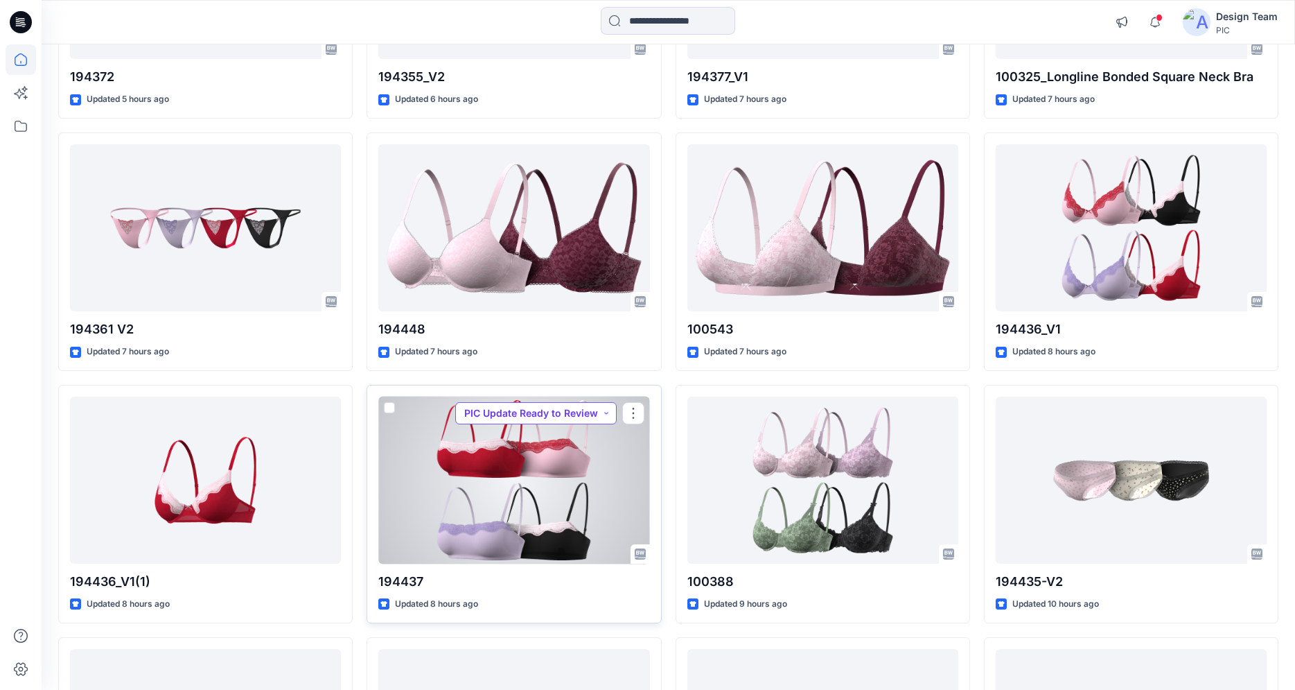
click at [536, 413] on button "PIC Update Ready to Review" at bounding box center [535, 413] width 161 height 22
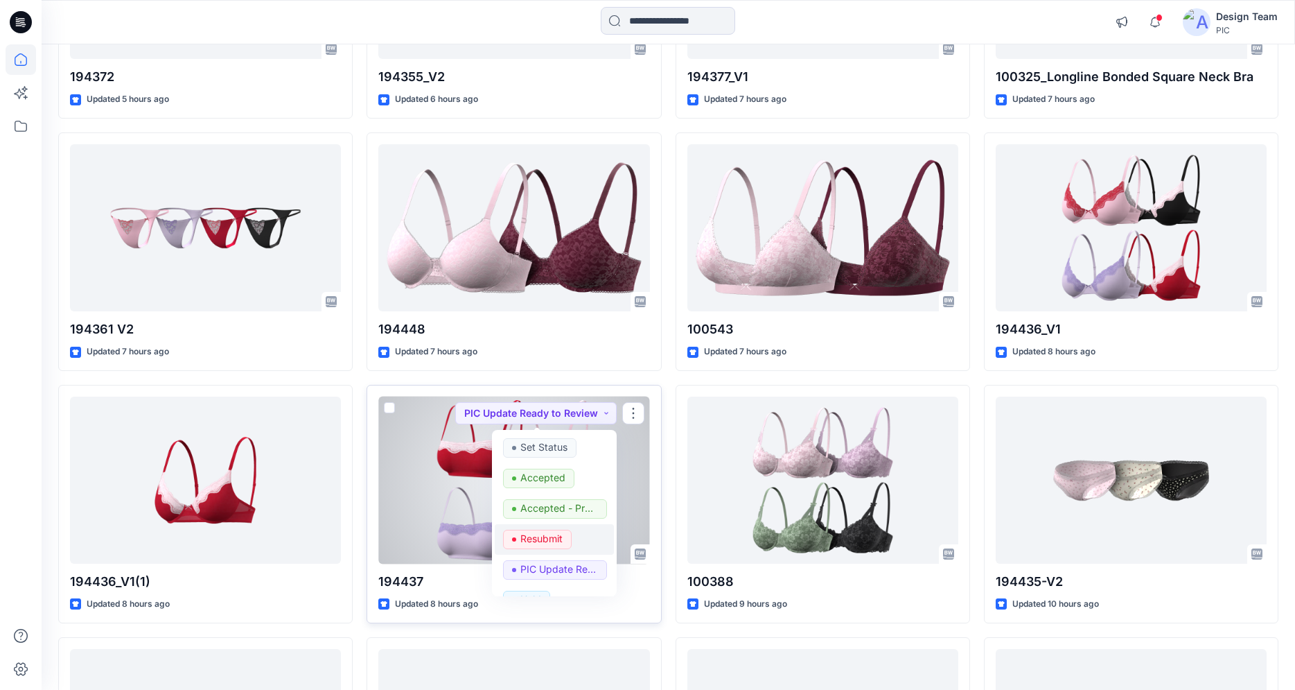
drag, startPoint x: 513, startPoint y: 537, endPoint x: 517, endPoint y: 529, distance: 9.3
click at [514, 536] on span "Resubmit" at bounding box center [537, 539] width 69 height 19
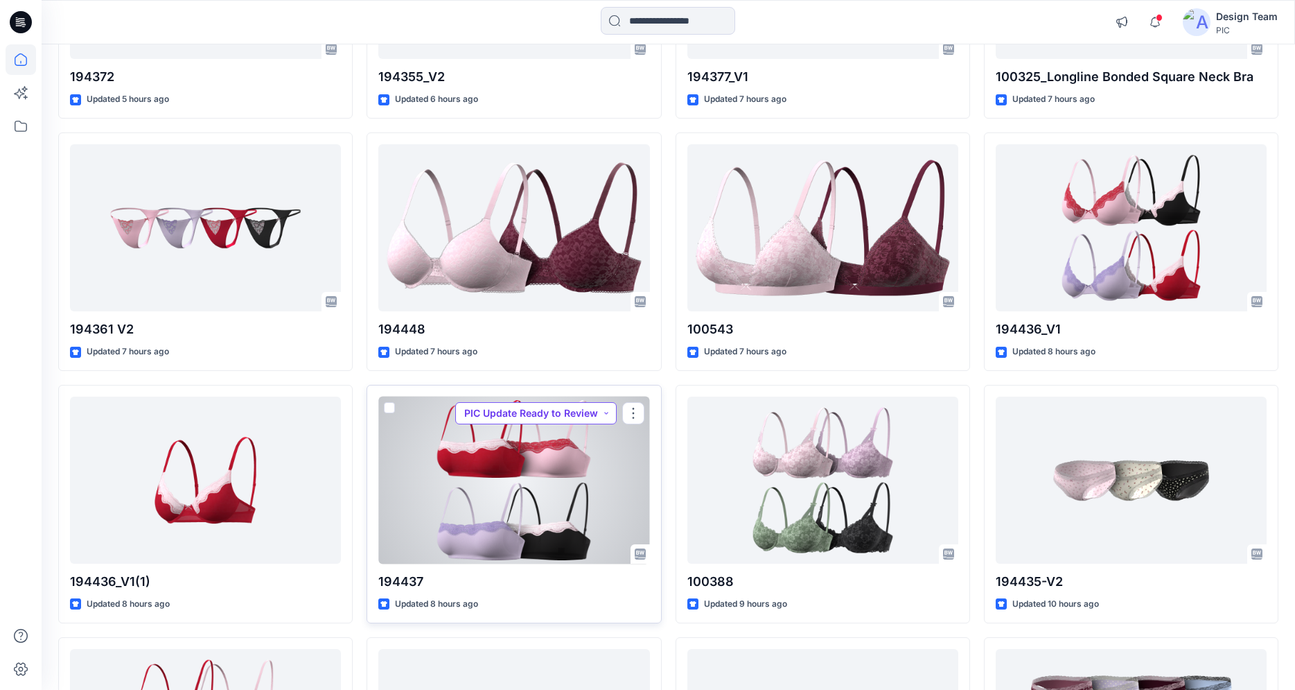
click at [575, 405] on button "PIC Update Ready to Review" at bounding box center [535, 413] width 161 height 22
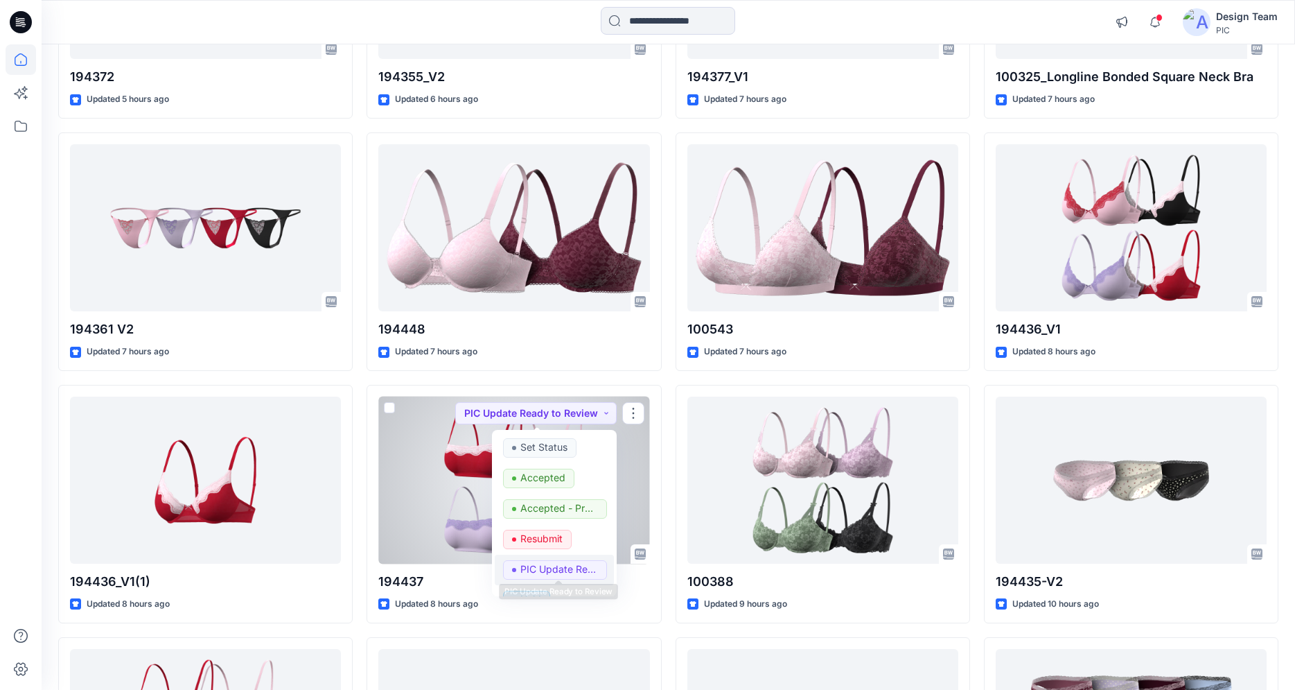
click at [523, 562] on p "PIC Update Ready to Review" at bounding box center [560, 569] width 78 height 18
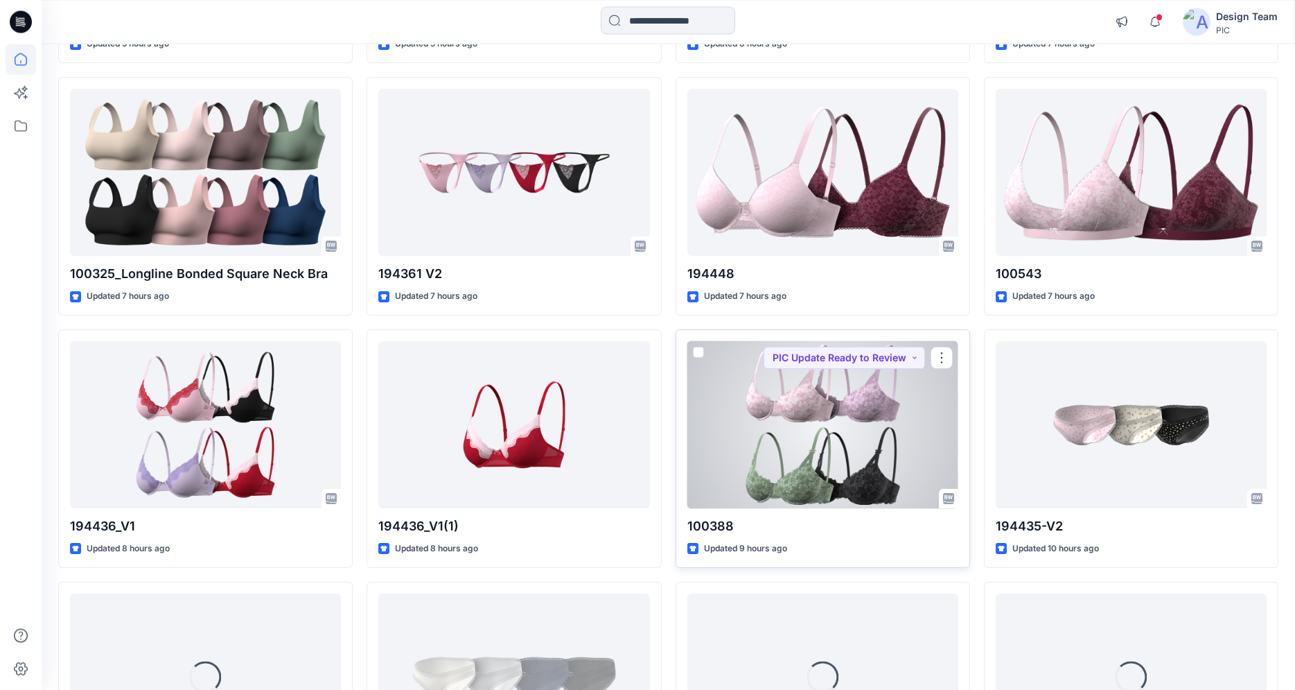
scroll to position [1910, 0]
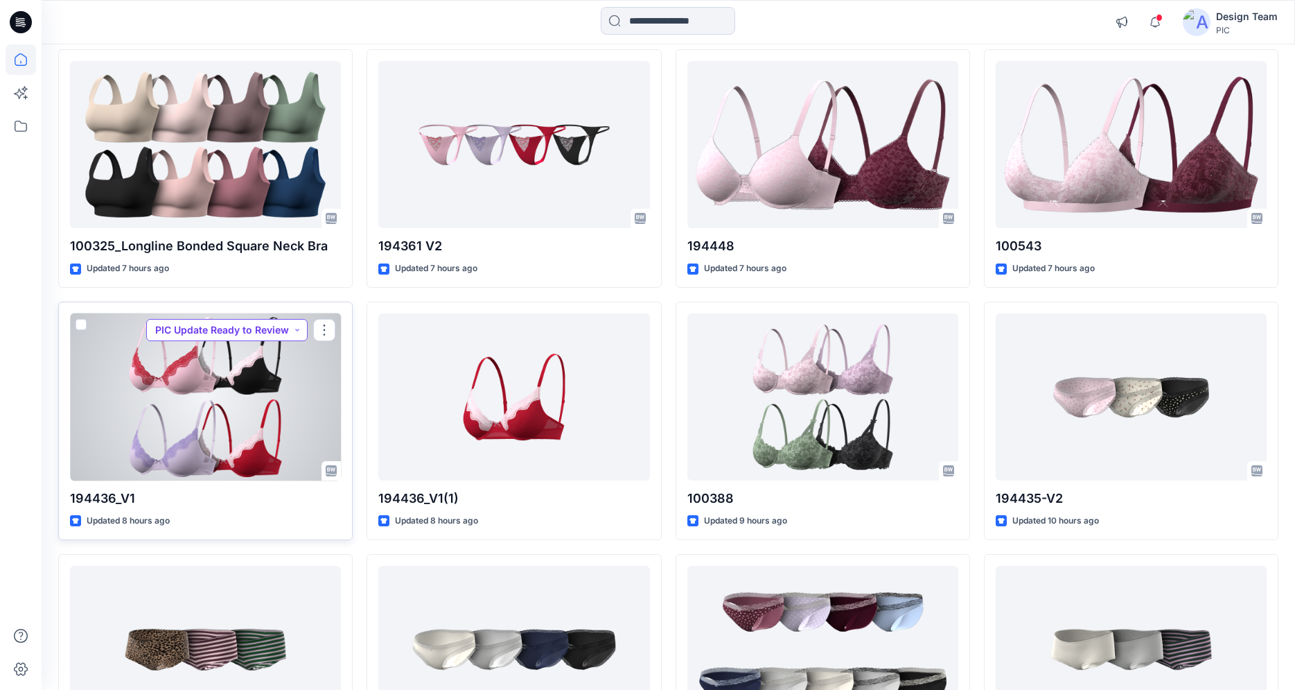
click at [262, 330] on button "PIC Update Ready to Review" at bounding box center [226, 330] width 161 height 22
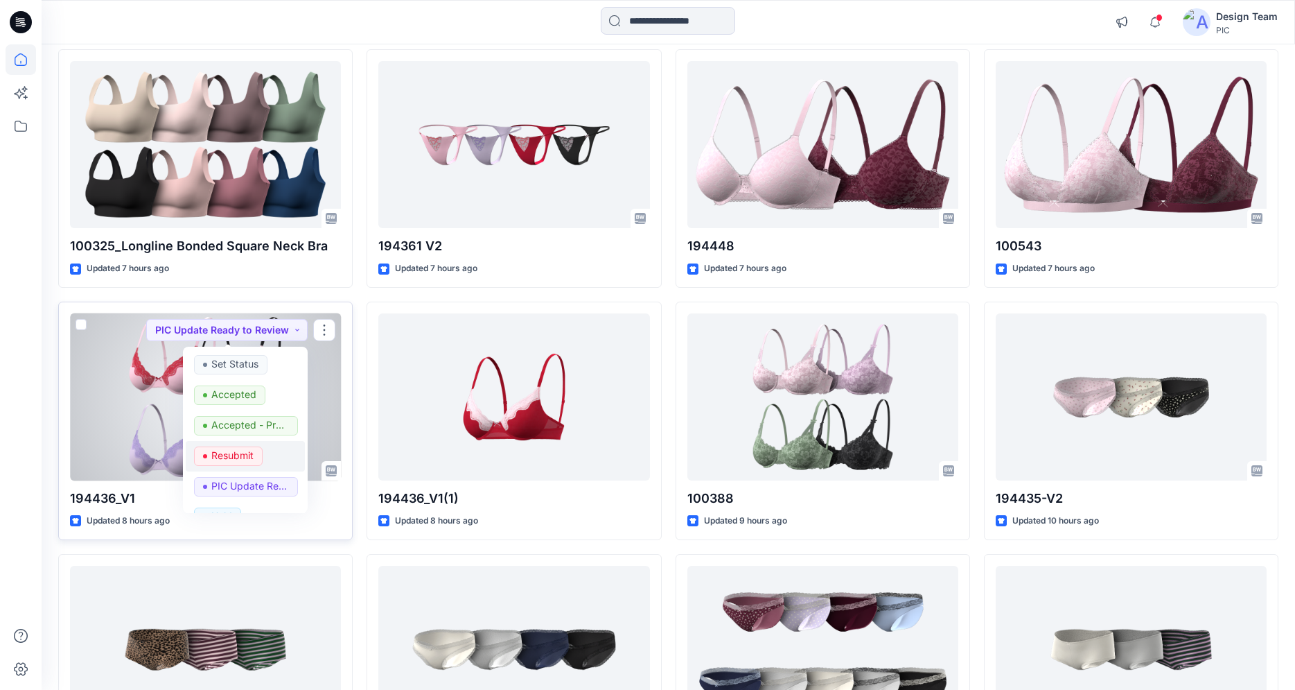
click at [237, 453] on p "Resubmit" at bounding box center [232, 455] width 42 height 18
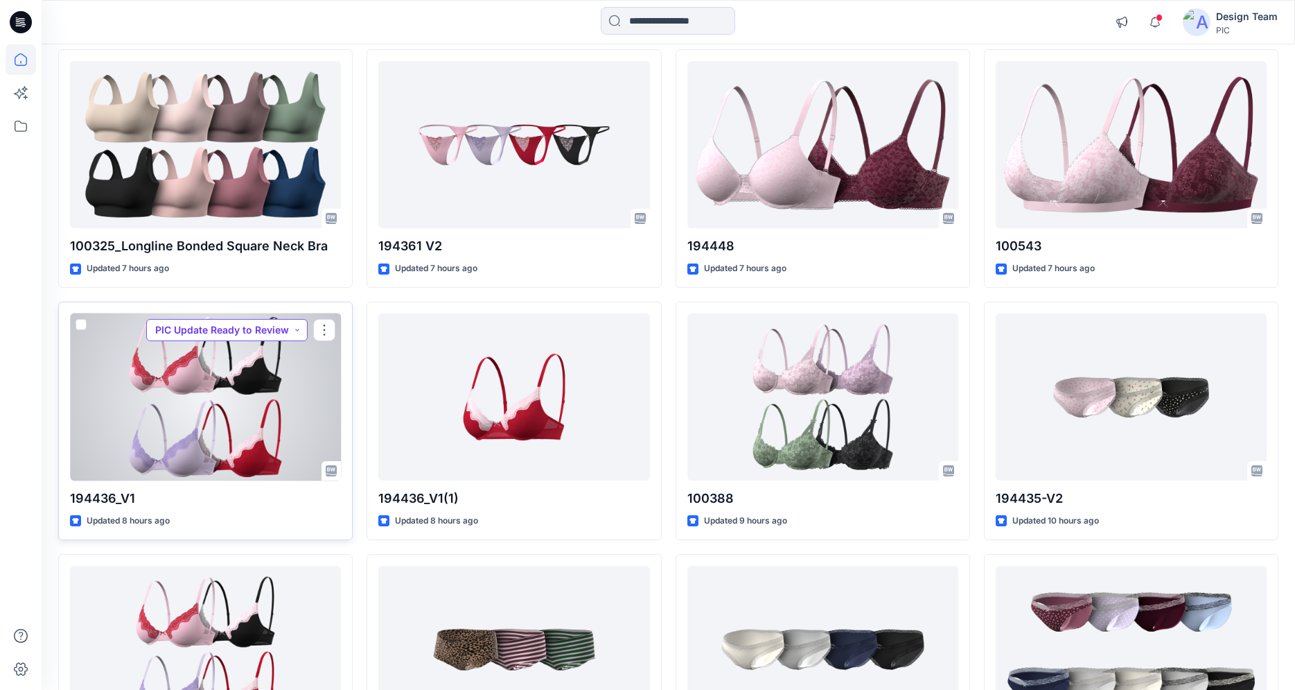
click at [266, 329] on button "PIC Update Ready to Review" at bounding box center [226, 330] width 161 height 22
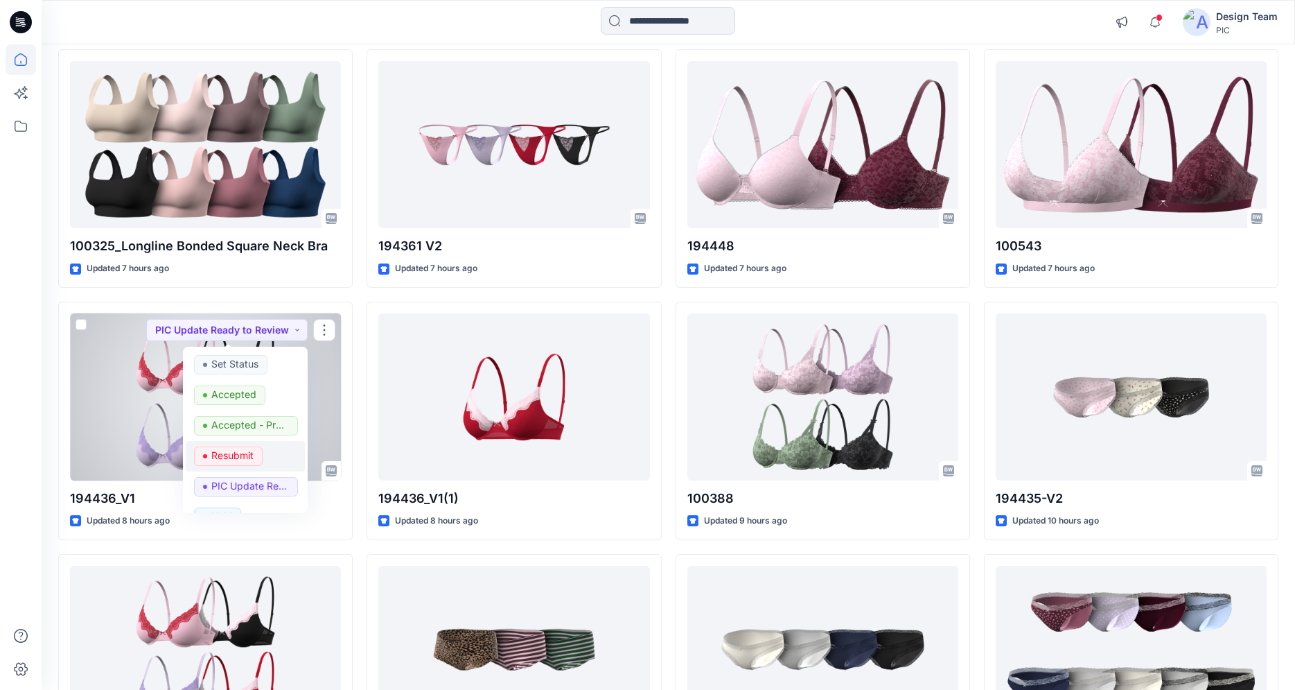
click at [244, 459] on p "Resubmit" at bounding box center [232, 455] width 42 height 18
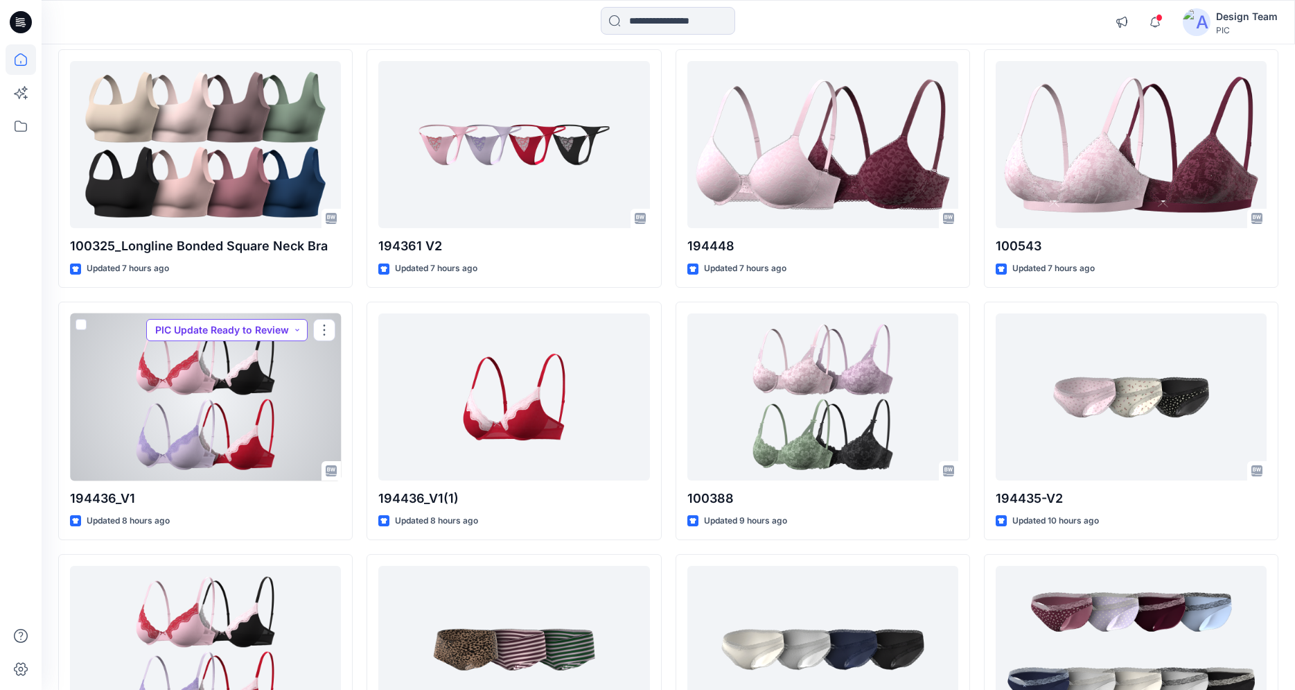
click at [236, 334] on button "PIC Update Ready to Review" at bounding box center [226, 330] width 161 height 22
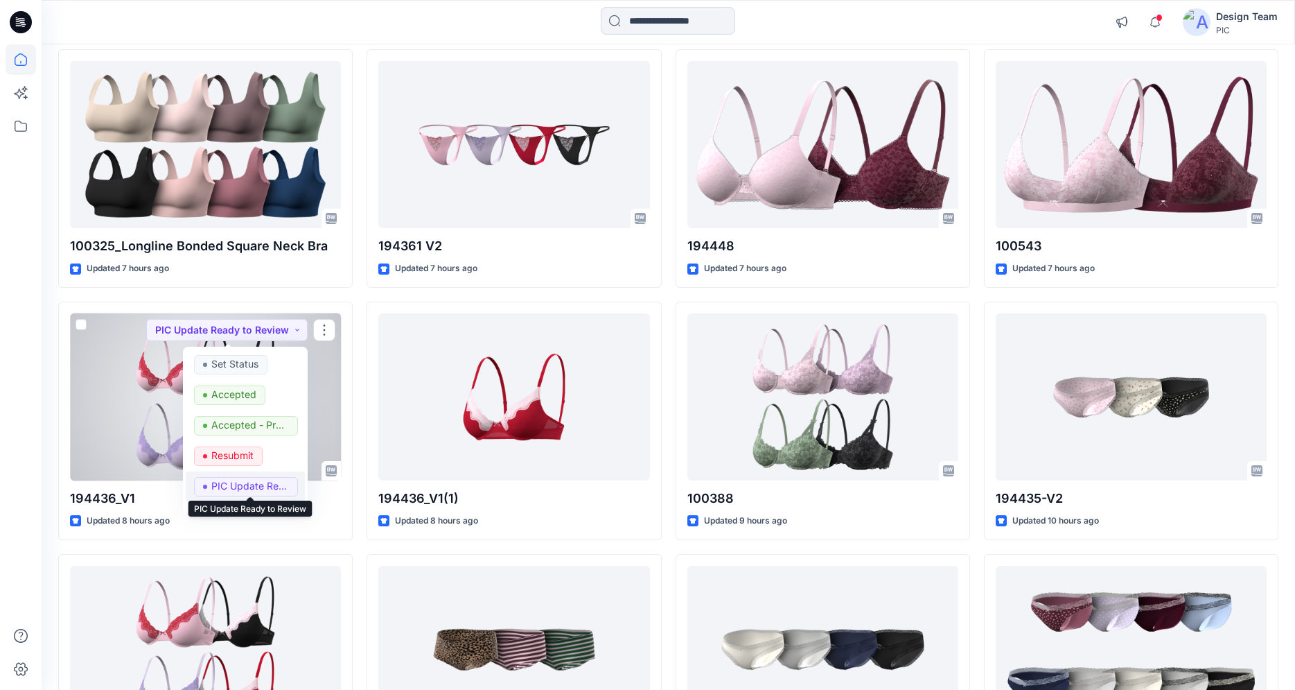
click at [250, 482] on p "PIC Update Ready to Review" at bounding box center [250, 486] width 78 height 18
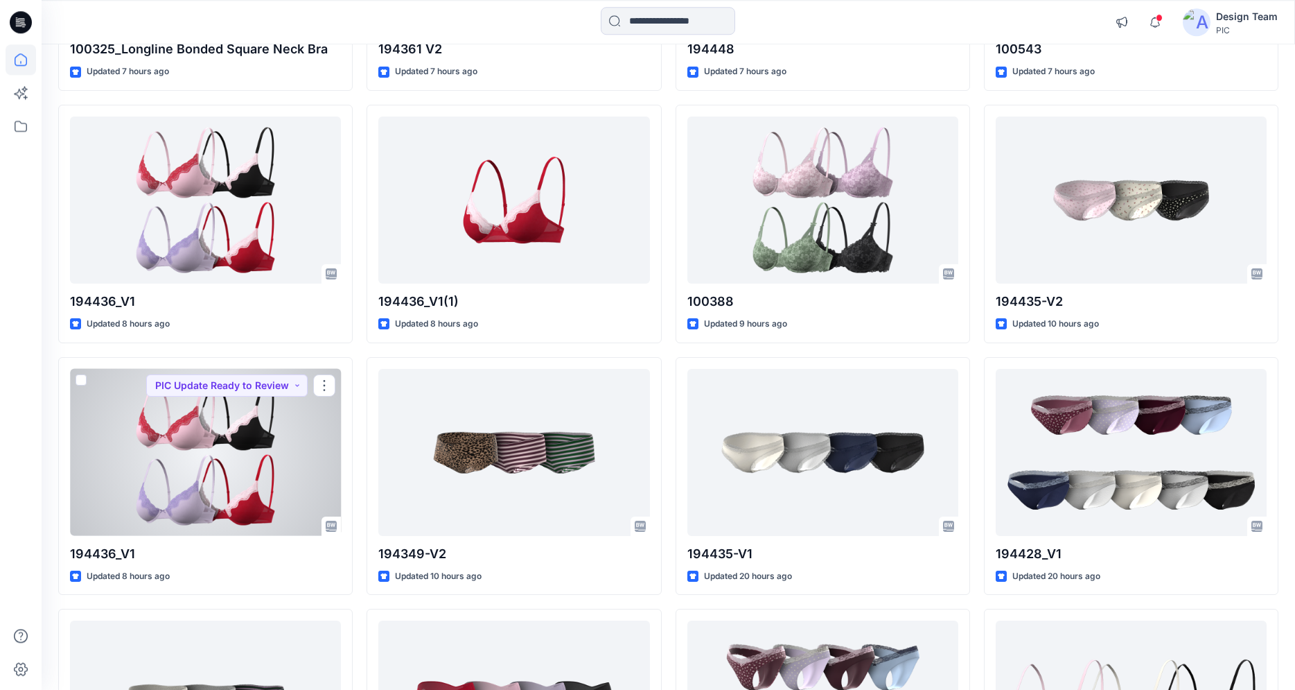
scroll to position [2077, 0]
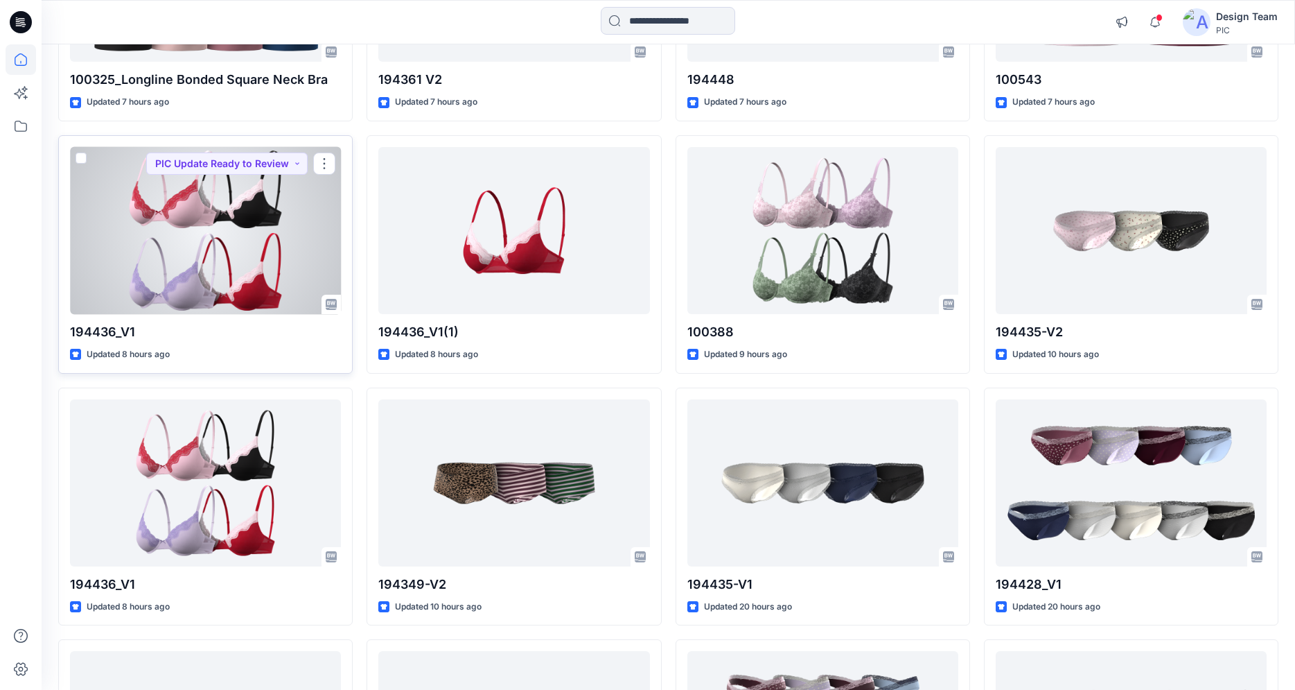
click at [223, 268] on div at bounding box center [205, 230] width 271 height 167
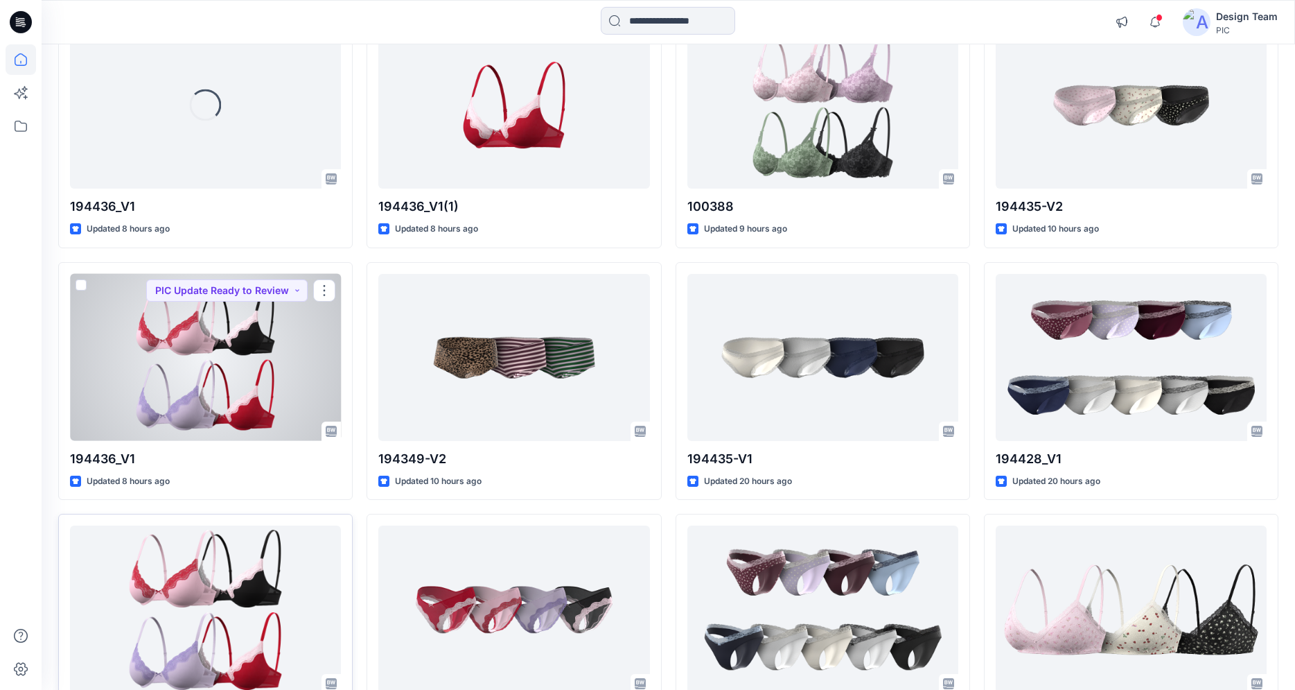
scroll to position [2243, 0]
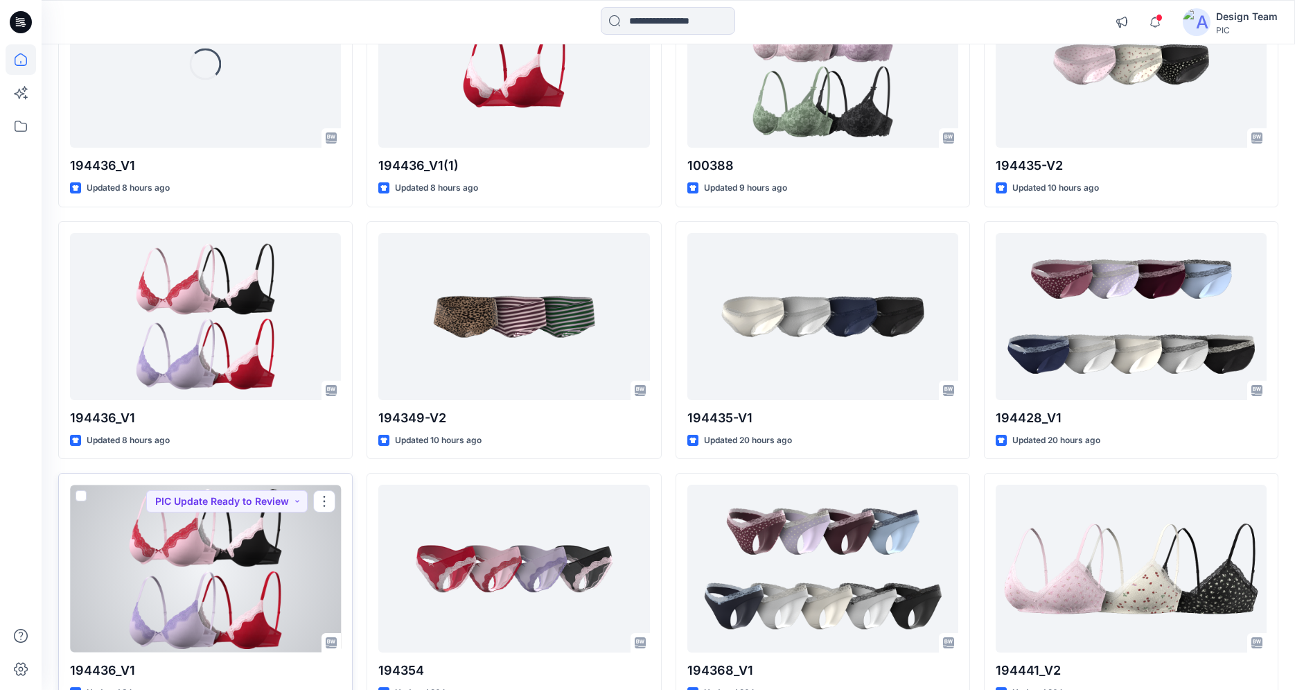
click at [203, 560] on div at bounding box center [205, 567] width 271 height 167
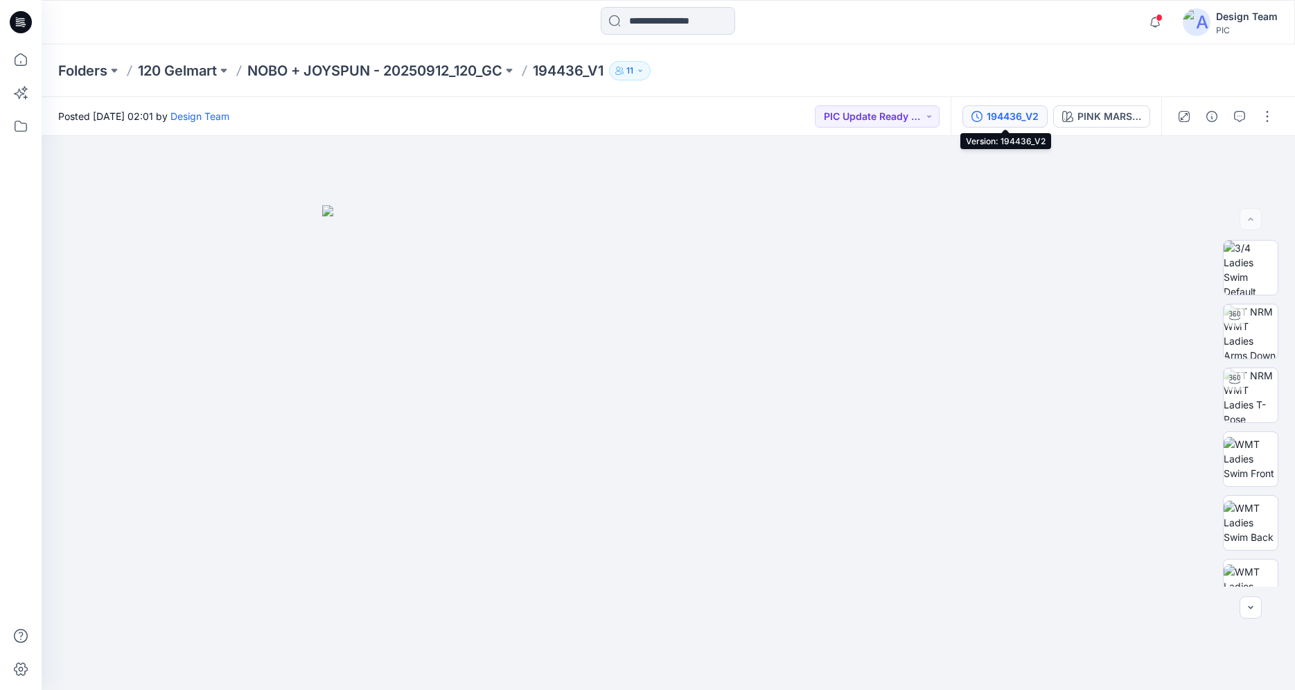
click at [1004, 116] on div "194436_V2" at bounding box center [1013, 116] width 52 height 15
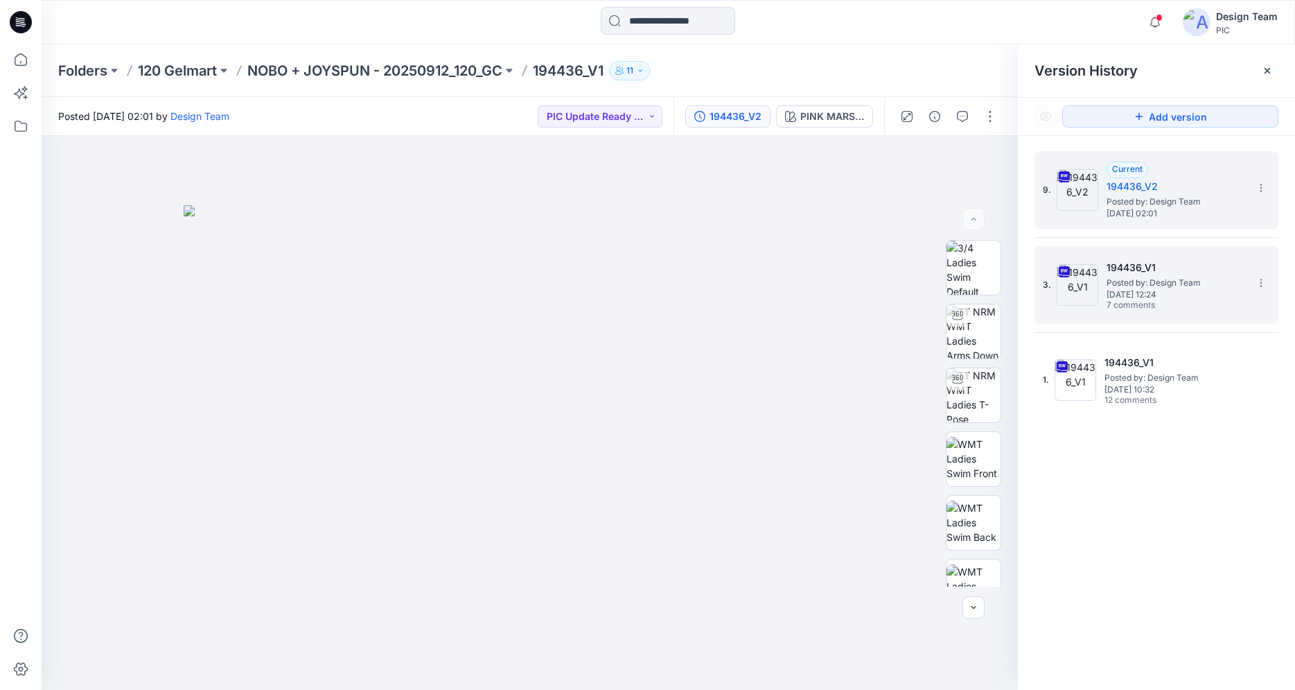
click at [1125, 264] on h5 "194436_V1" at bounding box center [1176, 267] width 139 height 17
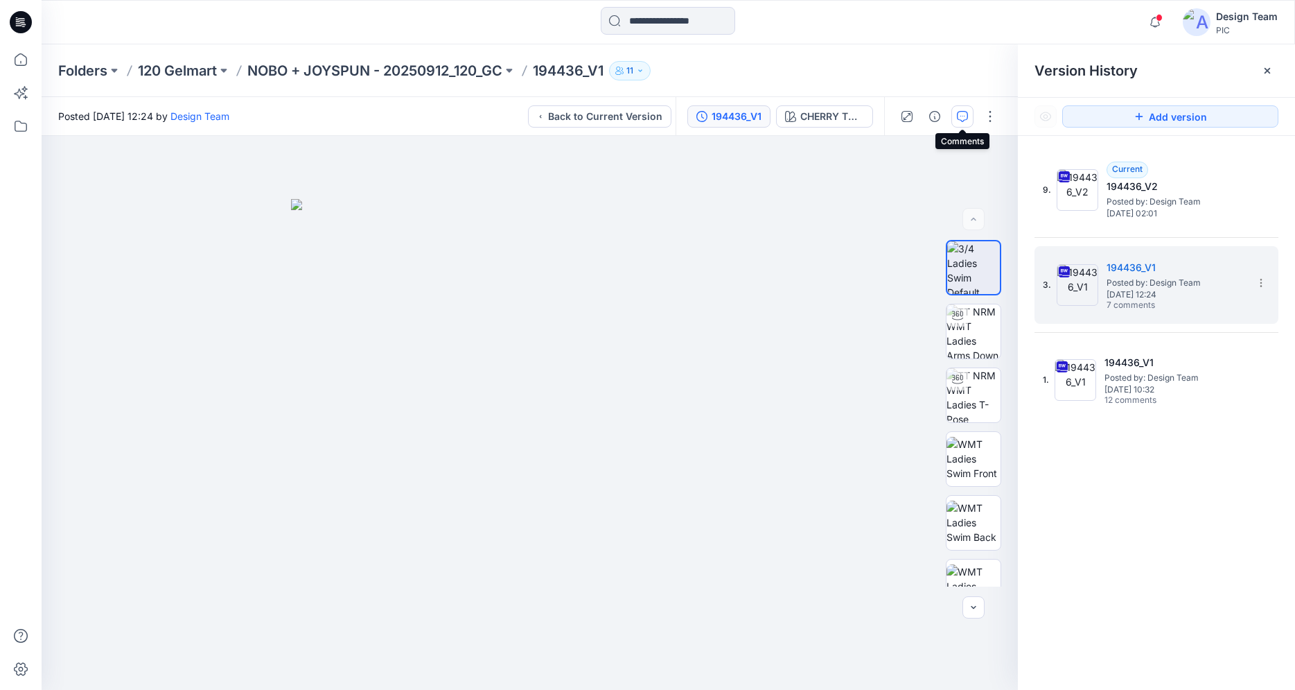
click at [958, 123] on button "button" at bounding box center [963, 116] width 22 height 22
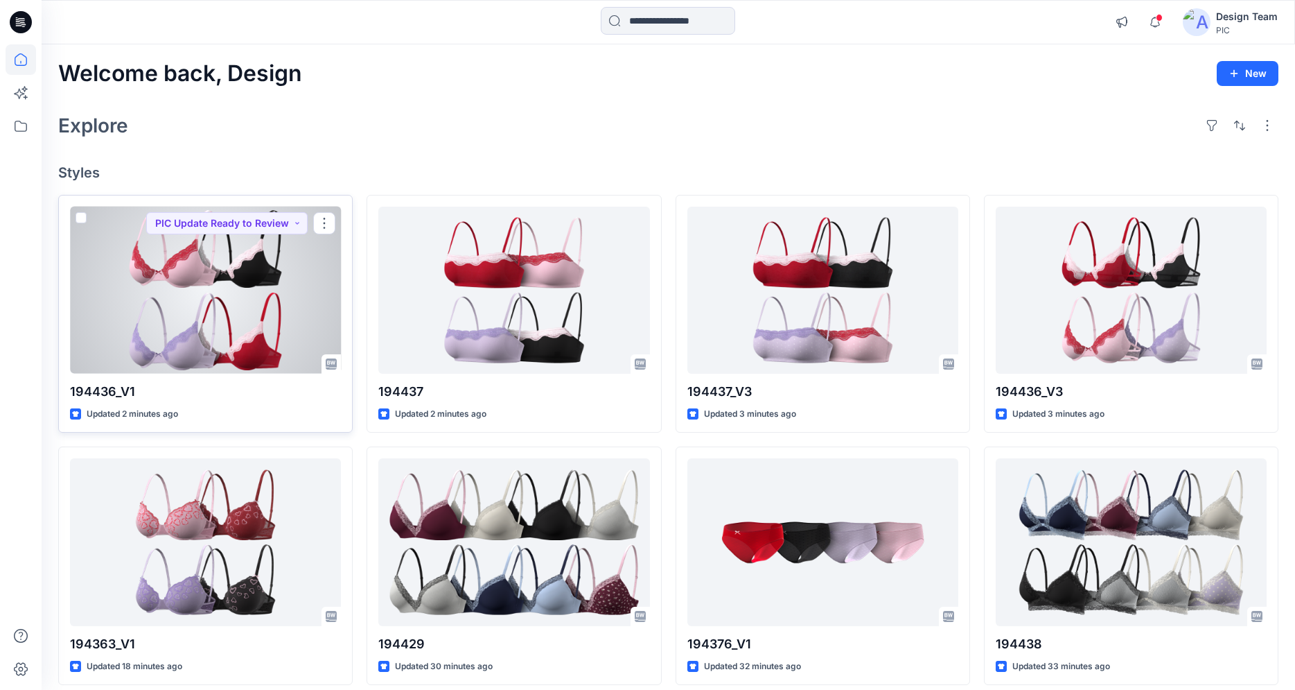
click at [223, 330] on div at bounding box center [205, 290] width 271 height 167
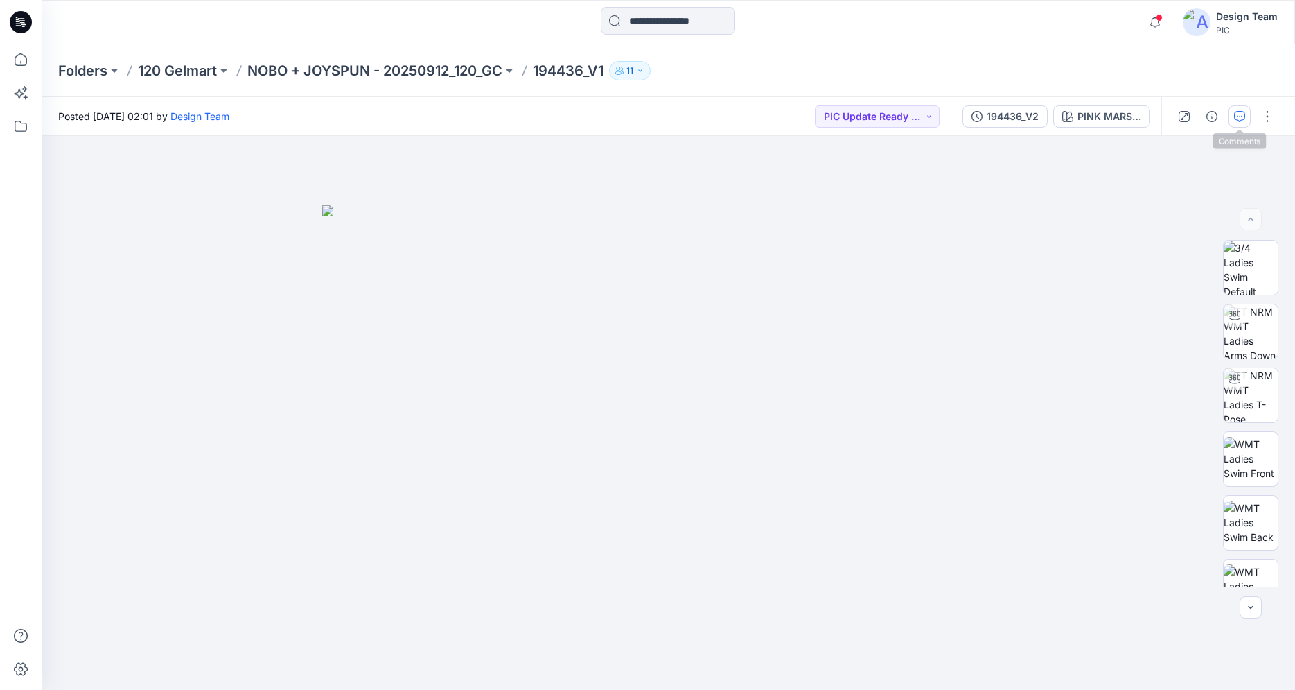
click at [1237, 122] on button "button" at bounding box center [1240, 116] width 22 height 22
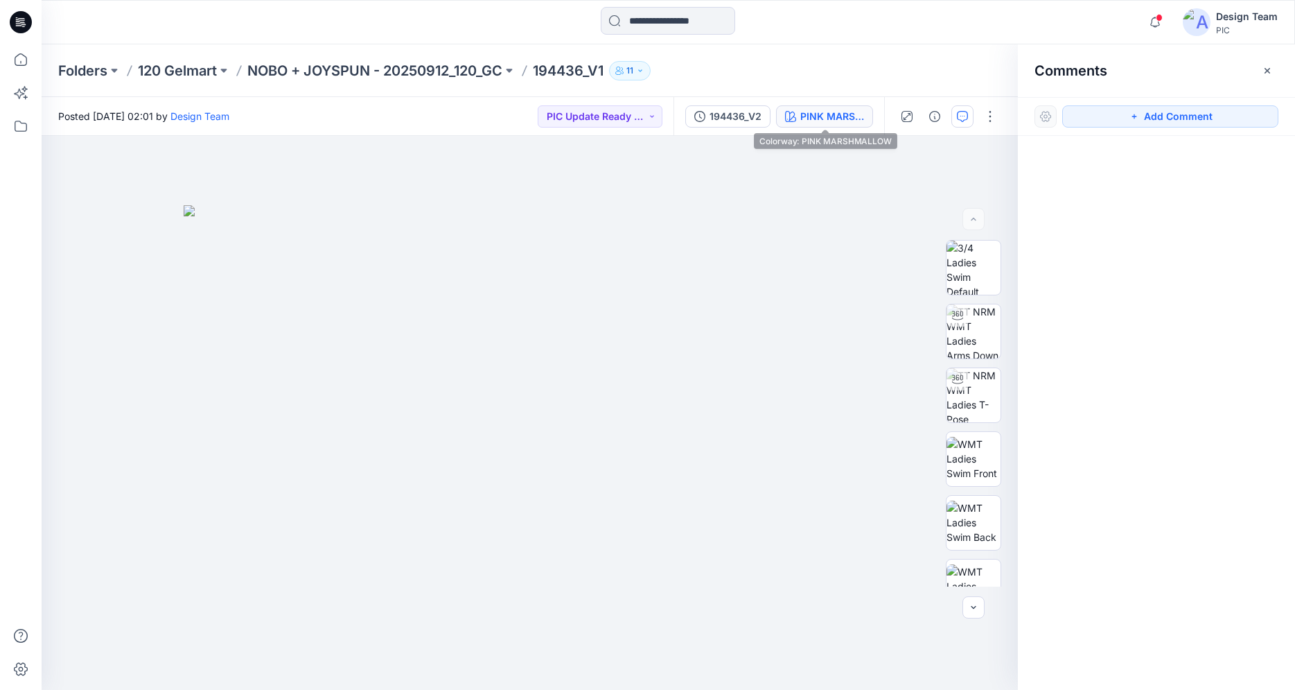
click at [817, 117] on div "PINK MARSHMALLOW" at bounding box center [833, 116] width 64 height 15
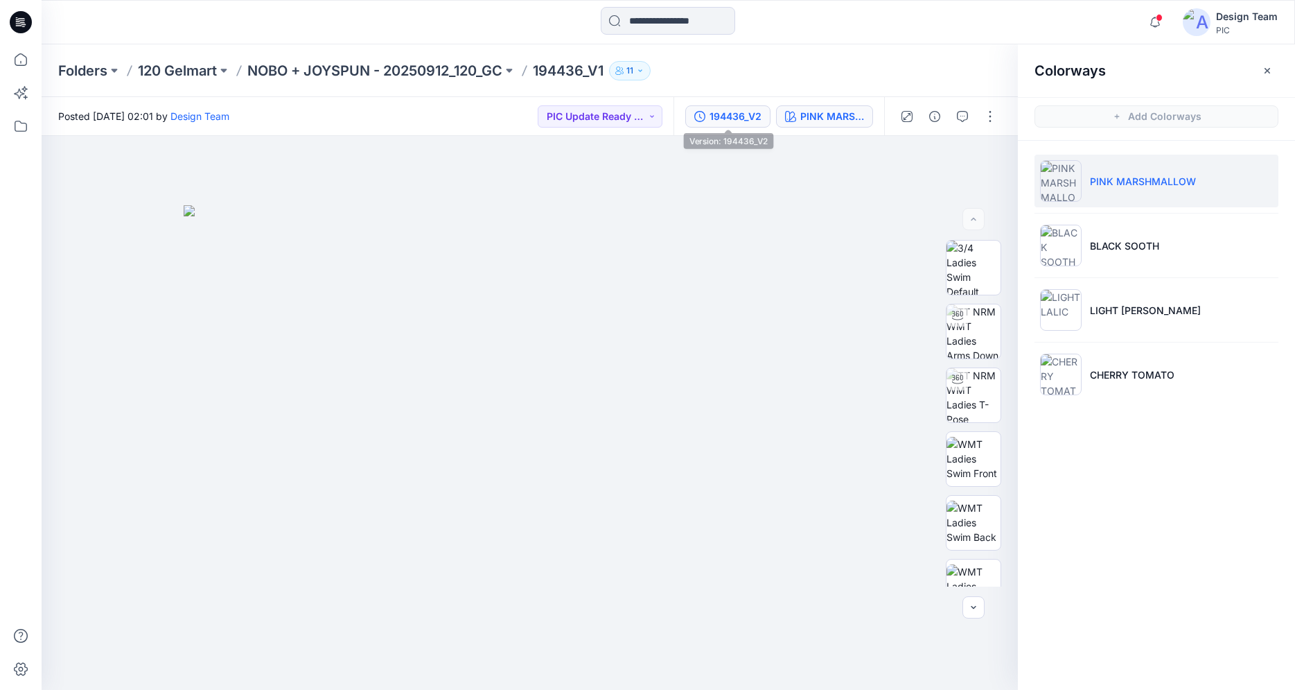
click at [738, 117] on div "194436_V2" at bounding box center [736, 116] width 52 height 15
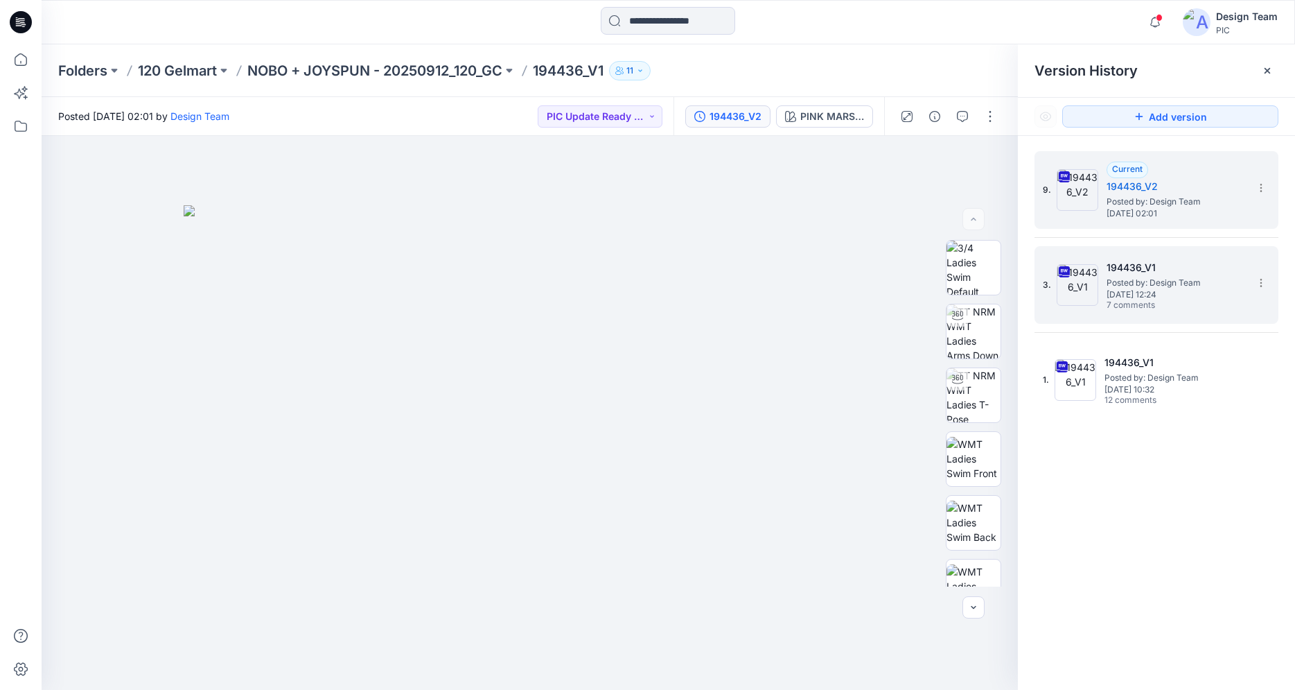
click at [1136, 299] on span "Friday, October 03, 2025 12:24" at bounding box center [1176, 295] width 139 height 10
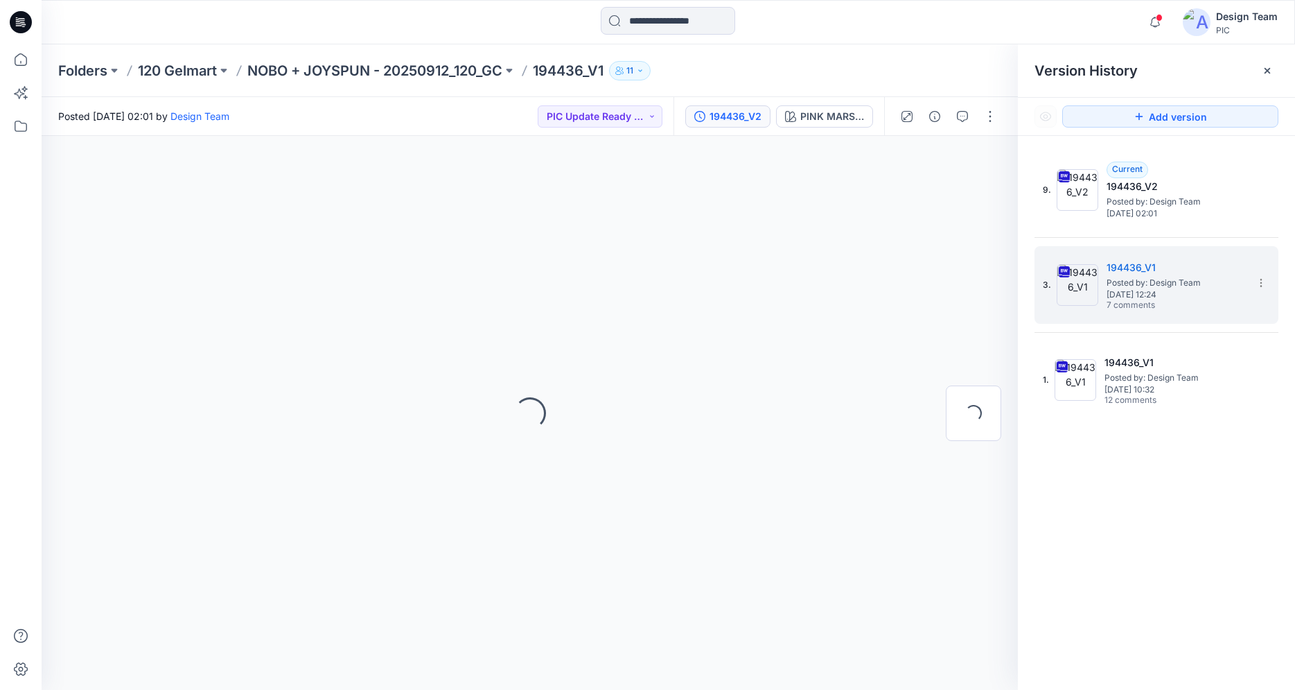
click at [25, 25] on icon at bounding box center [23, 24] width 5 height 1
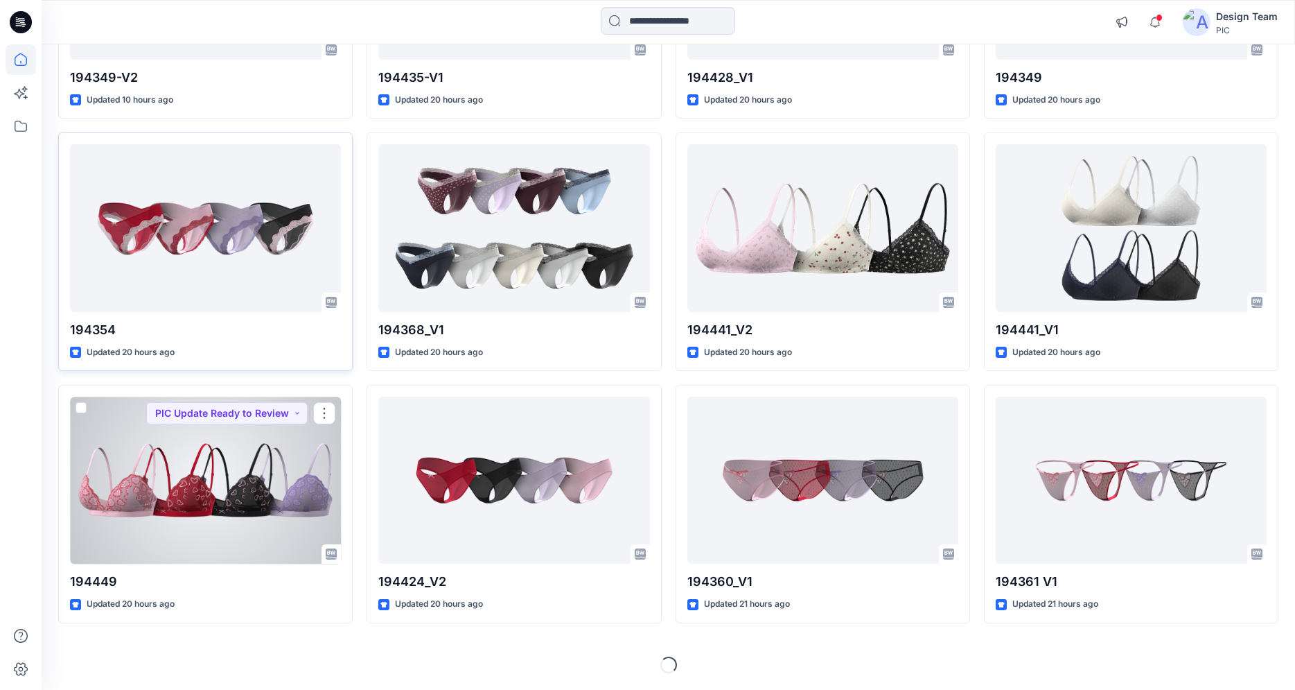
scroll to position [2084, 0]
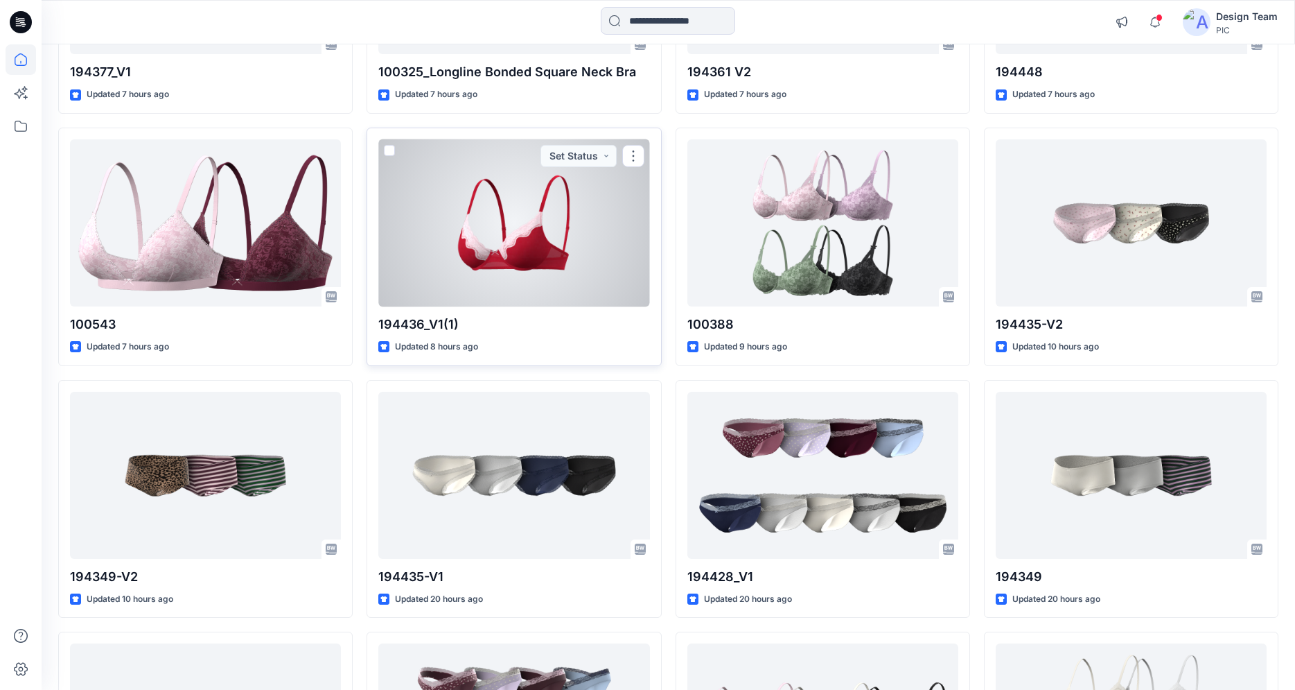
click at [535, 218] on div at bounding box center [513, 222] width 271 height 167
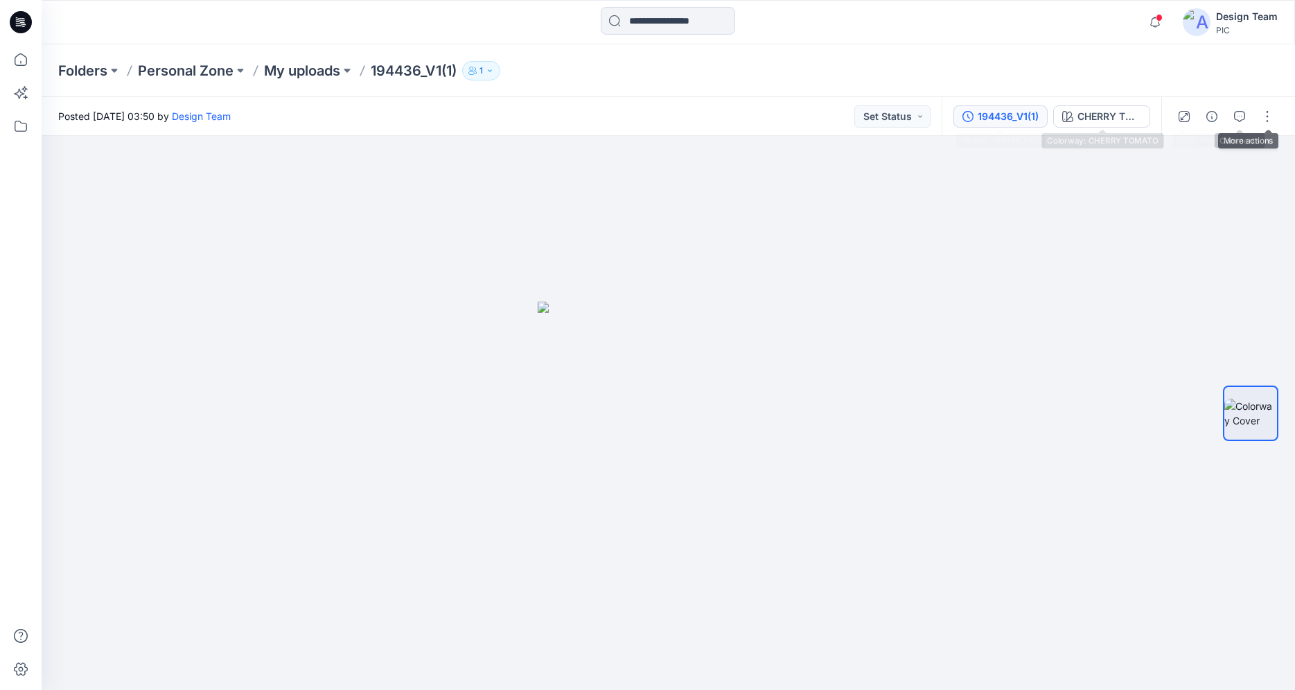
click at [1016, 118] on div "194436_V1(1)" at bounding box center [1008, 116] width 61 height 15
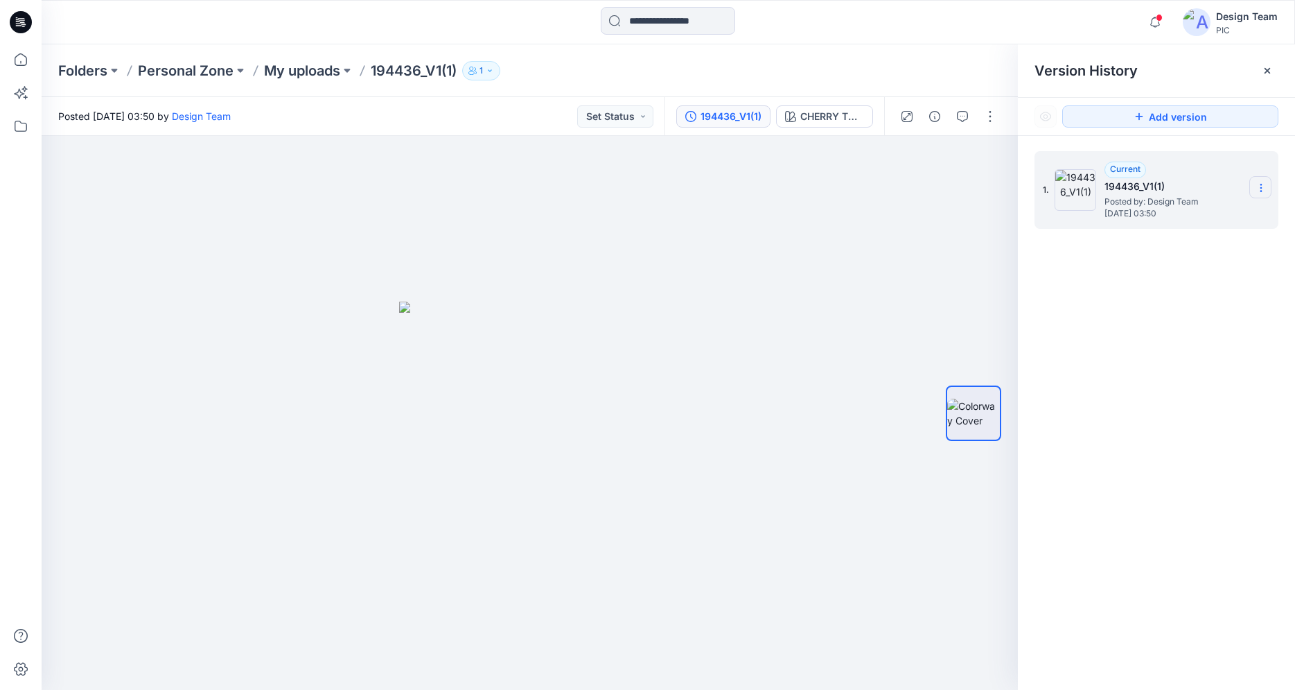
click at [1261, 188] on icon at bounding box center [1261, 188] width 1 height 1
click at [926, 172] on div at bounding box center [530, 413] width 977 height 554
click at [988, 116] on button "button" at bounding box center [990, 116] width 22 height 22
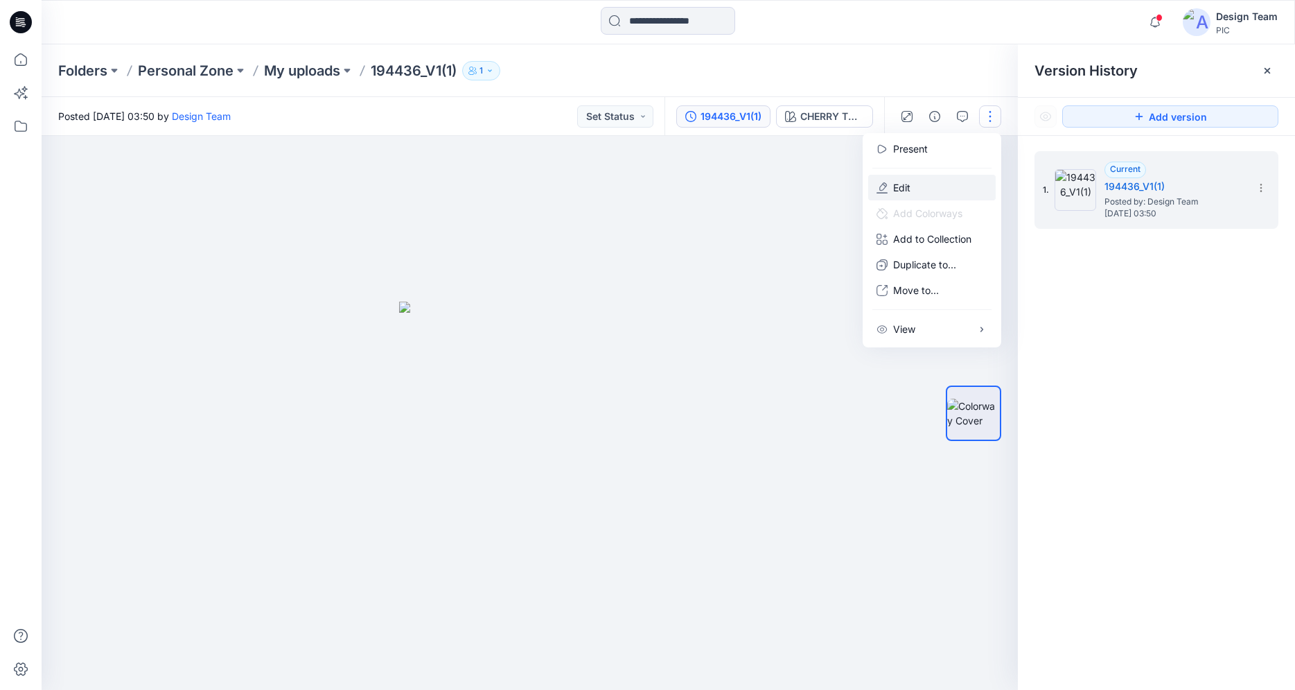
click at [902, 185] on p "Edit" at bounding box center [901, 187] width 17 height 15
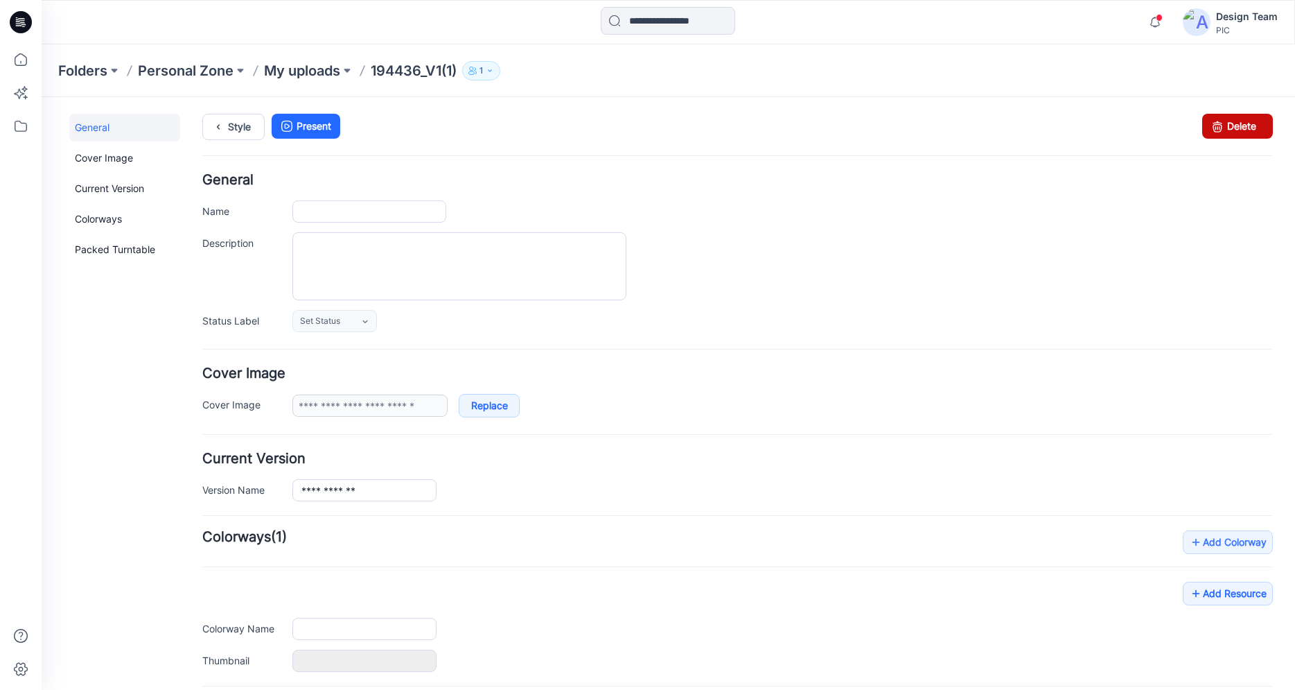
type input "**********"
click at [1223, 125] on icon at bounding box center [1217, 126] width 19 height 25
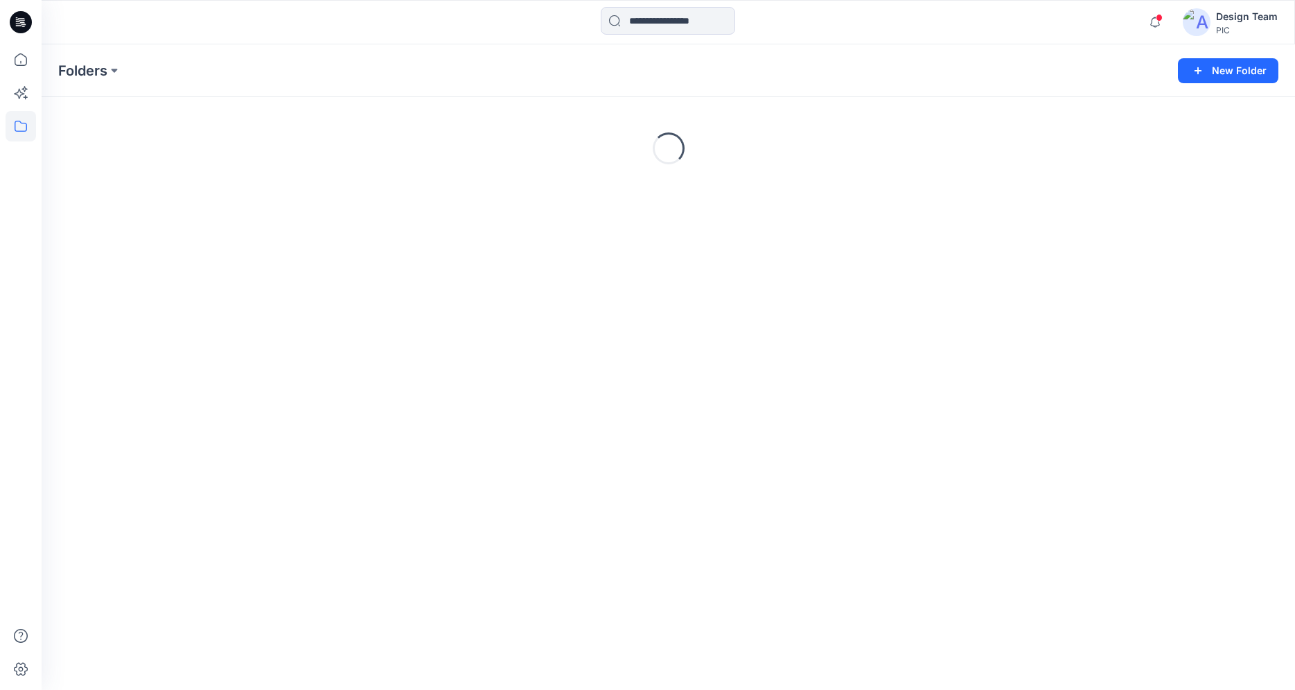
click at [19, 21] on icon at bounding box center [21, 22] width 22 height 22
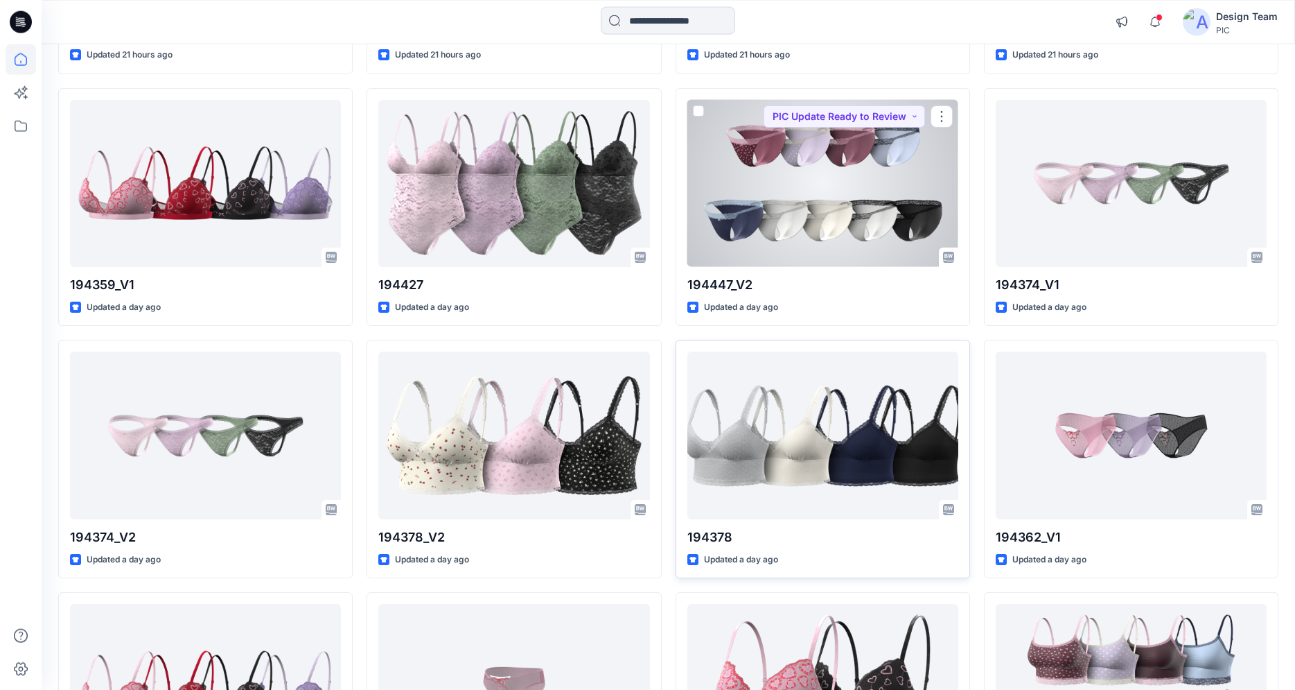
scroll to position [3743, 0]
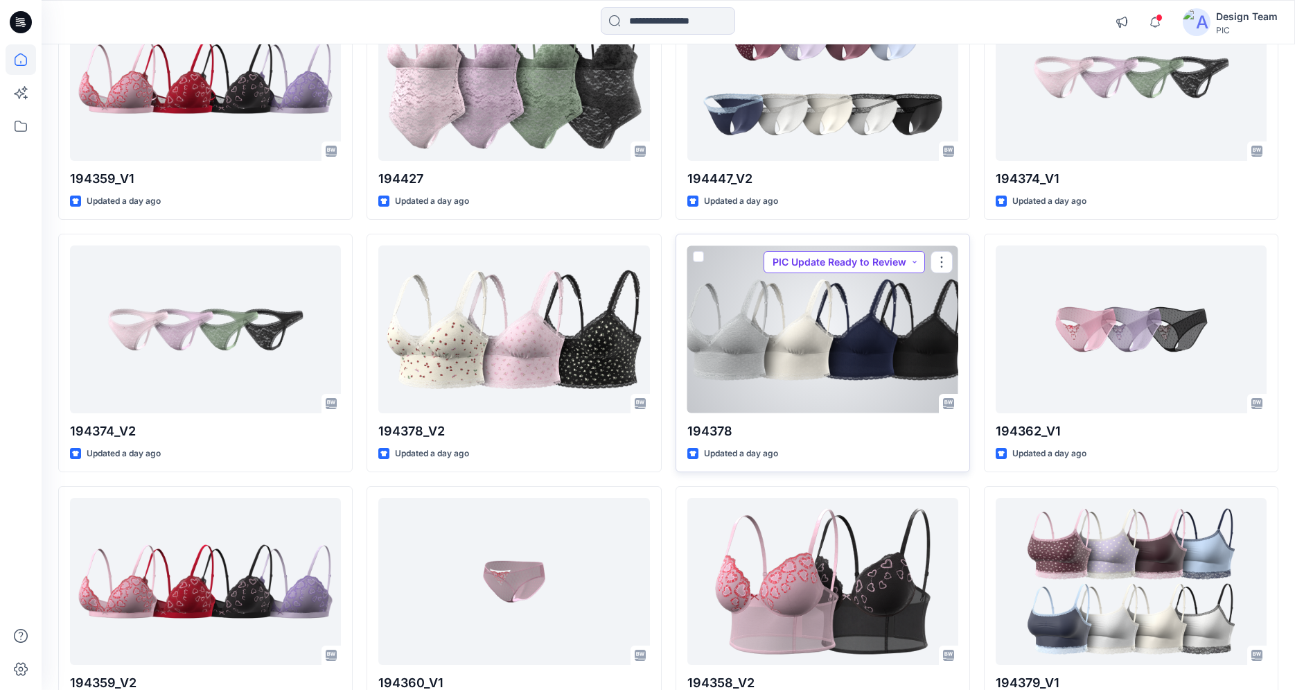
click at [877, 271] on button "PIC Update Ready to Review" at bounding box center [844, 262] width 161 height 22
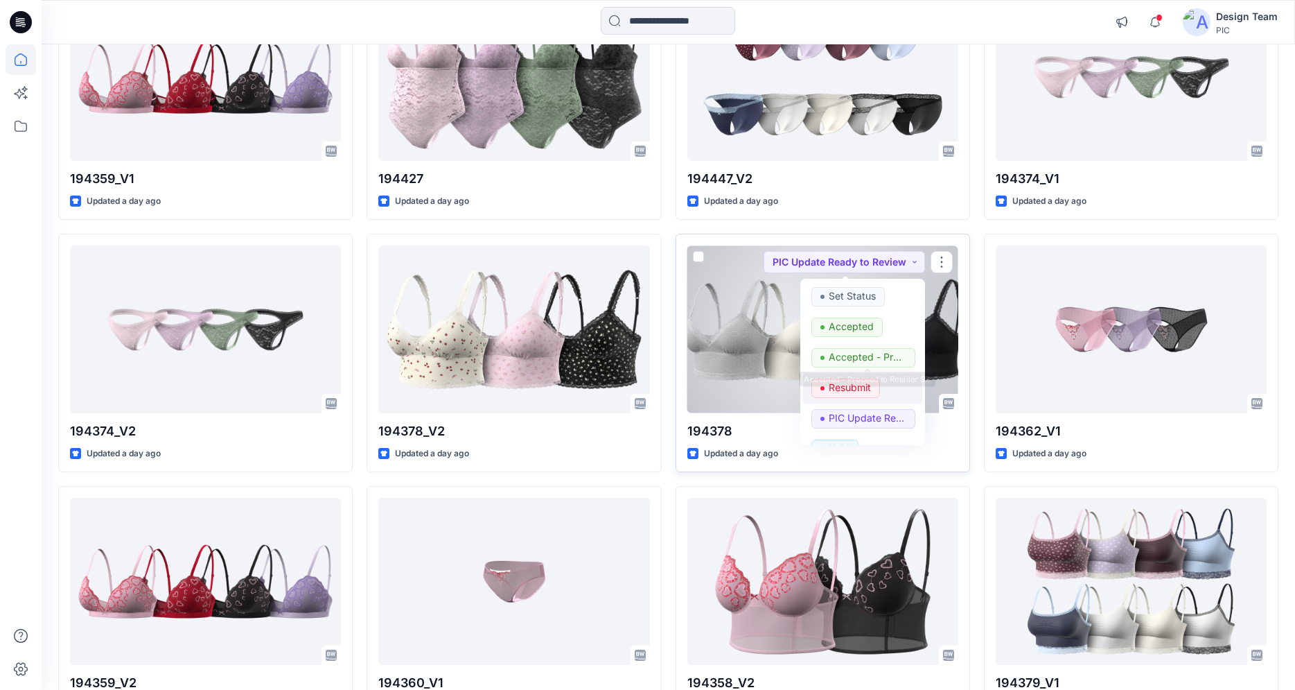
click at [844, 387] on p "Resubmit" at bounding box center [850, 387] width 42 height 18
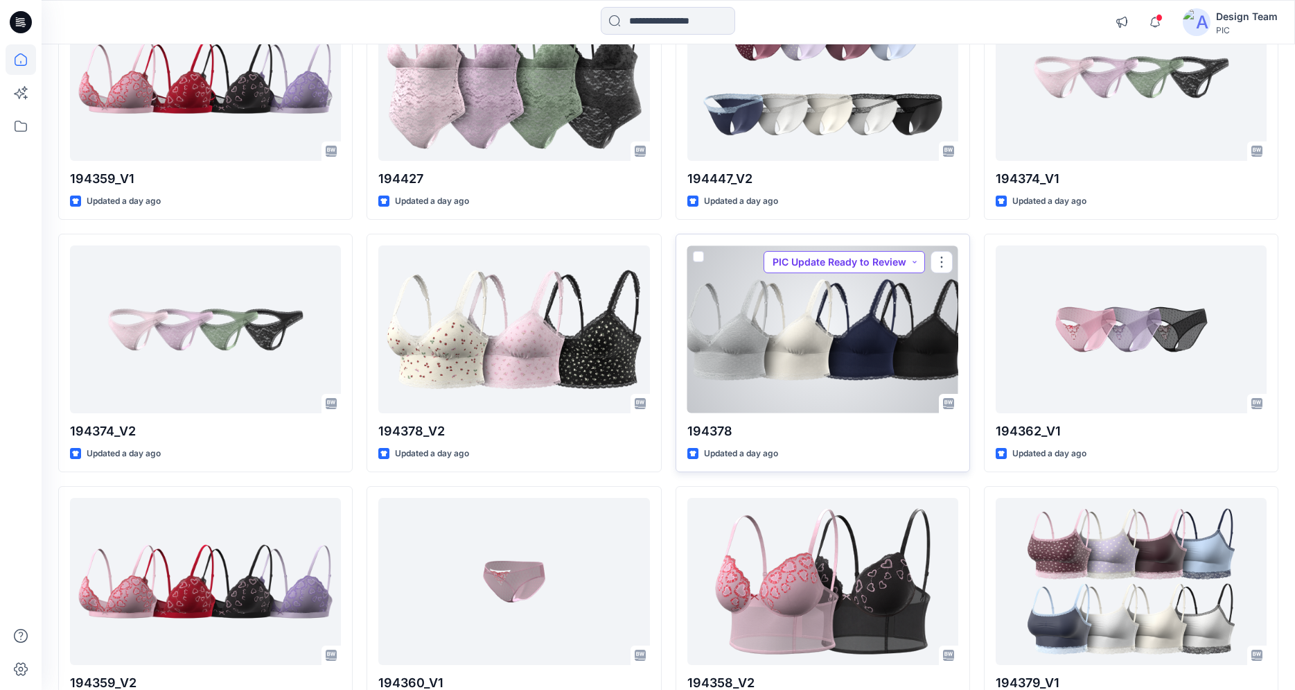
click at [838, 264] on button "PIC Update Ready to Review" at bounding box center [844, 262] width 161 height 22
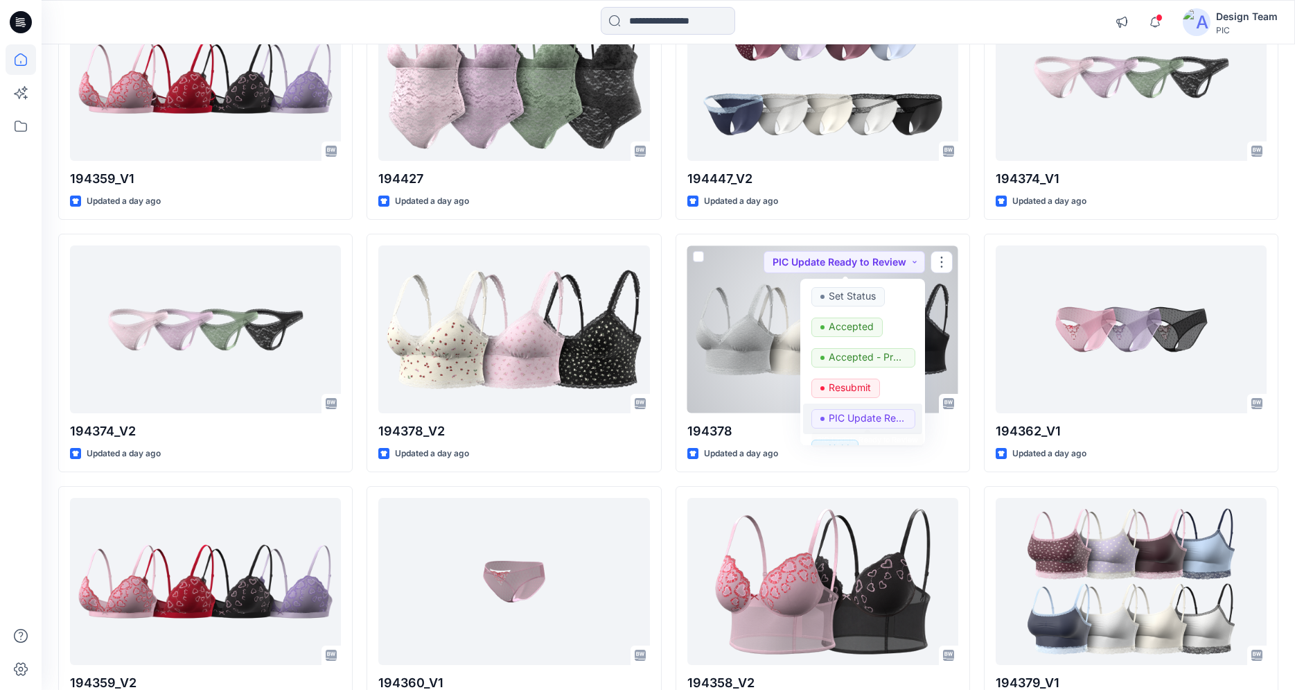
click at [853, 417] on p "PIC Update Ready to Review" at bounding box center [868, 418] width 78 height 18
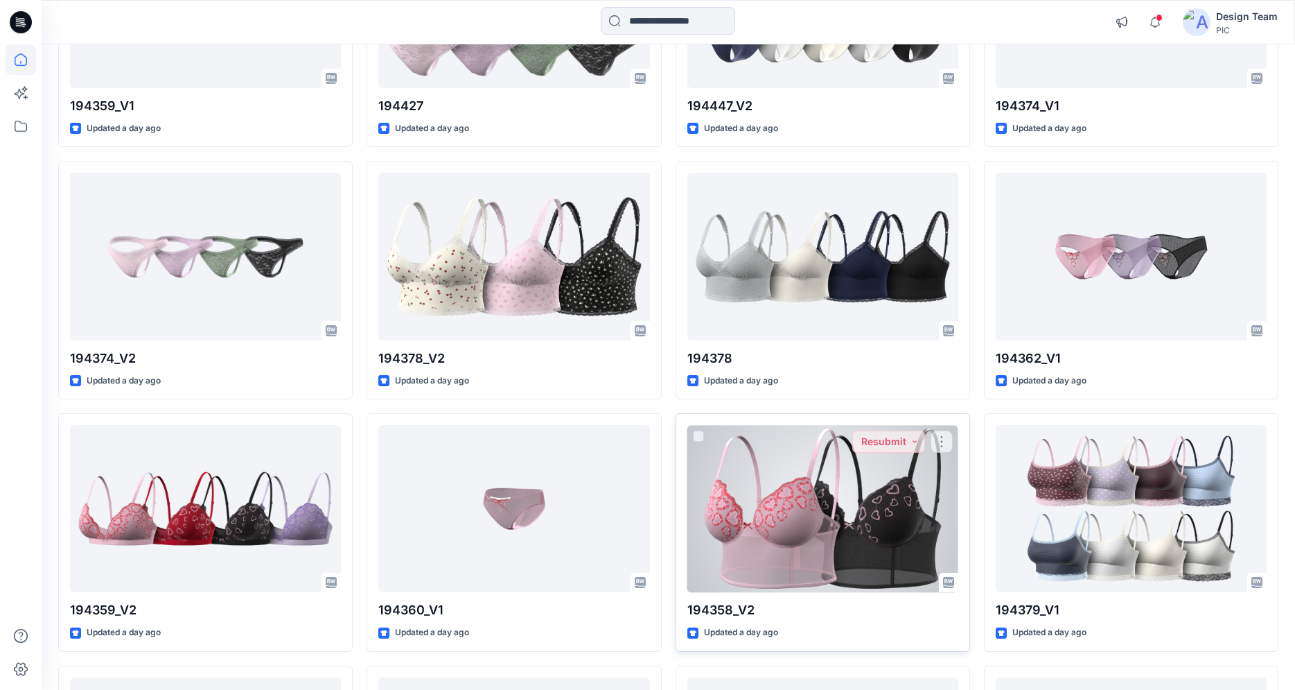
scroll to position [3909, 0]
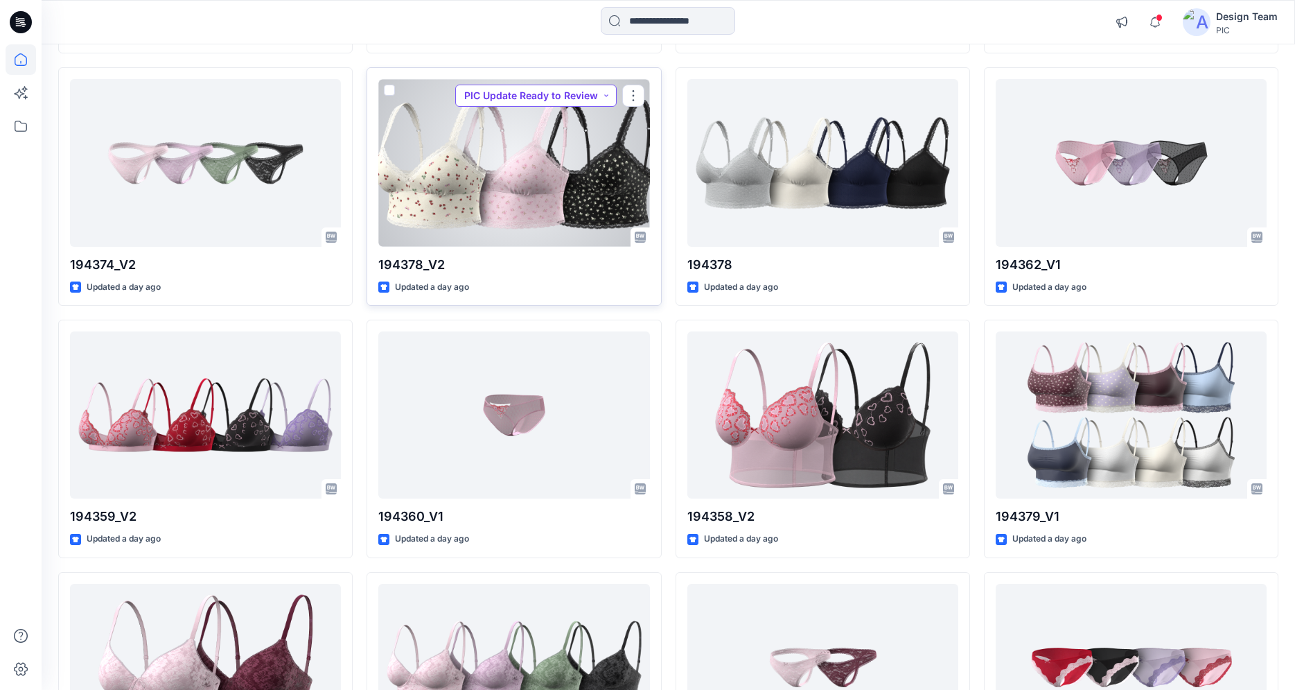
click at [561, 92] on button "PIC Update Ready to Review" at bounding box center [535, 96] width 161 height 22
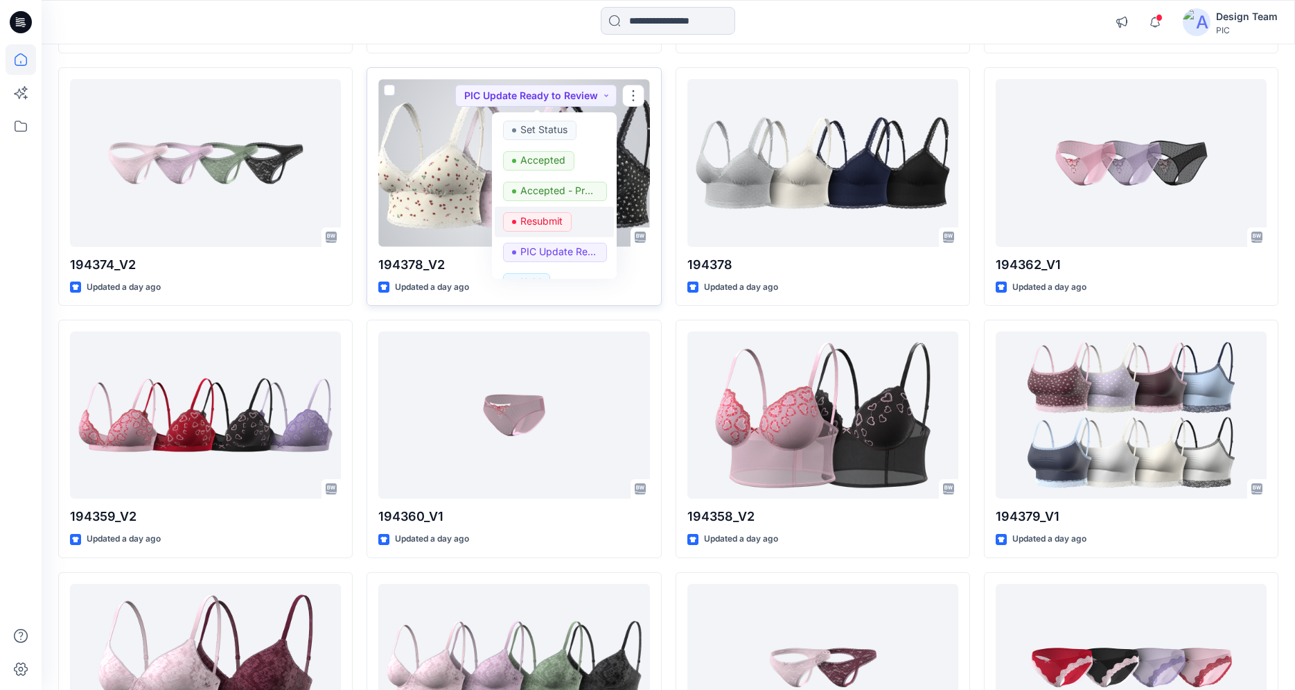
click at [555, 225] on p "Resubmit" at bounding box center [542, 221] width 42 height 18
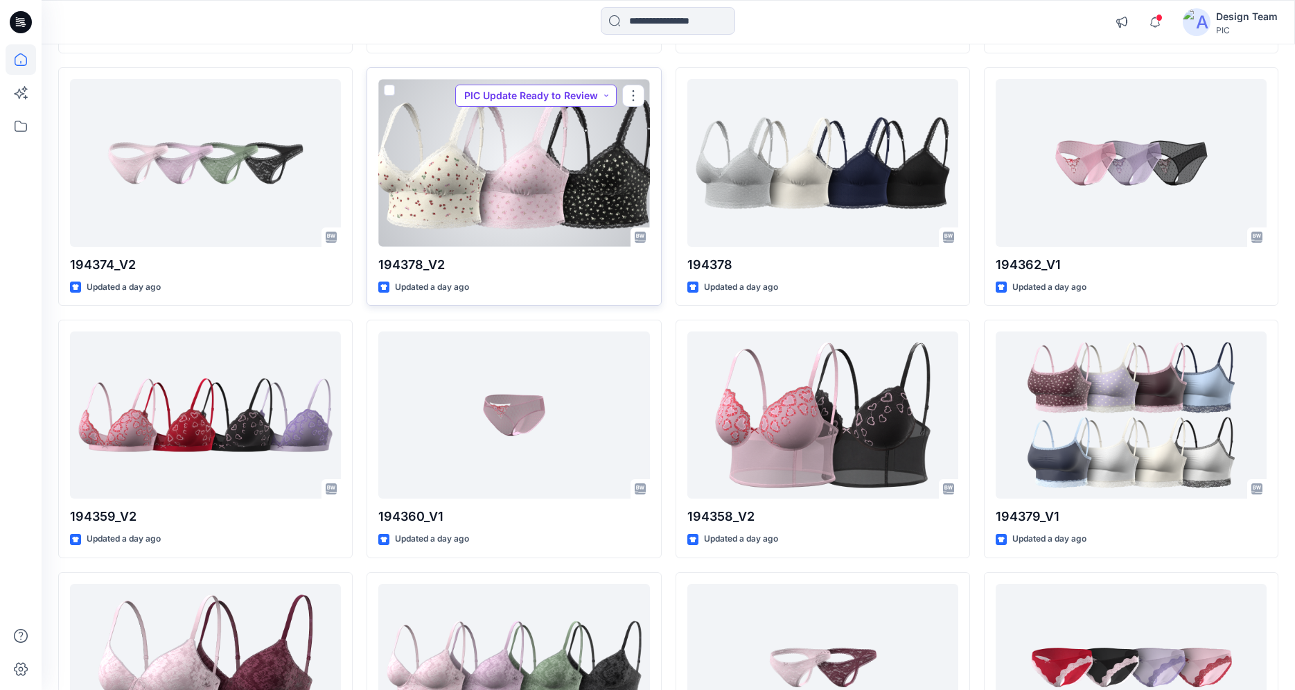
click at [573, 98] on button "PIC Update Ready to Review" at bounding box center [535, 96] width 161 height 22
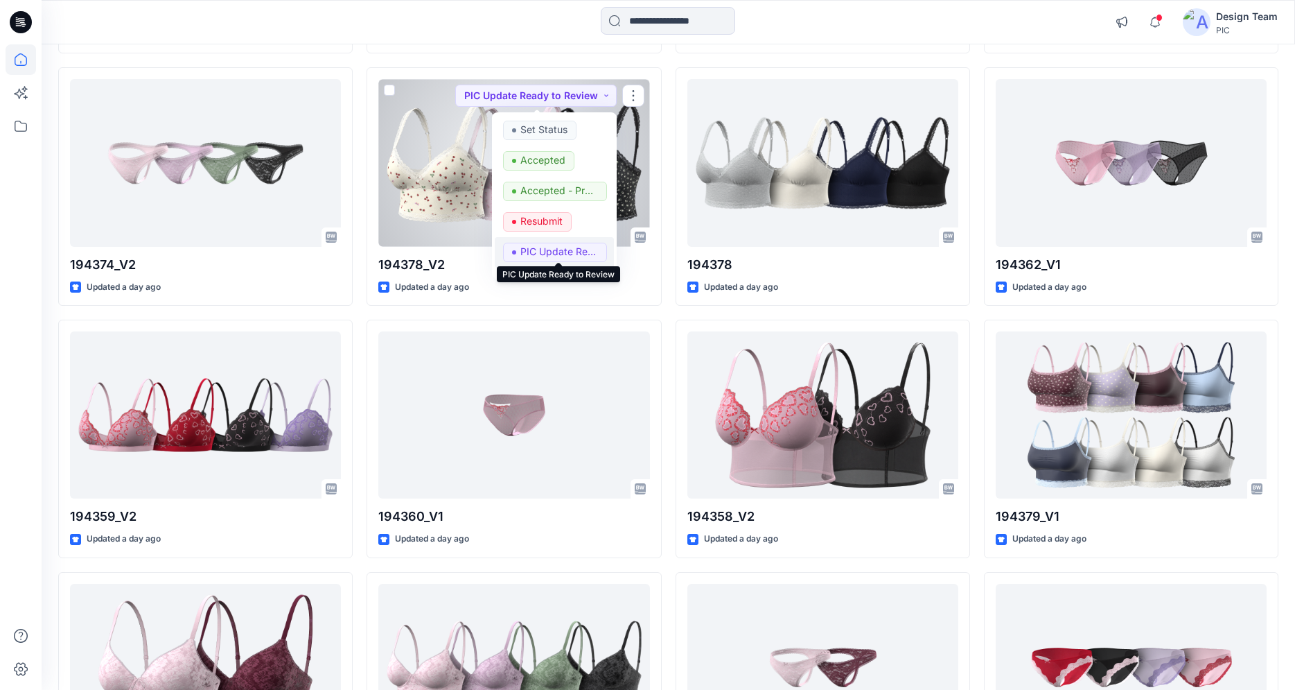
click at [560, 256] on p "PIC Update Ready to Review" at bounding box center [560, 252] width 78 height 18
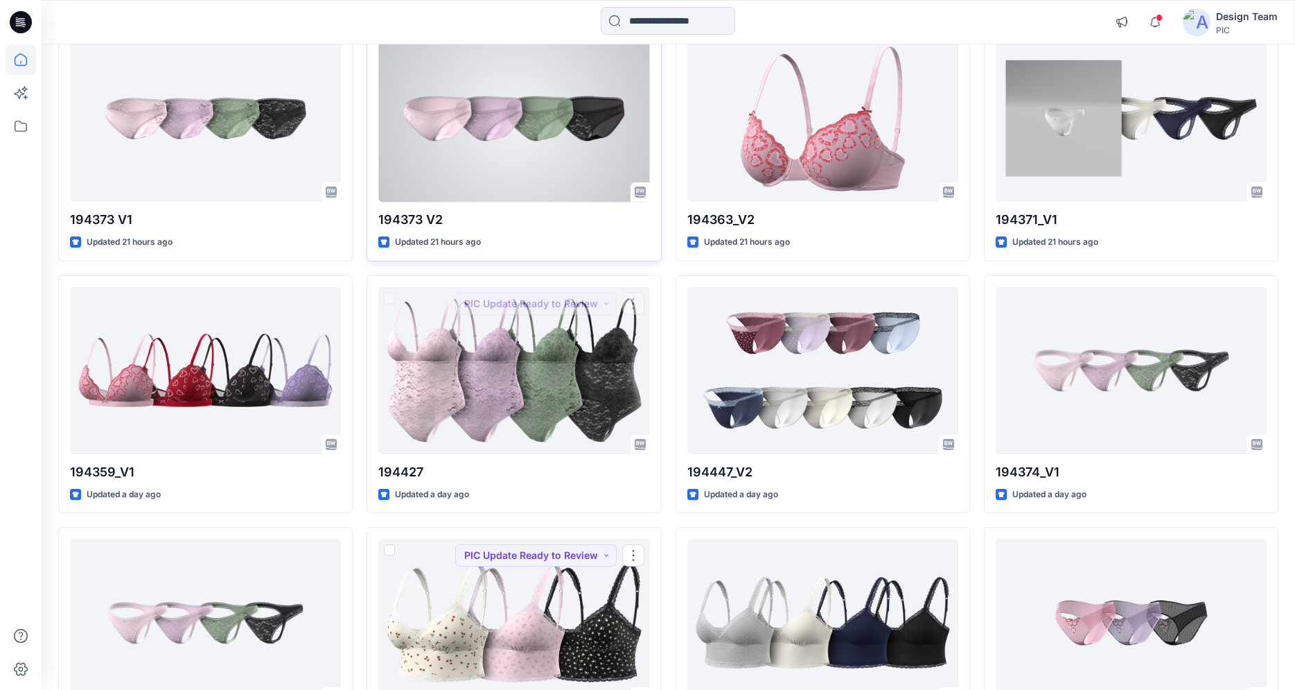
scroll to position [3327, 0]
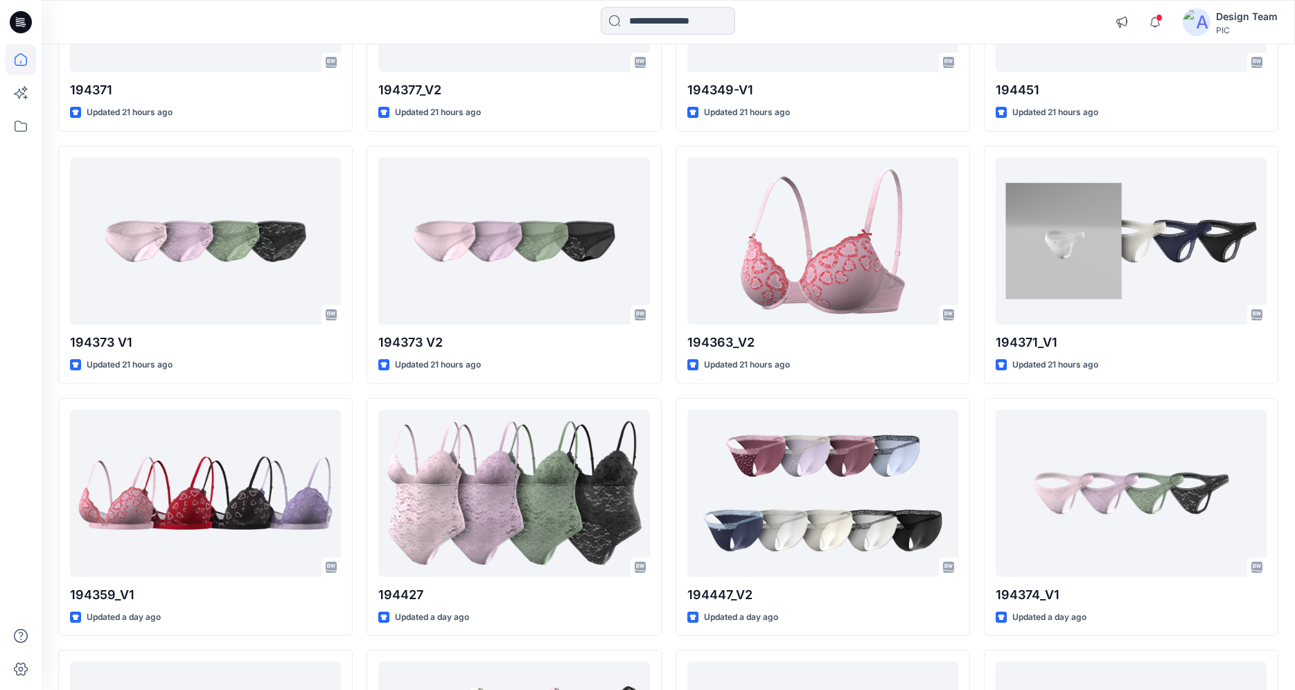
click at [14, 24] on icon at bounding box center [21, 22] width 22 height 22
click at [19, 21] on icon at bounding box center [21, 22] width 22 height 22
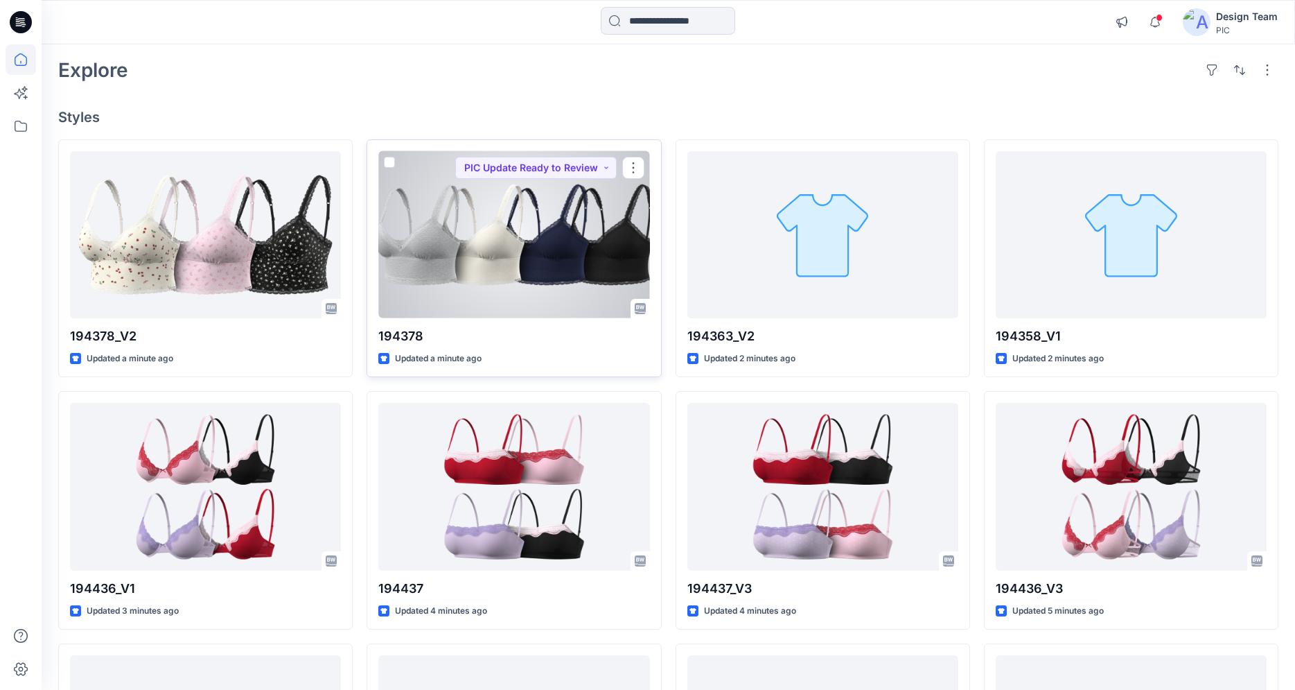
scroll to position [83, 0]
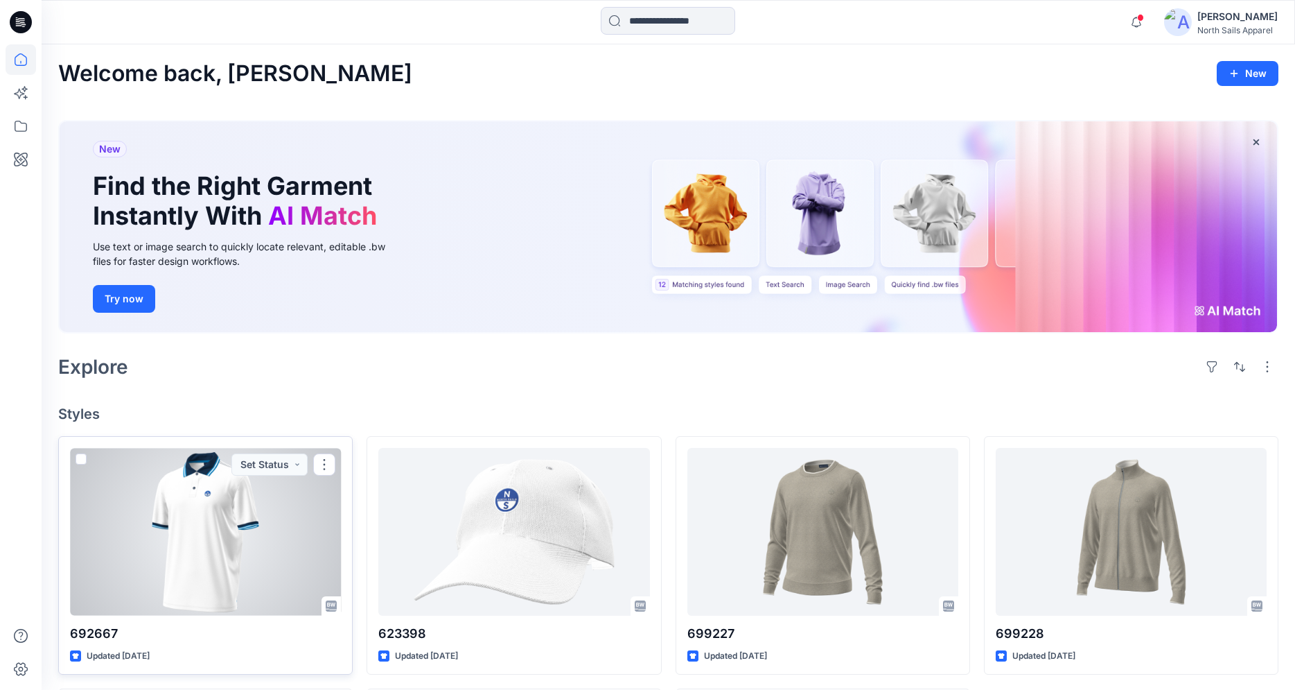
drag, startPoint x: 0, startPoint y: 0, endPoint x: 183, endPoint y: 534, distance: 564.9
click at [183, 534] on div at bounding box center [205, 531] width 271 height 167
